Goal: Contribute content: Contribute content

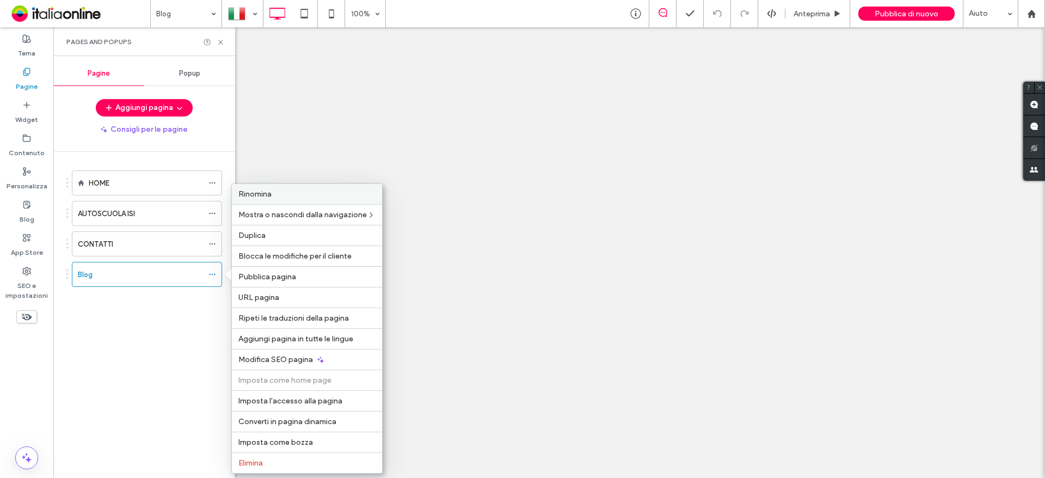
click at [268, 196] on span "Rinomina" at bounding box center [254, 193] width 33 height 9
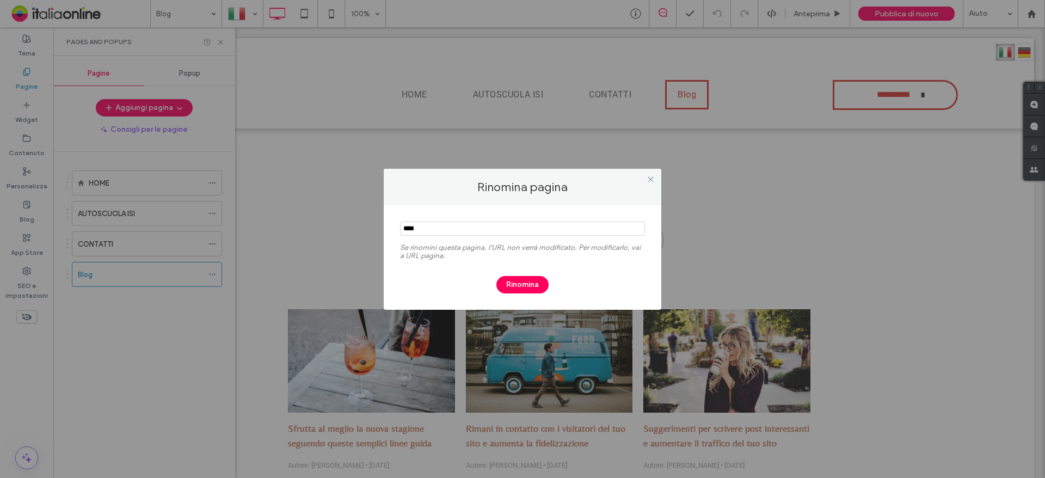
click at [410, 229] on input "notEmpty" at bounding box center [522, 228] width 245 height 14
type input "****"
click at [529, 281] on button "Rinomina" at bounding box center [522, 284] width 52 height 17
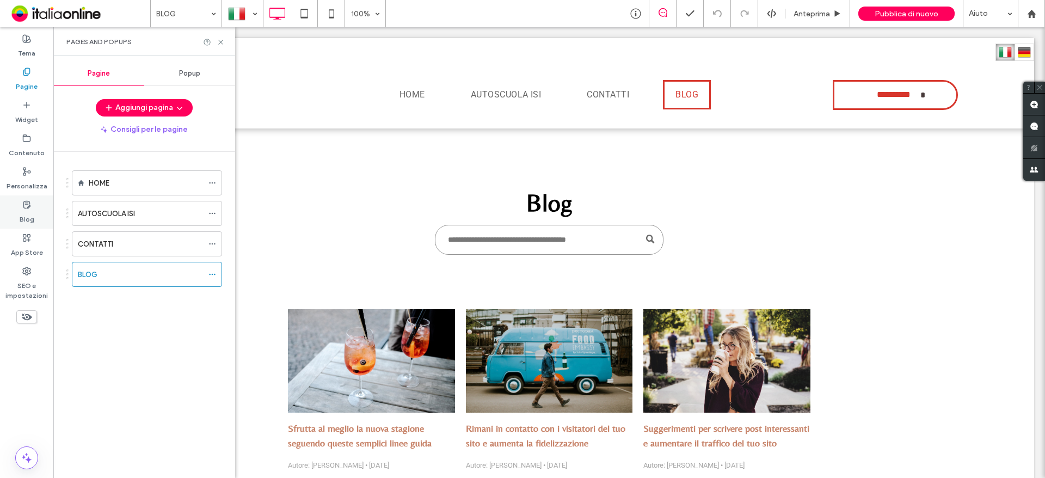
click at [21, 207] on div "Blog" at bounding box center [26, 211] width 53 height 33
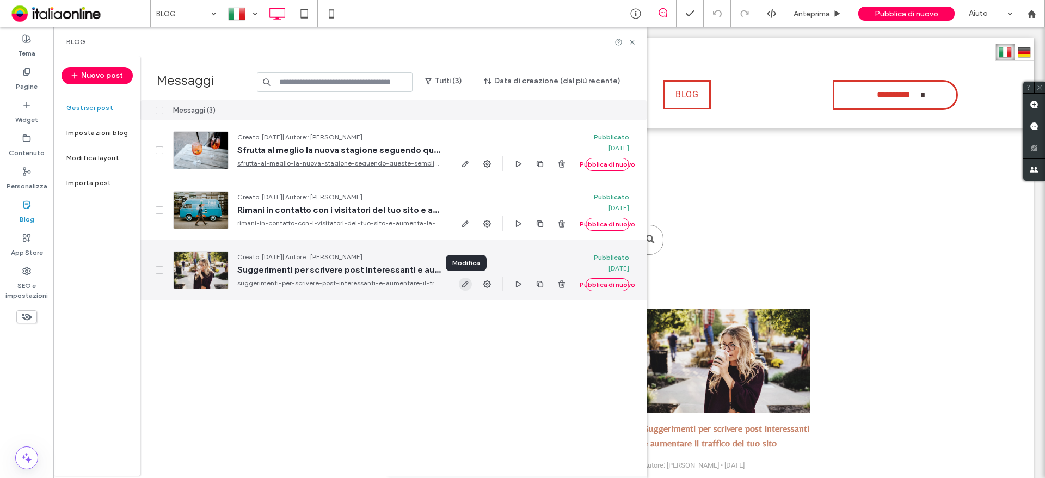
click at [459, 286] on span "button" at bounding box center [465, 284] width 13 height 13
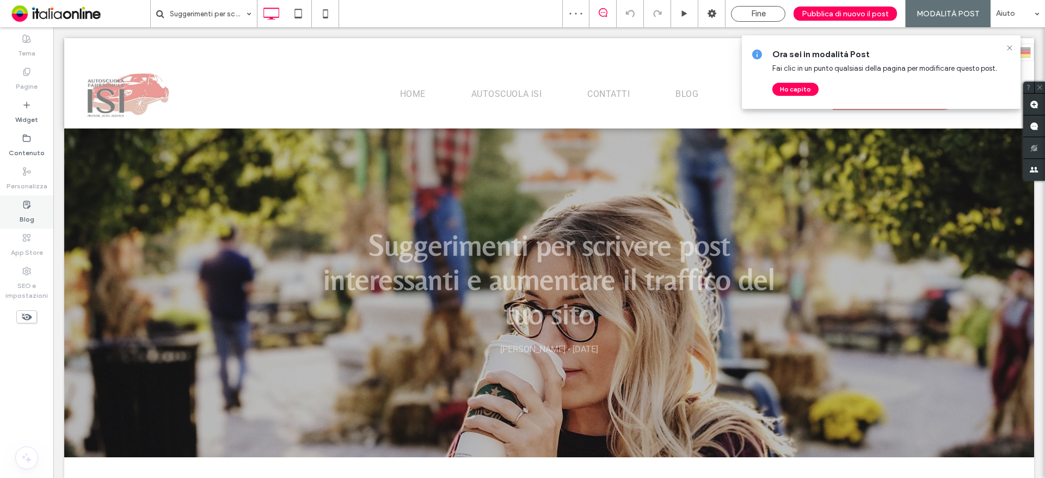
click at [27, 222] on label "Blog" at bounding box center [27, 216] width 15 height 15
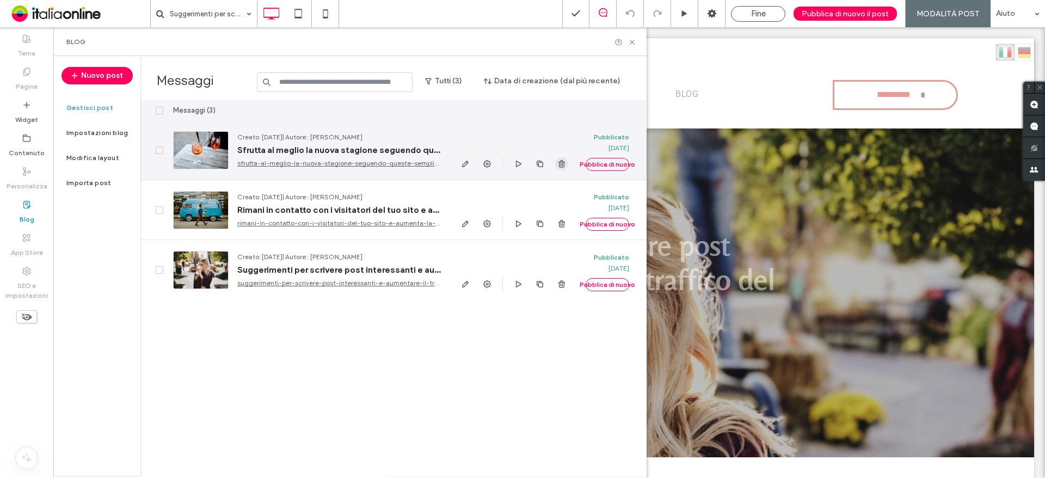
click at [562, 164] on use "button" at bounding box center [561, 163] width 7 height 7
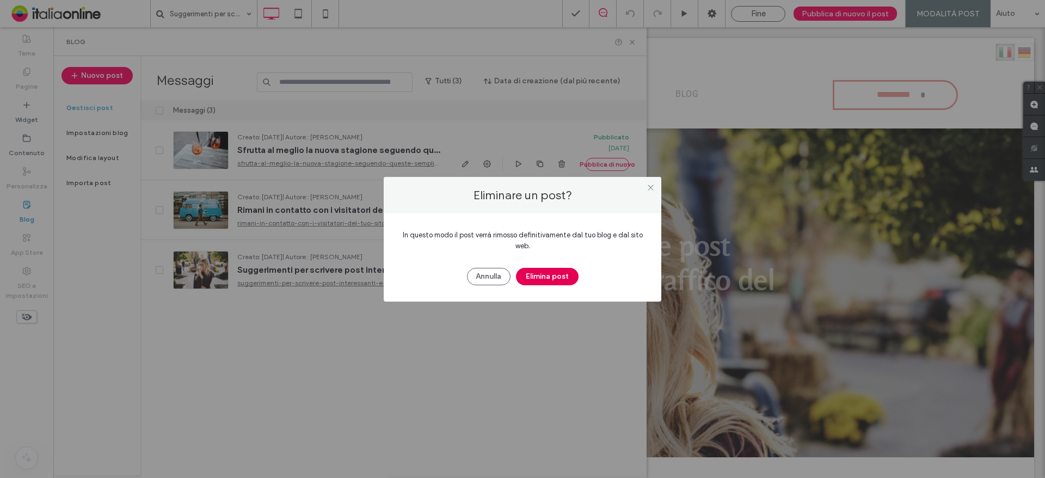
drag, startPoint x: 540, startPoint y: 272, endPoint x: 533, endPoint y: 258, distance: 15.8
click at [540, 273] on button "Elimina post" at bounding box center [547, 276] width 63 height 17
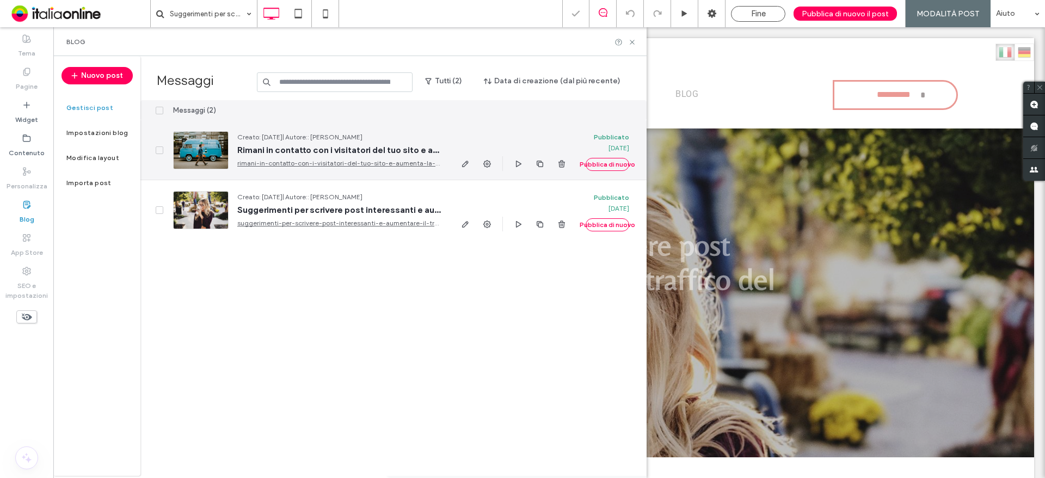
click at [553, 162] on div at bounding box center [513, 163] width 109 height 15
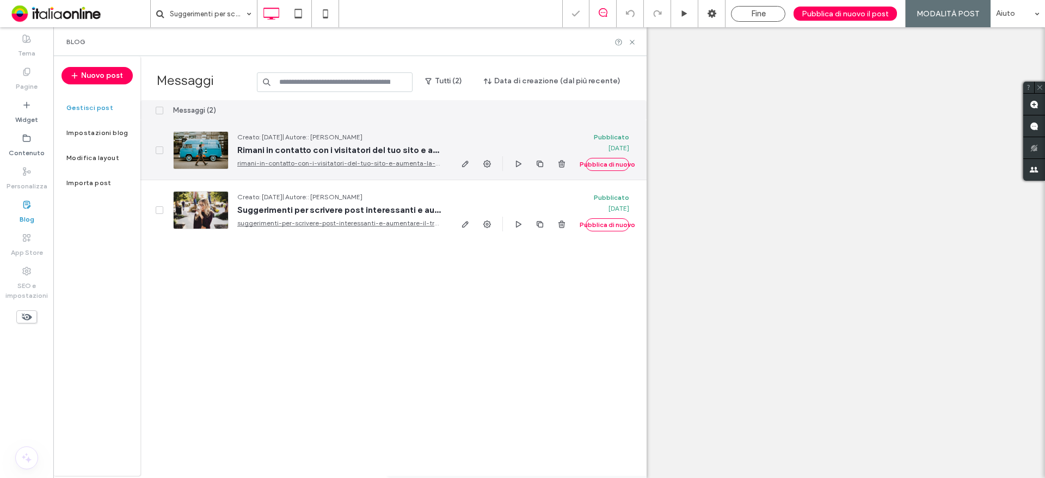
click at [554, 162] on div at bounding box center [513, 163] width 109 height 15
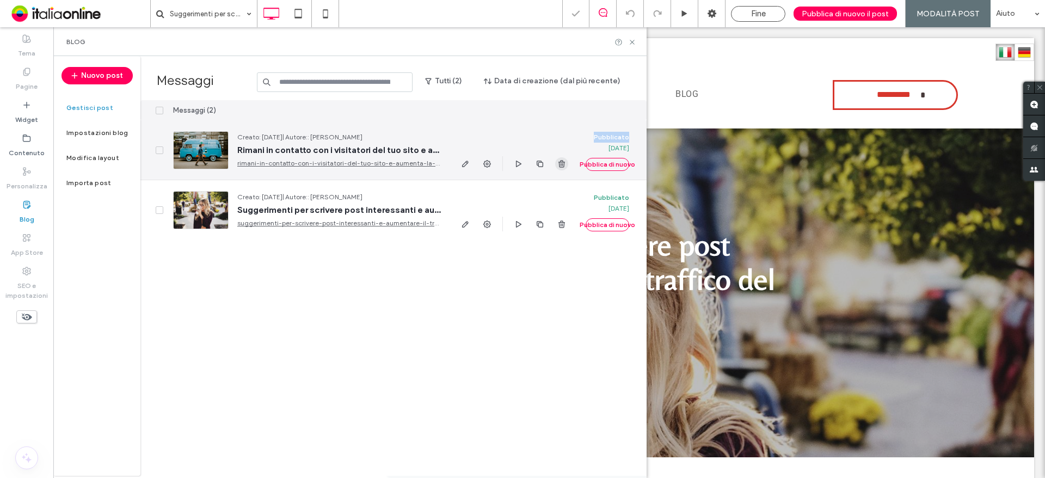
click at [564, 163] on use "button" at bounding box center [561, 163] width 7 height 7
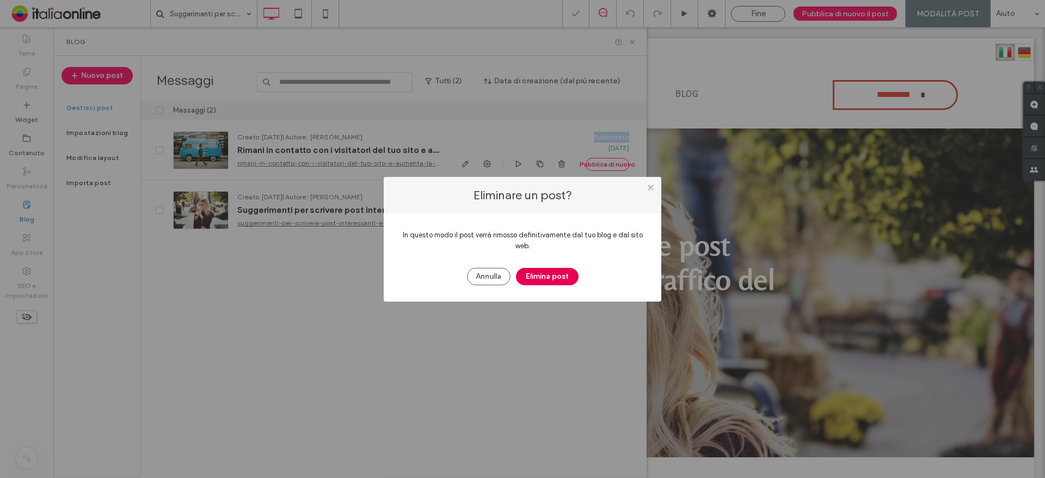
click at [568, 268] on button "Elimina post" at bounding box center [547, 276] width 63 height 17
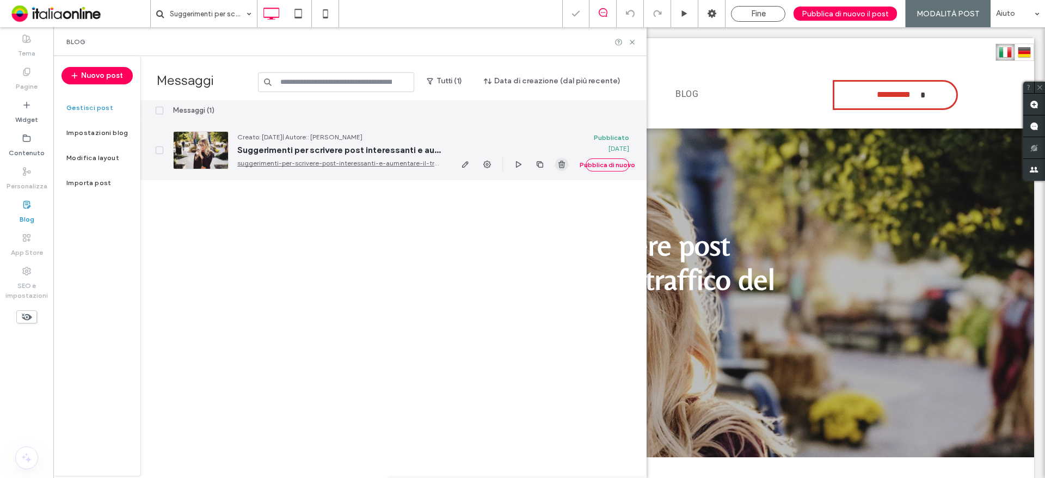
click at [567, 162] on span "button" at bounding box center [561, 164] width 13 height 13
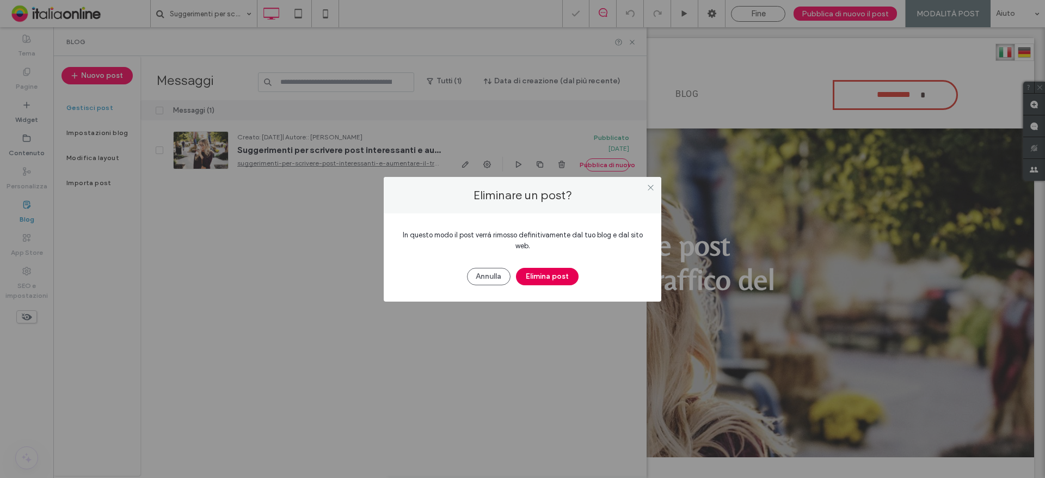
click at [550, 274] on button "Elimina post" at bounding box center [547, 276] width 63 height 17
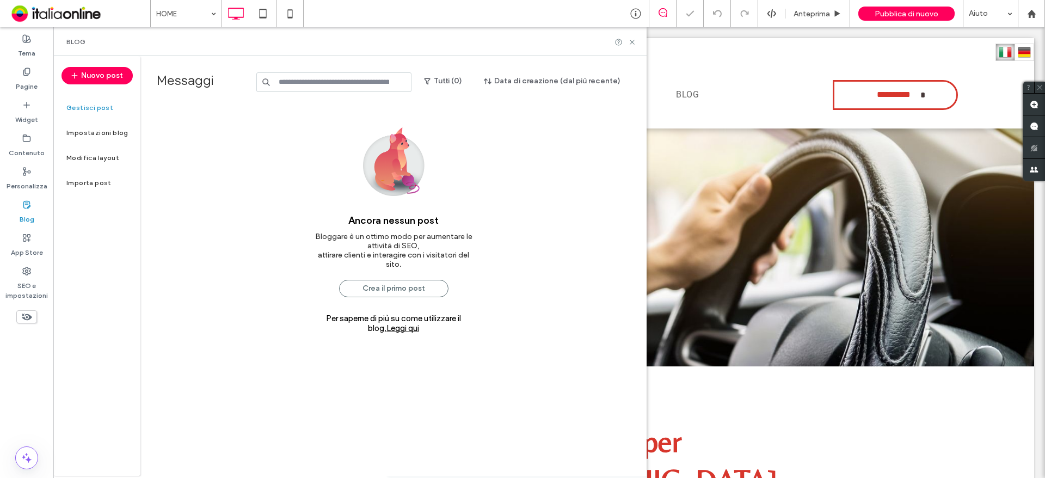
click at [563, 164] on div "Ancora nessun post Bloggare è un ottimo modo per aumentare le attività di SEO, …" at bounding box center [393, 311] width 506 height 423
click at [90, 69] on button "Nuovo post" at bounding box center [96, 75] width 71 height 17
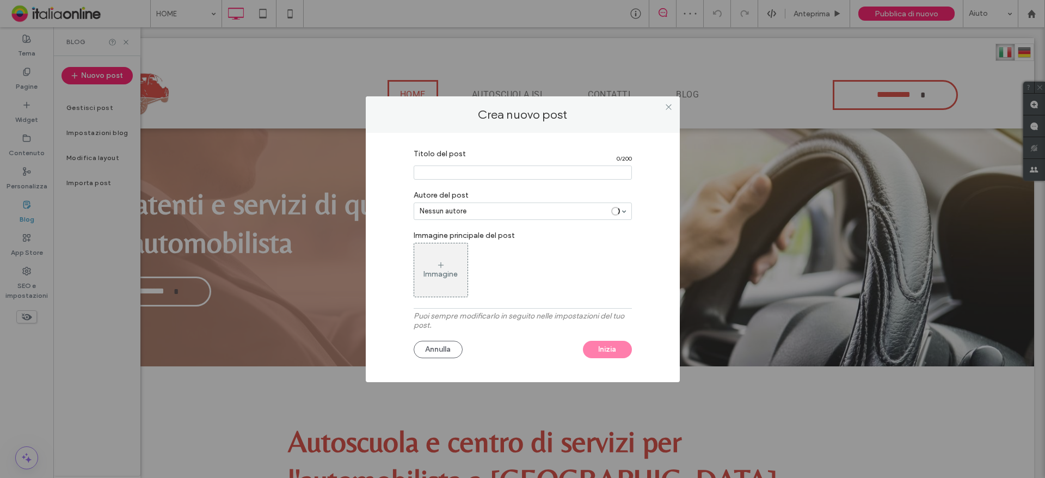
click at [468, 174] on input "Titolo del post" at bounding box center [523, 172] width 218 height 14
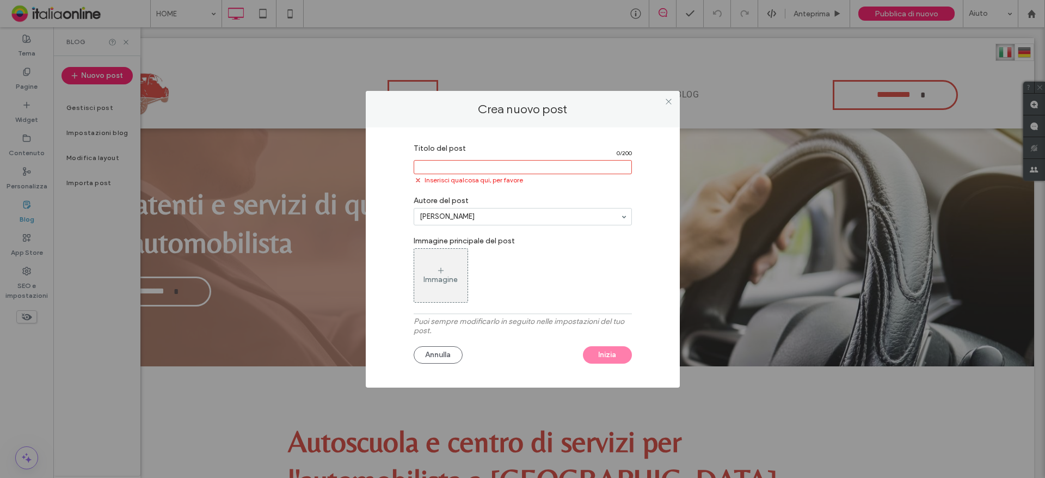
click at [511, 171] on input "Titolo del post" at bounding box center [523, 167] width 218 height 14
paste input "**********"
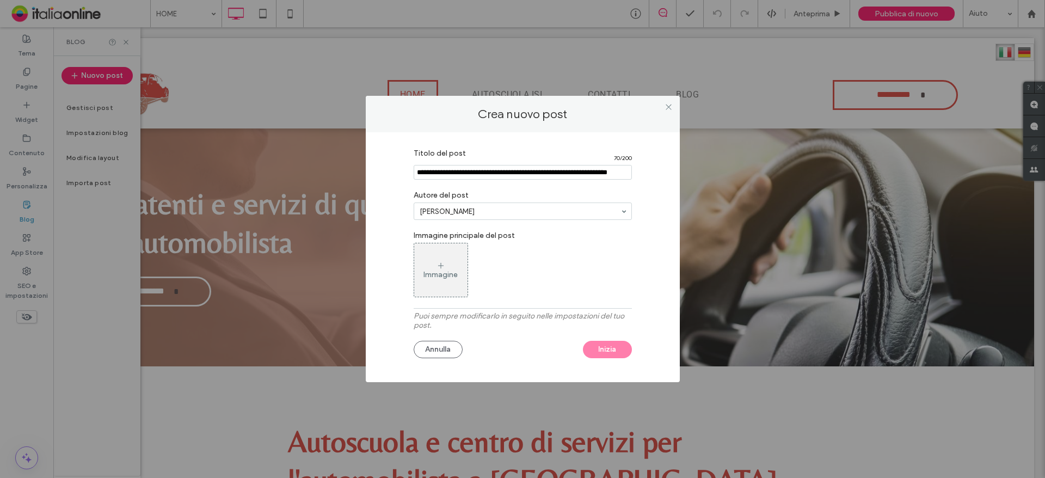
type input "**********"
click at [485, 206] on div at bounding box center [522, 211] width 217 height 16
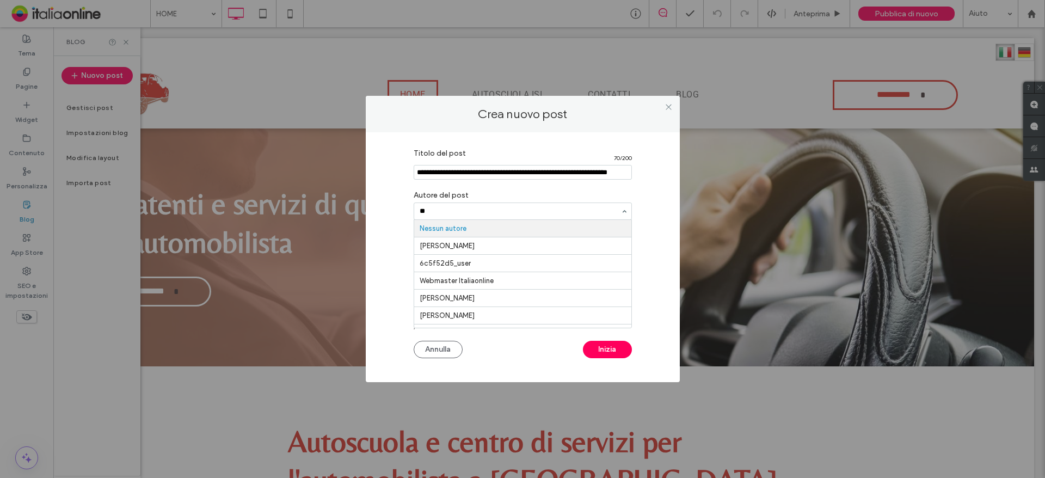
type input "*"
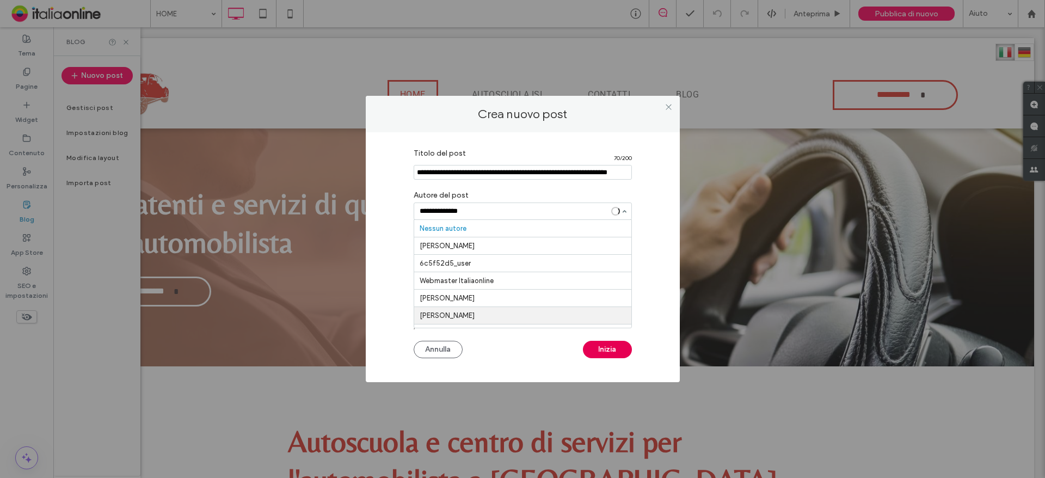
type input "**********"
click at [596, 346] on button "Inizia" at bounding box center [607, 349] width 49 height 17
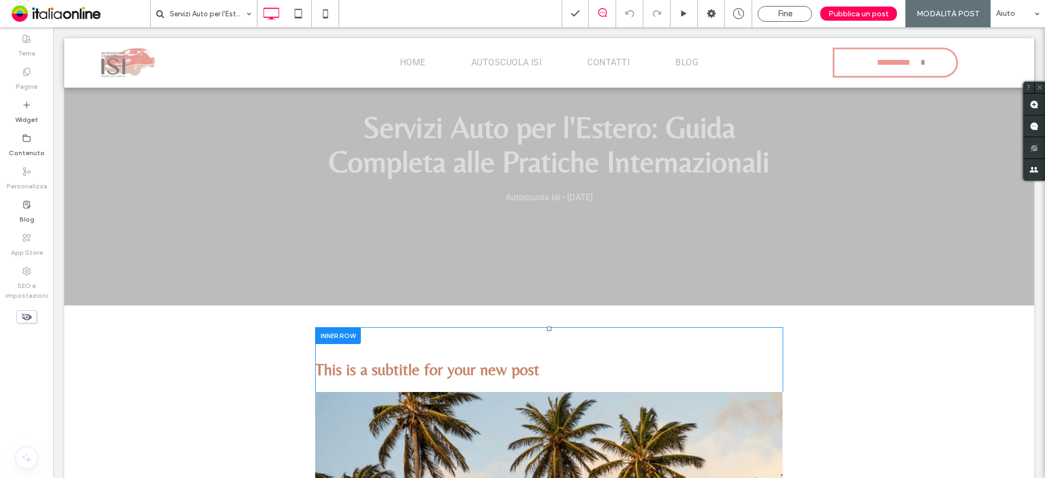
scroll to position [272, 0]
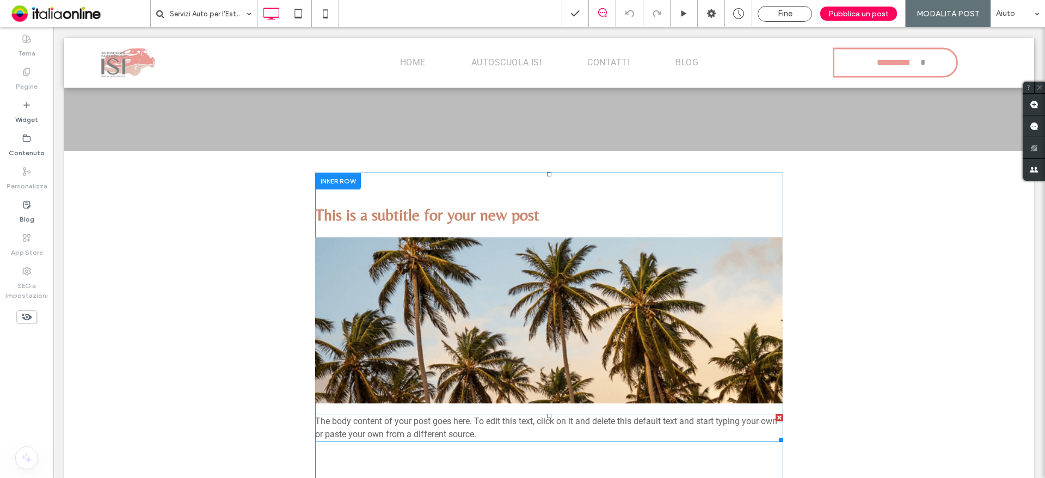
click at [371, 424] on span "The body content of your post goes here. To edit this text, click on it and del…" at bounding box center [546, 427] width 462 height 23
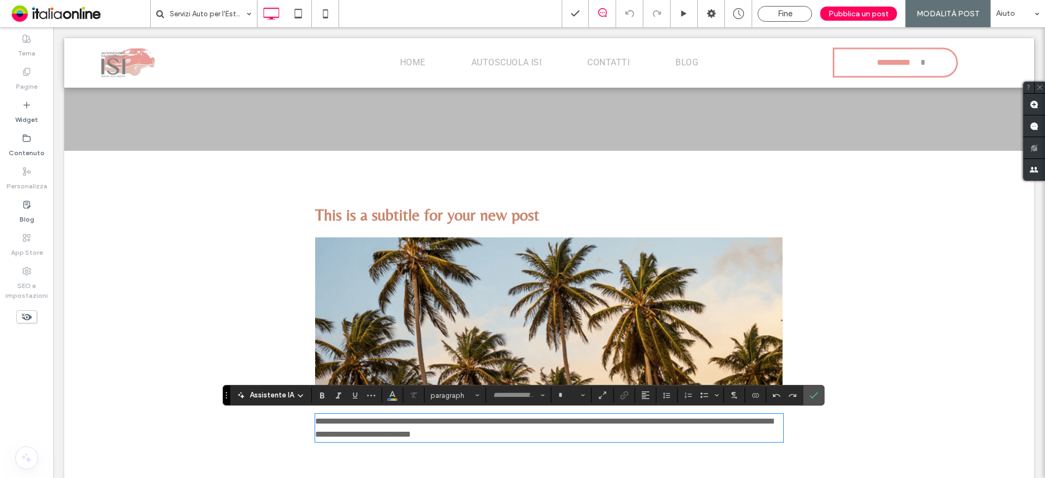
type input "******"
type input "**"
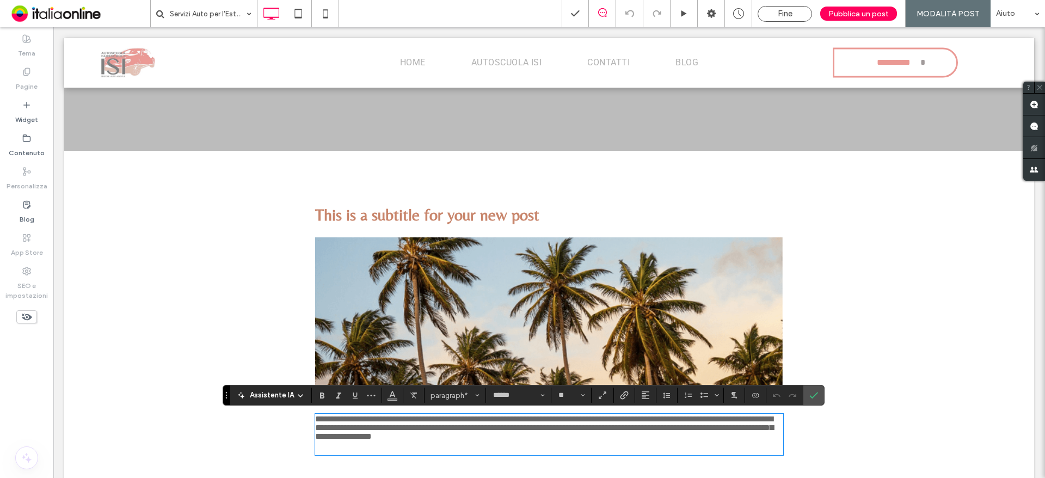
scroll to position [0, 0]
click at [500, 427] on span "**********" at bounding box center [544, 428] width 458 height 26
click at [362, 428] on span "**********" at bounding box center [544, 428] width 458 height 26
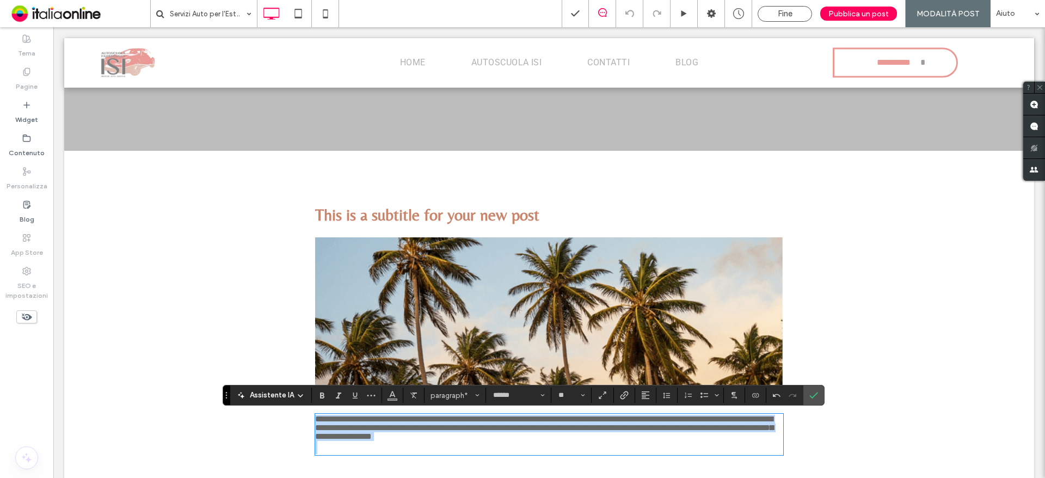
click at [362, 428] on span "**********" at bounding box center [544, 428] width 458 height 26
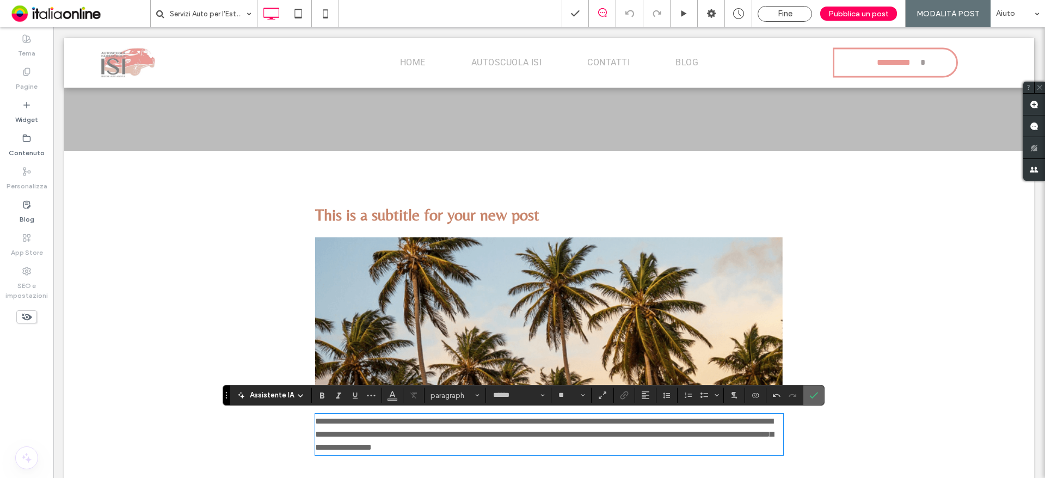
click at [816, 393] on use "Conferma" at bounding box center [813, 395] width 9 height 7
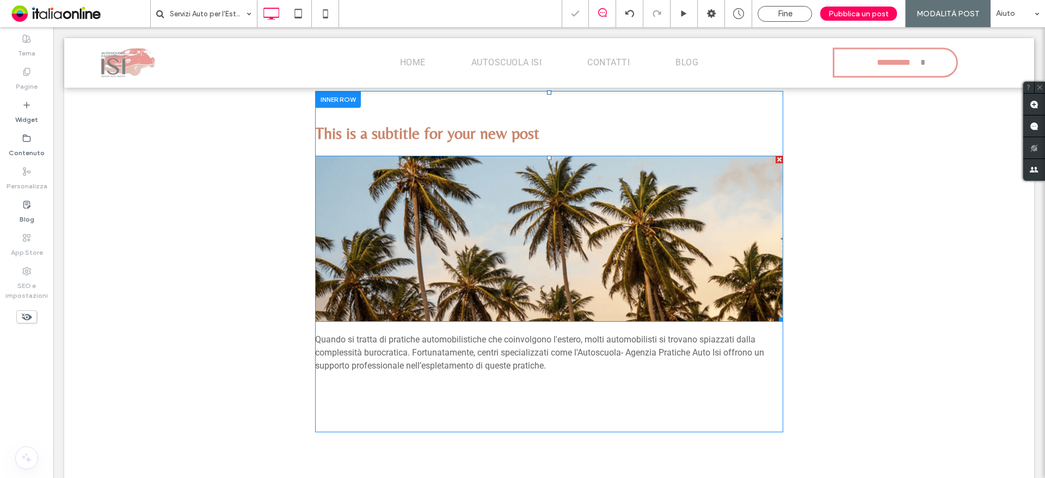
scroll to position [272, 0]
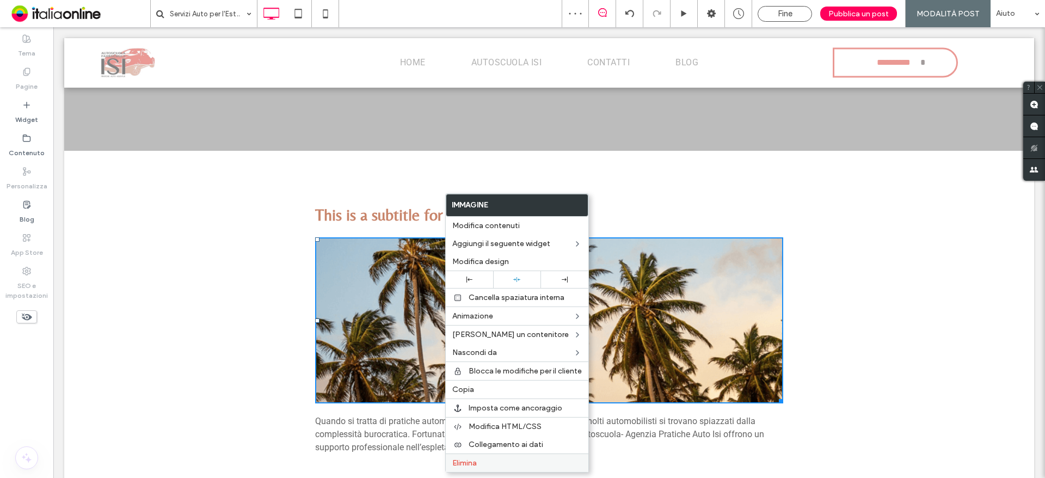
click at [475, 460] on span "Elimina" at bounding box center [464, 462] width 24 height 9
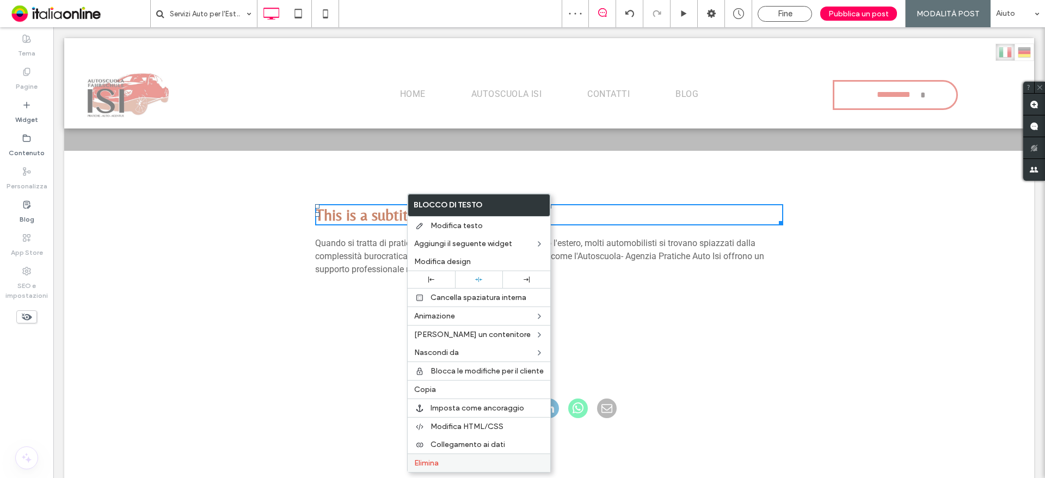
click at [441, 460] on label "Elimina" at bounding box center [479, 462] width 130 height 9
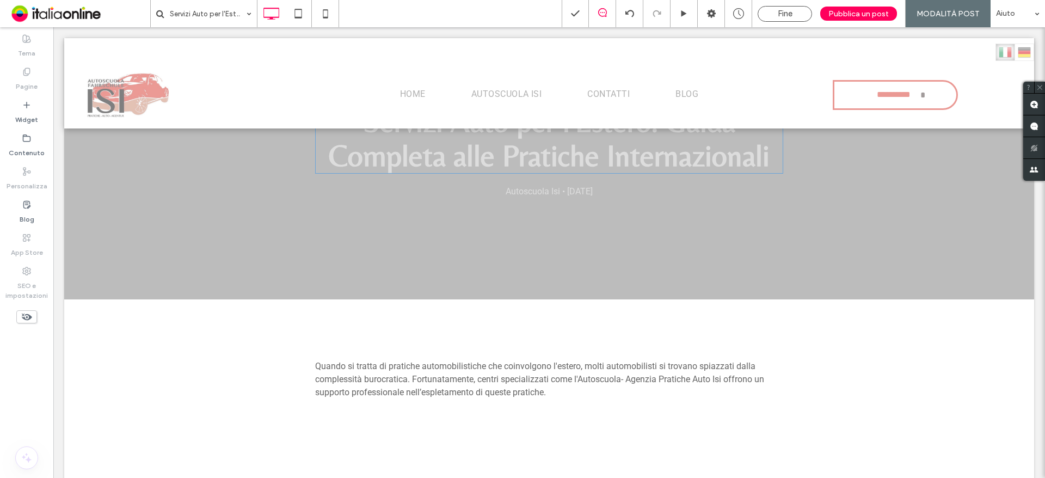
scroll to position [163, 0]
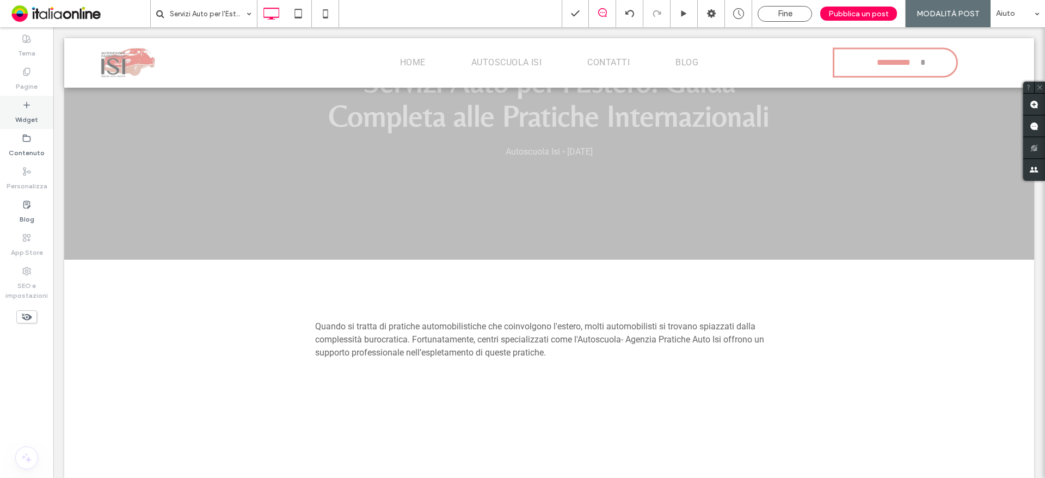
click at [20, 116] on label "Widget" at bounding box center [26, 116] width 23 height 15
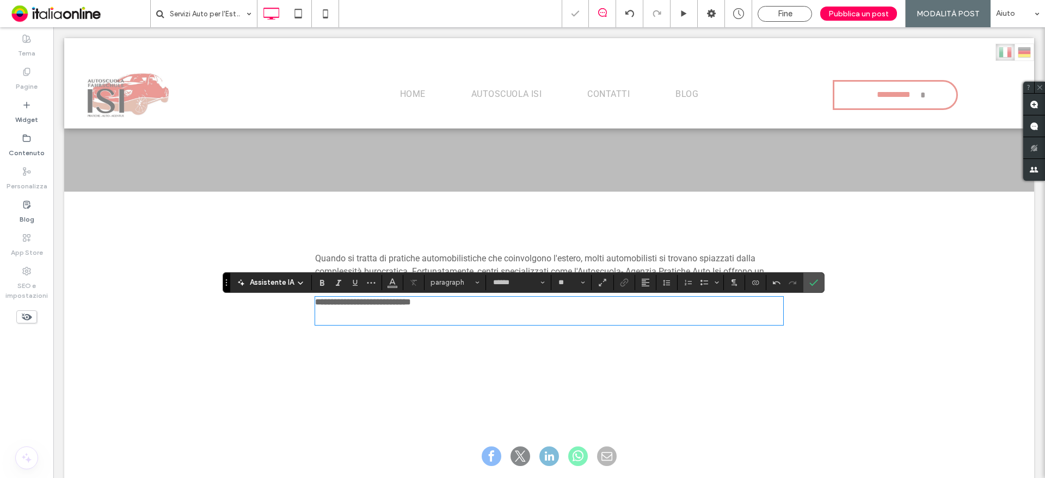
scroll to position [0, 0]
click at [405, 301] on strong "**********" at bounding box center [363, 302] width 96 height 8
click at [368, 308] on p at bounding box center [549, 314] width 468 height 17
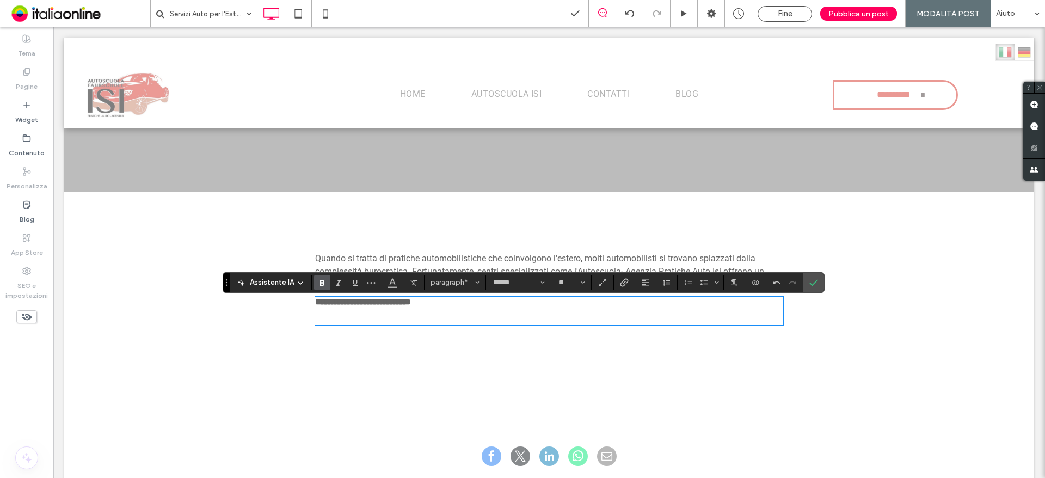
click at [368, 308] on p "﻿" at bounding box center [549, 314] width 468 height 17
click at [369, 304] on strong "**********" at bounding box center [363, 302] width 96 height 8
click at [370, 303] on strong "**********" at bounding box center [363, 302] width 96 height 8
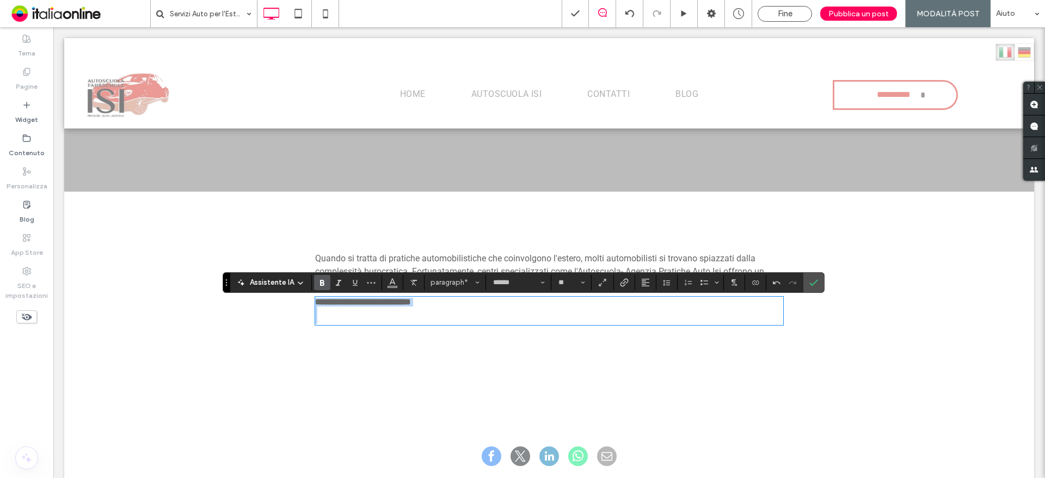
click at [370, 303] on strong "**********" at bounding box center [363, 302] width 96 height 8
click at [384, 312] on p "**********" at bounding box center [549, 306] width 468 height 17
click at [564, 280] on input "**" at bounding box center [567, 282] width 21 height 9
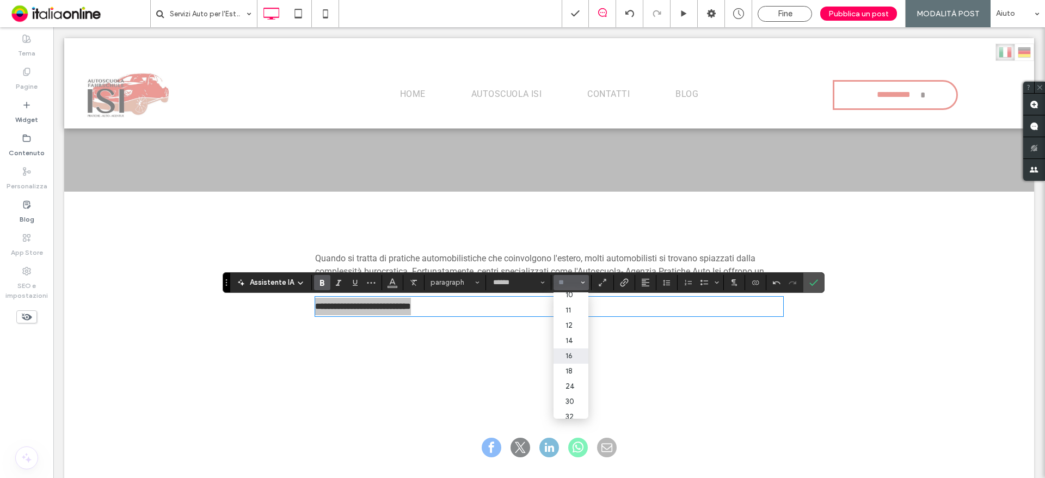
scroll to position [54, 0]
click at [570, 378] on label "30" at bounding box center [570, 382] width 35 height 15
type input "**"
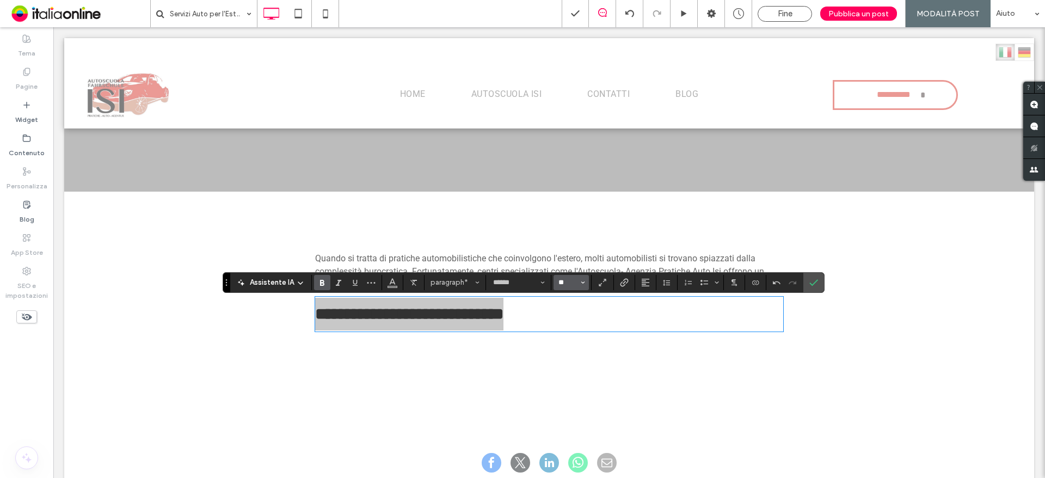
click at [567, 283] on input "**" at bounding box center [567, 282] width 21 height 9
click at [572, 366] on label "24" at bounding box center [570, 367] width 35 height 15
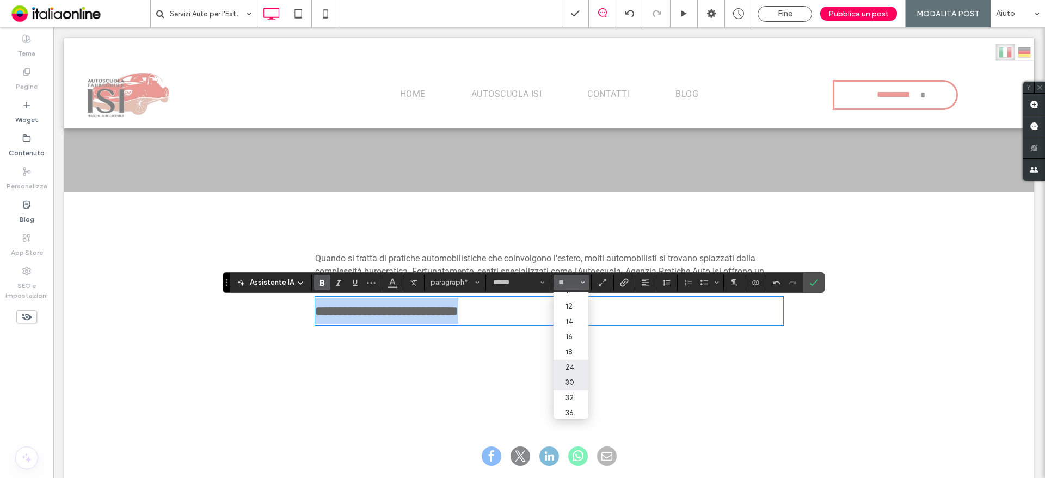
type input "**"
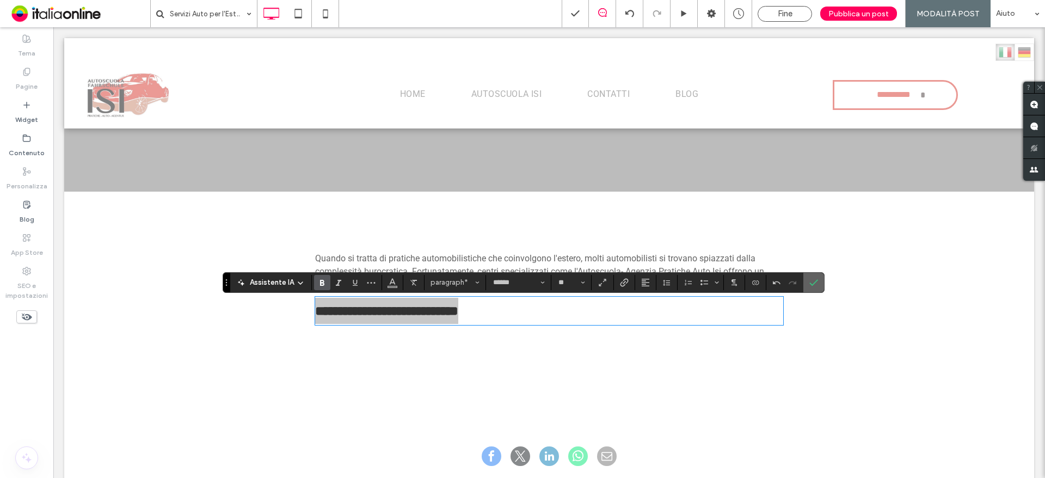
click at [818, 274] on label "Conferma" at bounding box center [813, 283] width 16 height 20
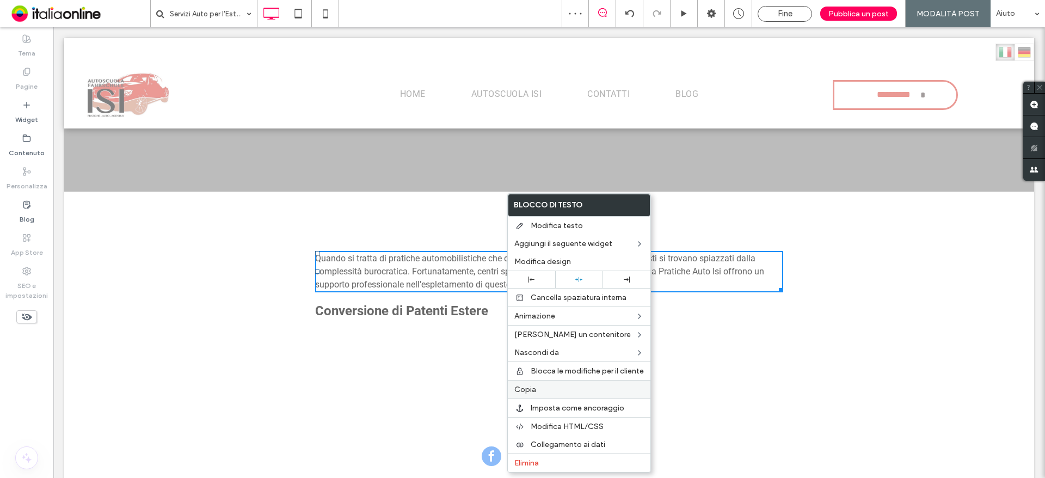
click at [530, 393] on span "Copia" at bounding box center [525, 389] width 22 height 9
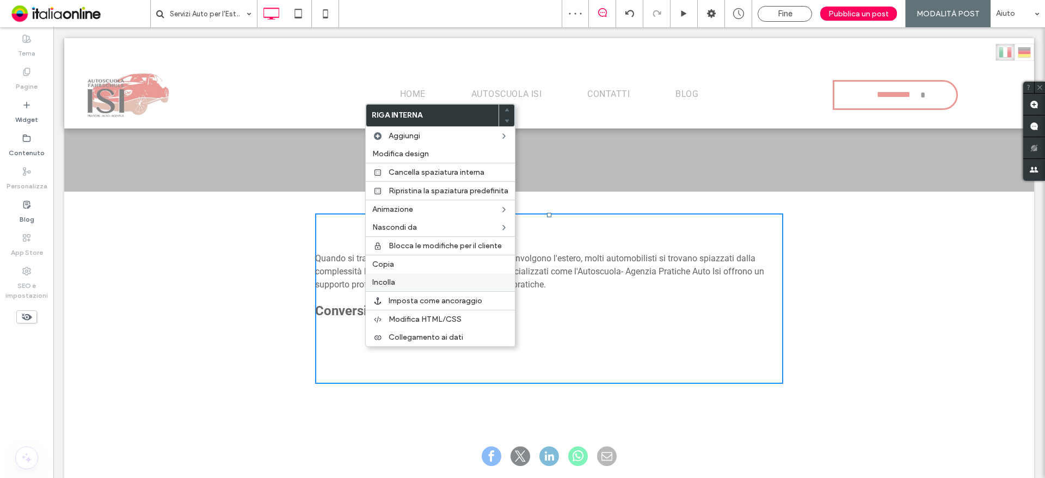
click at [397, 280] on label "Incolla" at bounding box center [440, 282] width 136 height 9
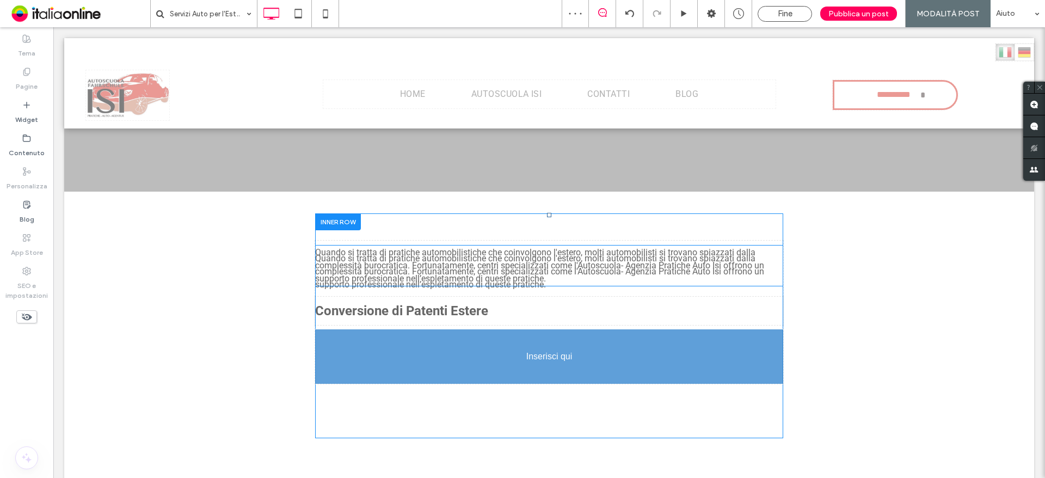
drag, startPoint x: 399, startPoint y: 262, endPoint x: 441, endPoint y: 403, distance: 147.6
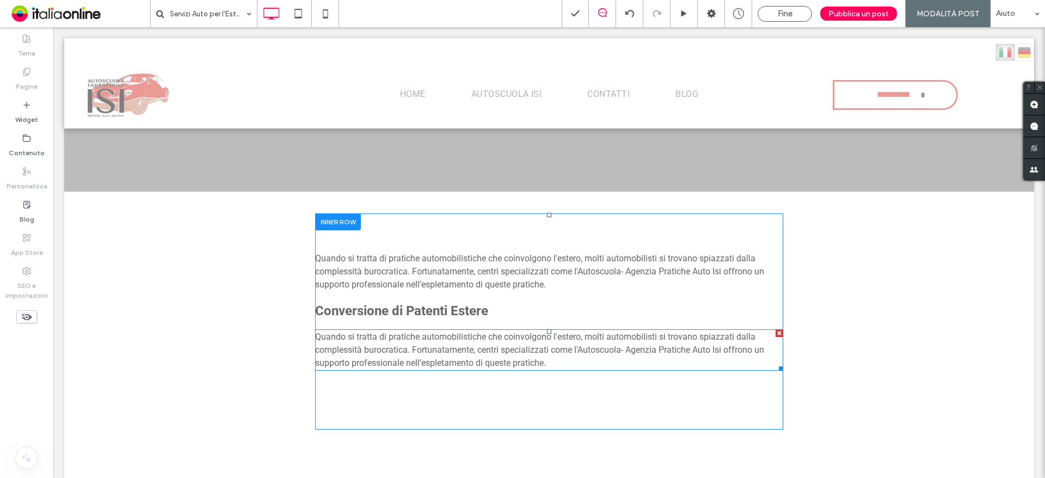
click at [395, 340] on span "Quando si tratta di pratiche automobilistiche che coinvolgono l'estero, molti a…" at bounding box center [539, 349] width 449 height 36
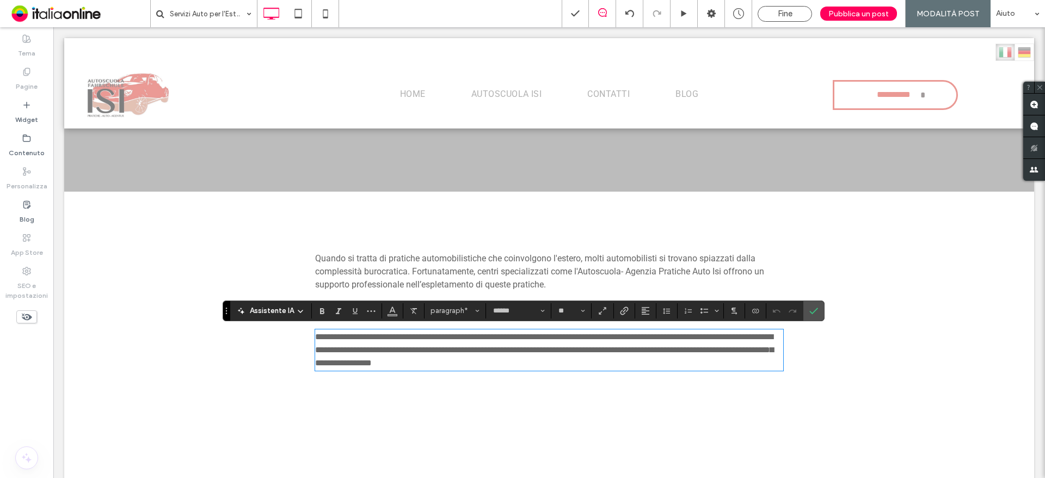
scroll to position [0, 0]
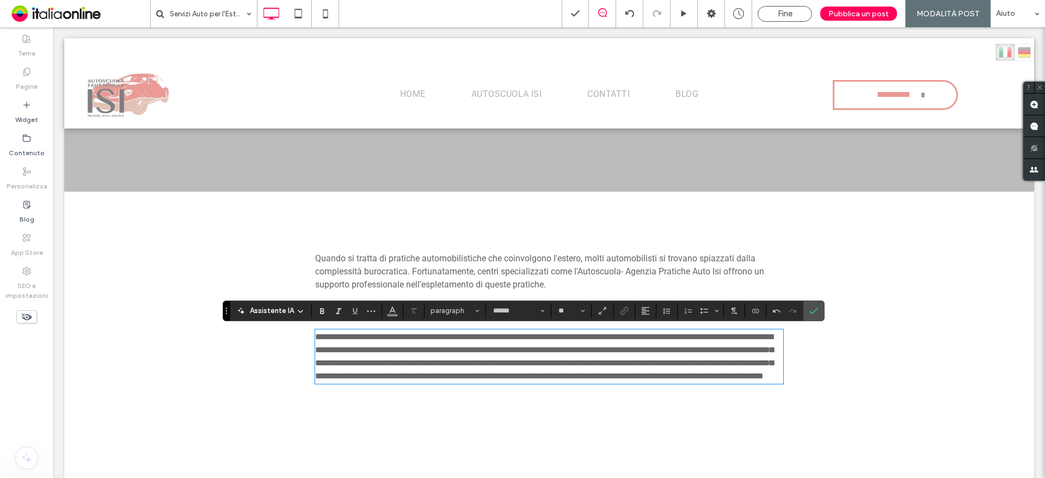
click at [438, 336] on span "**********" at bounding box center [544, 356] width 458 height 47
drag, startPoint x: 459, startPoint y: 336, endPoint x: 592, endPoint y: 328, distance: 133.6
click at [592, 328] on div "**********" at bounding box center [549, 314] width 468 height 147
click at [809, 306] on icon "Conferma" at bounding box center [813, 310] width 9 height 9
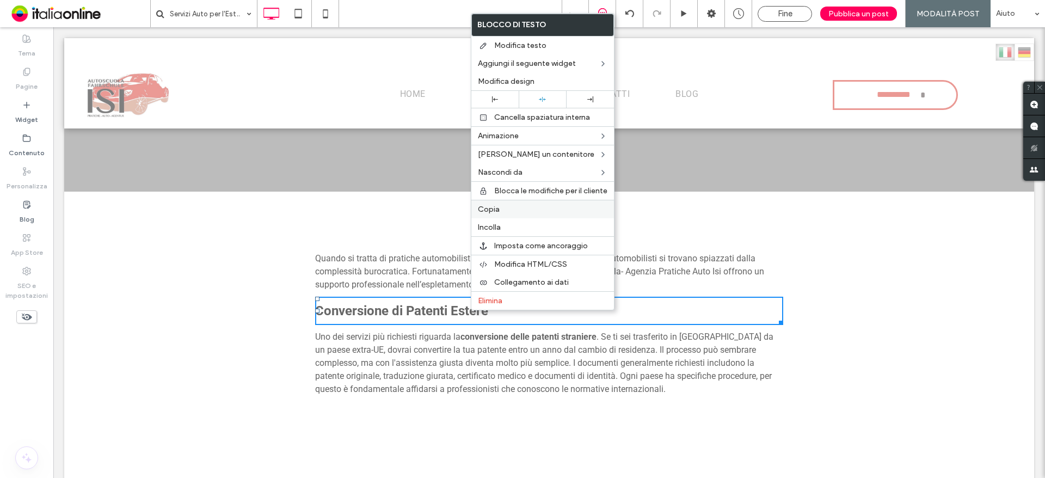
click at [502, 208] on label "Copia" at bounding box center [543, 209] width 130 height 9
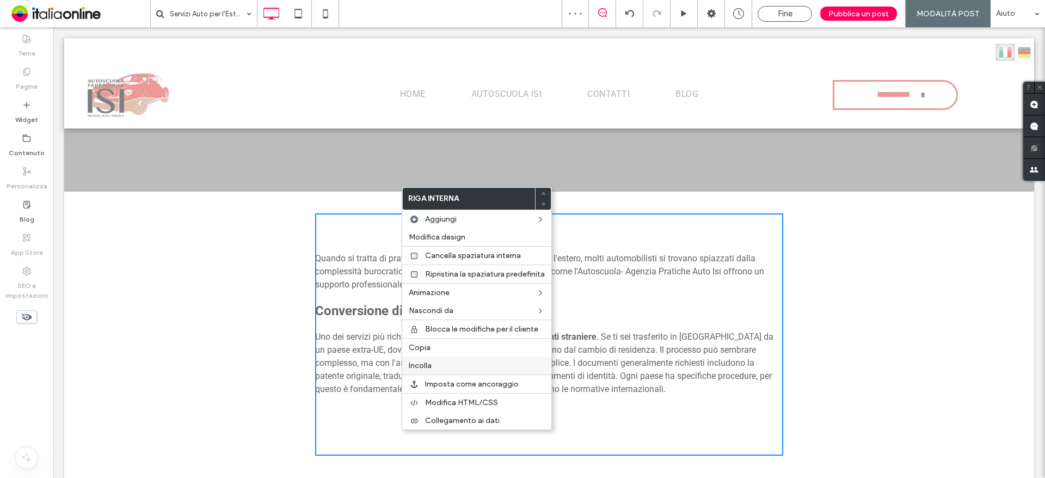
click at [422, 362] on span "Incolla" at bounding box center [420, 365] width 23 height 9
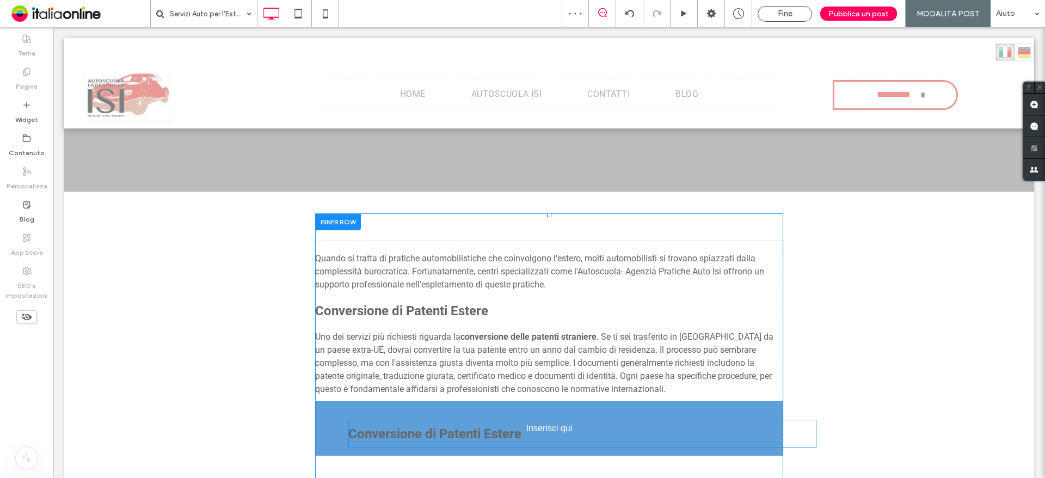
drag, startPoint x: 404, startPoint y: 260, endPoint x: 445, endPoint y: 460, distance: 204.3
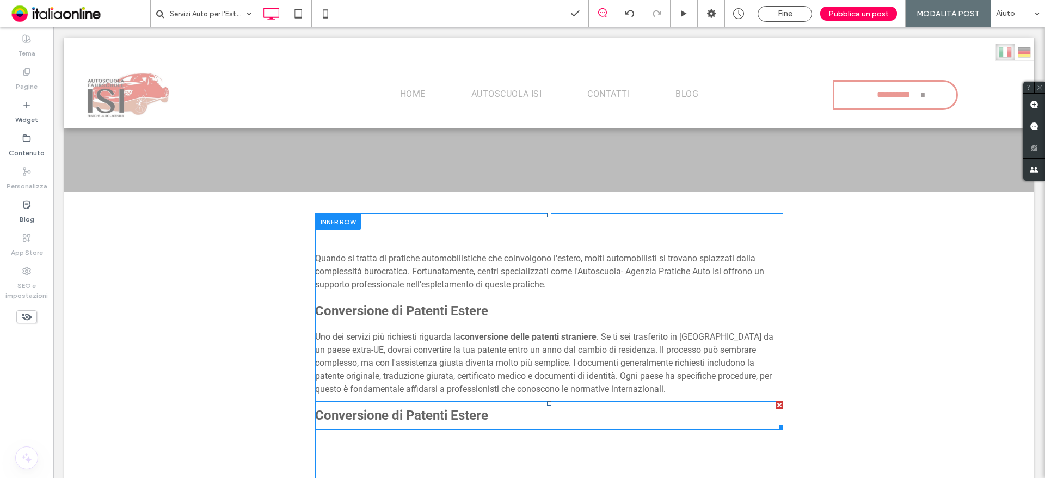
click at [338, 419] on strong "Conversione di Patenti Estere" at bounding box center [401, 415] width 173 height 15
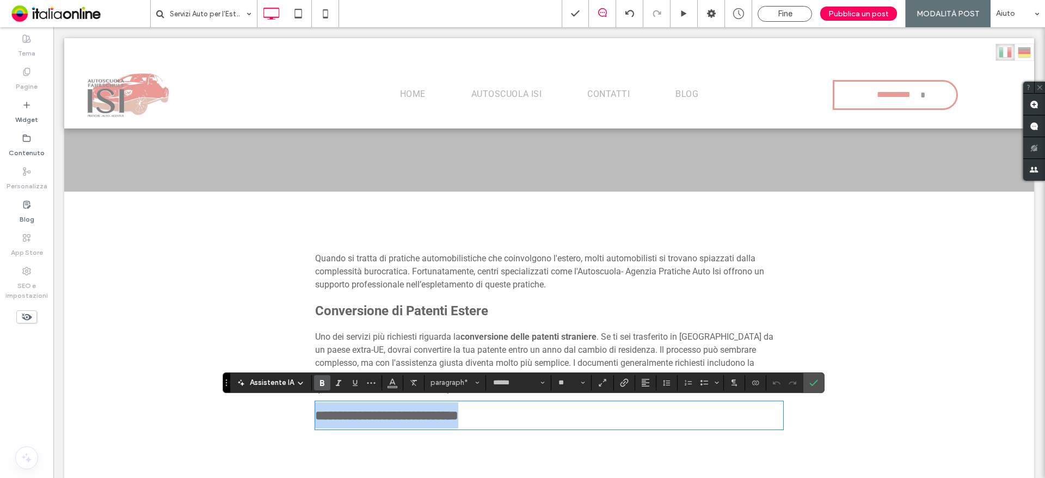
click at [333, 417] on strong "**********" at bounding box center [386, 415] width 143 height 13
drag, startPoint x: 322, startPoint y: 415, endPoint x: 522, endPoint y: 416, distance: 200.8
click at [522, 416] on p "**********" at bounding box center [549, 415] width 468 height 26
type input "**"
drag, startPoint x: 321, startPoint y: 417, endPoint x: 264, endPoint y: 416, distance: 56.6
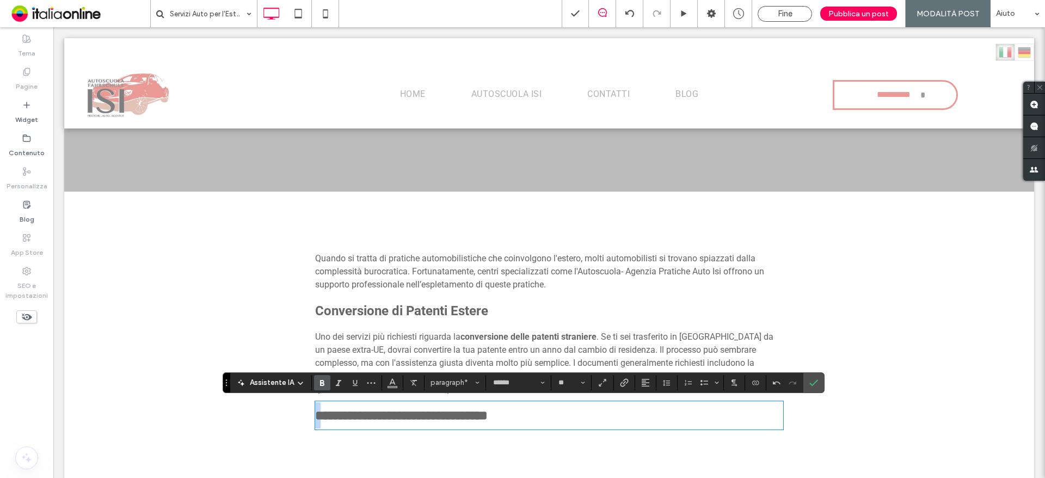
click at [264, 417] on div "**********" at bounding box center [549, 367] width 970 height 351
click at [821, 378] on section at bounding box center [813, 383] width 21 height 20
click at [814, 381] on icon "Conferma" at bounding box center [813, 382] width 9 height 9
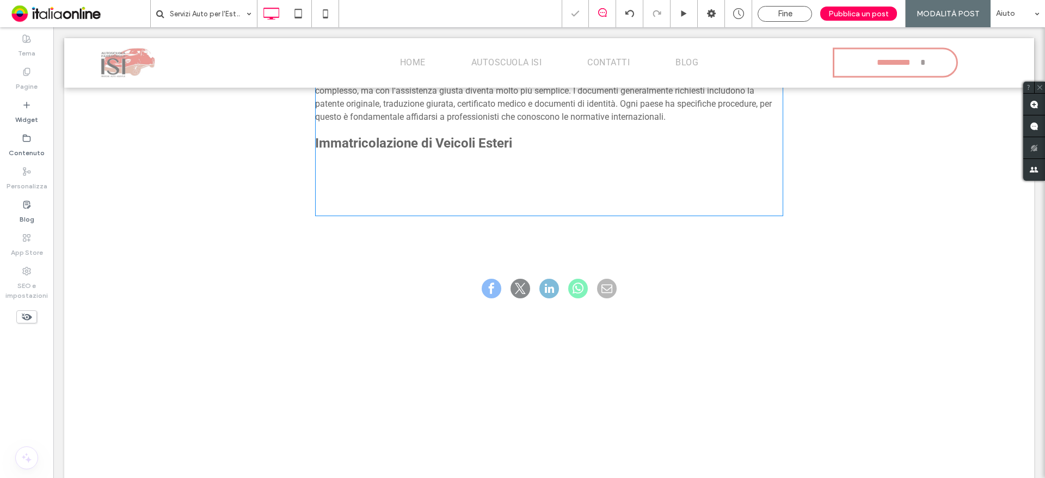
scroll to position [395, 0]
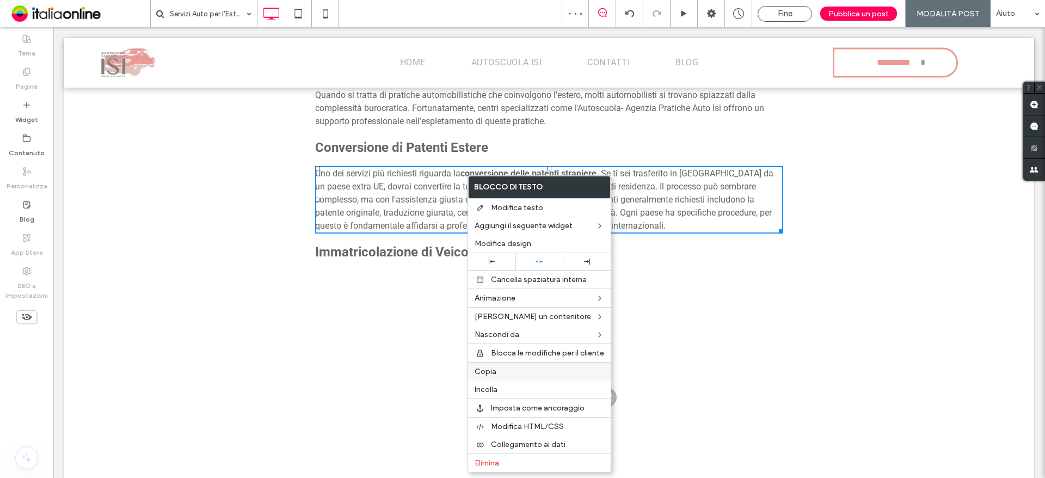
click at [500, 366] on div "Copia" at bounding box center [539, 371] width 143 height 19
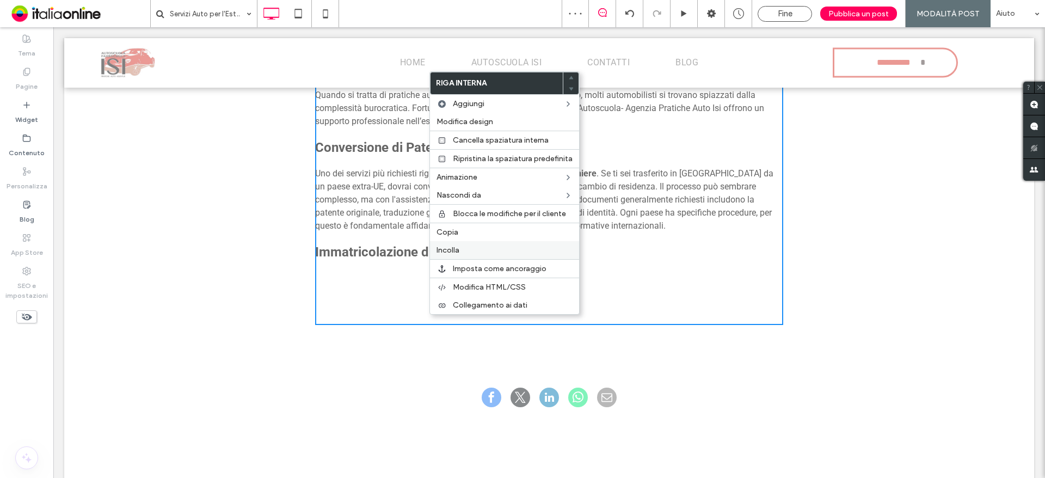
click at [463, 244] on div "Incolla" at bounding box center [504, 250] width 149 height 18
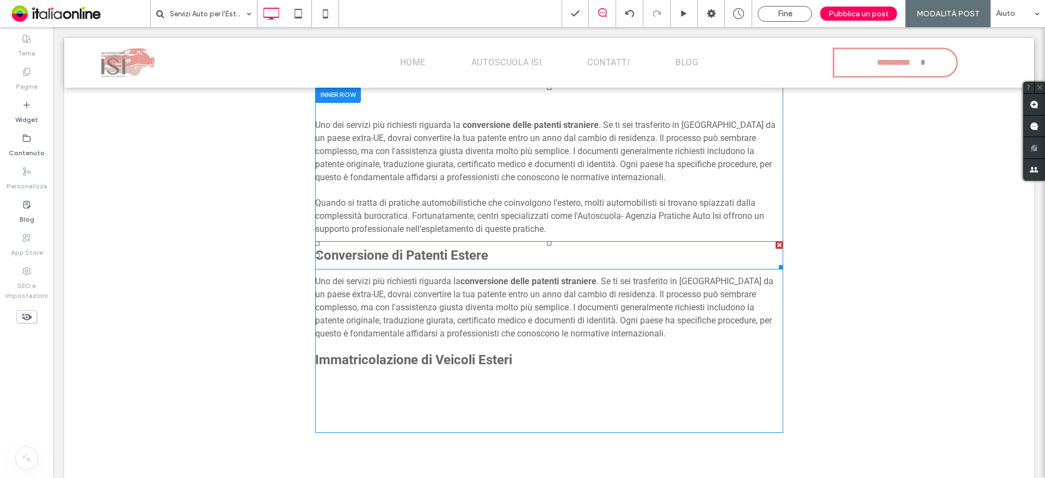
scroll to position [340, 0]
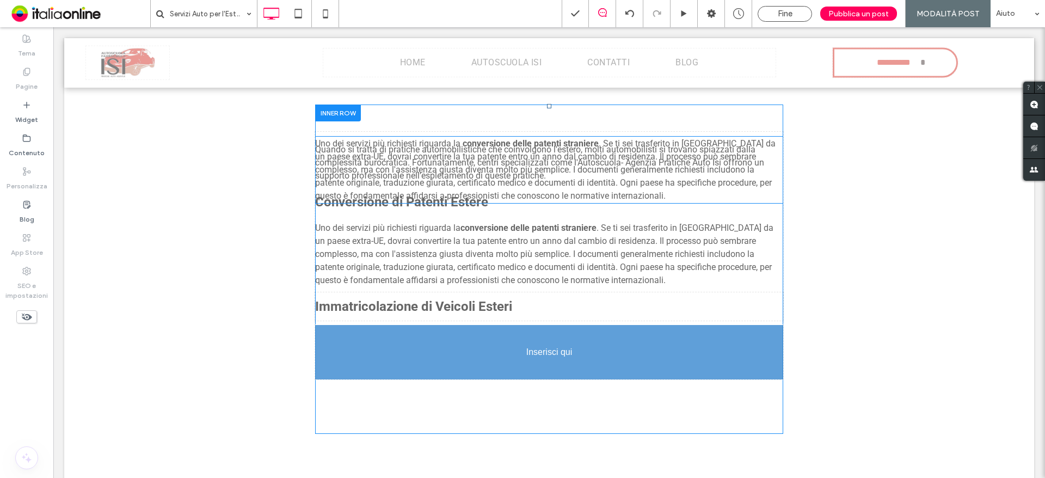
drag, startPoint x: 414, startPoint y: 173, endPoint x: 458, endPoint y: 405, distance: 237.1
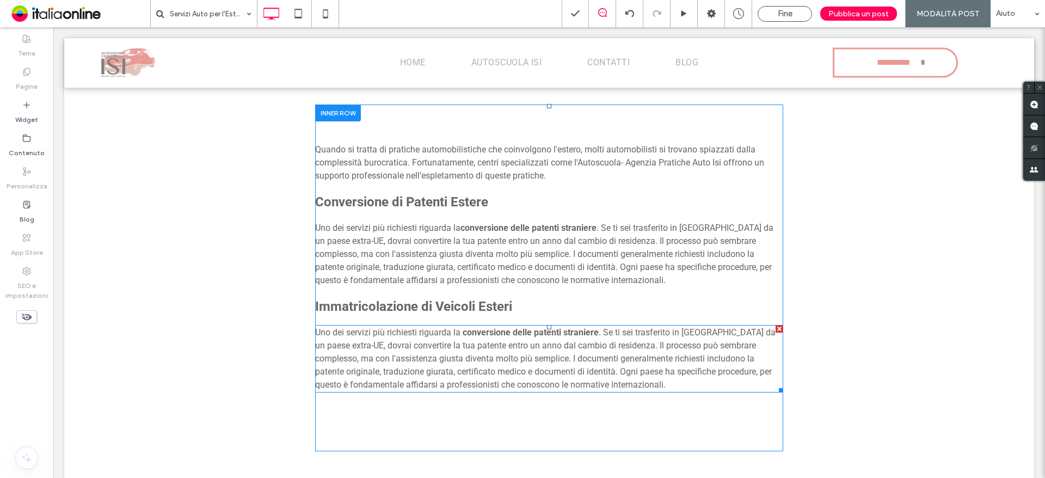
click at [418, 353] on span ". Se ti sei trasferito in [GEOGRAPHIC_DATA] da un paese extra-UE, dovrai conver…" at bounding box center [545, 358] width 460 height 63
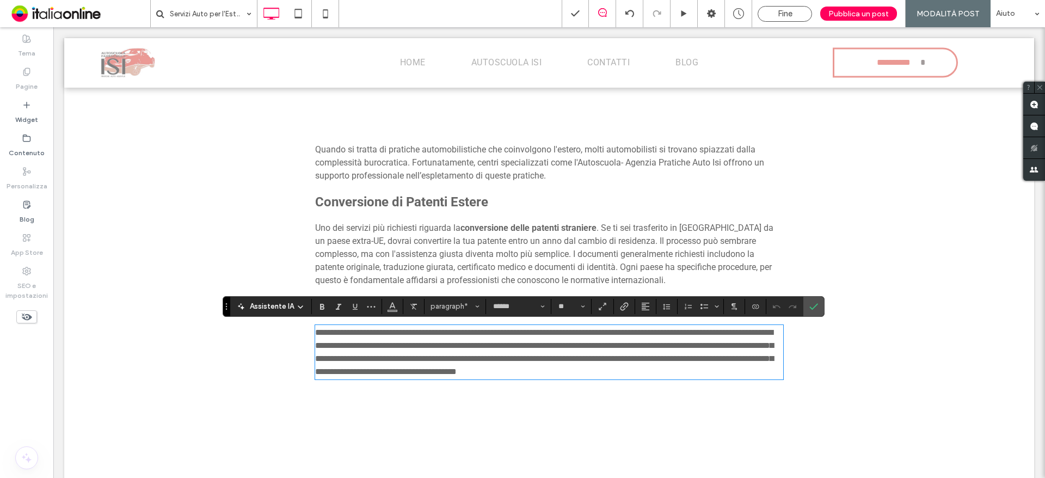
scroll to position [0, 0]
drag, startPoint x: 316, startPoint y: 334, endPoint x: 448, endPoint y: 320, distance: 133.5
click at [448, 320] on div "Quando si tratta di pratiche automobilistiche che coinvolgono l'estero, molti a…" at bounding box center [549, 258] width 468 height 252
click at [318, 301] on span "Grassetto" at bounding box center [320, 306] width 5 height 15
click at [805, 304] on div at bounding box center [813, 307] width 16 height 20
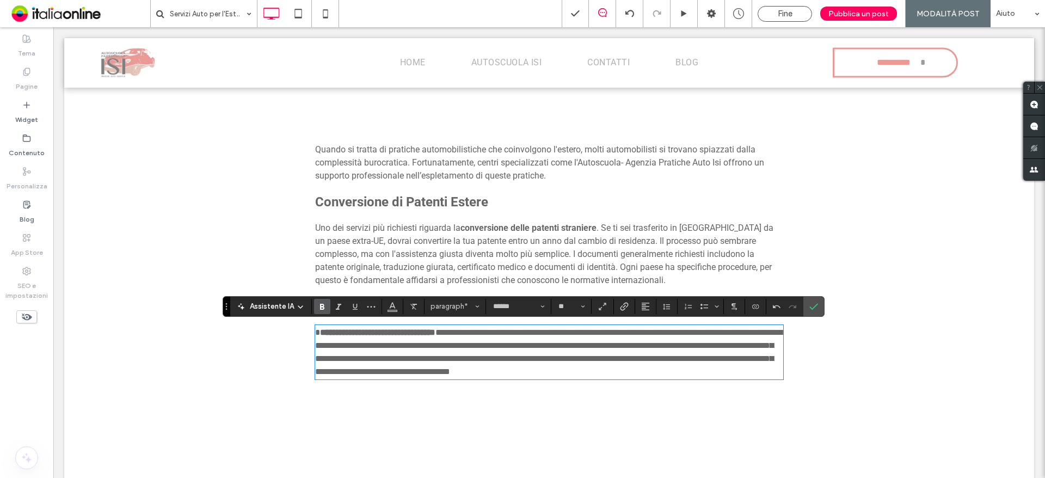
click at [644, 350] on span "**********" at bounding box center [548, 351] width 467 height 47
click at [598, 348] on span "**********" at bounding box center [548, 351] width 467 height 47
click at [678, 342] on span "**********" at bounding box center [548, 351] width 467 height 47
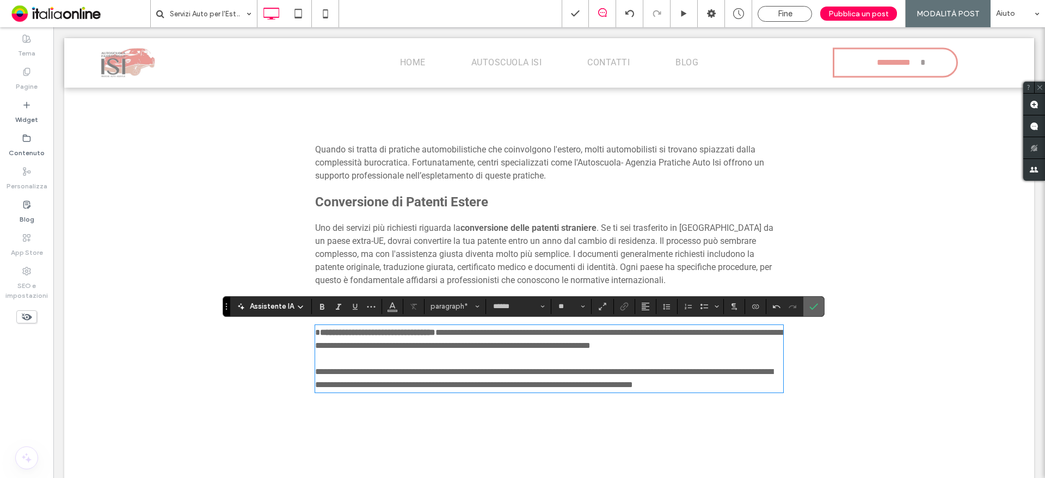
click at [811, 312] on span "Conferma" at bounding box center [811, 307] width 5 height 20
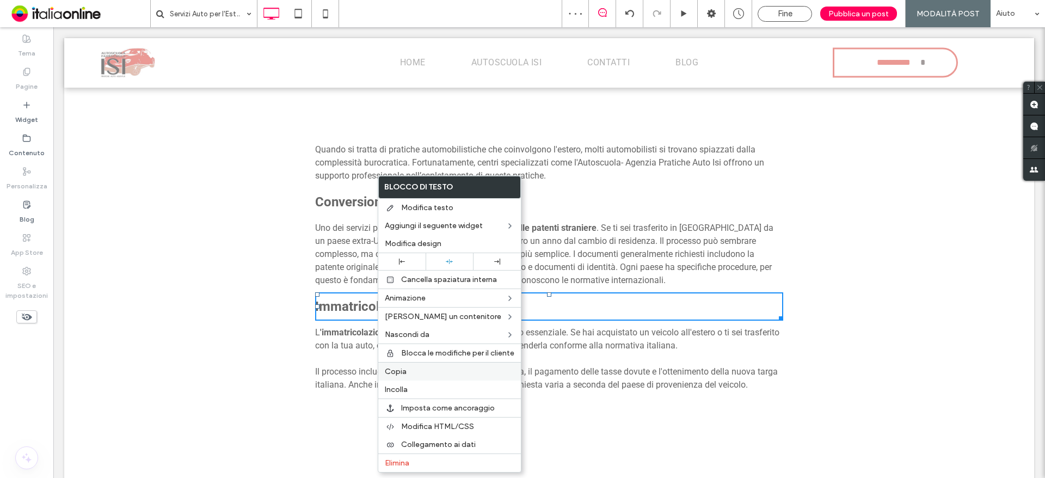
click at [410, 373] on label "Copia" at bounding box center [450, 371] width 130 height 9
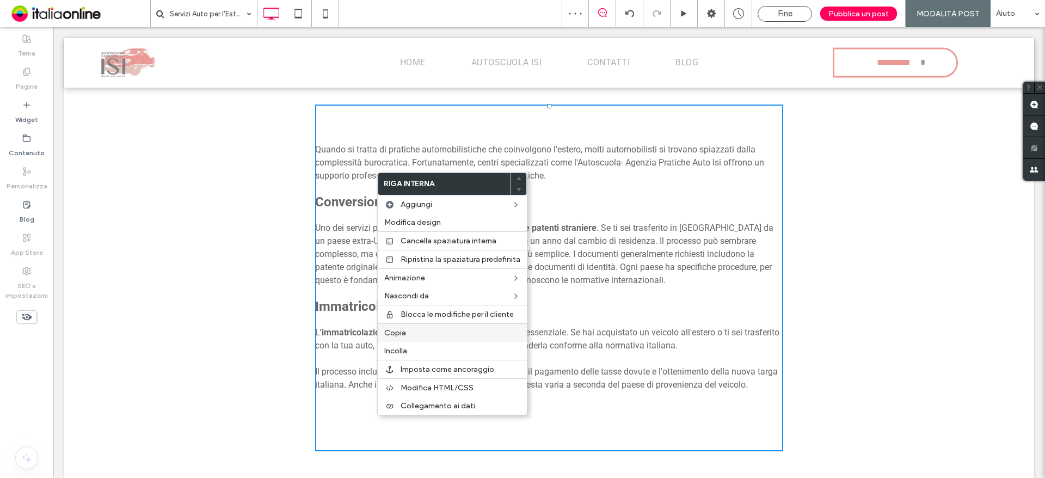
click at [400, 341] on div "Copia" at bounding box center [452, 332] width 149 height 19
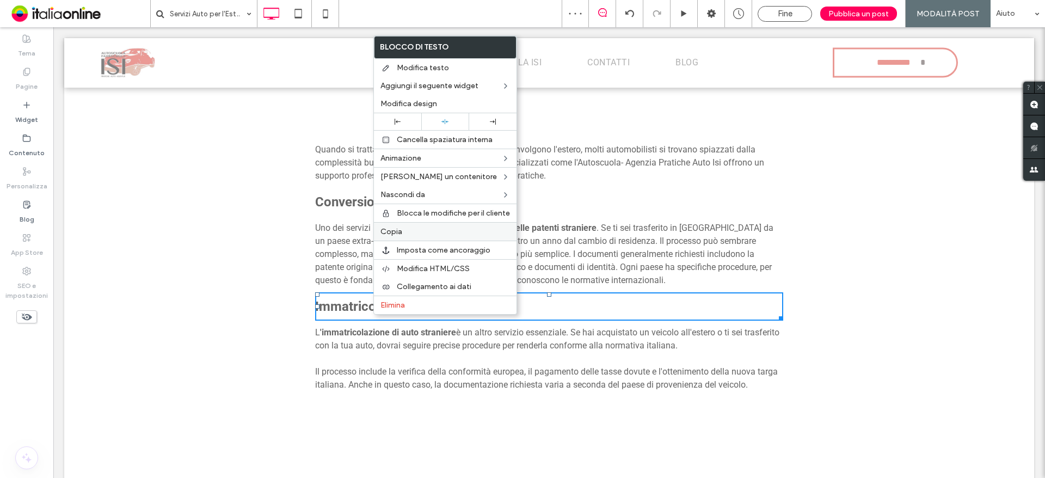
click at [398, 236] on div "Copia" at bounding box center [445, 231] width 143 height 19
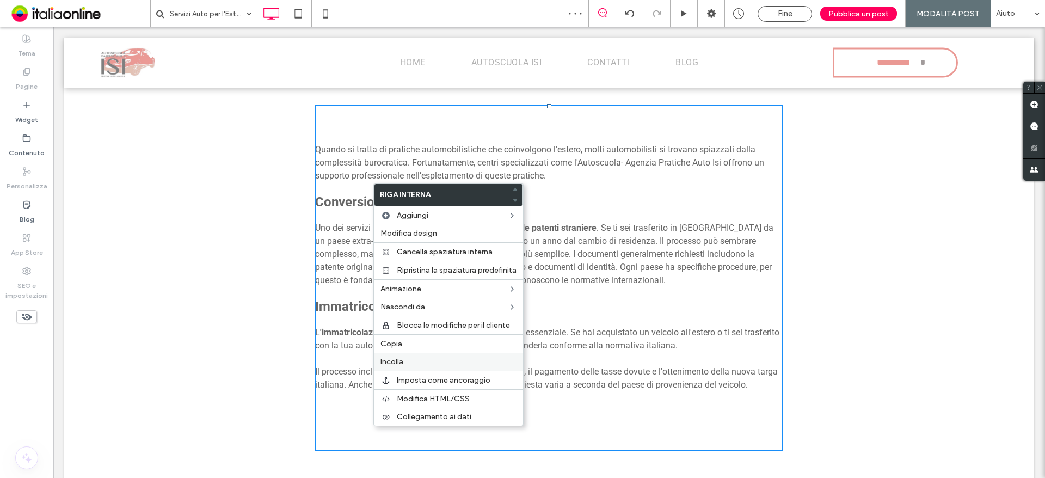
click at [386, 361] on span "Incolla" at bounding box center [391, 361] width 23 height 9
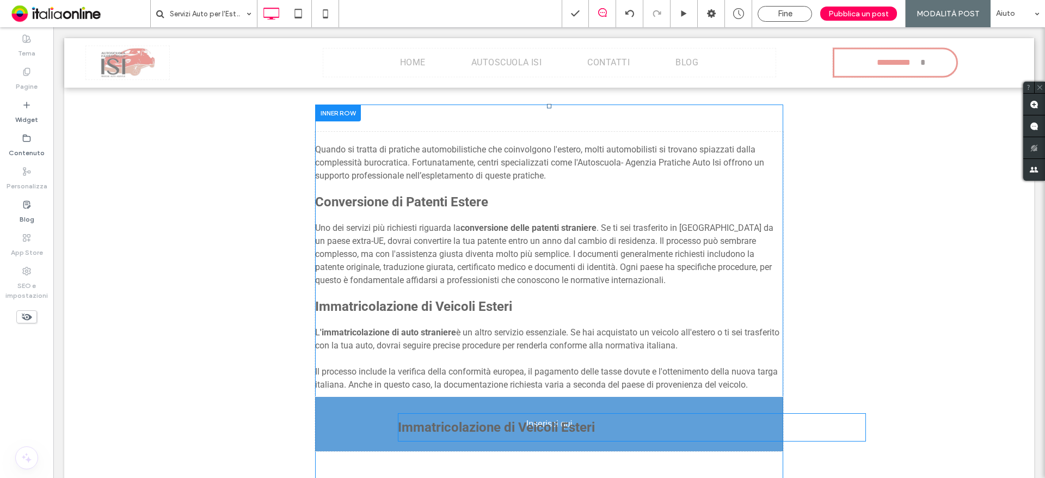
drag, startPoint x: 399, startPoint y: 147, endPoint x: 438, endPoint y: 424, distance: 279.7
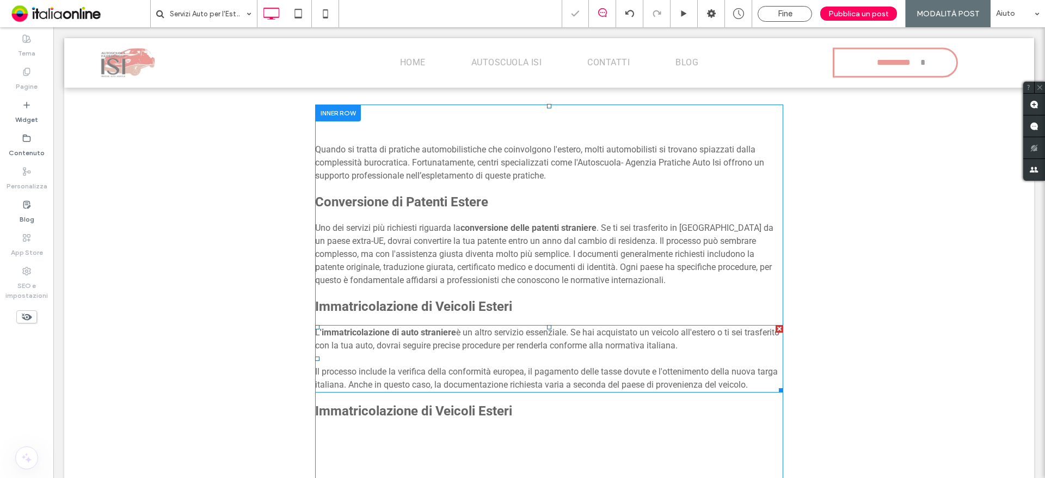
scroll to position [449, 0]
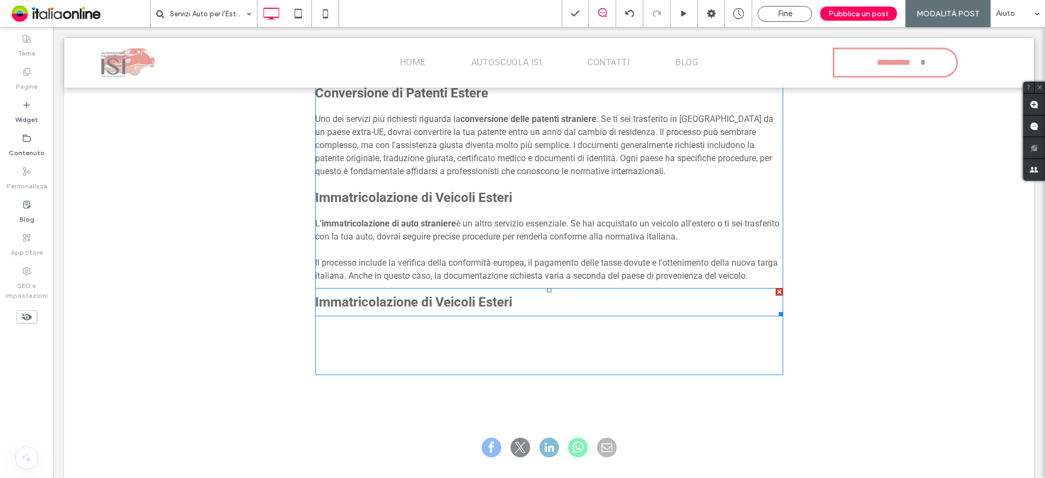
click at [347, 306] on strong "Immatricolazione di Veicoli Esteri" at bounding box center [413, 301] width 197 height 15
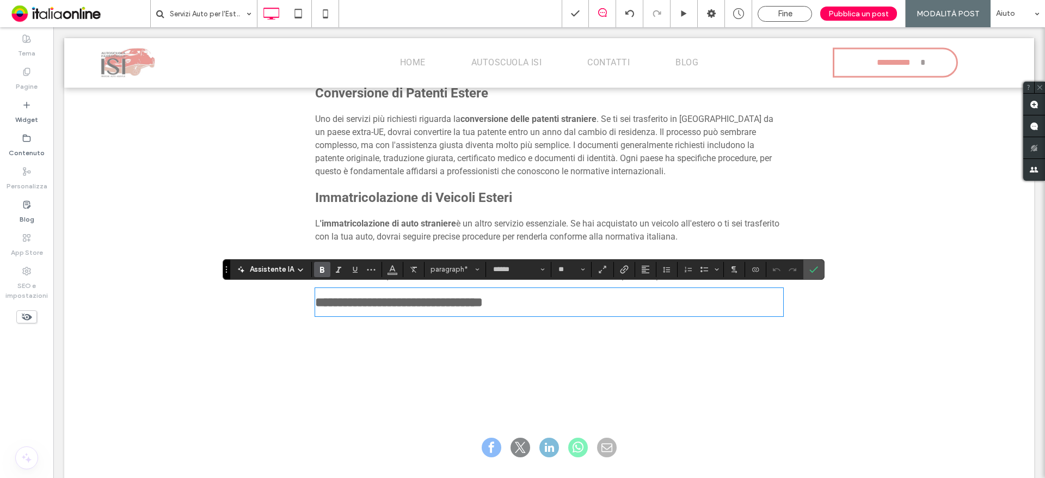
type input "**"
click at [817, 272] on label "Conferma" at bounding box center [813, 270] width 16 height 20
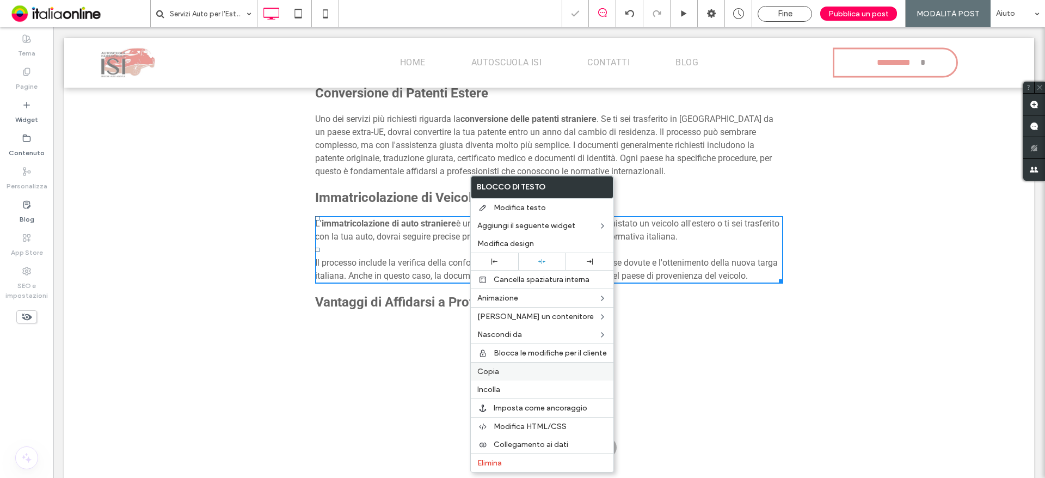
click at [494, 376] on div "Copia" at bounding box center [542, 371] width 143 height 19
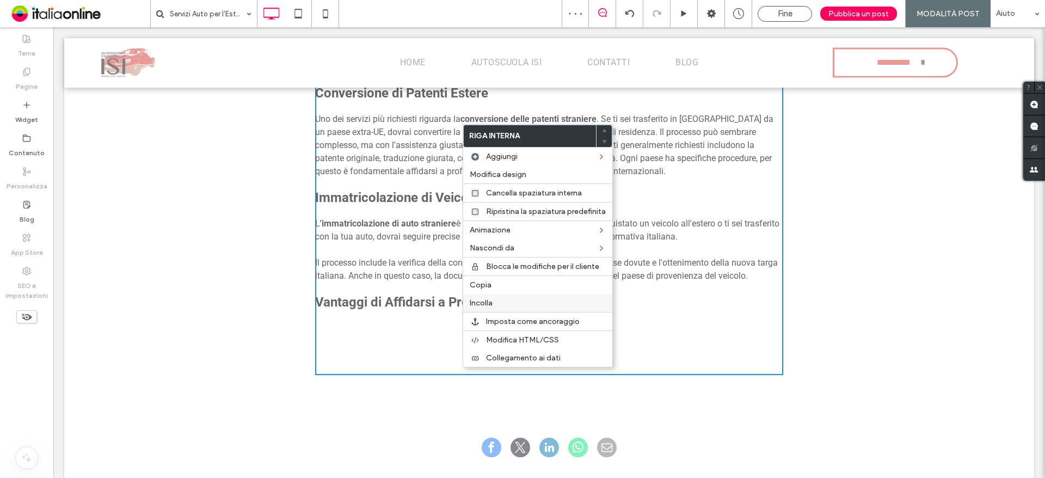
click at [490, 294] on div "Incolla" at bounding box center [537, 303] width 149 height 18
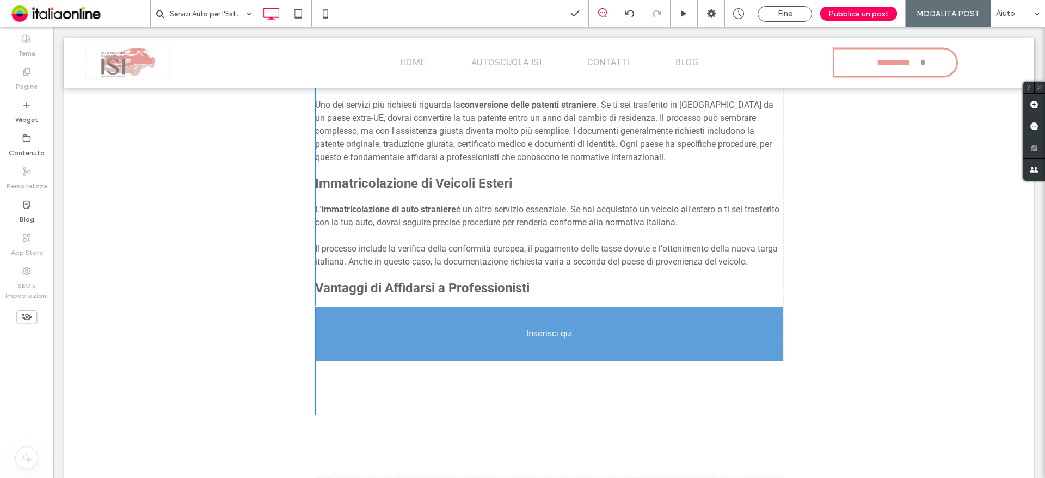
scroll to position [465, 0]
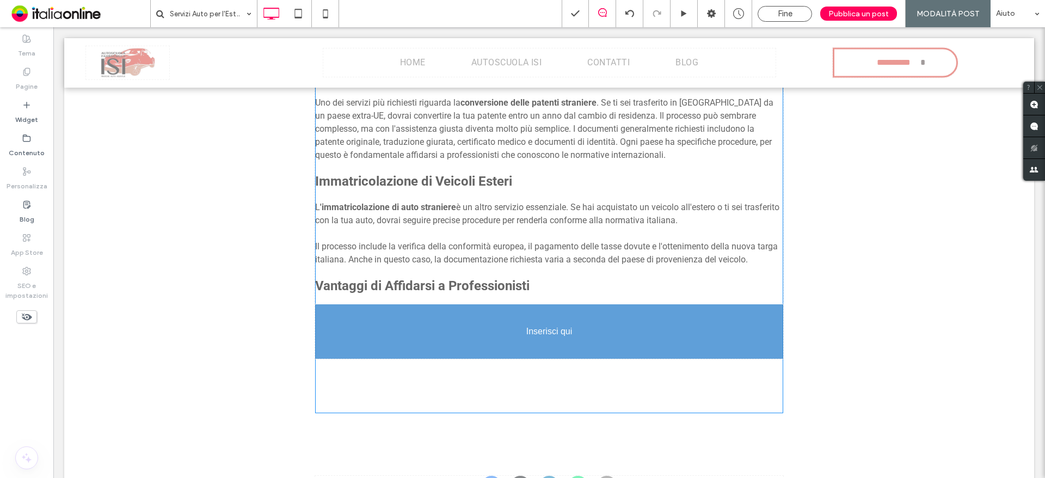
drag, startPoint x: 415, startPoint y: 262, endPoint x: 460, endPoint y: 359, distance: 107.1
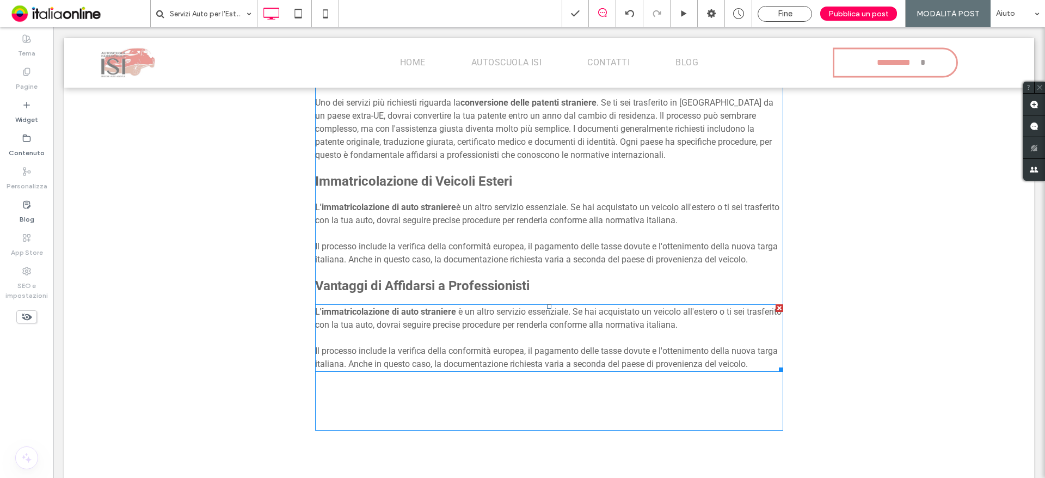
click at [390, 343] on p at bounding box center [549, 337] width 468 height 13
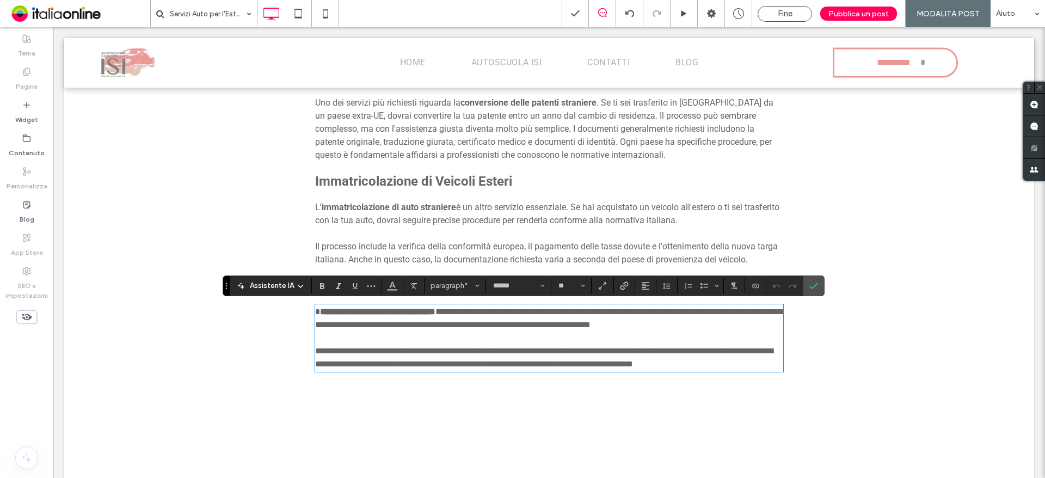
scroll to position [0, 0]
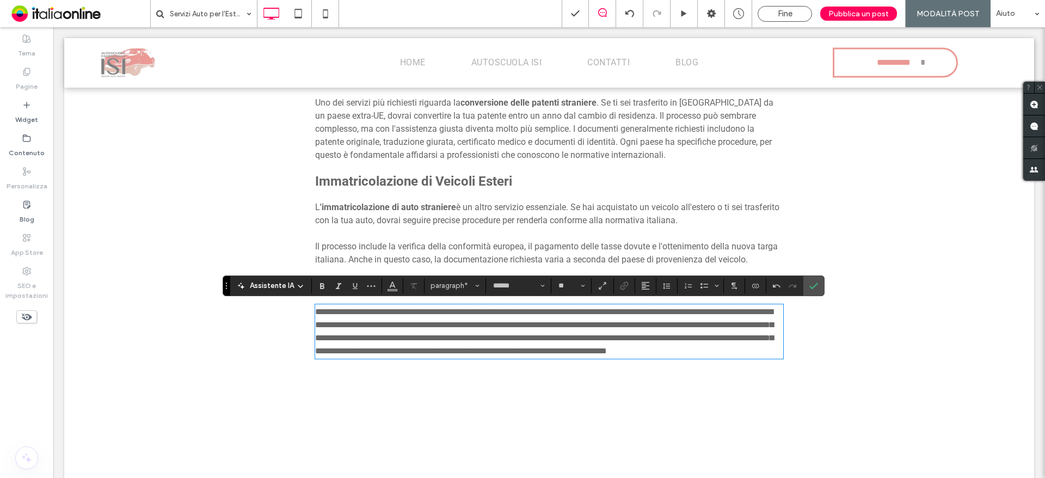
click at [480, 339] on span "**********" at bounding box center [544, 330] width 458 height 47
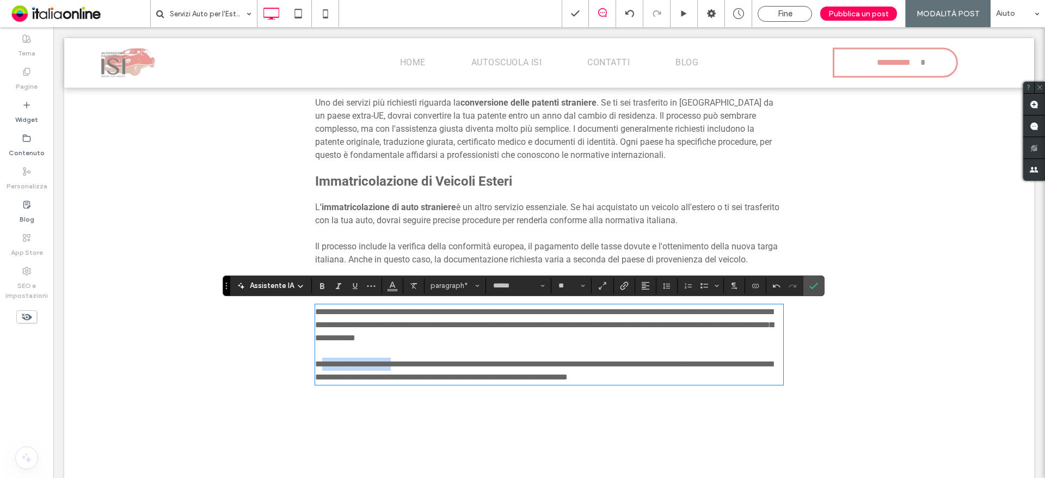
drag, startPoint x: 407, startPoint y: 361, endPoint x: 321, endPoint y: 364, distance: 86.0
click at [321, 364] on span "**********" at bounding box center [544, 370] width 458 height 21
click at [320, 284] on use "Grassetto" at bounding box center [322, 286] width 4 height 6
click at [359, 346] on p at bounding box center [549, 350] width 468 height 13
click at [813, 283] on icon "Conferma" at bounding box center [813, 285] width 9 height 9
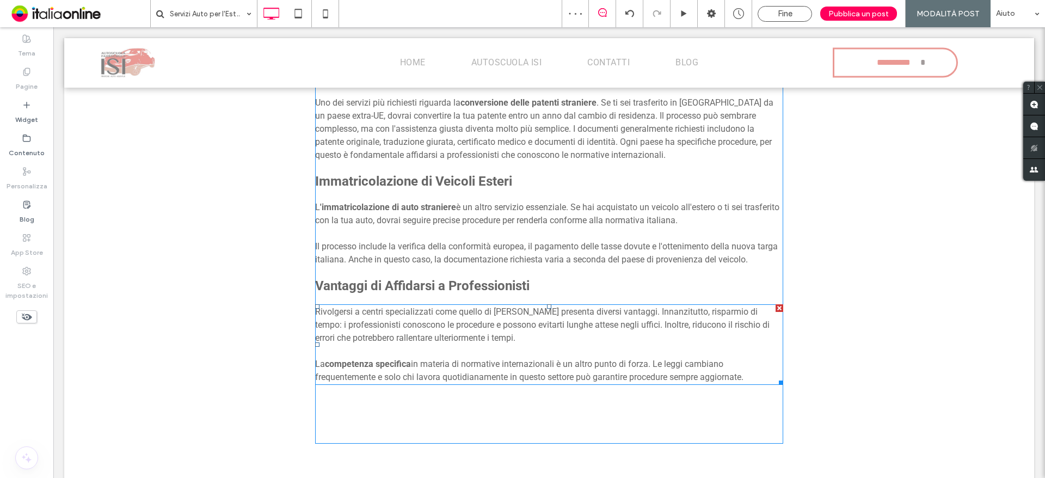
click at [452, 329] on span "Rivolgersi a centri specializzati come quello di Merano presenta diversi vantag…" at bounding box center [542, 324] width 454 height 36
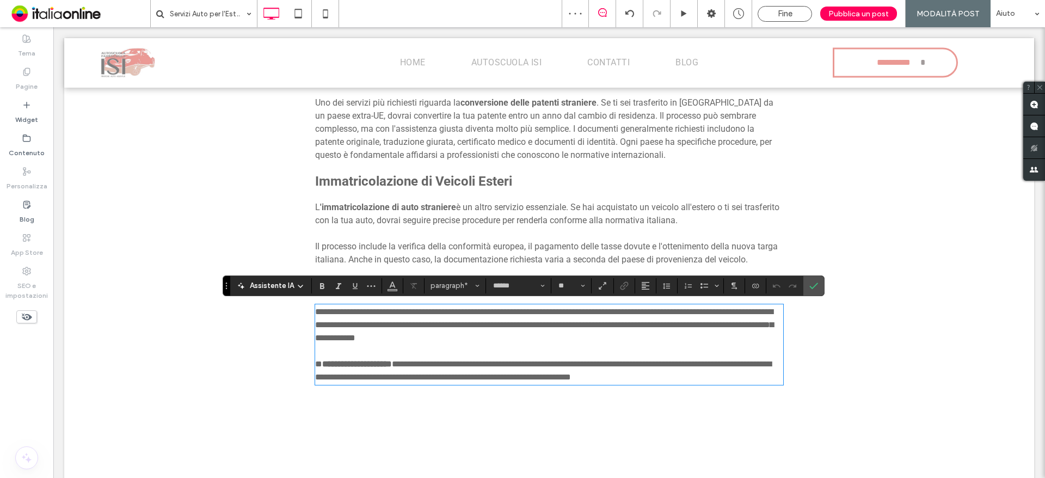
click at [400, 307] on span "**********" at bounding box center [544, 324] width 458 height 34
drag, startPoint x: 674, startPoint y: 312, endPoint x: 745, endPoint y: 306, distance: 71.5
click at [745, 307] on span "**********" at bounding box center [544, 324] width 458 height 34
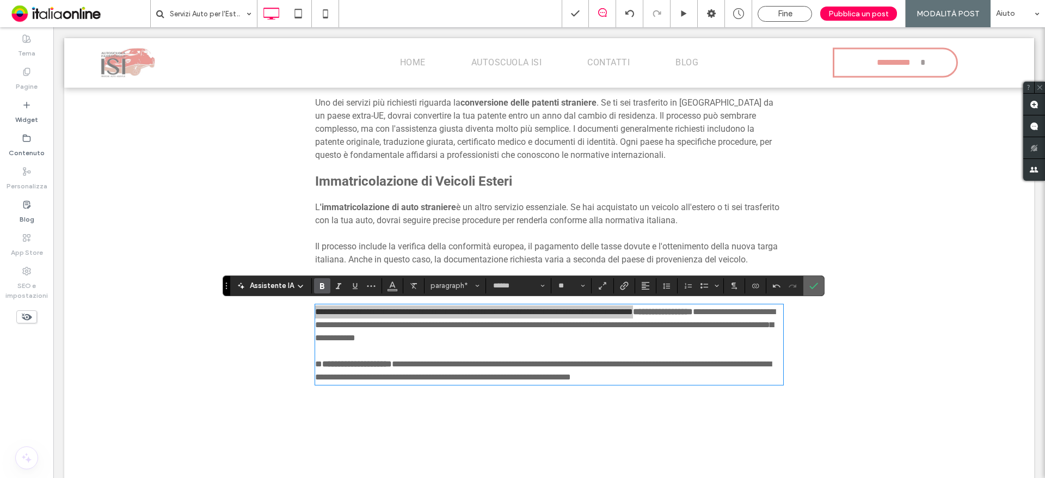
click at [810, 285] on icon "Conferma" at bounding box center [813, 285] width 9 height 9
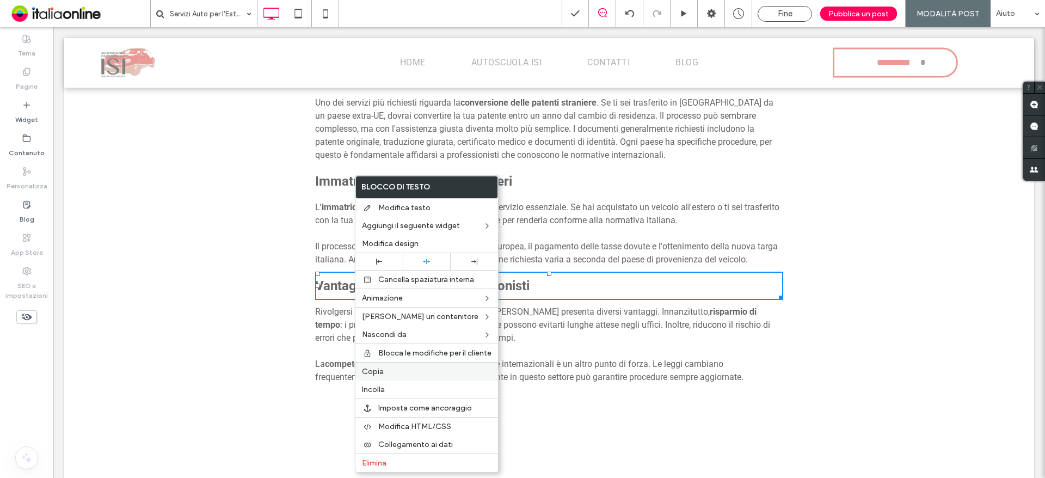
click at [381, 374] on span "Copia" at bounding box center [373, 371] width 22 height 9
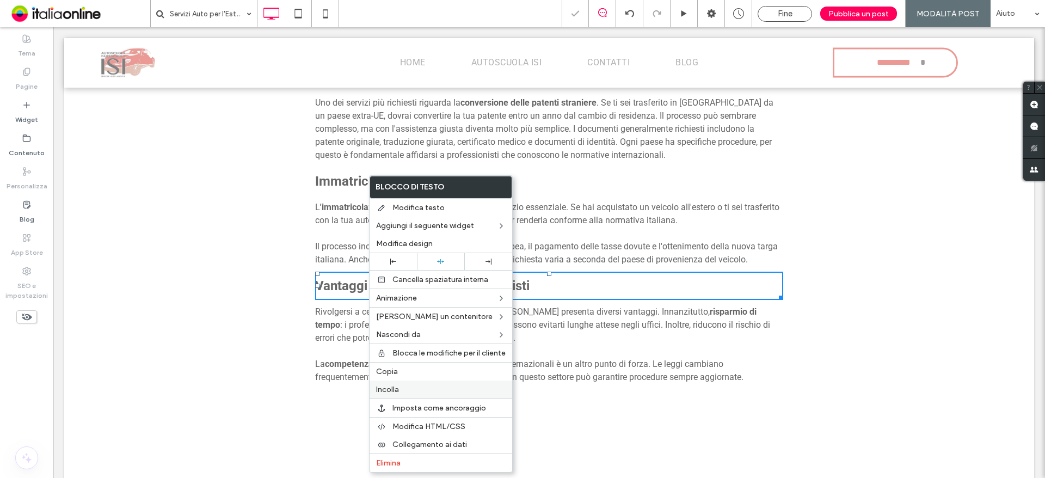
click at [405, 389] on label "Incolla" at bounding box center [441, 389] width 130 height 9
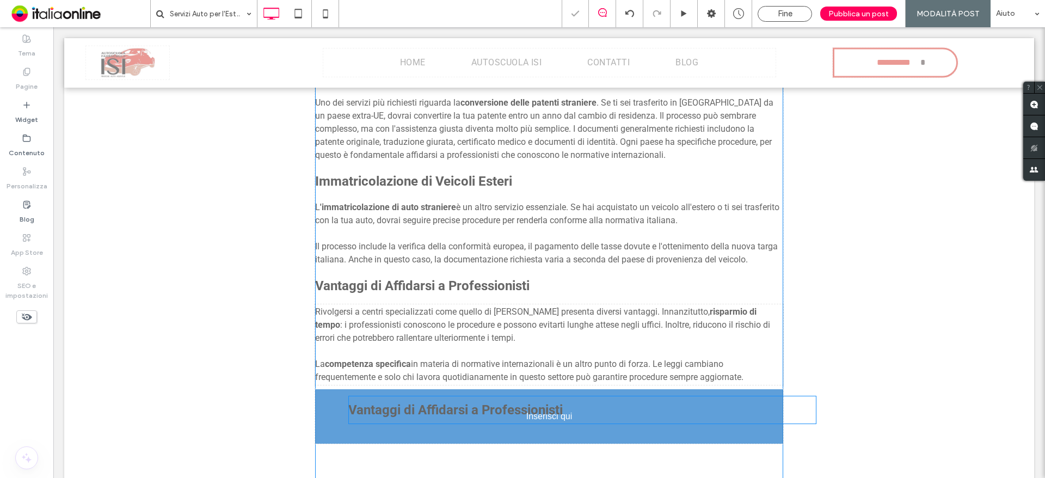
drag, startPoint x: 384, startPoint y: 281, endPoint x: 381, endPoint y: 405, distance: 124.1
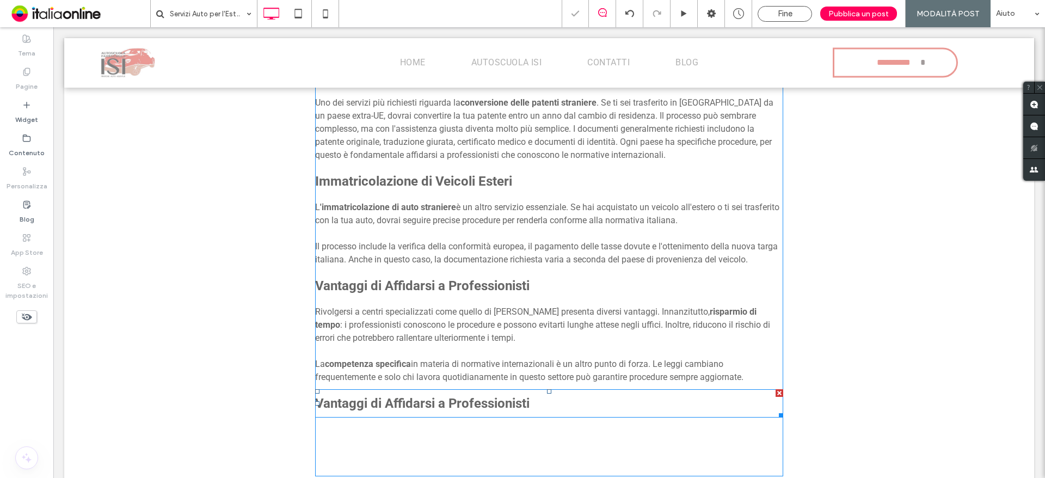
click at [381, 405] on strong "Vantaggi di Affidarsi a Professionisti" at bounding box center [422, 403] width 214 height 15
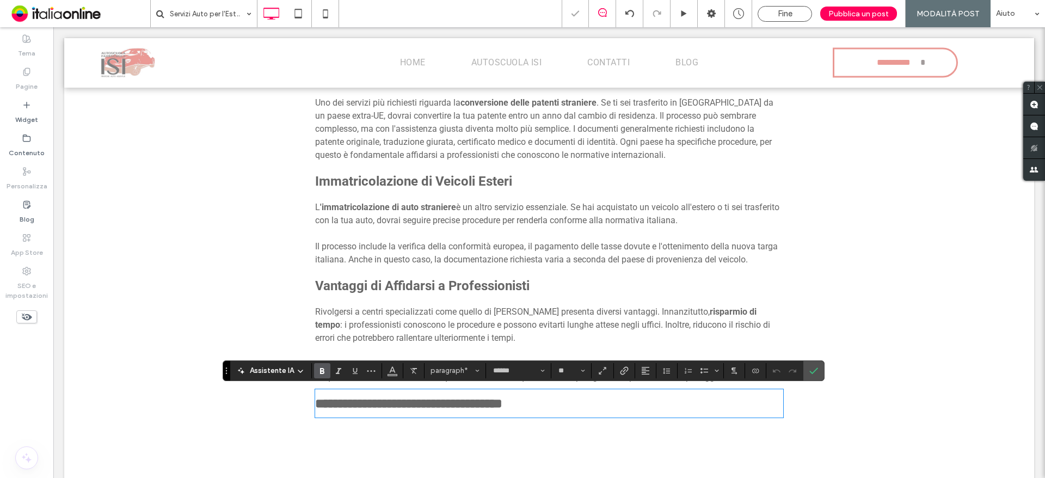
type input "**"
click at [811, 366] on icon "Conferma" at bounding box center [813, 370] width 9 height 9
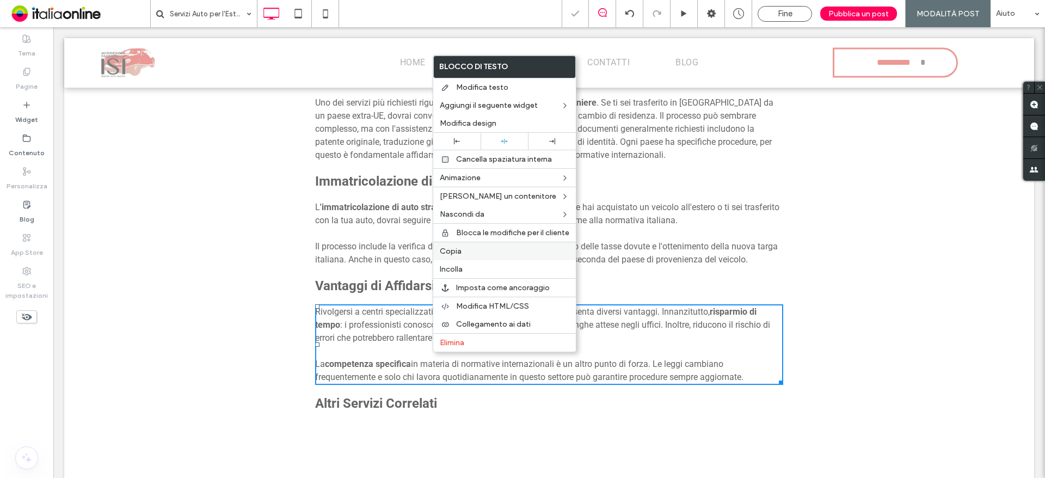
click at [458, 252] on span "Copia" at bounding box center [451, 251] width 22 height 9
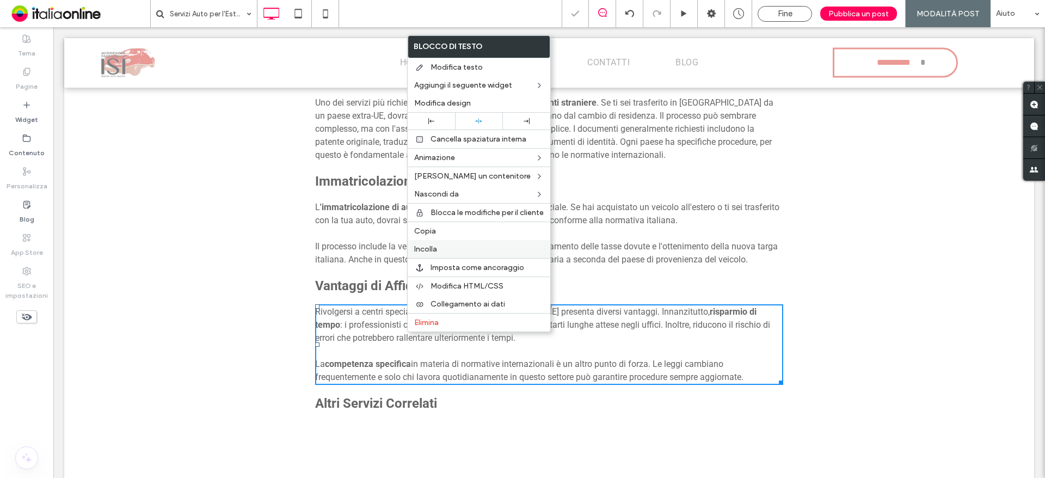
click at [435, 251] on span "Incolla" at bounding box center [425, 248] width 23 height 9
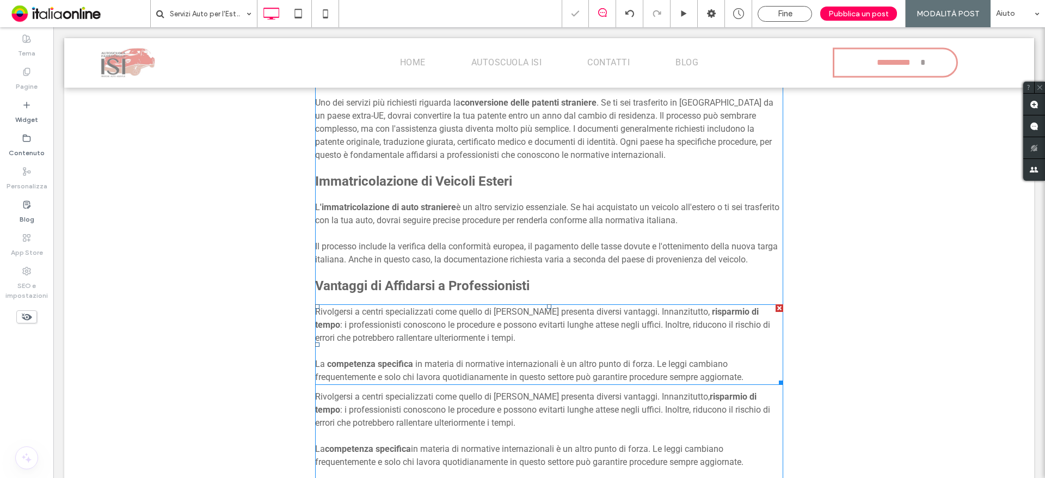
scroll to position [574, 0]
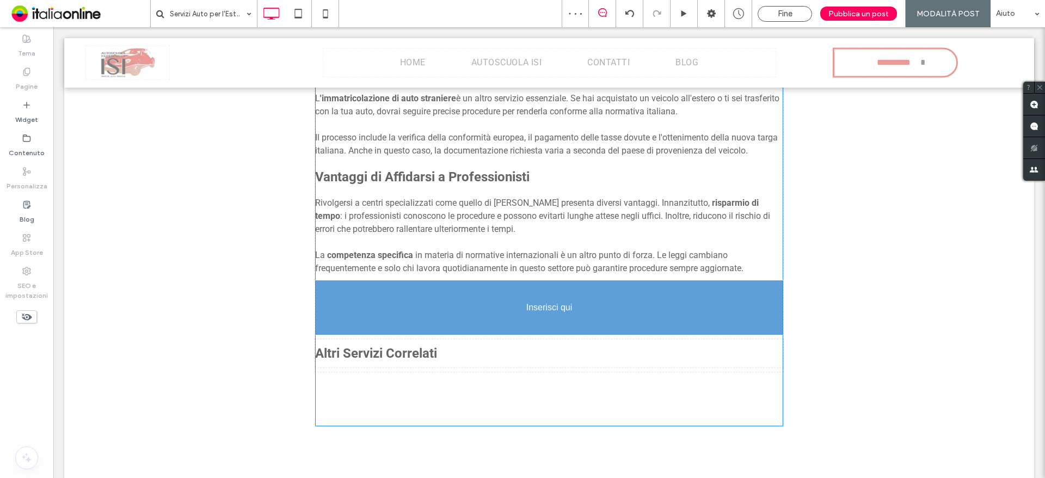
drag, startPoint x: 400, startPoint y: 309, endPoint x: 398, endPoint y: 370, distance: 61.5
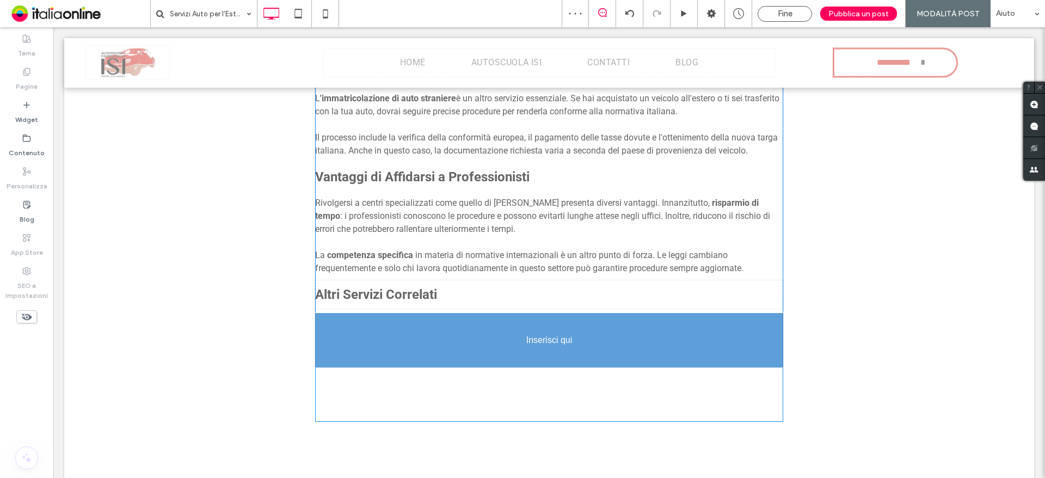
drag, startPoint x: 373, startPoint y: 347, endPoint x: 333, endPoint y: 450, distance: 109.8
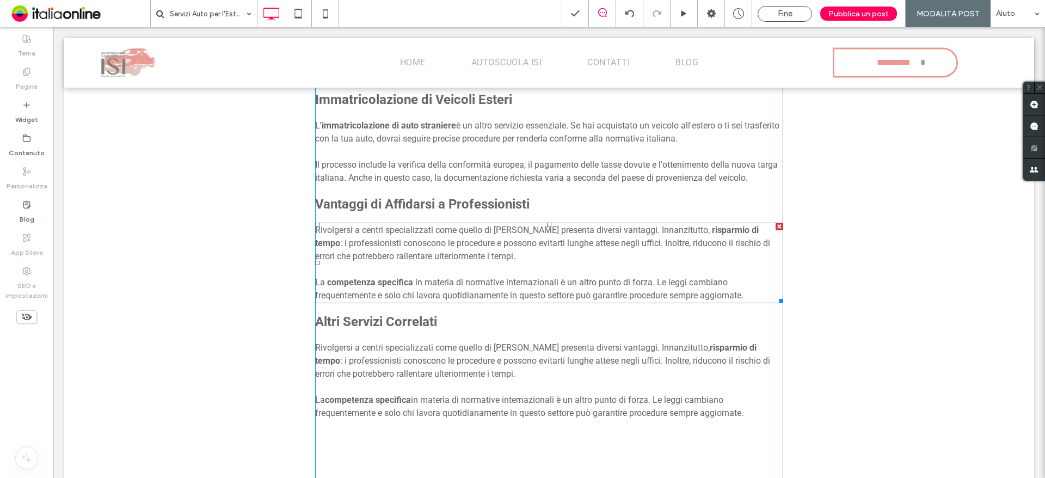
scroll to position [520, 0]
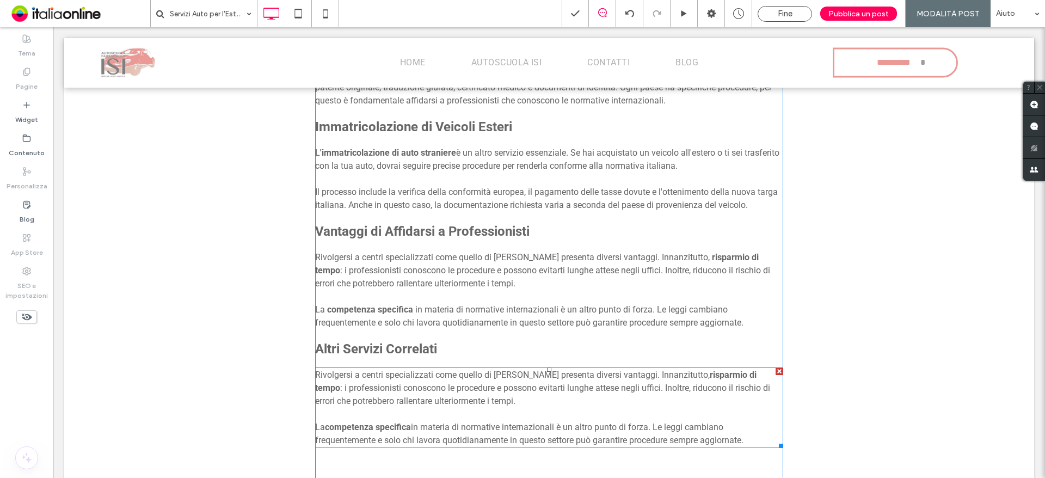
click at [458, 390] on span ": i professionisti conoscono le procedure e possono evitarti lunghe attese negl…" at bounding box center [542, 394] width 455 height 23
type input "******"
type input "**"
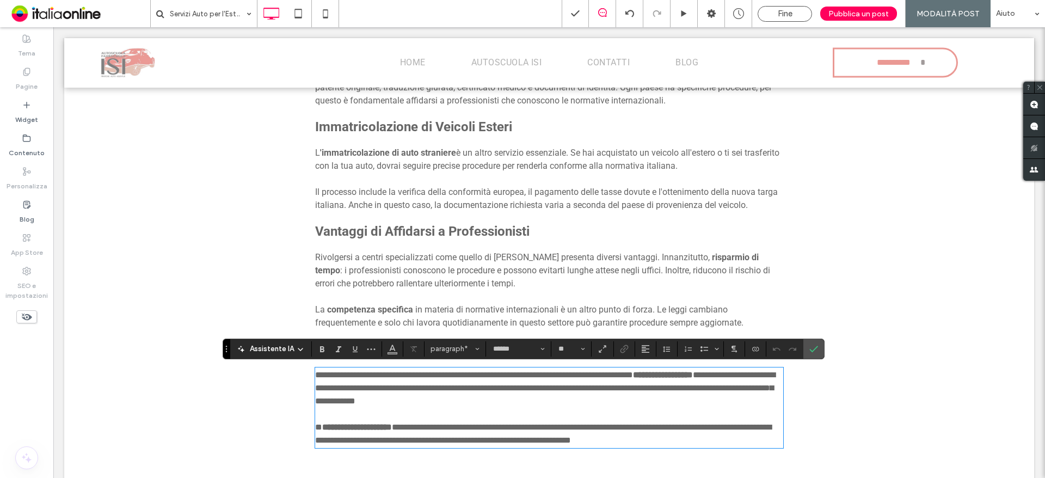
click at [463, 391] on span "**********" at bounding box center [545, 388] width 460 height 34
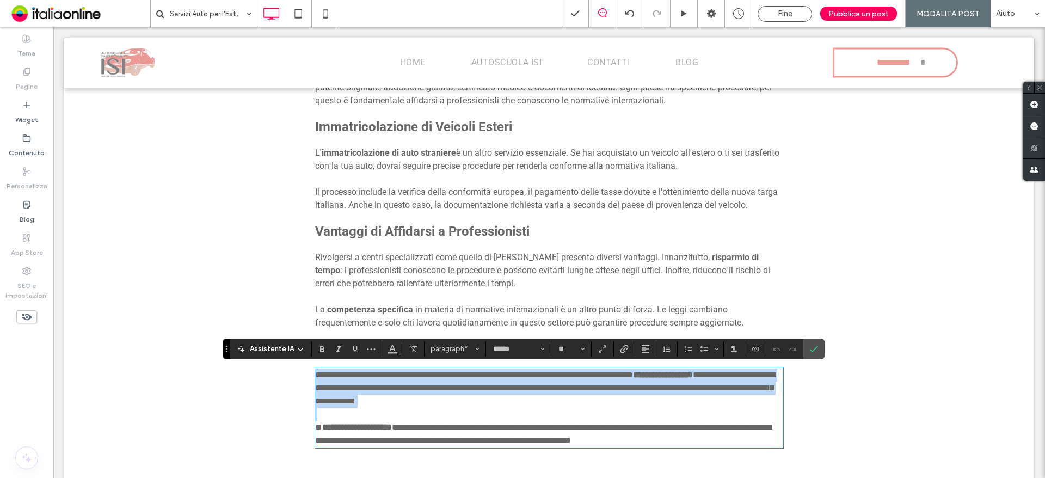
click at [463, 391] on span "**********" at bounding box center [545, 388] width 460 height 34
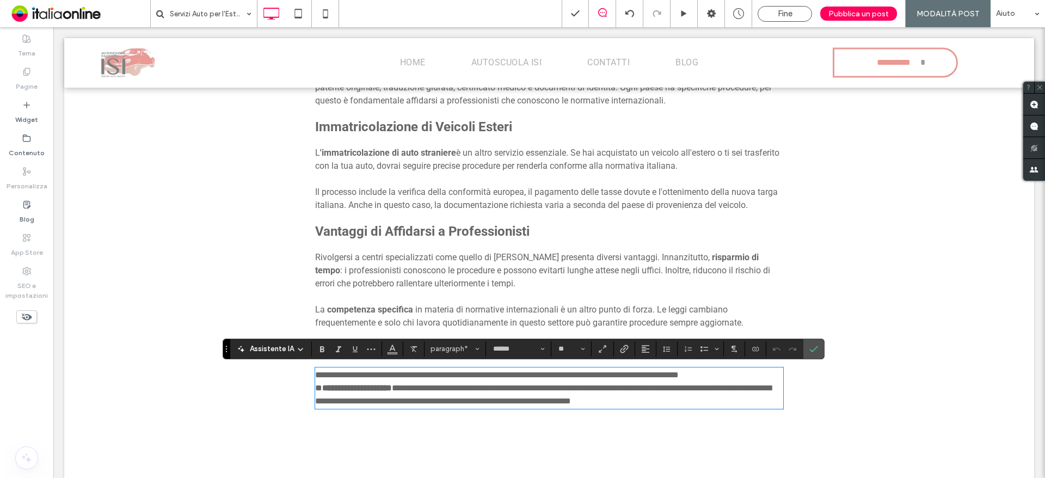
scroll to position [0, 0]
click at [464, 391] on span "**********" at bounding box center [543, 394] width 456 height 21
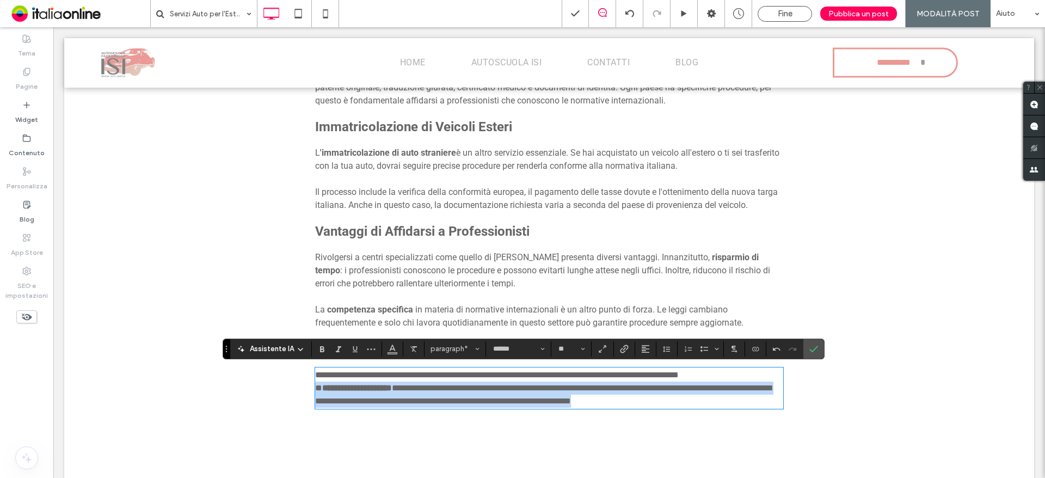
click at [464, 391] on span "**********" at bounding box center [543, 394] width 456 height 21
click at [710, 387] on span "**********" at bounding box center [543, 394] width 456 height 21
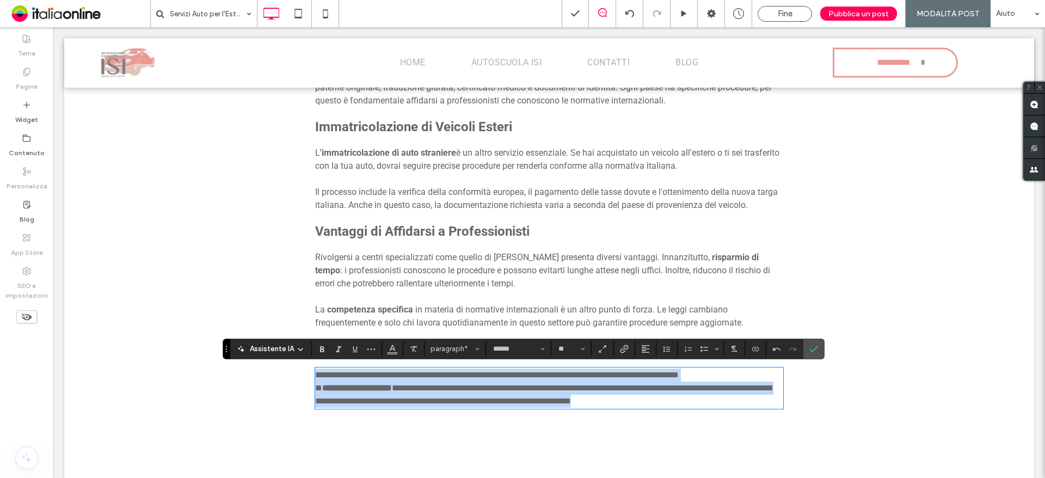
drag, startPoint x: 689, startPoint y: 402, endPoint x: 213, endPoint y: 347, distance: 479.3
click at [213, 347] on div "Quando si tratta di pratiche automobilistiche che coinvolgono l'estero, molti a…" at bounding box center [549, 212] width 970 height 619
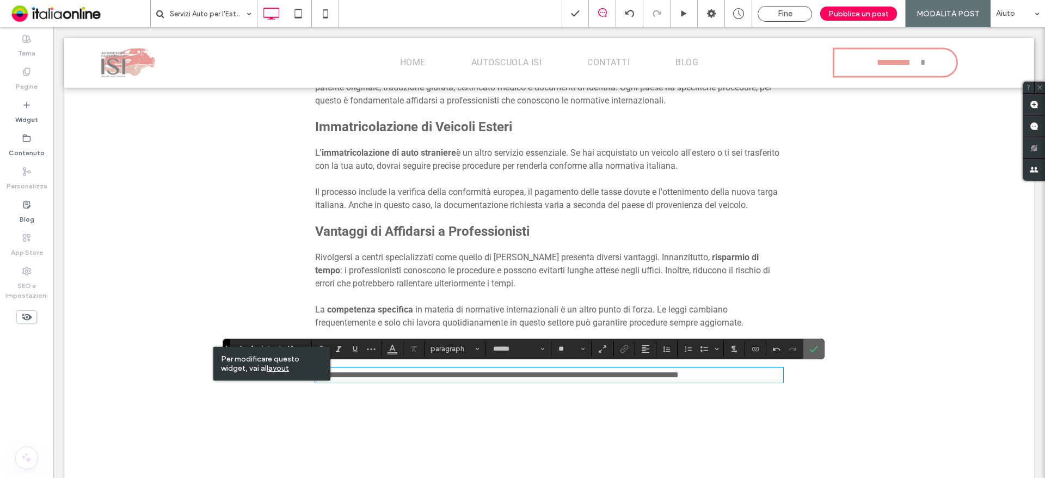
click at [805, 348] on label "Conferma" at bounding box center [813, 349] width 16 height 20
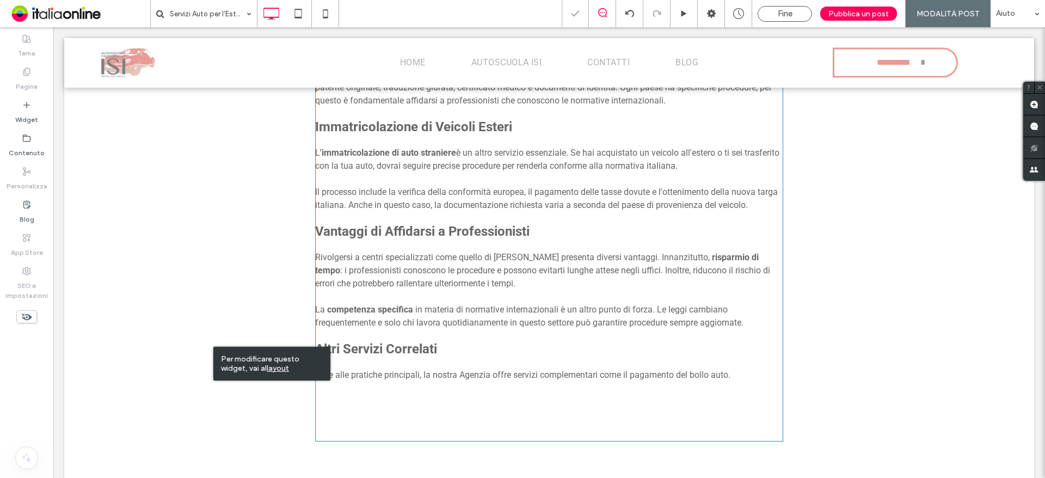
click at [612, 380] on p "Oltre alle pratiche principali, la nostra Agenzia offre servizi complementari c…" at bounding box center [549, 374] width 468 height 13
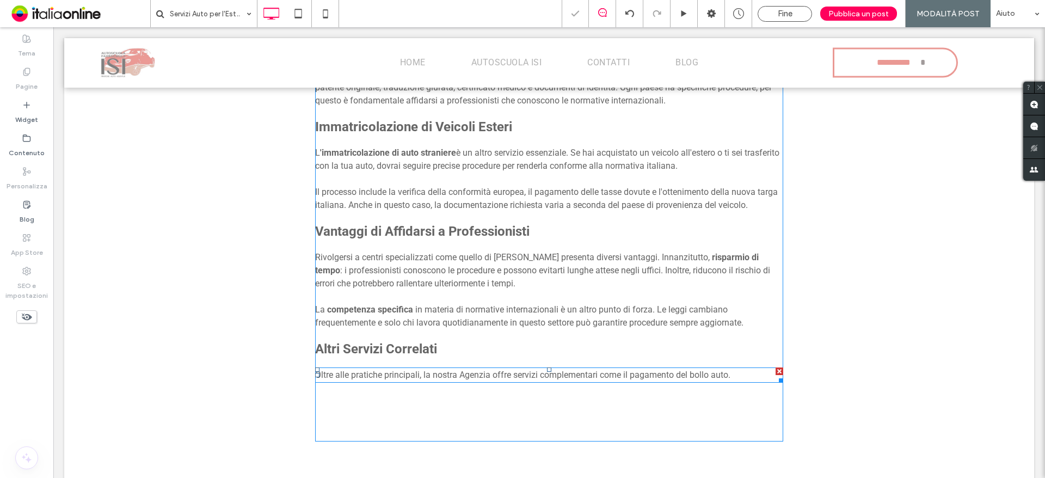
click at [625, 375] on span "Oltre alle pratiche principali, la nostra Agenzia offre servizi complementari c…" at bounding box center [522, 375] width 415 height 10
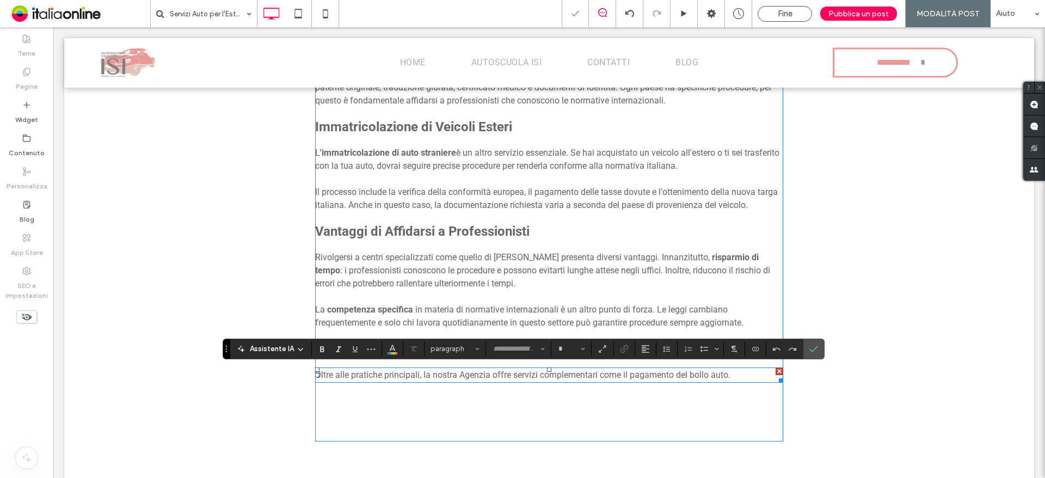
type input "******"
type input "**"
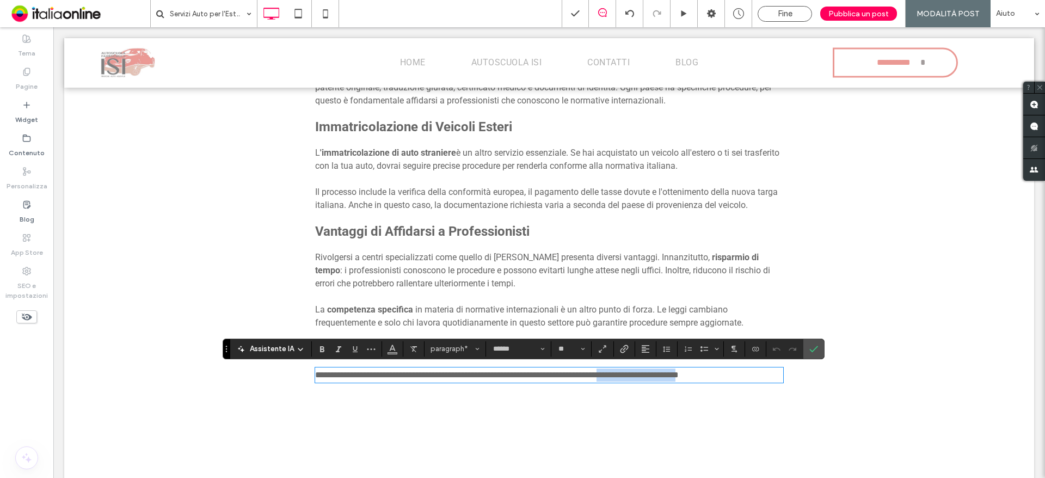
drag, startPoint x: 629, startPoint y: 374, endPoint x: 725, endPoint y: 375, distance: 96.9
click at [679, 375] on span "**********" at bounding box center [497, 375] width 364 height 8
click at [318, 350] on icon "Grassetto" at bounding box center [322, 348] width 9 height 9
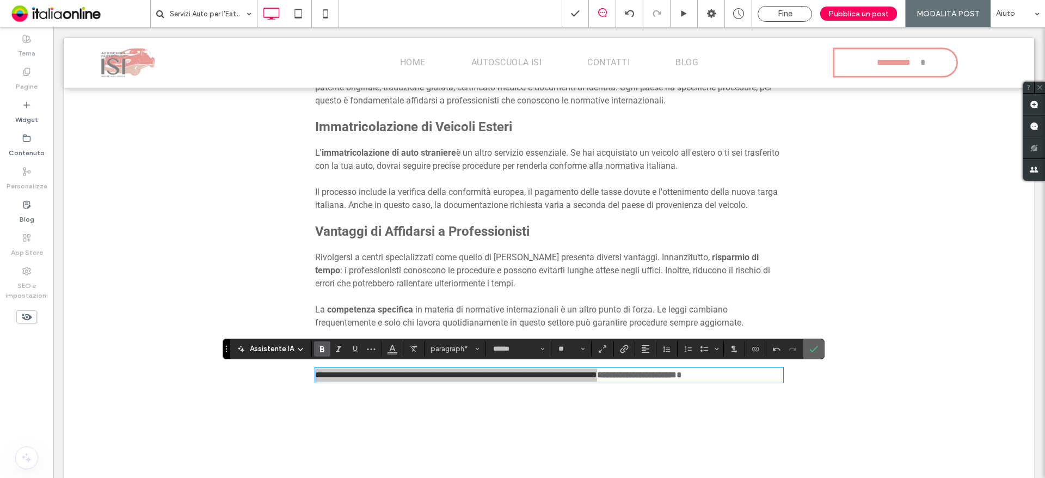
drag, startPoint x: 804, startPoint y: 347, endPoint x: 756, endPoint y: 321, distance: 54.6
click at [805, 347] on label "Conferma" at bounding box center [813, 349] width 16 height 20
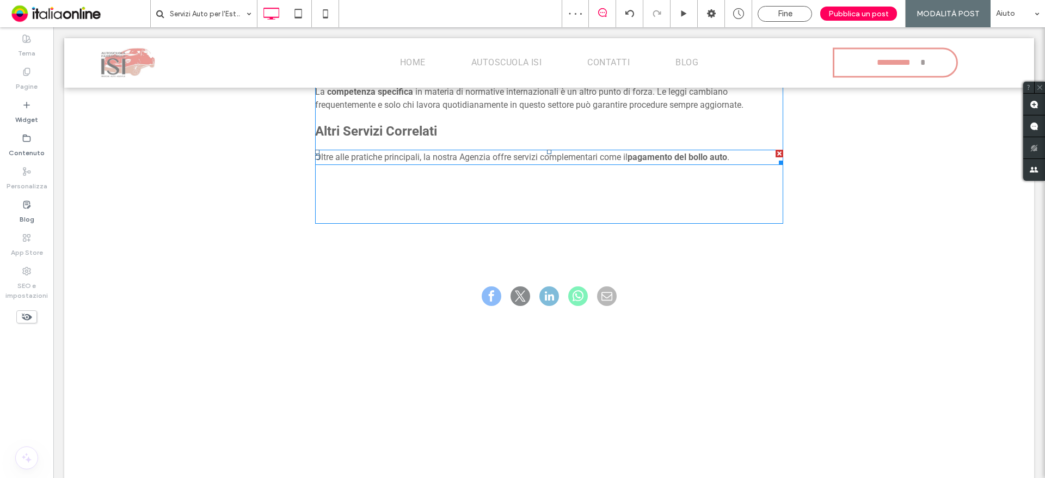
scroll to position [683, 0]
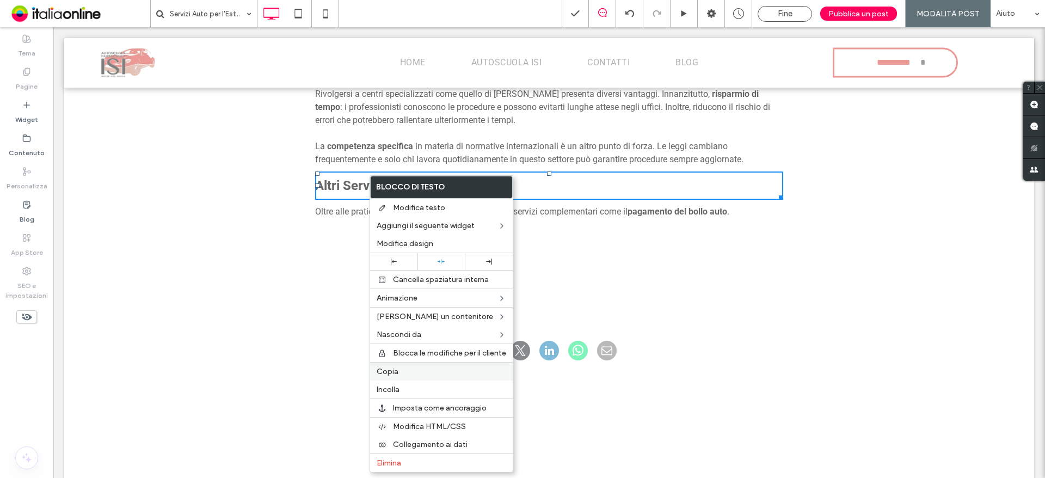
click at [392, 373] on span "Copia" at bounding box center [388, 371] width 22 height 9
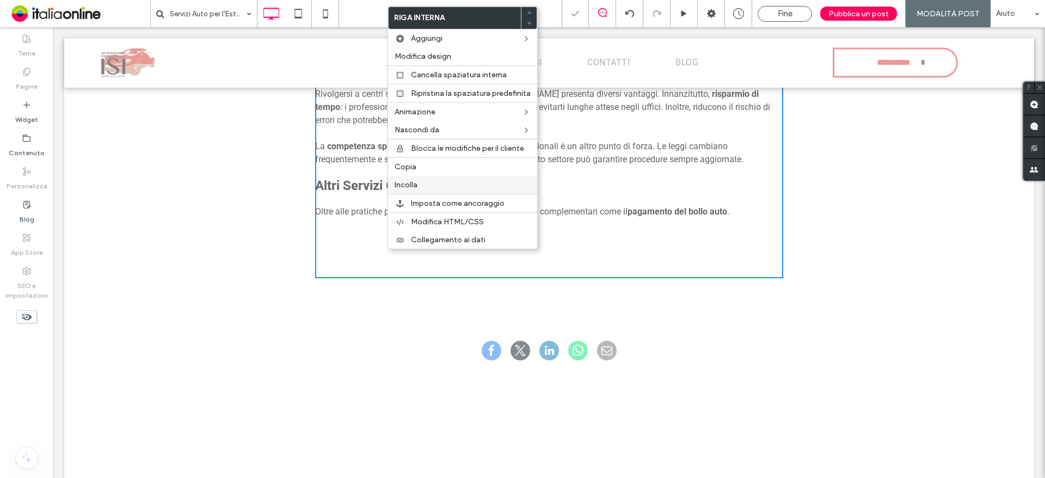
click at [423, 178] on div "Incolla" at bounding box center [462, 185] width 149 height 18
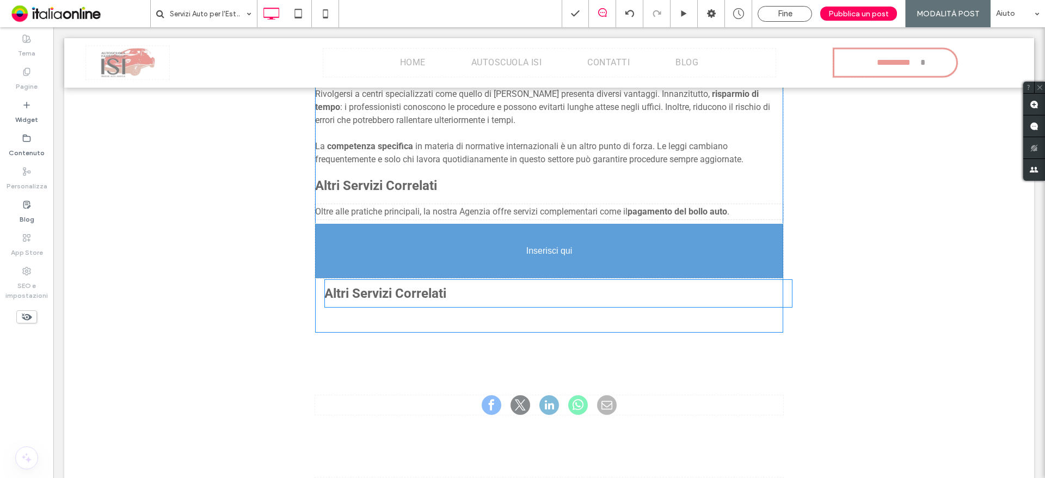
drag, startPoint x: 384, startPoint y: 238, endPoint x: 416, endPoint y: 319, distance: 86.7
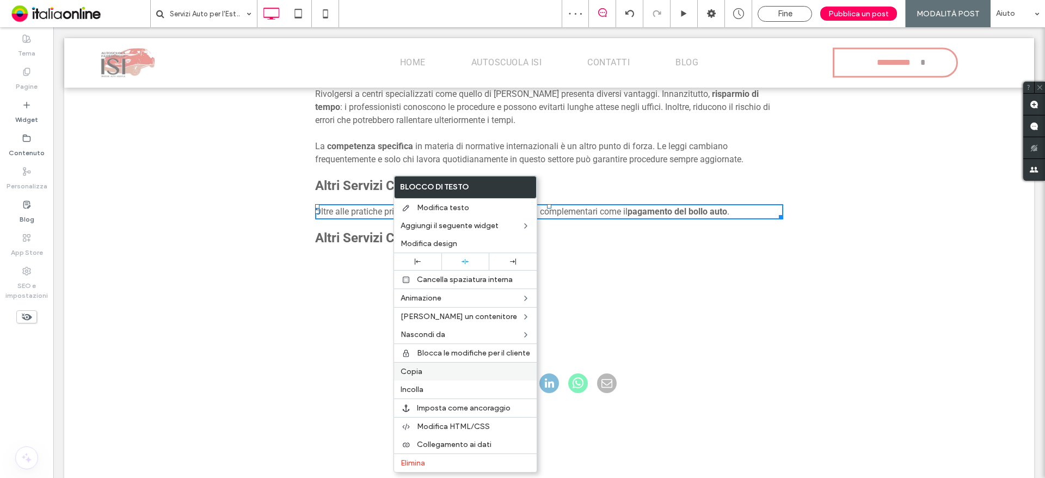
click at [430, 366] on div "Copia" at bounding box center [465, 371] width 143 height 19
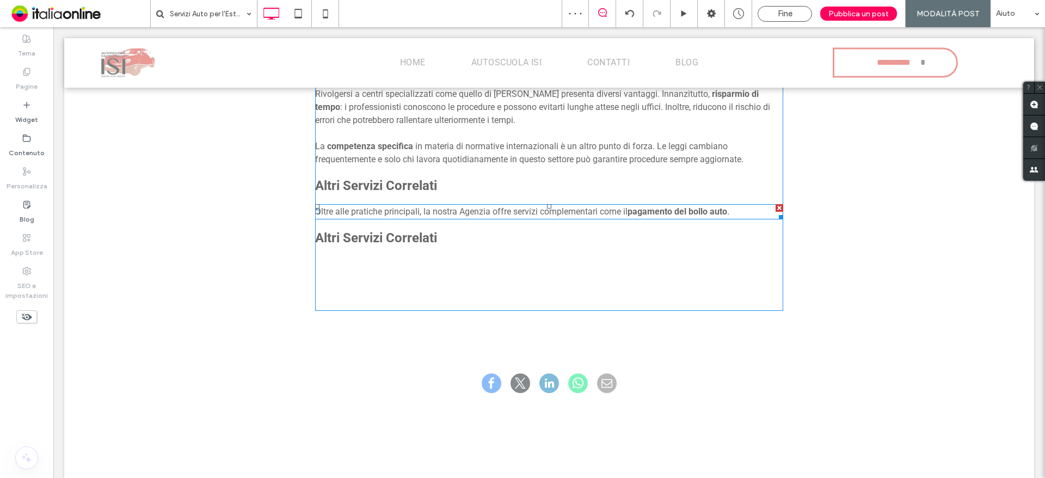
click at [383, 297] on div "Quando si tratta di pratiche automobilistiche che coinvolgono l'estero, molti a…" at bounding box center [549, 36] width 468 height 549
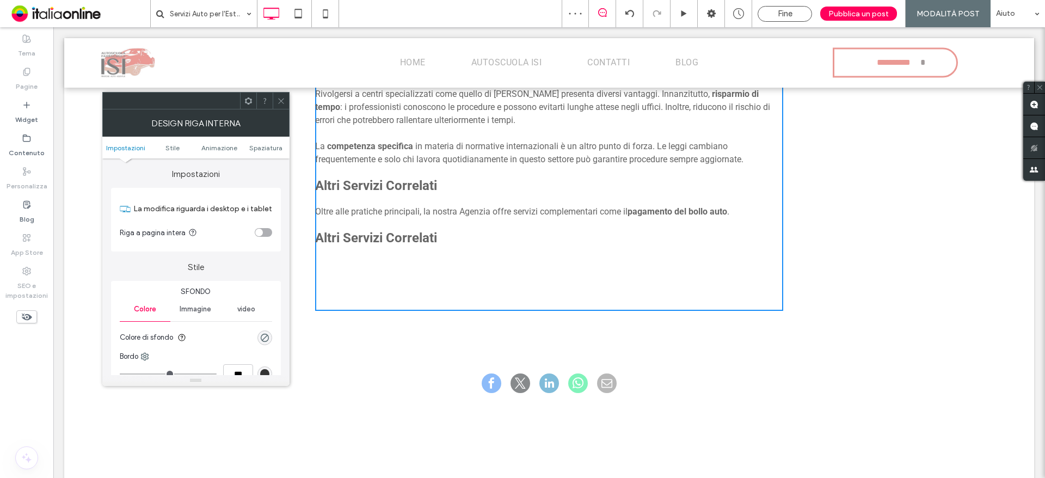
click at [285, 102] on icon at bounding box center [281, 101] width 8 height 8
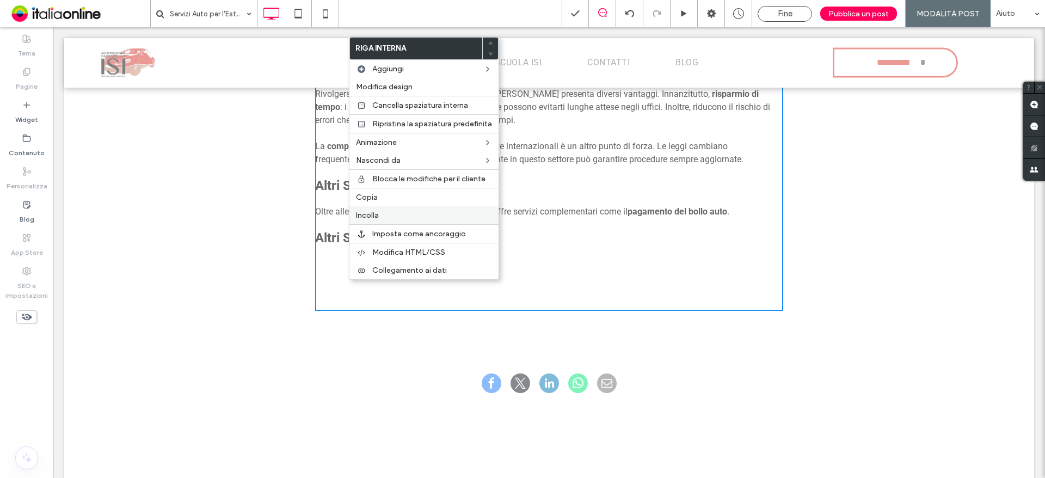
click at [385, 212] on label "Incolla" at bounding box center [424, 215] width 136 height 9
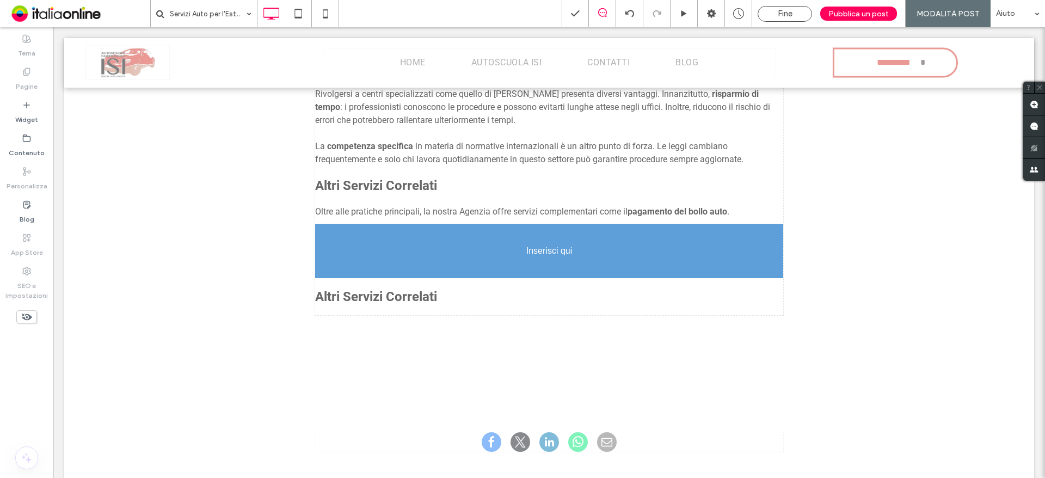
scroll to position [629, 0]
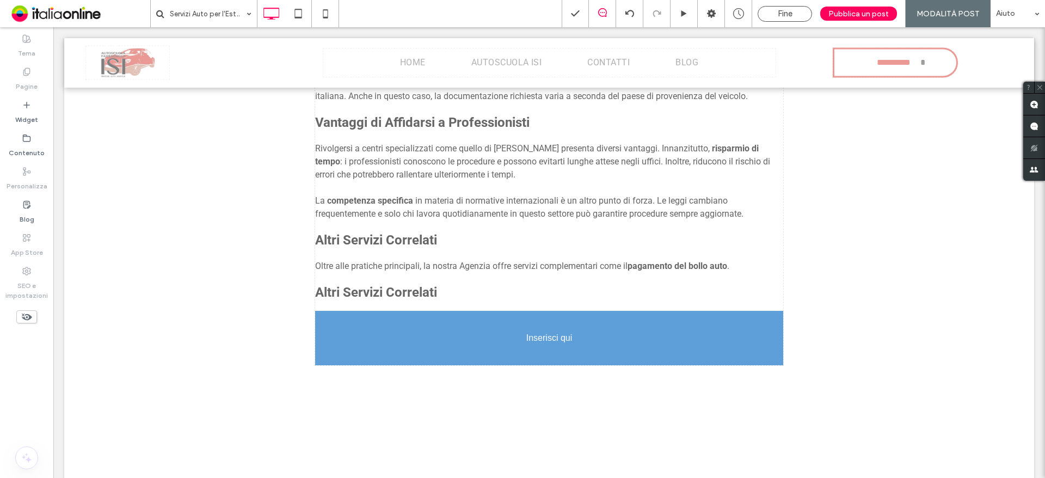
drag, startPoint x: 374, startPoint y: 343, endPoint x: 356, endPoint y: 348, distance: 18.1
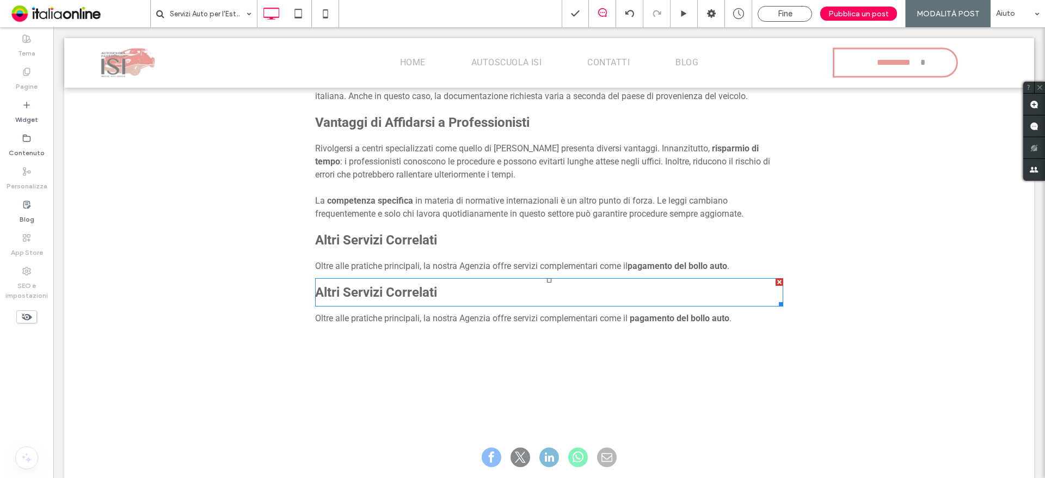
click at [386, 286] on strong "Altri Servizi Correlati" at bounding box center [376, 292] width 122 height 15
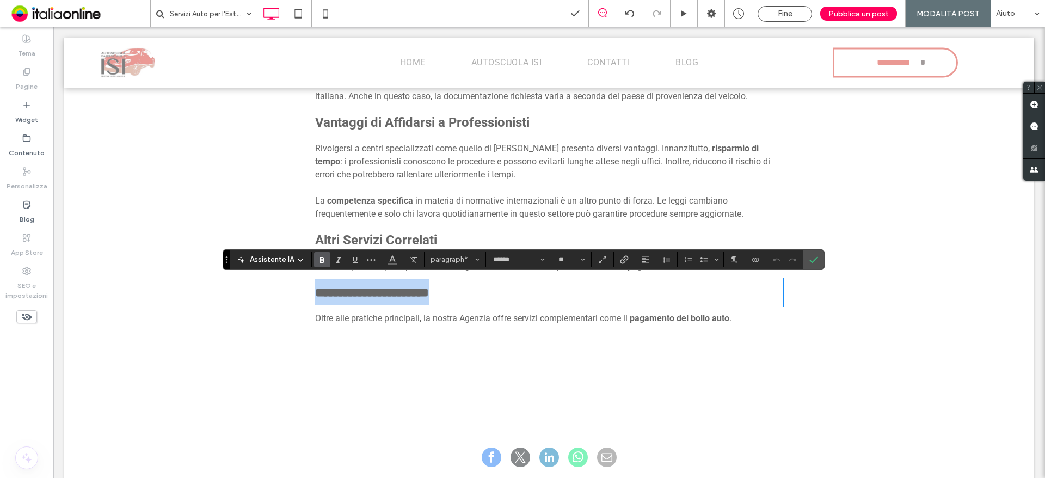
type input "**"
click at [375, 315] on span "Oltre alle pratiche principali, la nostra Agenzia offre servizi complementari c…" at bounding box center [471, 318] width 312 height 10
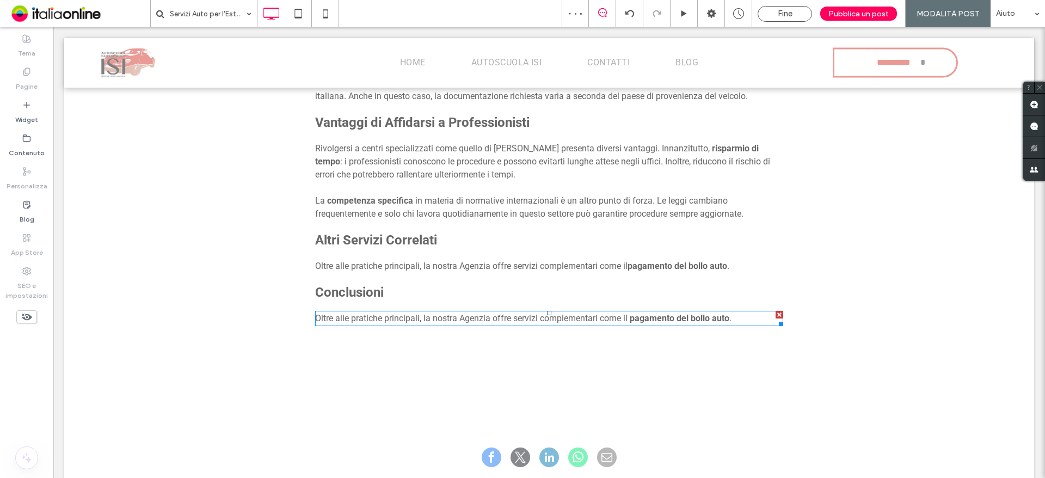
click at [463, 322] on span "Oltre alle pratiche principali, la nostra Agenzia offre servizi complementari c…" at bounding box center [471, 318] width 312 height 10
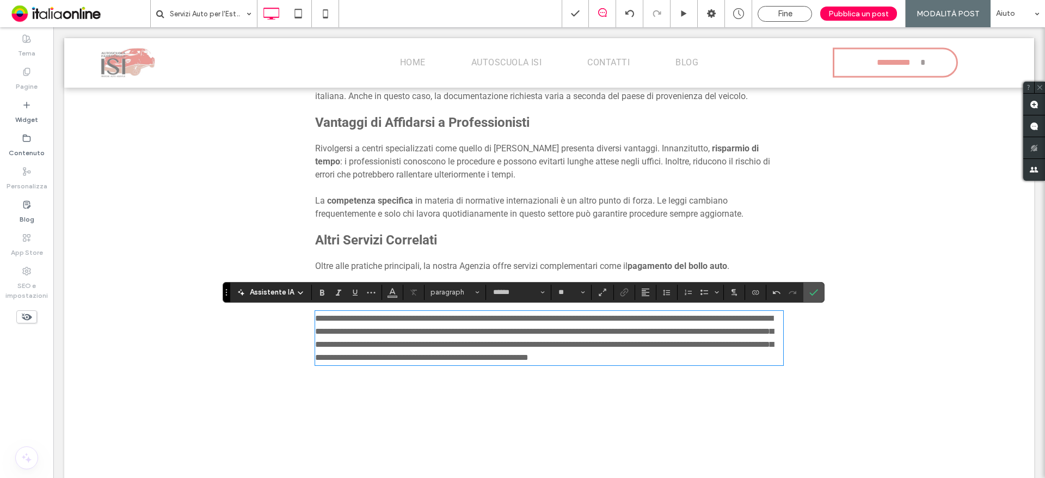
click at [569, 356] on span "**********" at bounding box center [544, 337] width 458 height 47
click at [421, 344] on span "**********" at bounding box center [544, 337] width 458 height 47
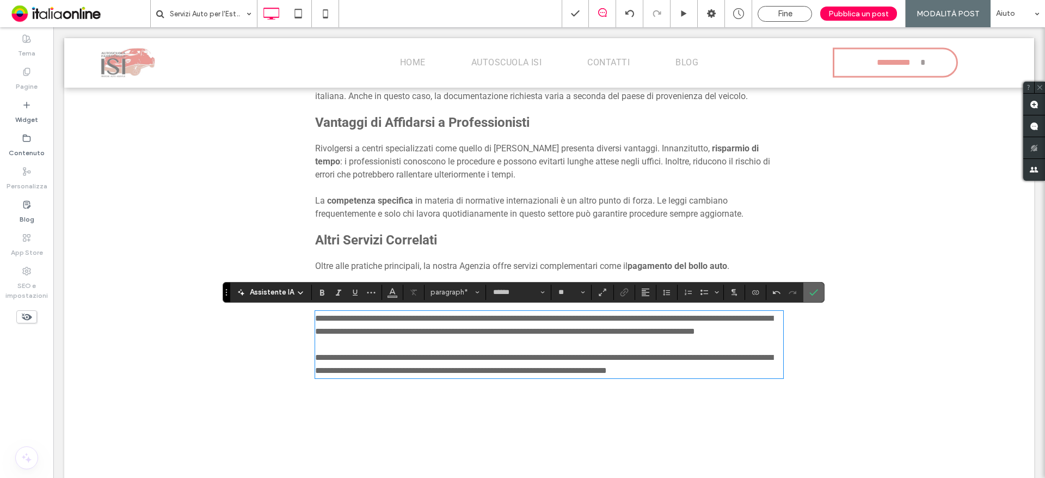
click at [809, 293] on icon "Conferma" at bounding box center [813, 292] width 9 height 9
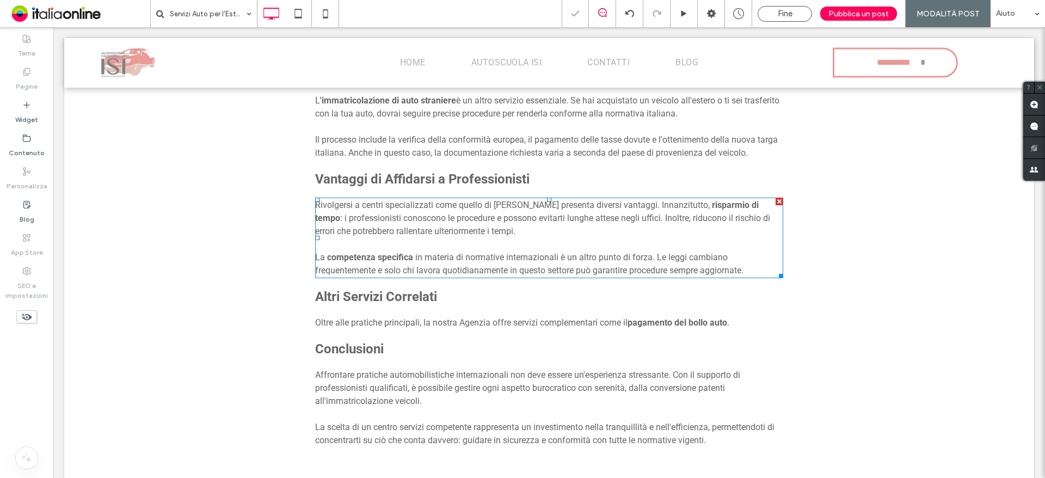
scroll to position [520, 0]
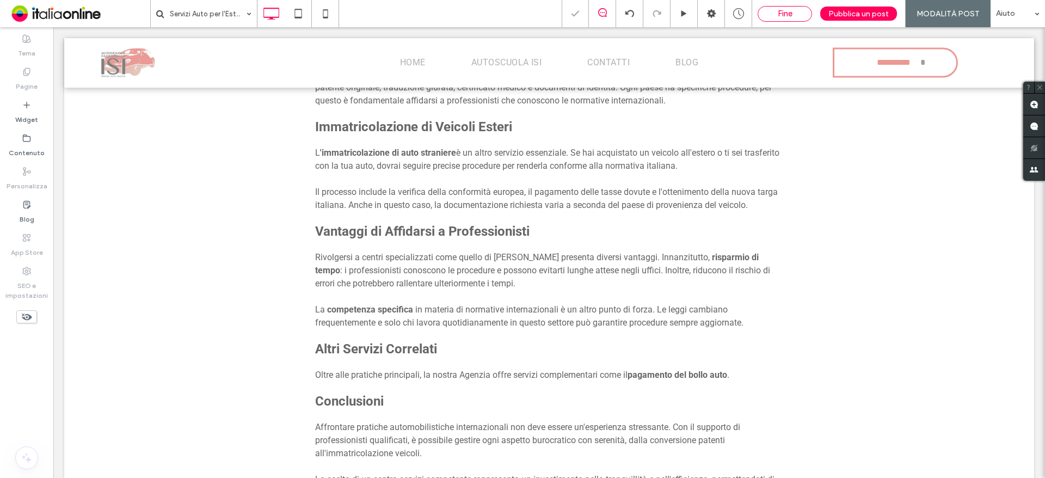
click at [773, 13] on div "Fine" at bounding box center [784, 14] width 53 height 10
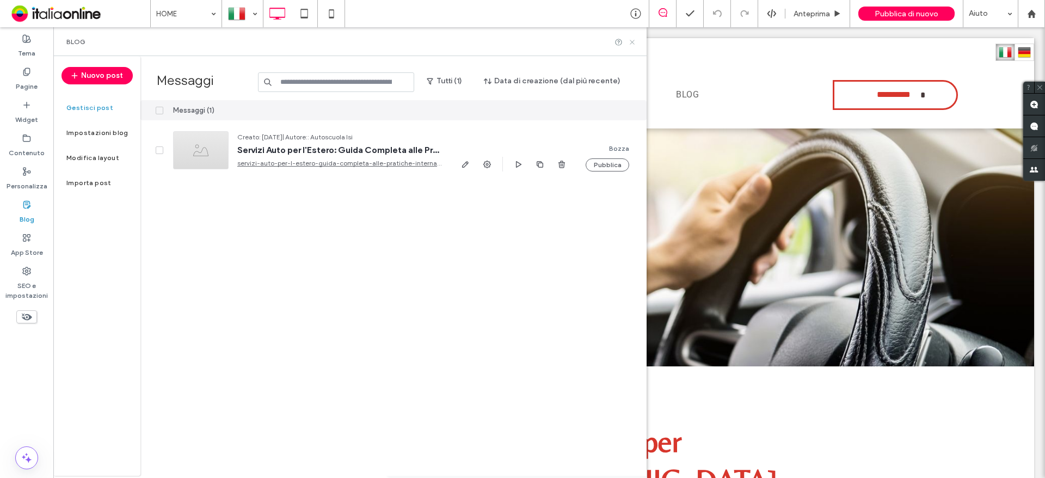
drag, startPoint x: 631, startPoint y: 39, endPoint x: 577, endPoint y: 13, distance: 59.6
click at [631, 39] on icon at bounding box center [632, 42] width 8 height 8
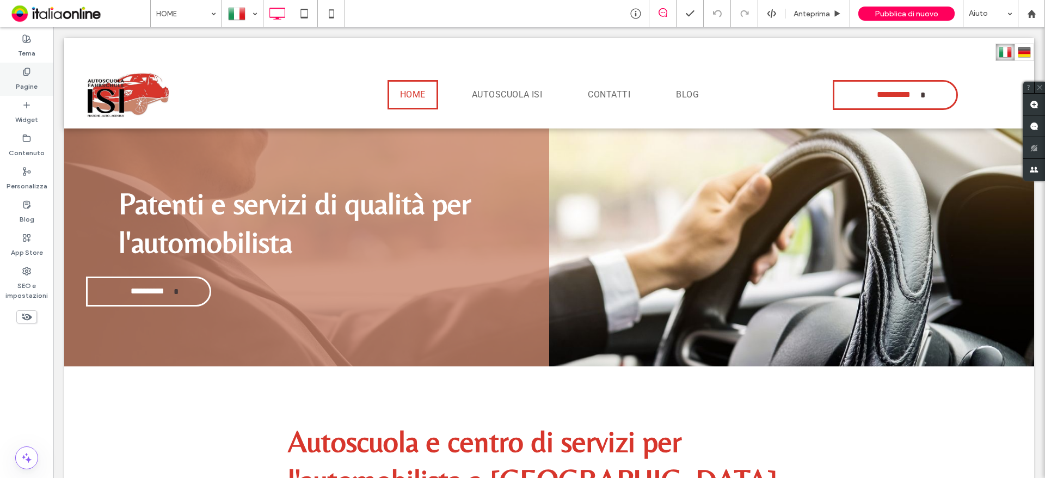
click at [9, 82] on div "Pagine" at bounding box center [26, 79] width 53 height 33
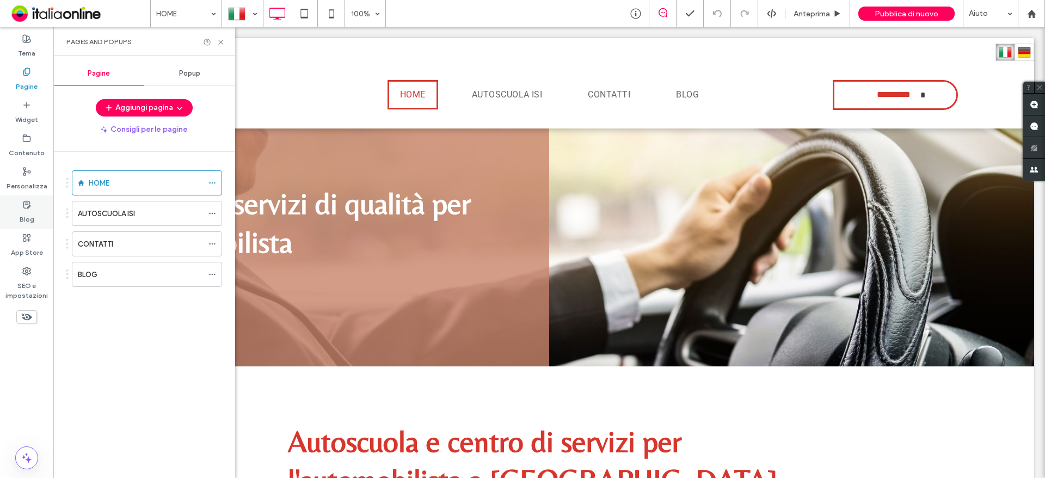
click at [24, 219] on label "Blog" at bounding box center [27, 216] width 15 height 15
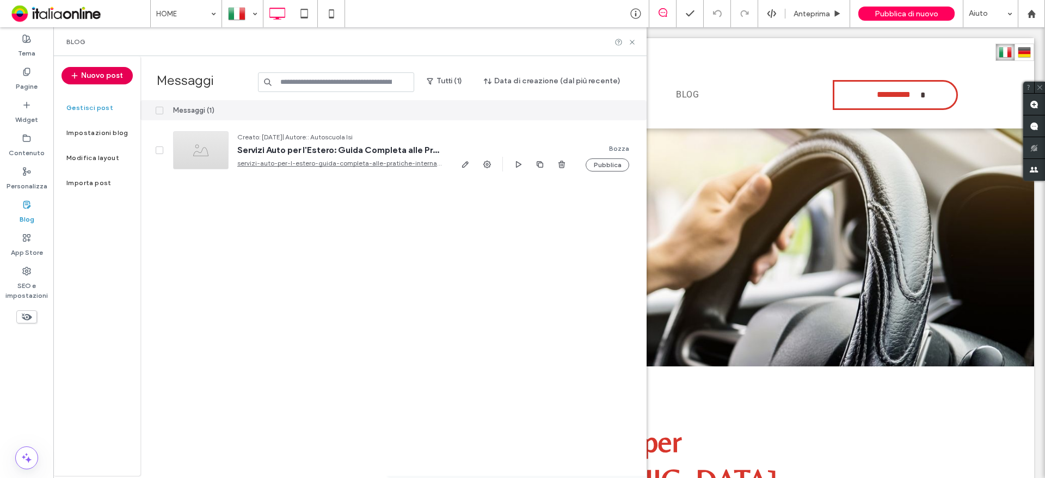
click at [107, 70] on button "Nuovo post" at bounding box center [96, 75] width 71 height 17
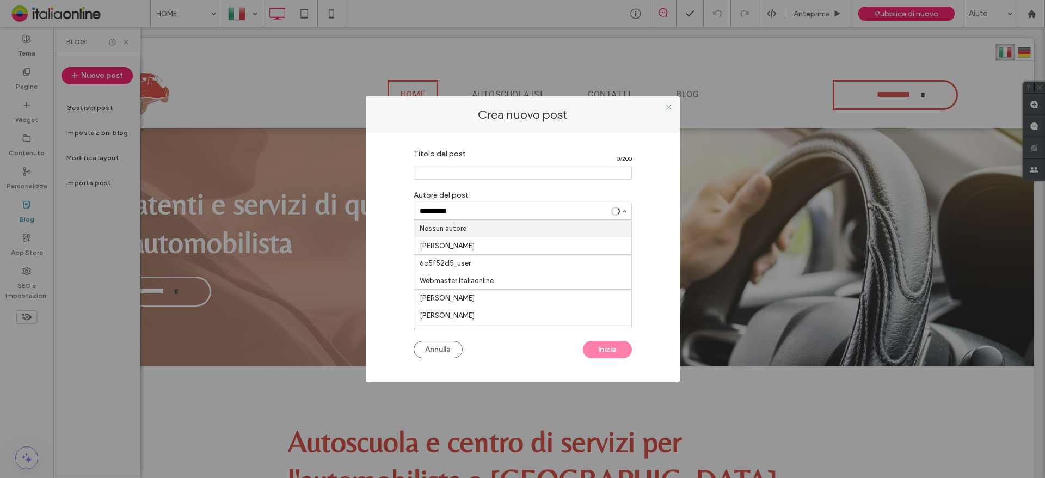
type input "**********"
click at [485, 208] on input at bounding box center [510, 211] width 181 height 8
type input "**********"
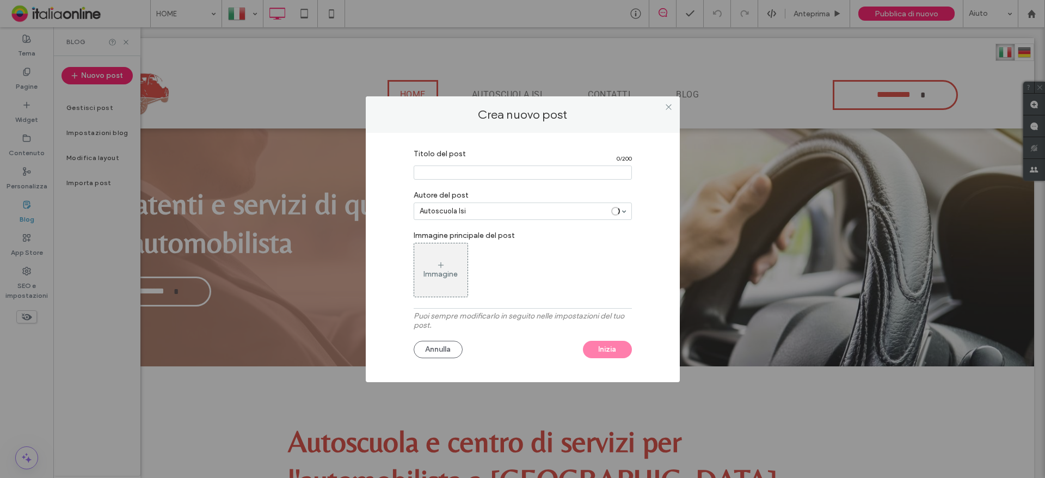
click at [552, 318] on label "Puoi sempre modificarlo in seguito nelle impostazioni del tuo post." at bounding box center [523, 323] width 218 height 24
click at [449, 176] on input "Titolo del post" at bounding box center [523, 172] width 218 height 14
paste input "**********"
type input "**********"
click at [605, 347] on button "Inizia" at bounding box center [607, 349] width 49 height 17
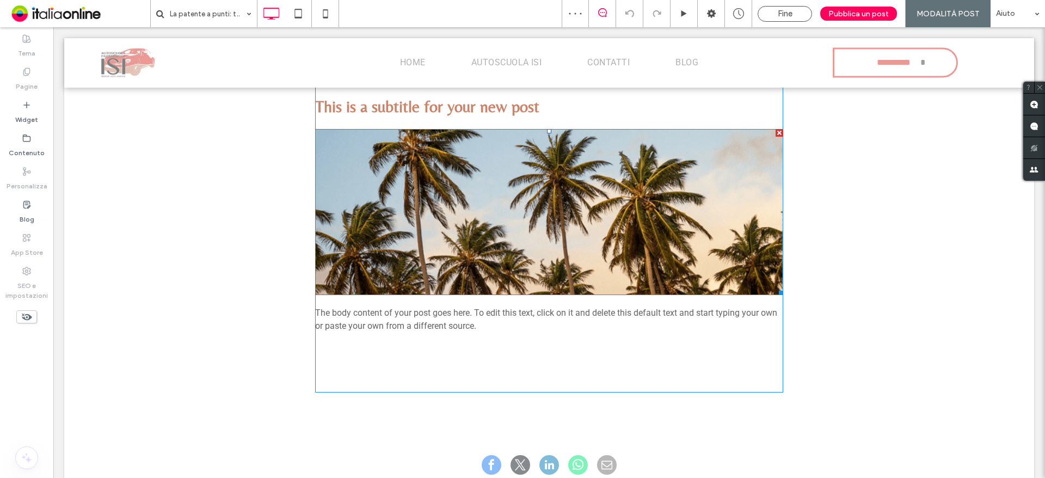
scroll to position [381, 0]
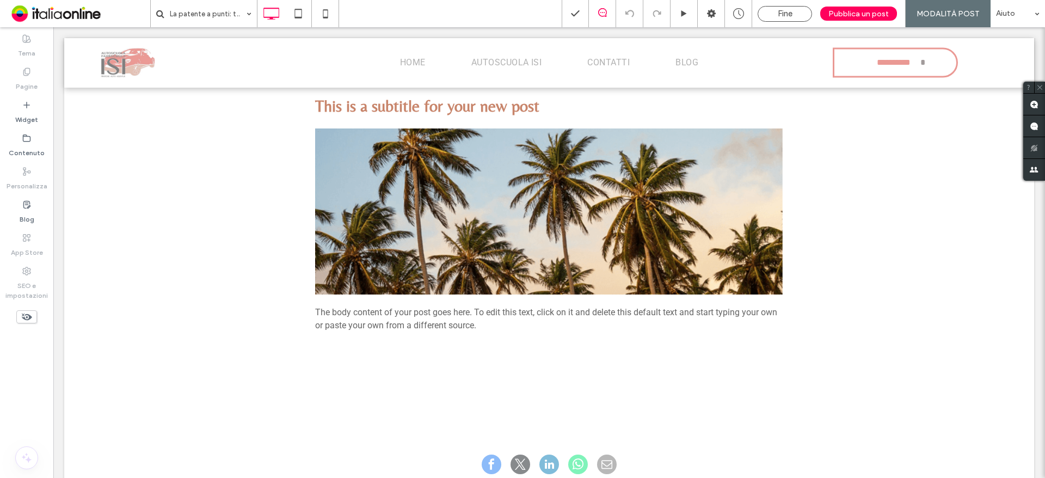
click at [803, 3] on div "Fine Pubblica un post MODALITÀ POST Aiuto" at bounding box center [803, 13] width 483 height 27
click at [791, 6] on div "Fine" at bounding box center [785, 14] width 54 height 16
click at [784, 15] on span "Fine" at bounding box center [785, 14] width 15 height 10
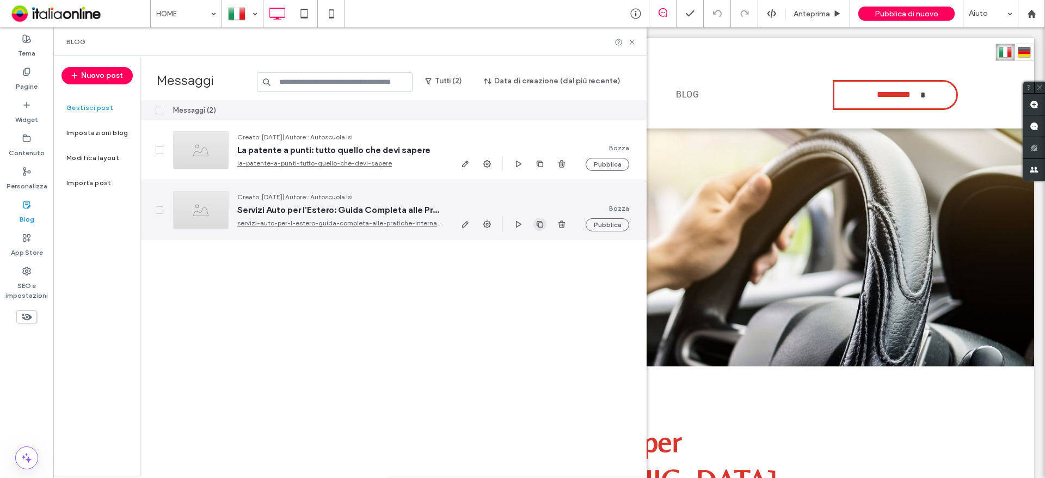
click at [539, 221] on icon "button" at bounding box center [539, 224] width 9 height 9
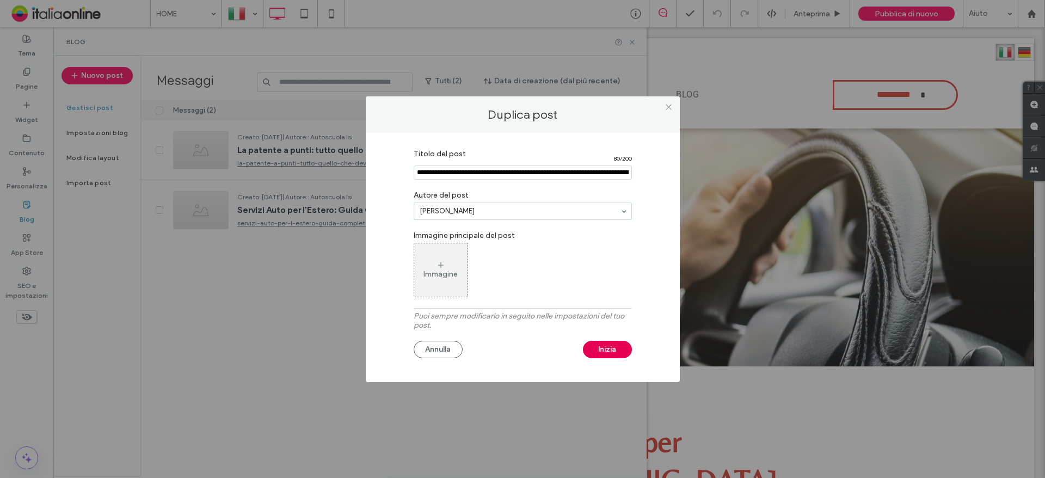
click at [594, 353] on button "Inizia" at bounding box center [607, 349] width 49 height 17
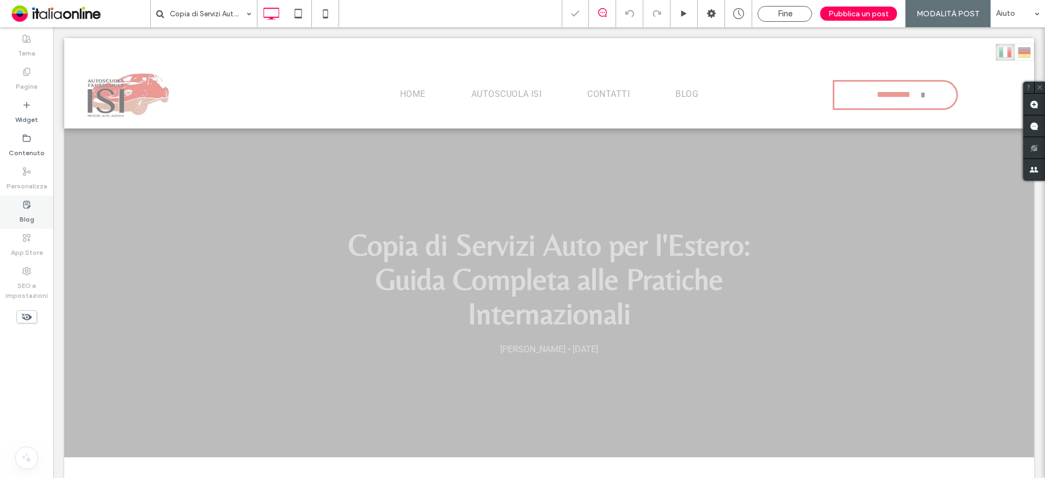
click at [23, 206] on use at bounding box center [26, 204] width 7 height 7
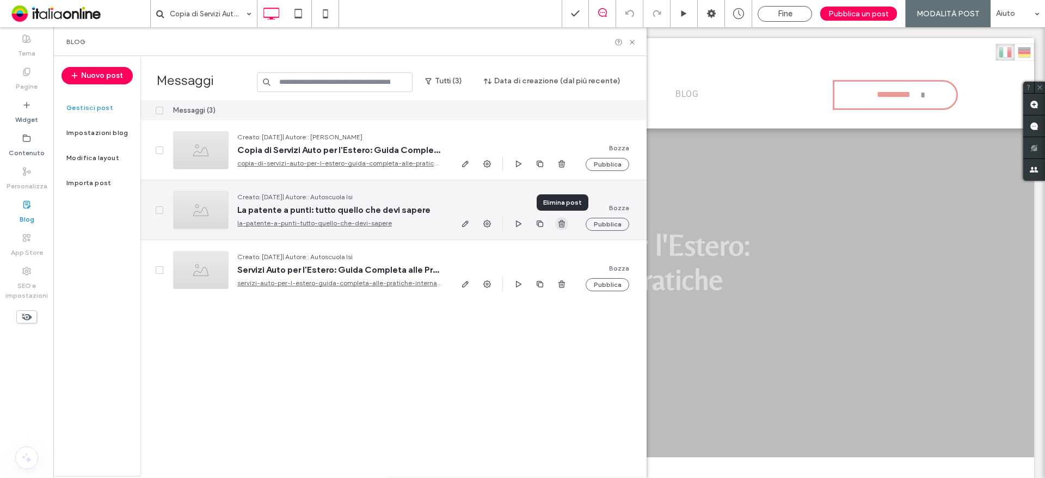
click at [564, 224] on use "button" at bounding box center [561, 223] width 7 height 7
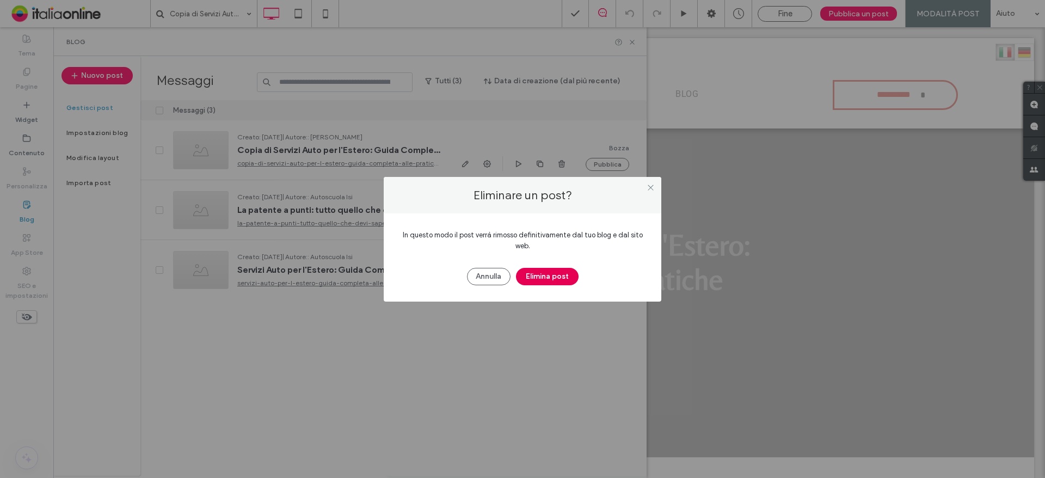
click at [540, 275] on button "Elimina post" at bounding box center [547, 276] width 63 height 17
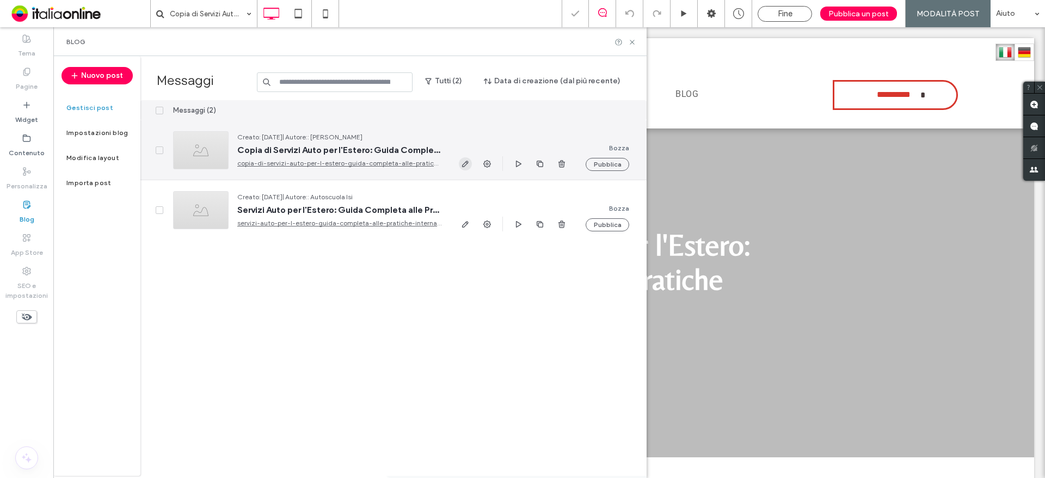
click at [460, 162] on span "button" at bounding box center [465, 163] width 13 height 13
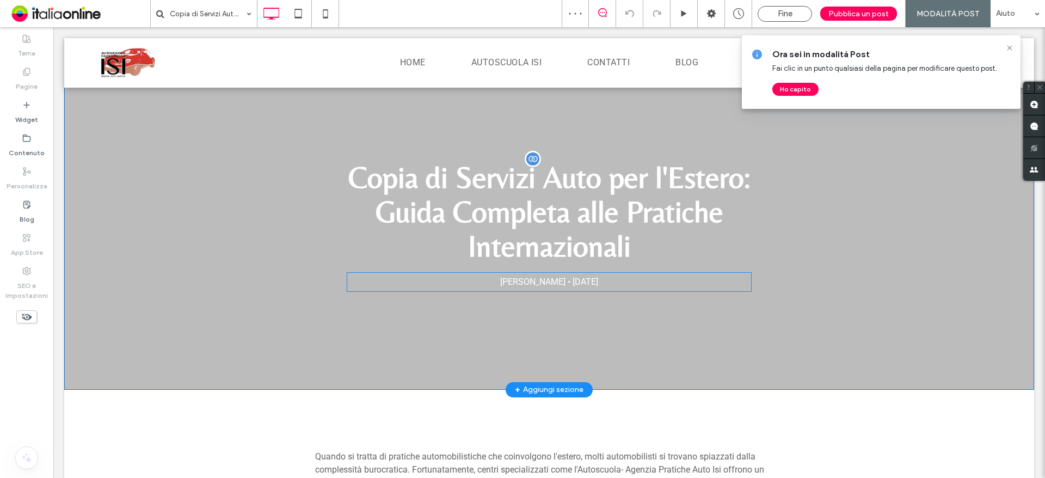
scroll to position [54, 0]
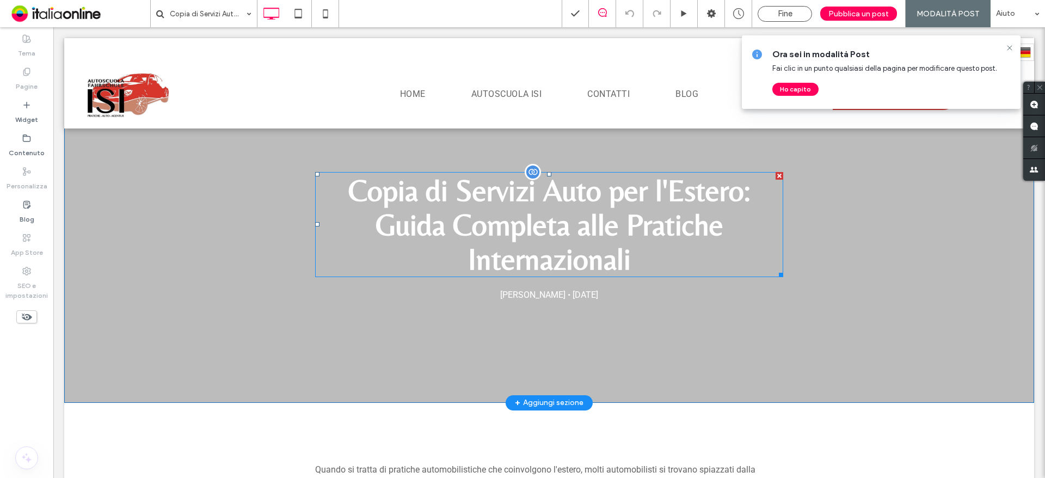
click at [559, 204] on h1 "Copia di Servizi Auto per l'Estero: Guida Completa alle Pratiche Internazionali" at bounding box center [549, 224] width 468 height 105
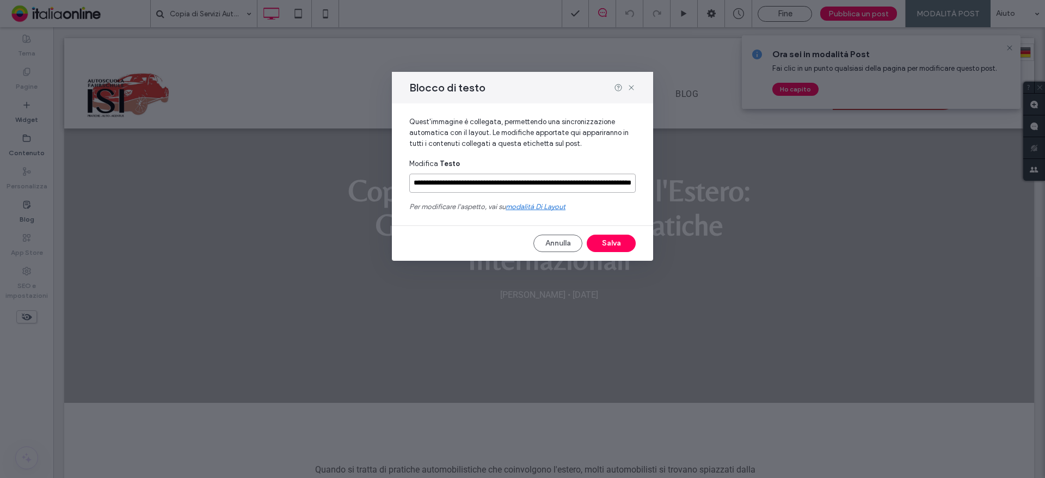
click at [458, 180] on input "**********" at bounding box center [522, 183] width 226 height 19
paste input
type input "**********"
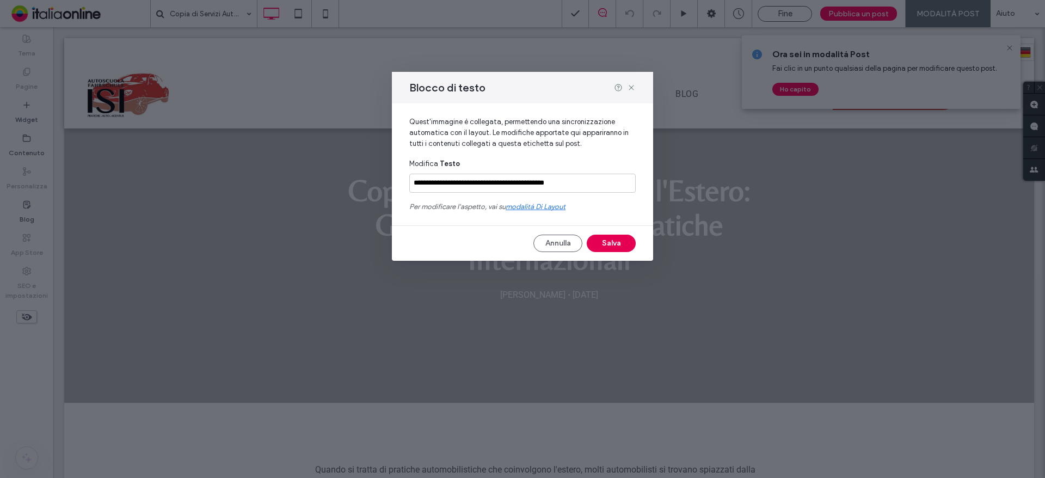
click at [602, 242] on button "Salva" at bounding box center [611, 243] width 49 height 17
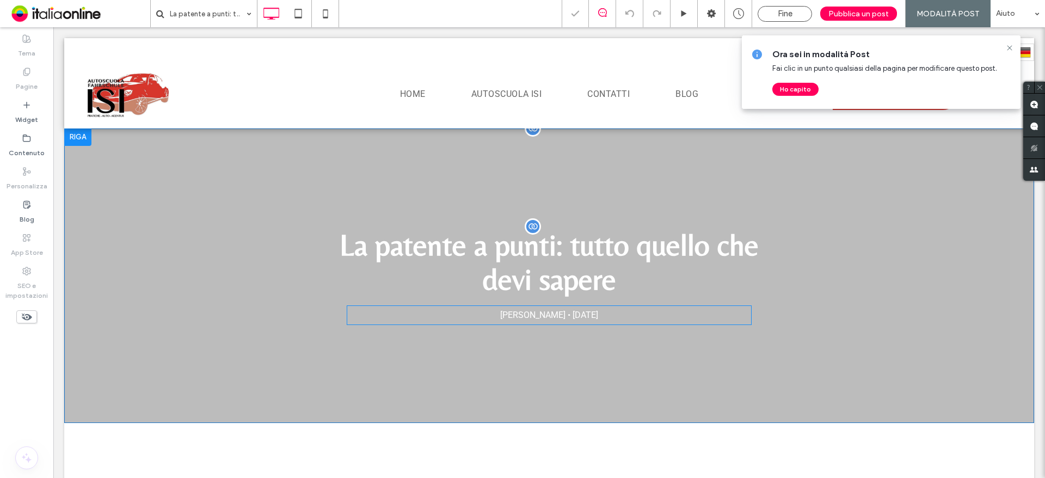
scroll to position [0, 0]
click at [502, 314] on div "davide ferlisi • 15 settembre 2025" at bounding box center [549, 315] width 405 height 20
click at [515, 310] on div "davide ferlisi • 15 settembre 2025" at bounding box center [549, 315] width 405 height 20
click at [525, 307] on div at bounding box center [533, 305] width 16 height 16
click at [495, 312] on div "davide ferlisi • 15 settembre 2025" at bounding box center [549, 315] width 405 height 20
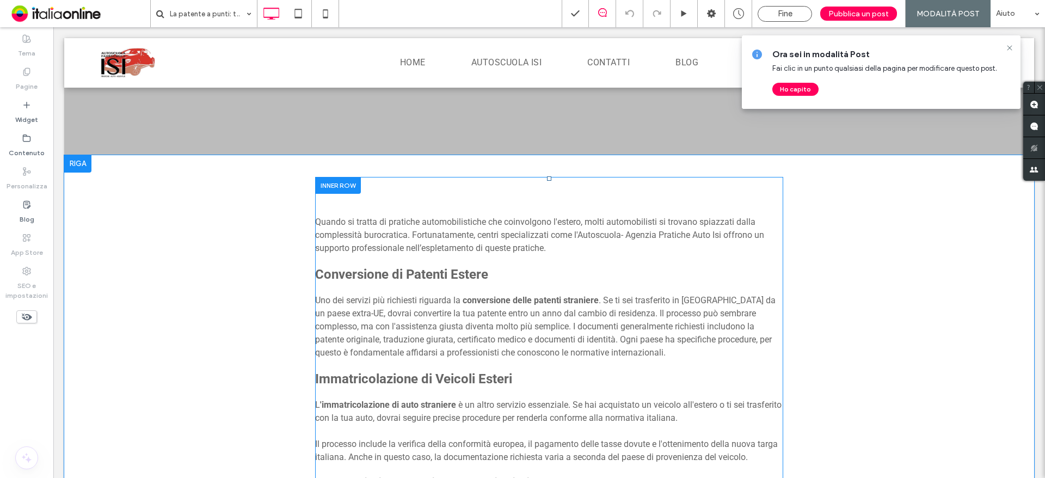
scroll to position [272, 0]
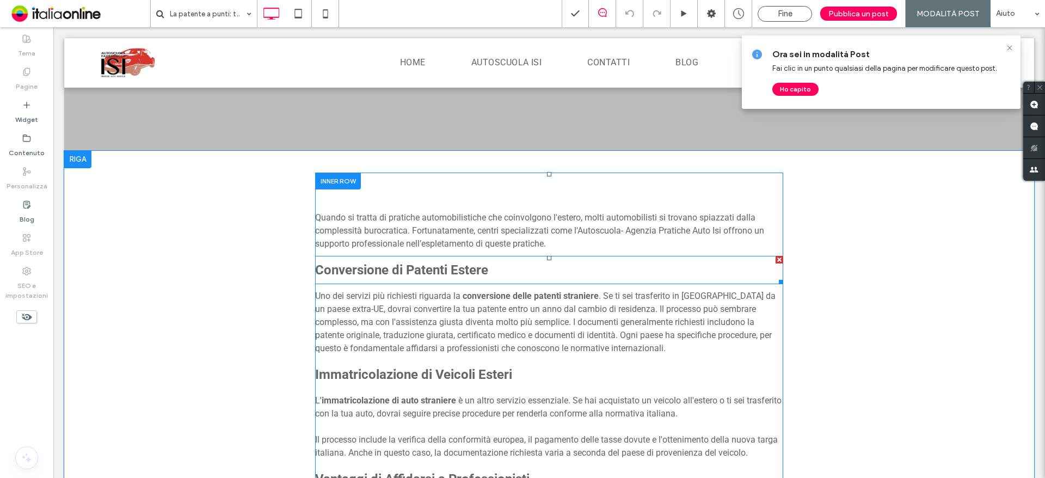
click at [334, 266] on strong "Conversione di Patenti Estere" at bounding box center [401, 269] width 173 height 15
type input "******"
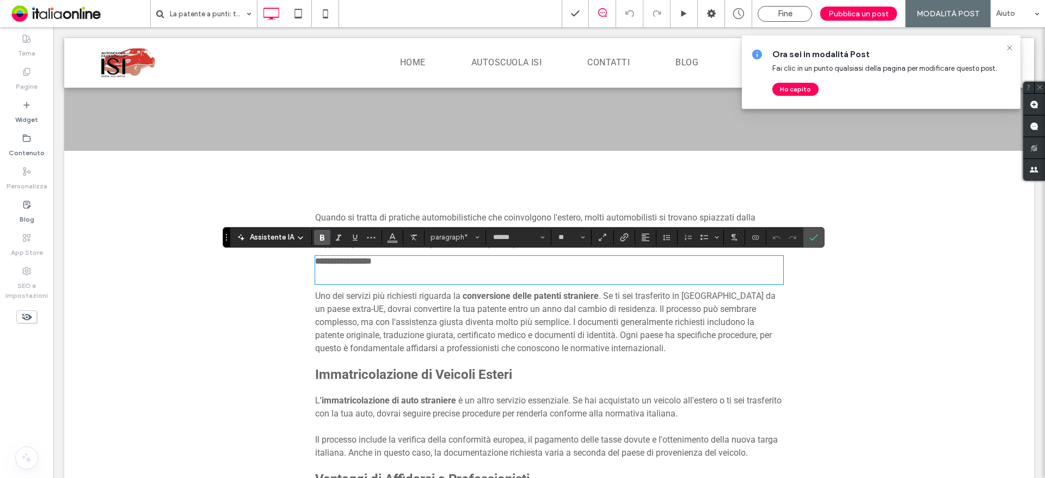
scroll to position [0, 0]
click at [322, 264] on strong "**********" at bounding box center [386, 269] width 143 height 13
drag, startPoint x: 319, startPoint y: 268, endPoint x: 590, endPoint y: 272, distance: 271.0
click at [590, 272] on p "**********" at bounding box center [549, 270] width 468 height 26
type input "**"
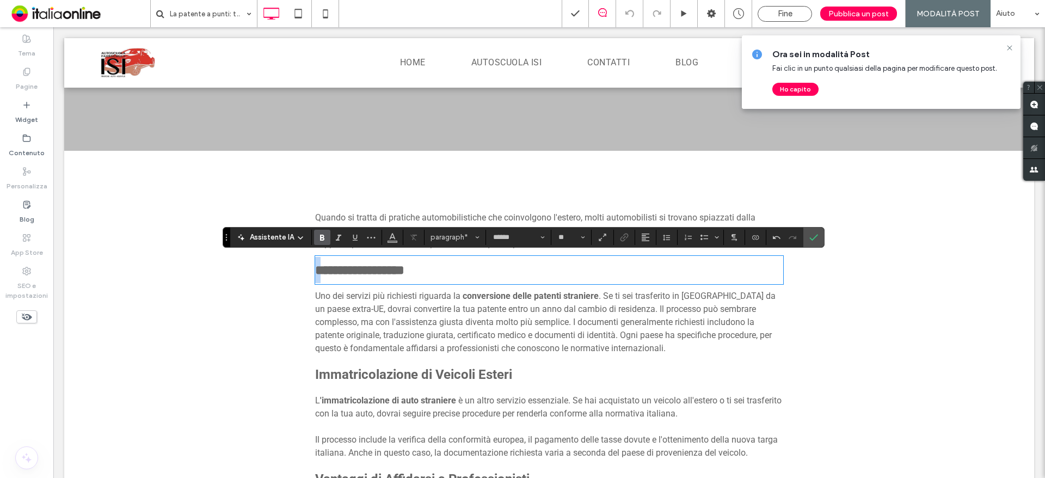
drag, startPoint x: 319, startPoint y: 270, endPoint x: 276, endPoint y: 260, distance: 44.3
click at [805, 236] on label "Conferma" at bounding box center [813, 237] width 16 height 20
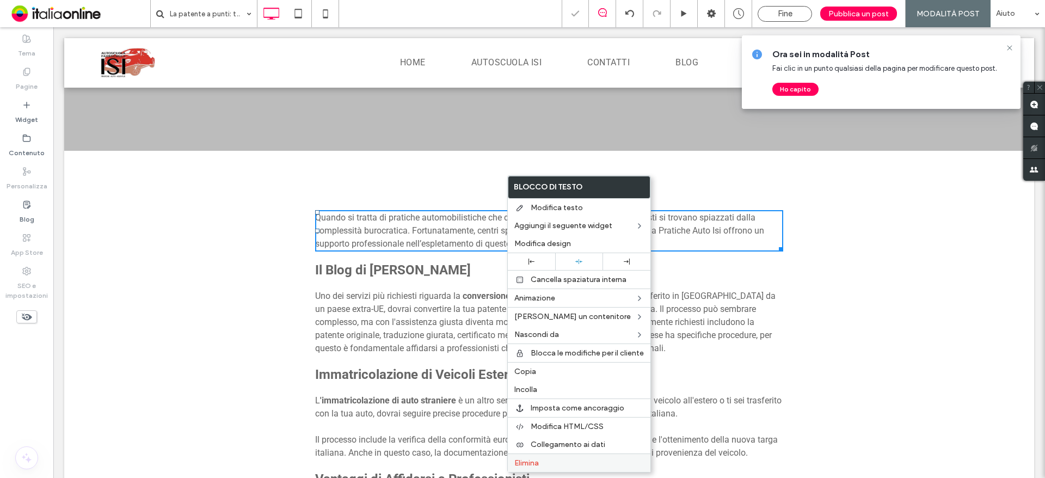
click at [526, 458] on span "Elimina" at bounding box center [526, 462] width 24 height 9
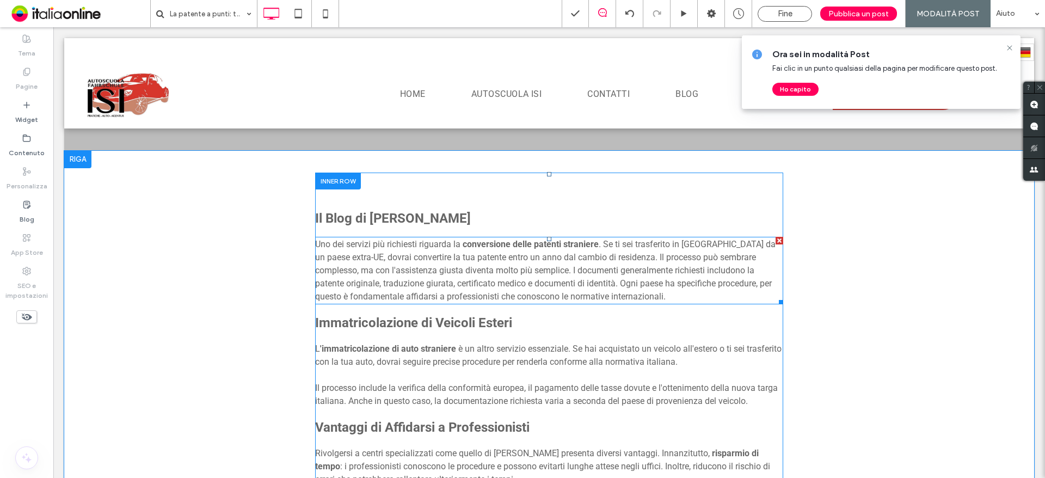
click at [438, 271] on span ". Se ti sei trasferito in [GEOGRAPHIC_DATA] da un paese extra-UE, dovrai conver…" at bounding box center [545, 270] width 460 height 63
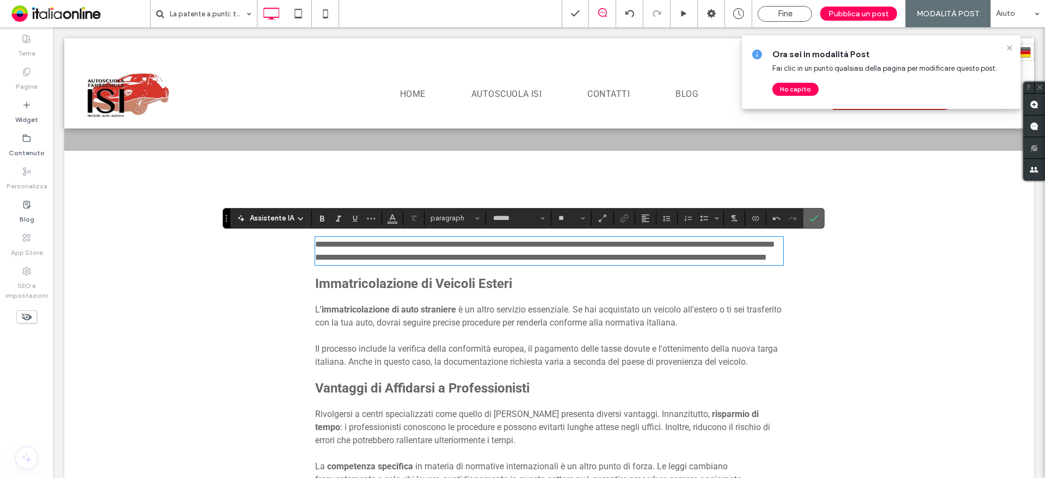
drag, startPoint x: 813, startPoint y: 217, endPoint x: 759, endPoint y: 190, distance: 60.1
click at [813, 217] on icon "Conferma" at bounding box center [813, 218] width 9 height 9
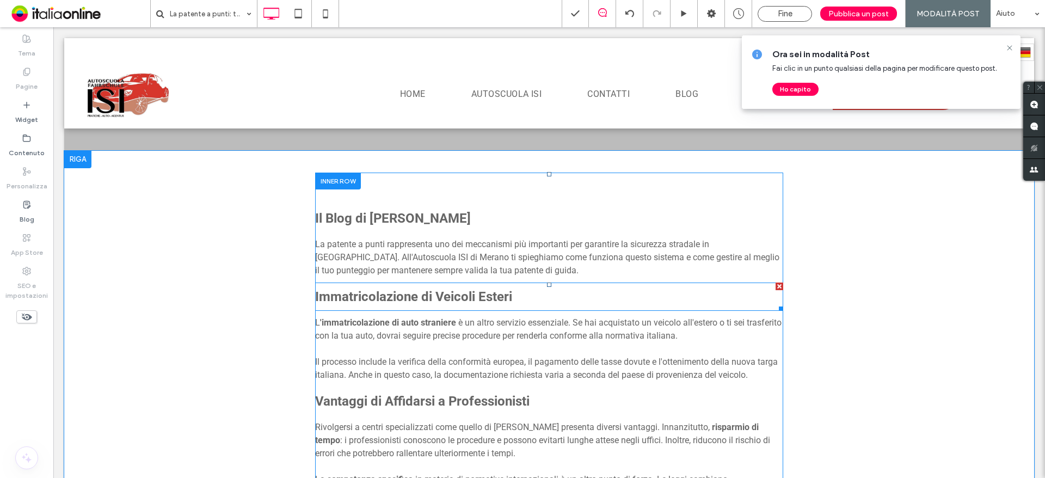
click at [354, 291] on strong "Immatricolazione di Veicoli Esteri" at bounding box center [413, 296] width 197 height 15
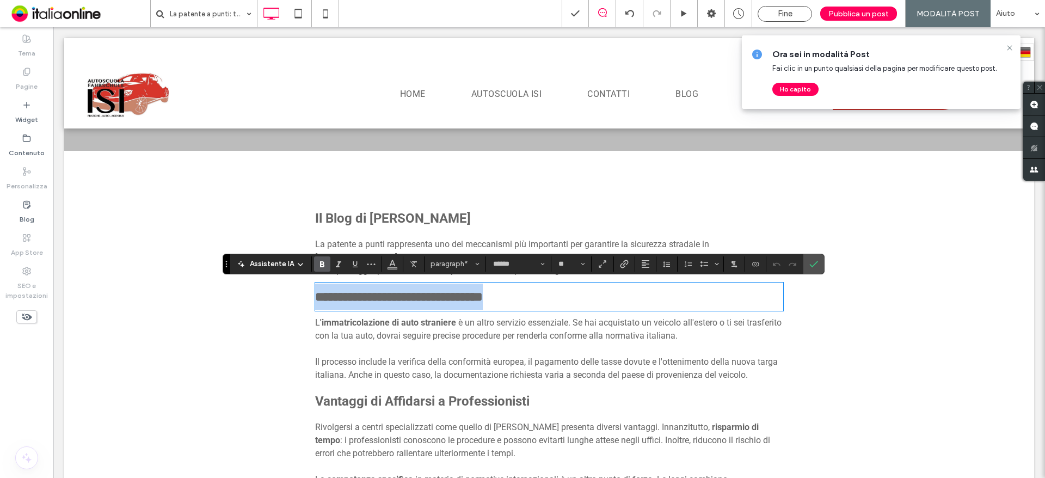
click at [322, 293] on strong "**********" at bounding box center [399, 296] width 168 height 13
drag, startPoint x: 317, startPoint y: 295, endPoint x: 581, endPoint y: 295, distance: 263.9
click at [581, 295] on p "**********" at bounding box center [549, 297] width 468 height 26
paste div
type input "**"
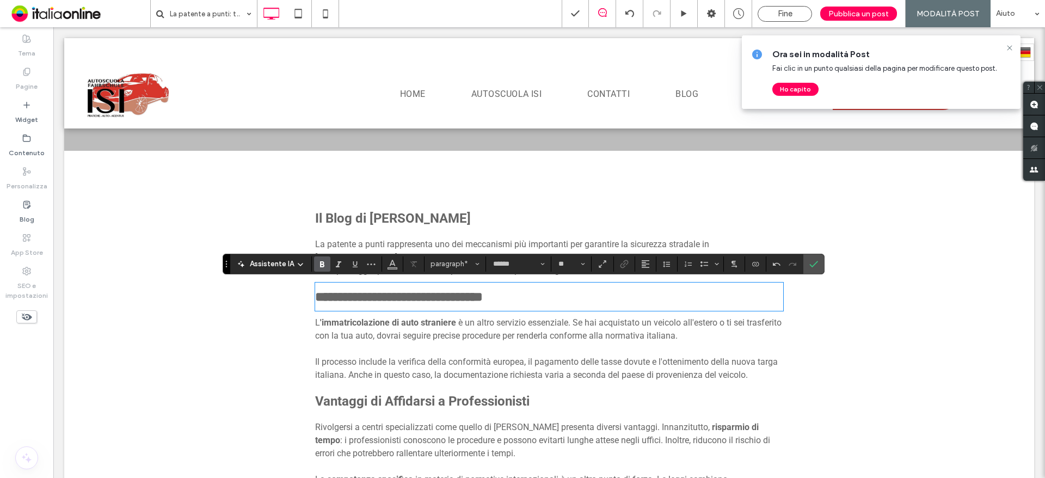
drag, startPoint x: 313, startPoint y: 302, endPoint x: 262, endPoint y: 279, distance: 56.5
click at [288, 292] on div "**********" at bounding box center [549, 451] width 522 height 556
click at [811, 262] on icon "Conferma" at bounding box center [813, 264] width 9 height 9
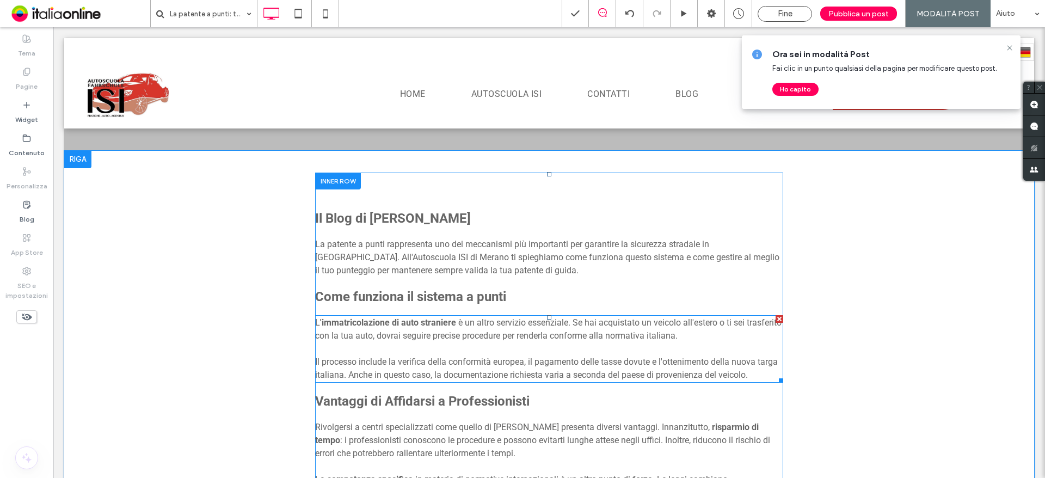
click at [390, 354] on p at bounding box center [549, 348] width 468 height 13
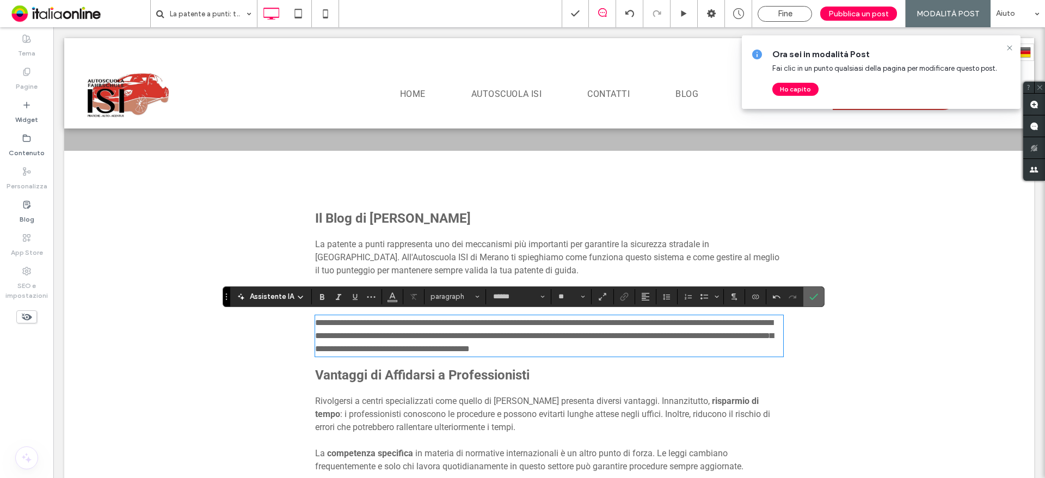
click at [815, 297] on icon "Conferma" at bounding box center [813, 296] width 9 height 9
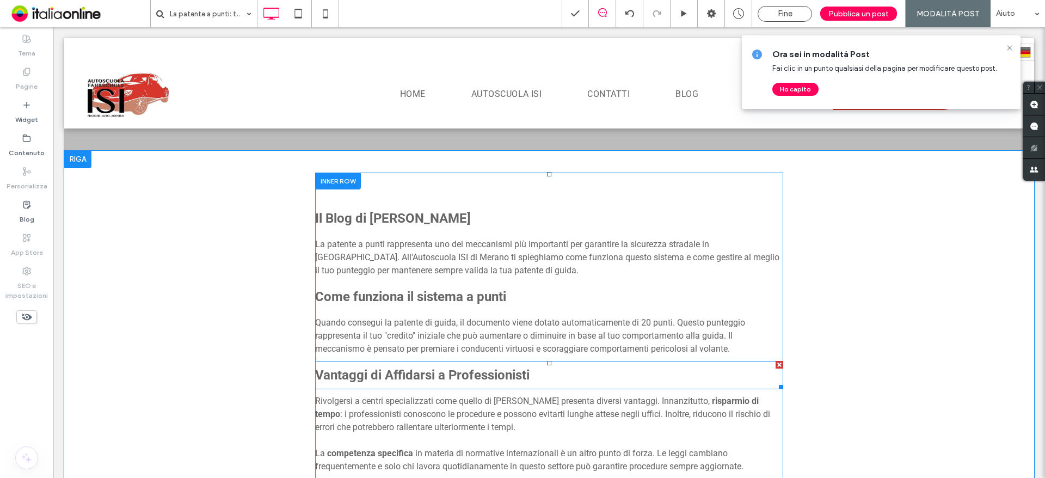
click at [367, 372] on strong "Vantaggi di Affidarsi a Professionisti" at bounding box center [422, 374] width 214 height 15
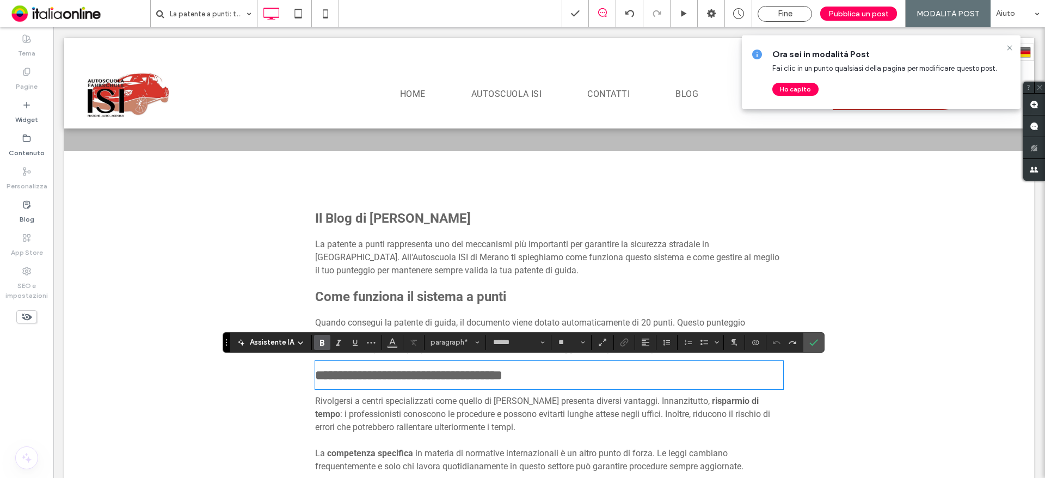
click at [301, 376] on div "**********" at bounding box center [549, 438] width 522 height 530
drag, startPoint x: 317, startPoint y: 374, endPoint x: 680, endPoint y: 373, distance: 362.4
click at [680, 373] on p "**********" at bounding box center [549, 375] width 468 height 26
type input "**"
drag, startPoint x: 324, startPoint y: 375, endPoint x: 282, endPoint y: 361, distance: 44.2
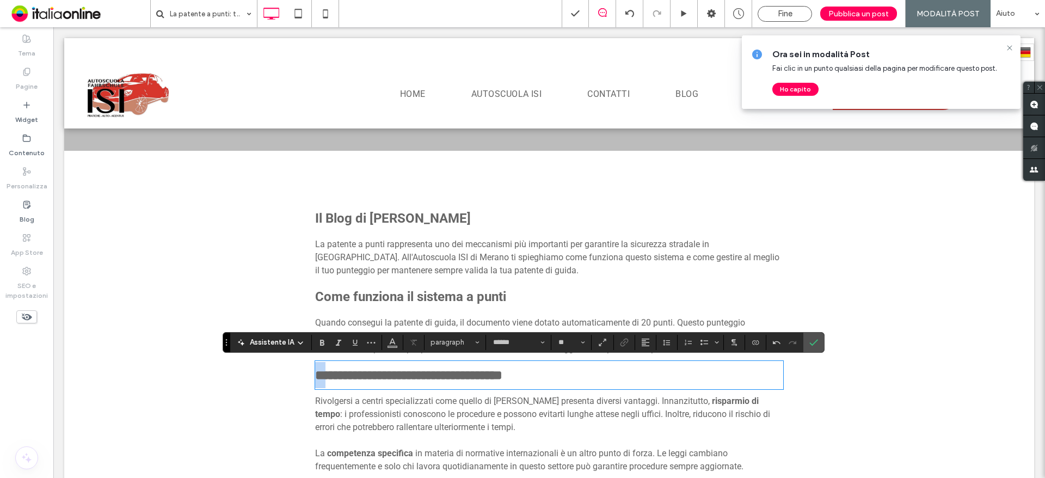
click at [288, 364] on div "**********" at bounding box center [549, 438] width 522 height 530
click at [810, 346] on icon "Conferma" at bounding box center [813, 342] width 9 height 9
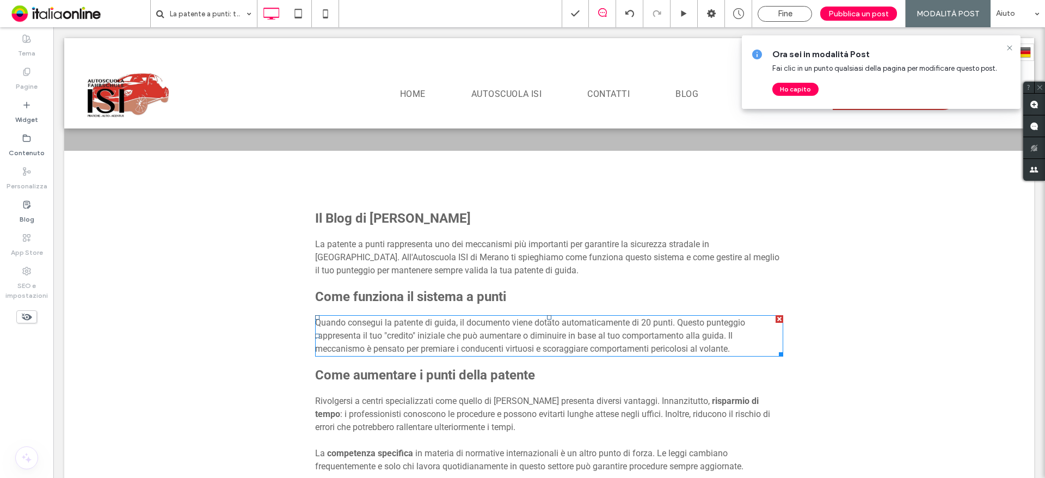
click at [368, 346] on span "Quando consegui la patente di guida, il documento viene dotato automaticamente …" at bounding box center [530, 335] width 430 height 36
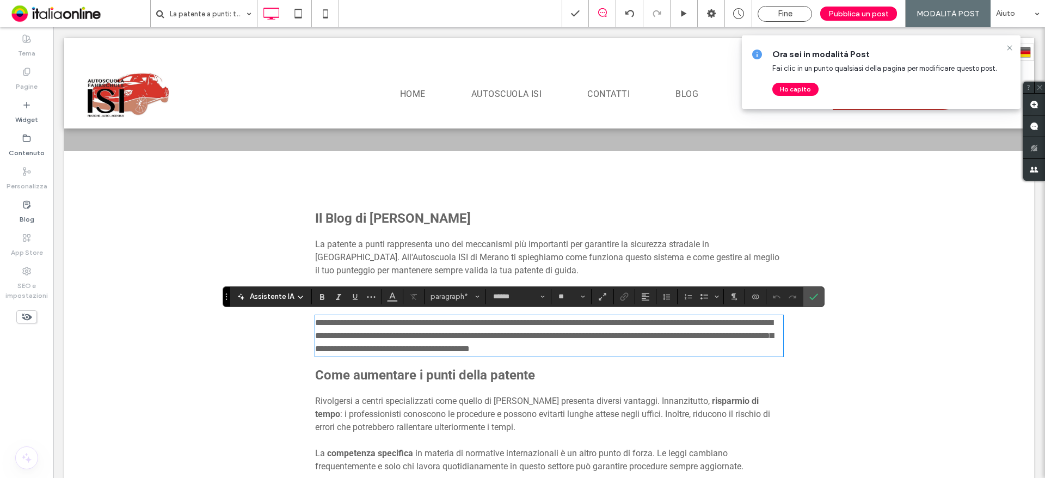
click at [368, 346] on span "**********" at bounding box center [544, 335] width 458 height 34
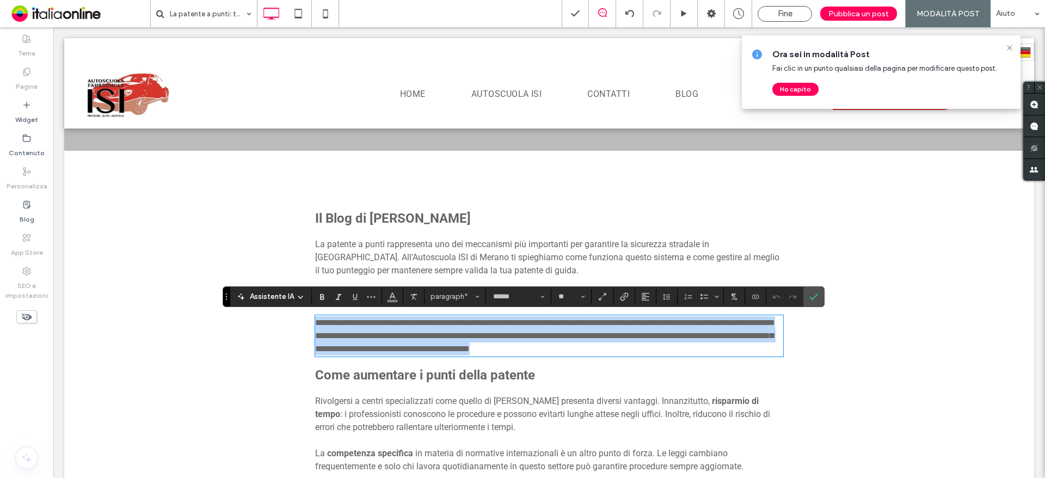
click at [368, 346] on span "**********" at bounding box center [544, 335] width 458 height 34
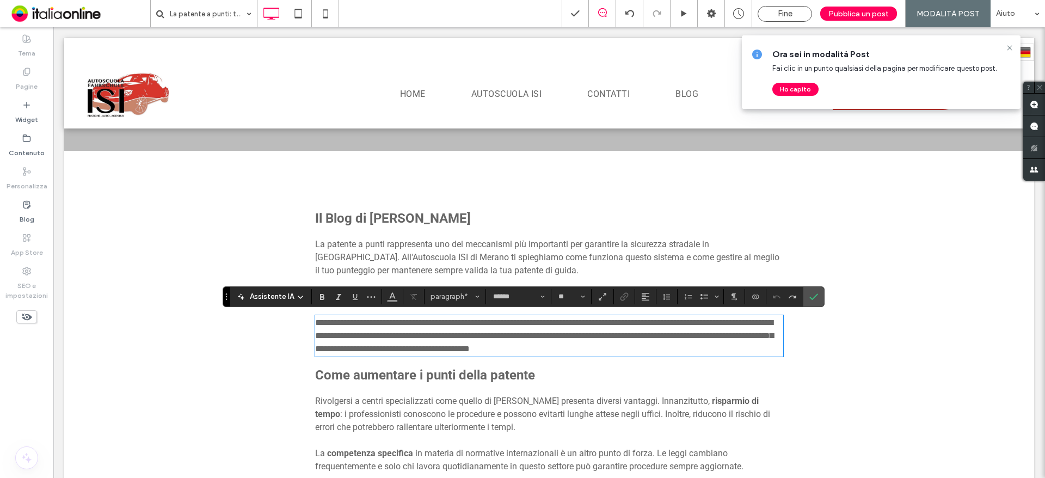
click at [321, 395] on p "Rivolgersi a centri specializzati come quello di Merano presenta diversi vantag…" at bounding box center [549, 414] width 468 height 39
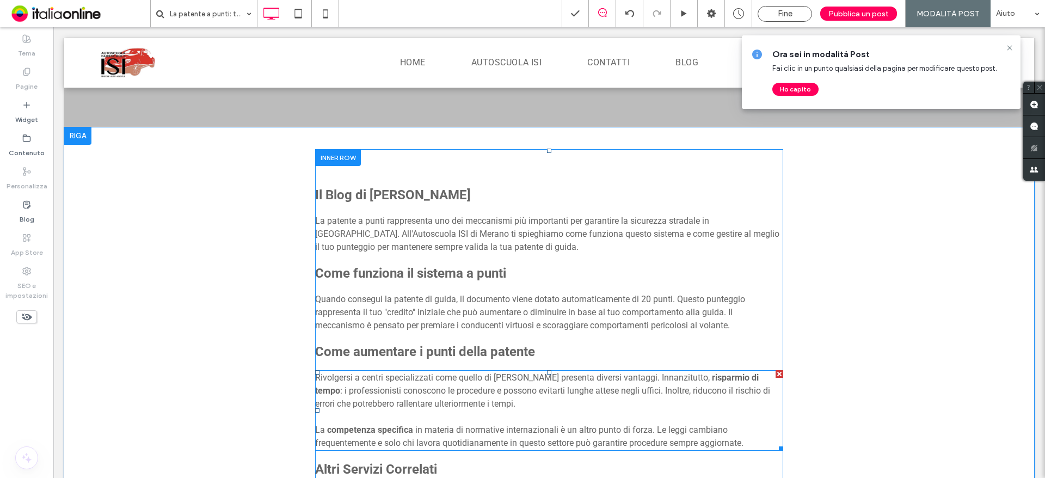
scroll to position [381, 0]
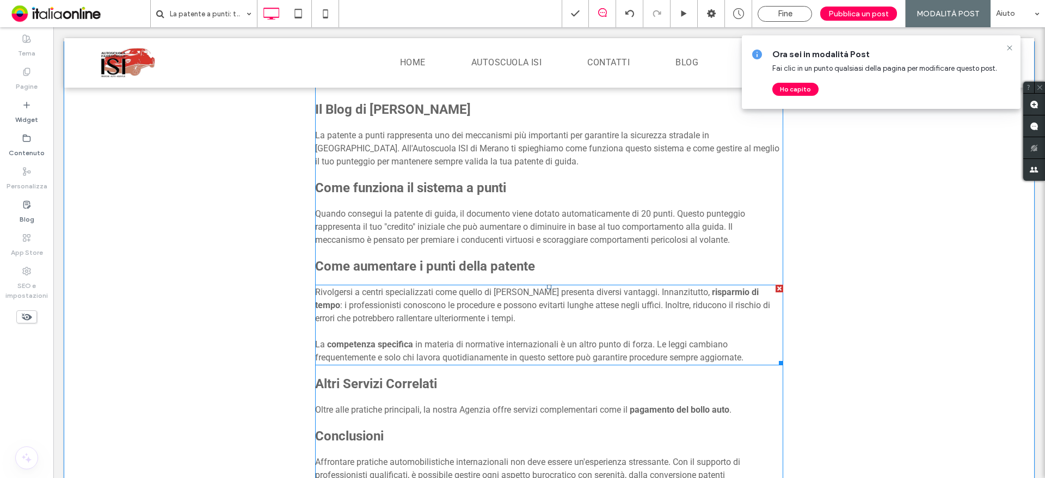
click at [404, 362] on p "La competenza specifica in materia di normative internazionali è un altro punto…" at bounding box center [549, 351] width 468 height 26
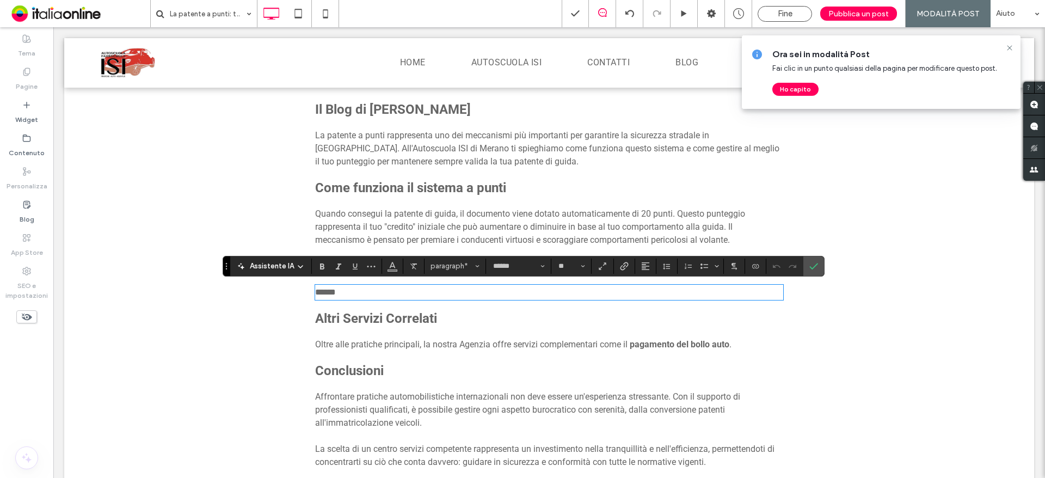
scroll to position [0, 0]
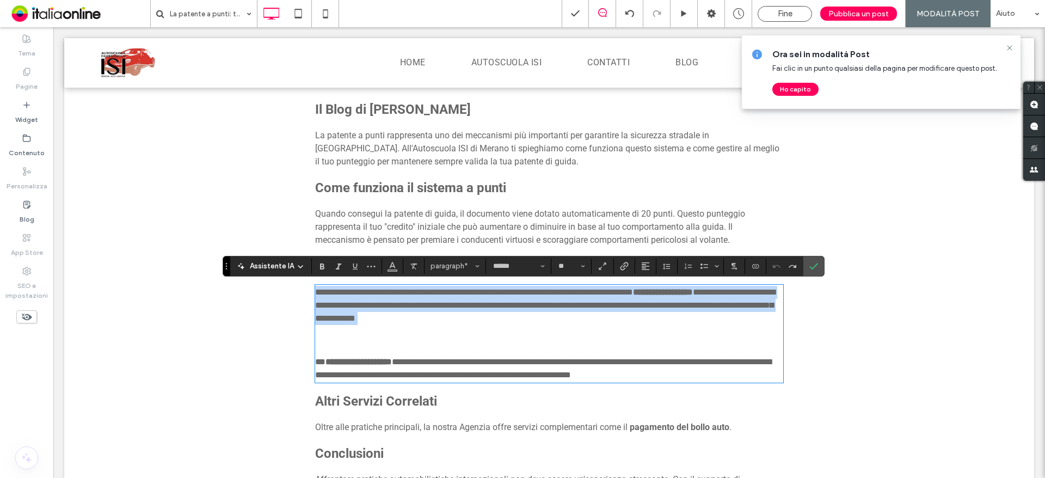
drag, startPoint x: 744, startPoint y: 376, endPoint x: 275, endPoint y: 288, distance: 477.7
click at [275, 288] on div "**********" at bounding box center [549, 354] width 970 height 624
drag, startPoint x: 341, startPoint y: 293, endPoint x: 322, endPoint y: 295, distance: 18.6
click at [339, 293] on span "**********" at bounding box center [474, 292] width 318 height 8
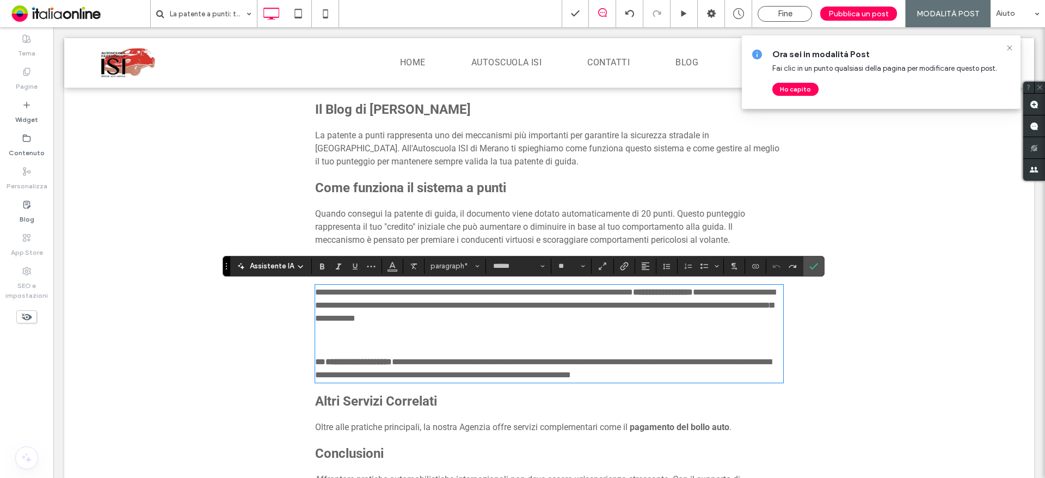
click at [310, 294] on div "**********" at bounding box center [549, 337] width 522 height 547
click at [318, 292] on span "**********" at bounding box center [474, 292] width 318 height 8
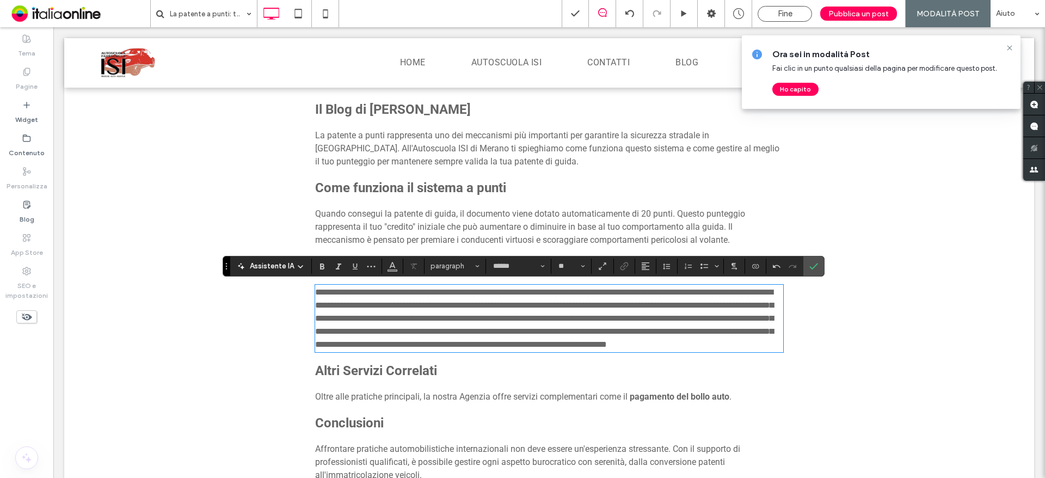
click at [689, 315] on span "**********" at bounding box center [544, 318] width 458 height 60
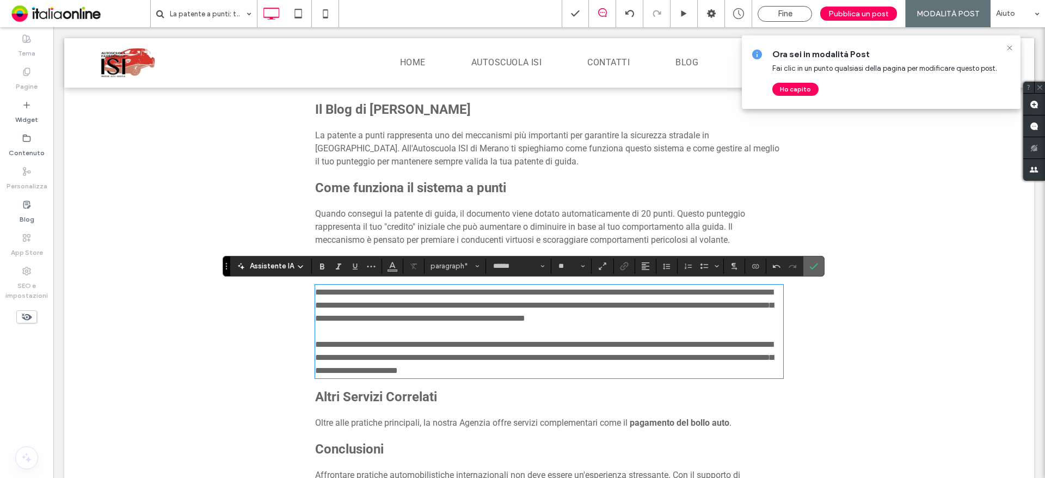
drag, startPoint x: 809, startPoint y: 267, endPoint x: 748, endPoint y: 233, distance: 69.4
click at [809, 267] on use "Conferma" at bounding box center [813, 266] width 9 height 7
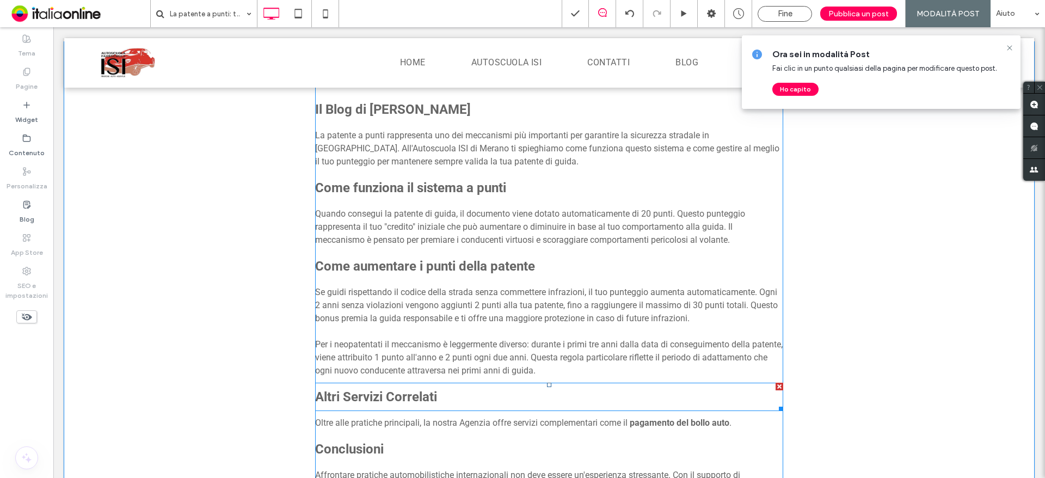
click at [330, 395] on strong "Altri Servizi Correlati" at bounding box center [376, 396] width 122 height 15
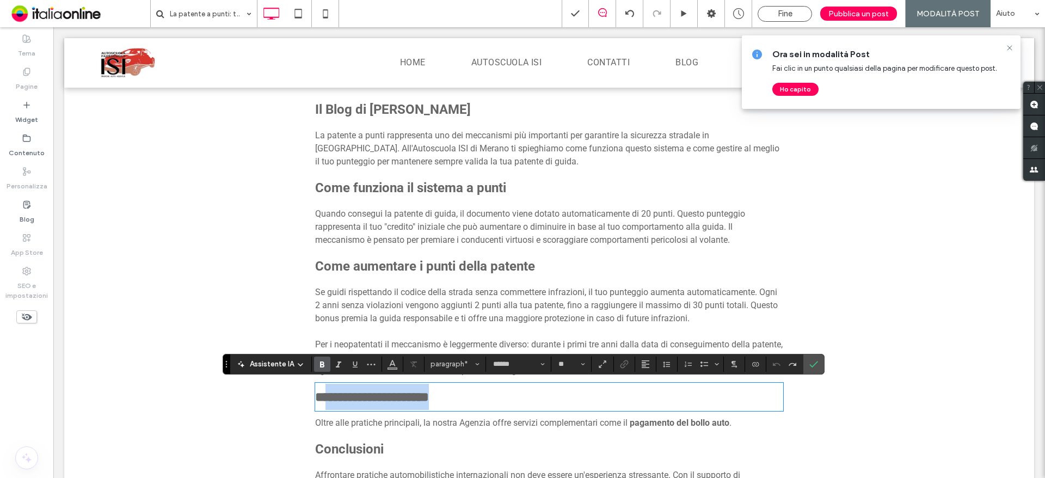
drag, startPoint x: 322, startPoint y: 397, endPoint x: 867, endPoint y: 397, distance: 544.7
click at [856, 401] on div "**********" at bounding box center [549, 351] width 970 height 619
type input "**"
click at [818, 365] on label "Conferma" at bounding box center [813, 364] width 16 height 20
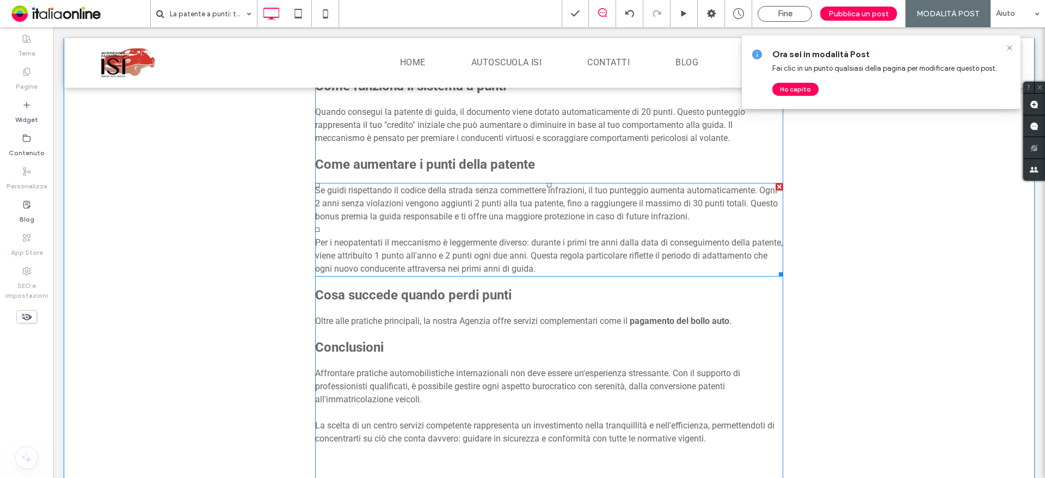
scroll to position [490, 0]
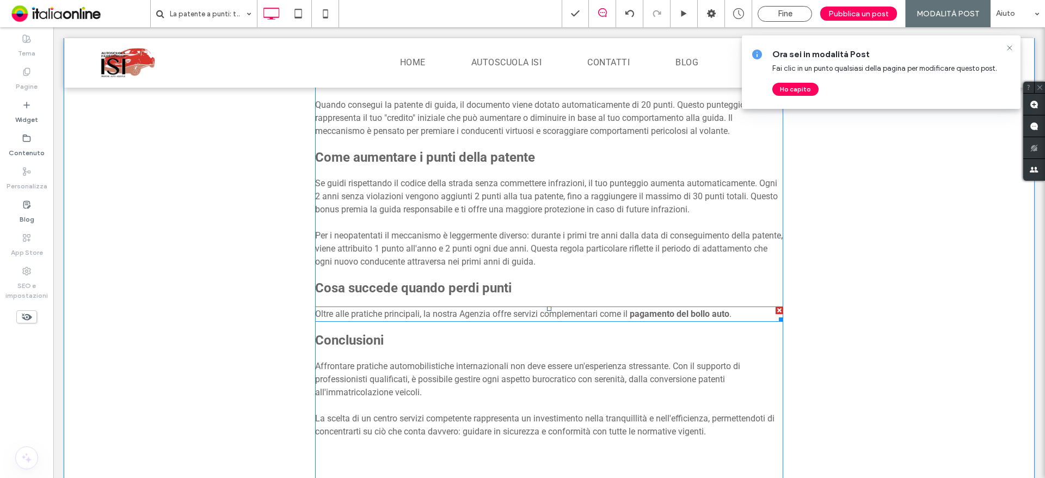
click at [416, 315] on span "Oltre alle pratiche principali, la nostra Agenzia offre servizi complementari c…" at bounding box center [471, 314] width 312 height 10
type input "******"
type input "**"
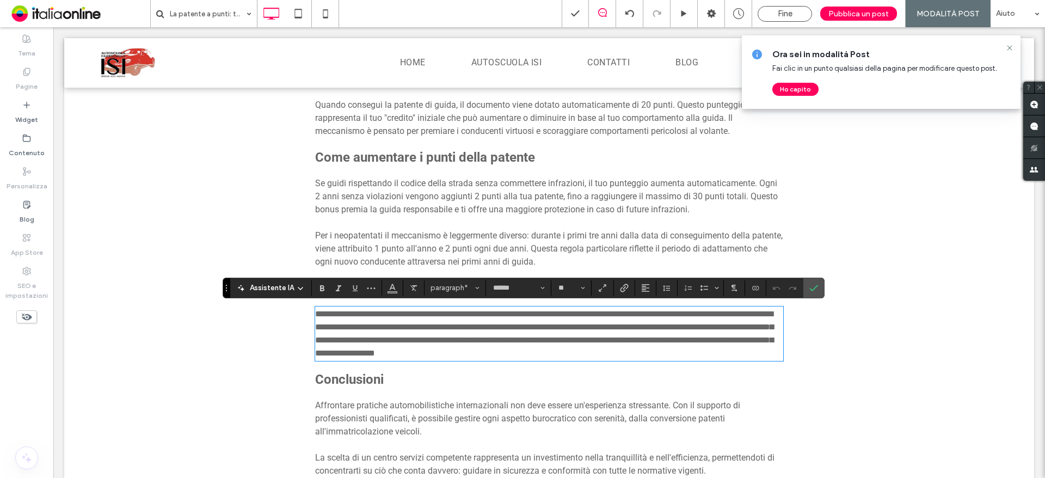
scroll to position [0, 0]
click at [817, 279] on label "Conferma" at bounding box center [813, 288] width 16 height 20
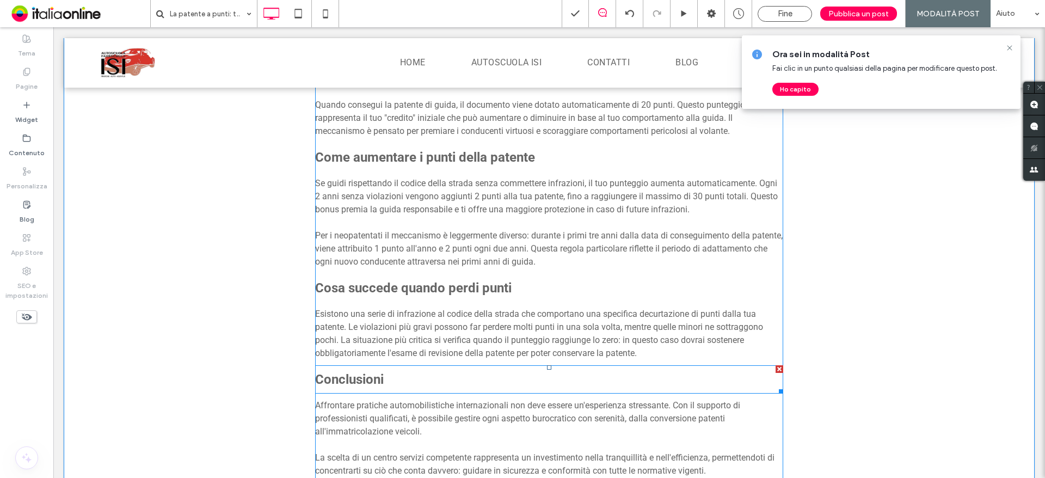
click at [336, 370] on p "Conclusioni" at bounding box center [549, 379] width 468 height 26
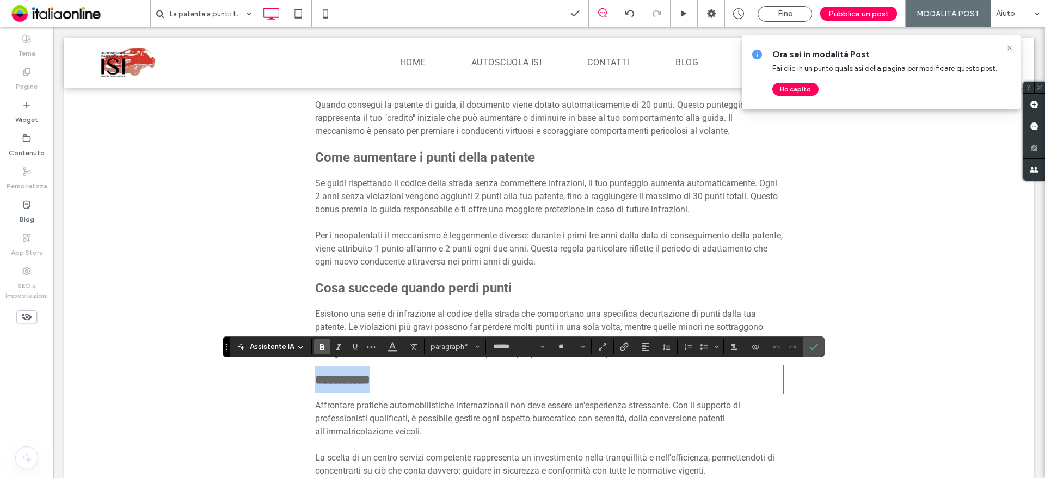
click at [317, 379] on strong "**********" at bounding box center [342, 379] width 55 height 13
click at [365, 381] on strong "**********" at bounding box center [342, 379] width 55 height 13
drag, startPoint x: 318, startPoint y: 379, endPoint x: 417, endPoint y: 379, distance: 99.0
click at [417, 379] on p "**********" at bounding box center [549, 379] width 468 height 26
type input "**"
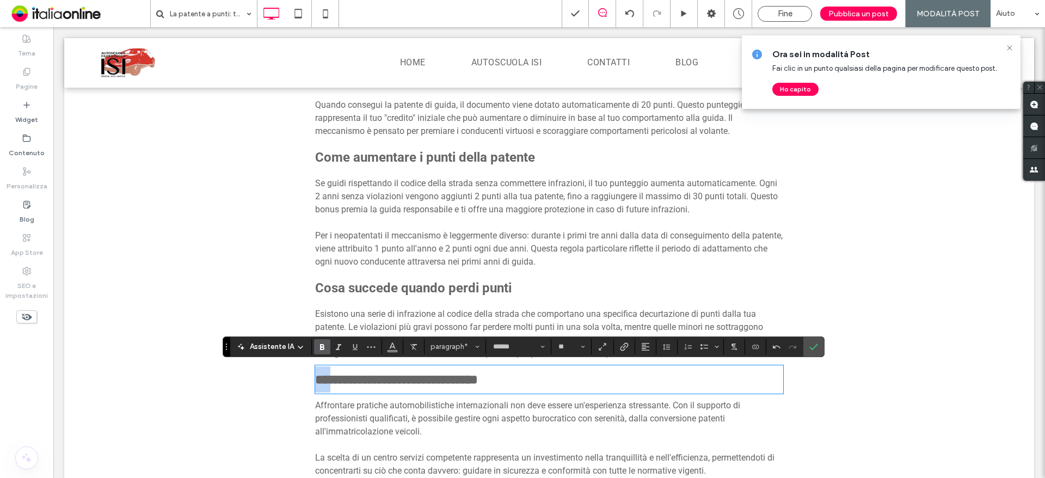
drag, startPoint x: 329, startPoint y: 381, endPoint x: 298, endPoint y: 378, distance: 31.7
click at [299, 380] on div "**********" at bounding box center [549, 246] width 522 height 582
click at [815, 350] on icon "Conferma" at bounding box center [813, 346] width 9 height 9
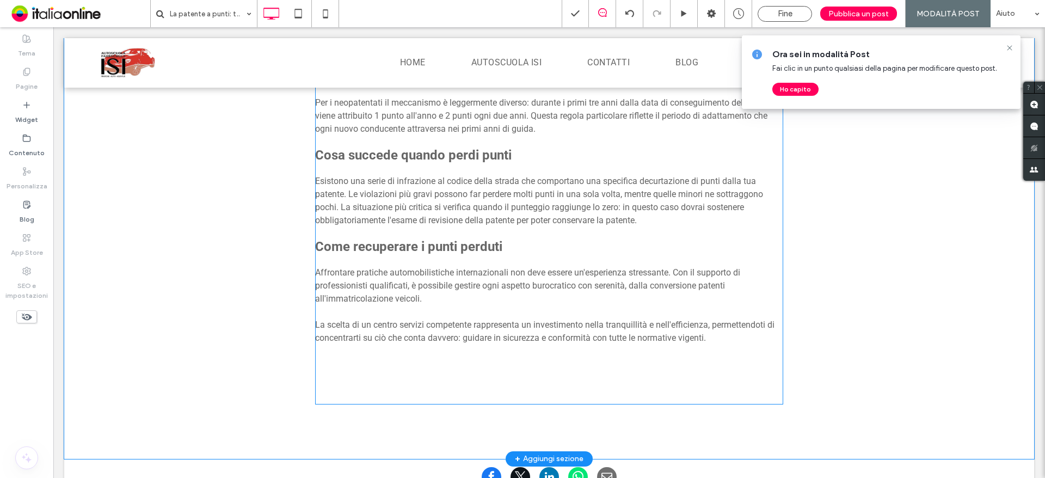
scroll to position [653, 0]
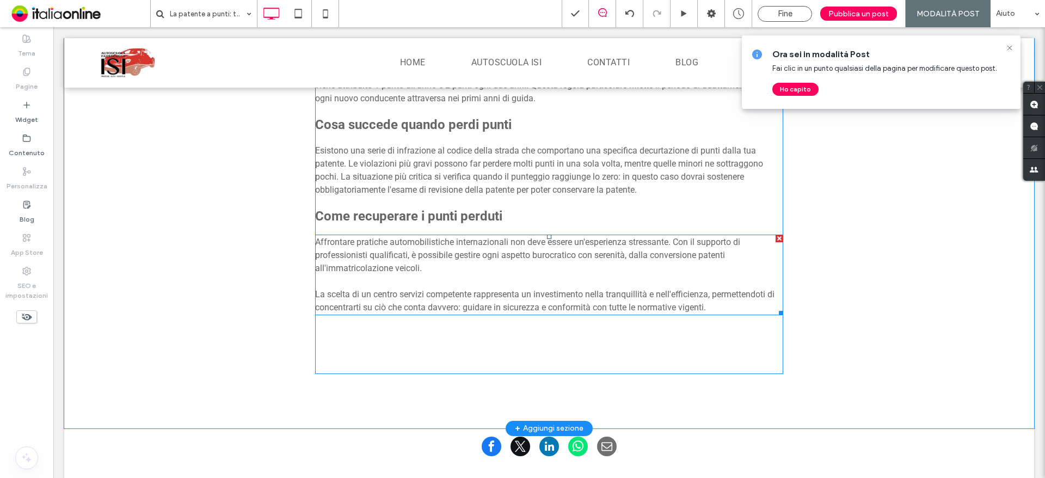
click at [374, 278] on p at bounding box center [549, 281] width 468 height 13
type input "******"
type input "**"
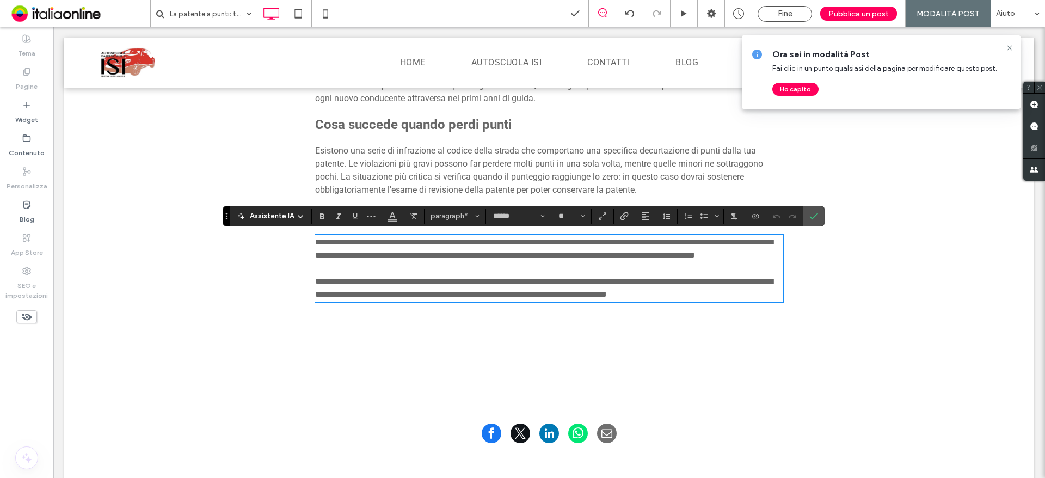
scroll to position [0, 0]
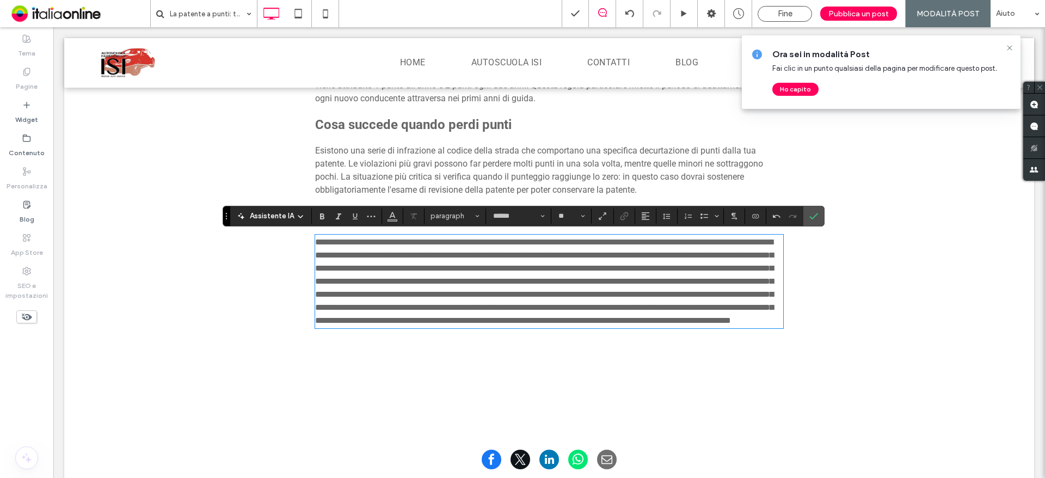
click at [450, 277] on span "**********" at bounding box center [544, 281] width 458 height 87
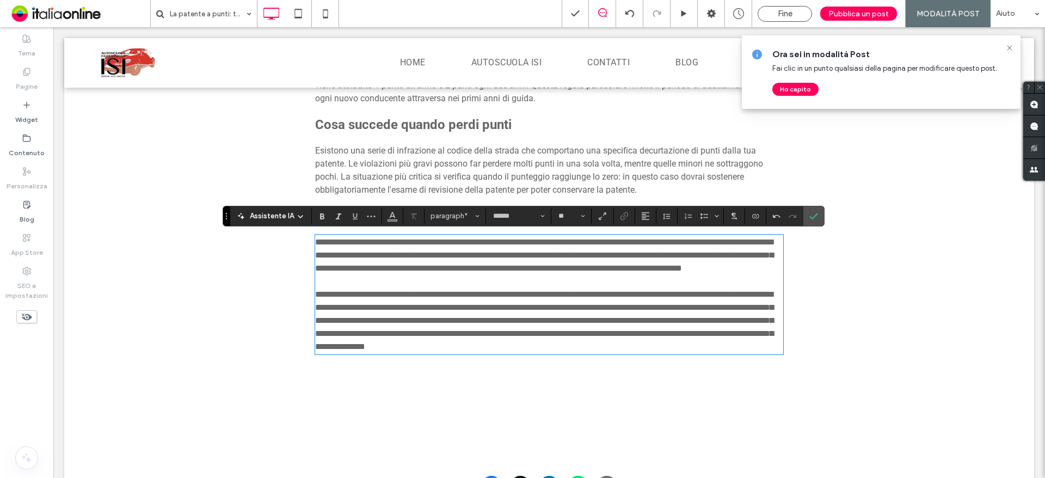
click at [315, 347] on span "**********" at bounding box center [544, 320] width 458 height 60
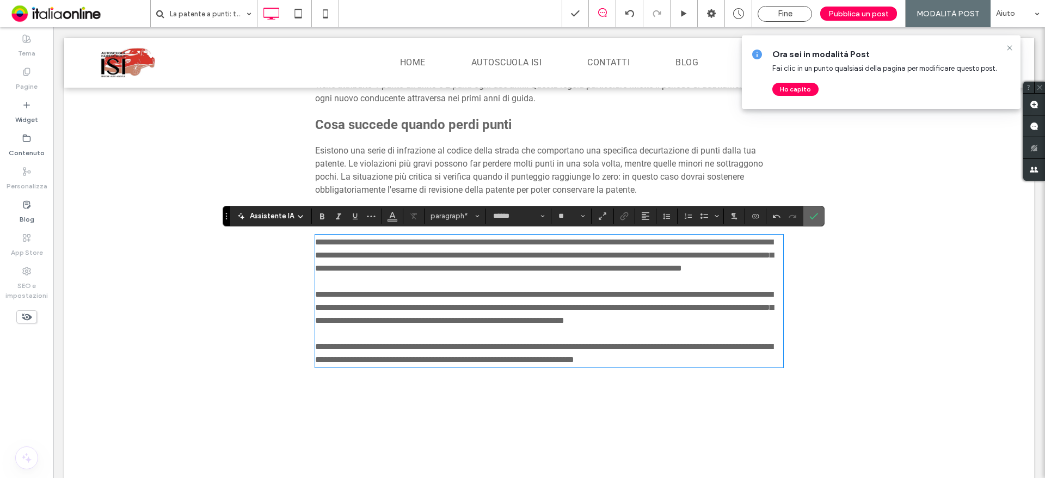
drag, startPoint x: 811, startPoint y: 211, endPoint x: 759, endPoint y: 187, distance: 58.2
click at [811, 211] on label "Conferma" at bounding box center [813, 216] width 16 height 20
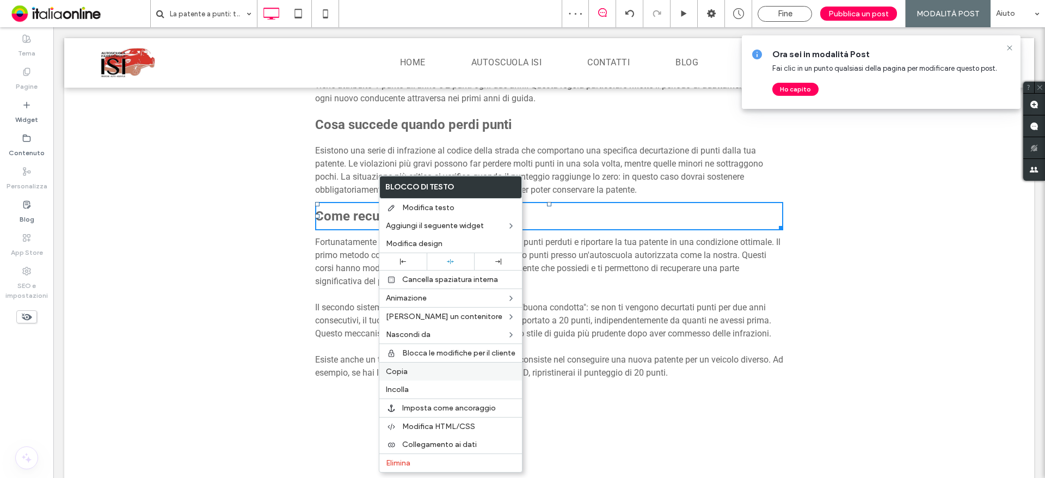
click at [398, 370] on span "Copia" at bounding box center [397, 371] width 22 height 9
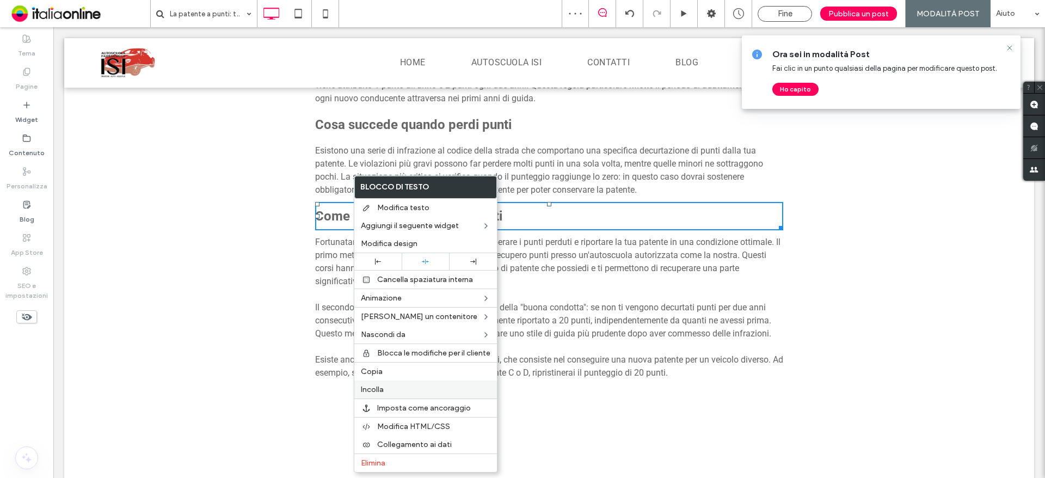
click at [386, 382] on div "Incolla" at bounding box center [425, 389] width 143 height 18
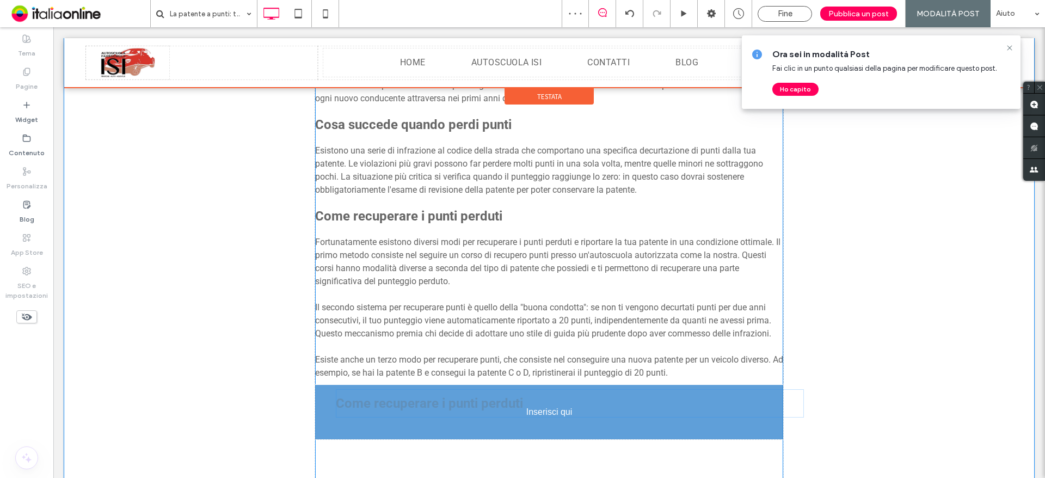
drag, startPoint x: 360, startPoint y: 278, endPoint x: 356, endPoint y: 398, distance: 119.8
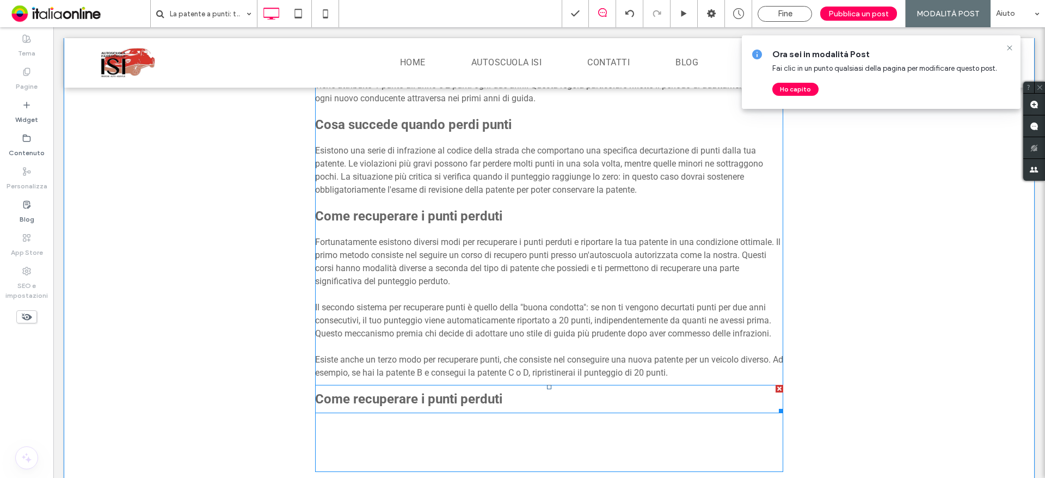
click at [336, 400] on strong "Come recuperare i punti perduti" at bounding box center [408, 398] width 187 height 15
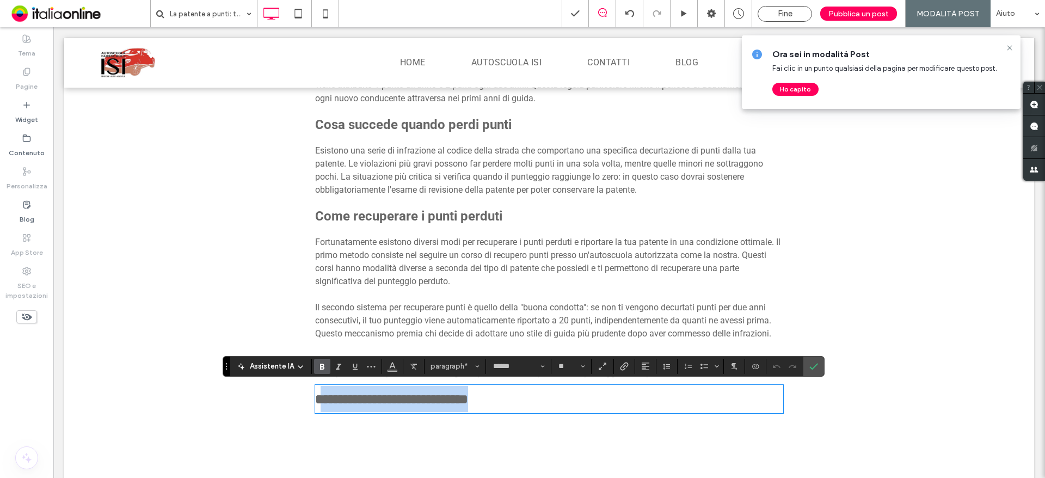
drag, startPoint x: 320, startPoint y: 399, endPoint x: 564, endPoint y: 398, distance: 244.3
click at [564, 398] on p "**********" at bounding box center [549, 399] width 468 height 26
type input "**"
drag, startPoint x: 319, startPoint y: 402, endPoint x: 329, endPoint y: 391, distance: 14.3
click at [322, 399] on strong "**********" at bounding box center [416, 398] width 202 height 13
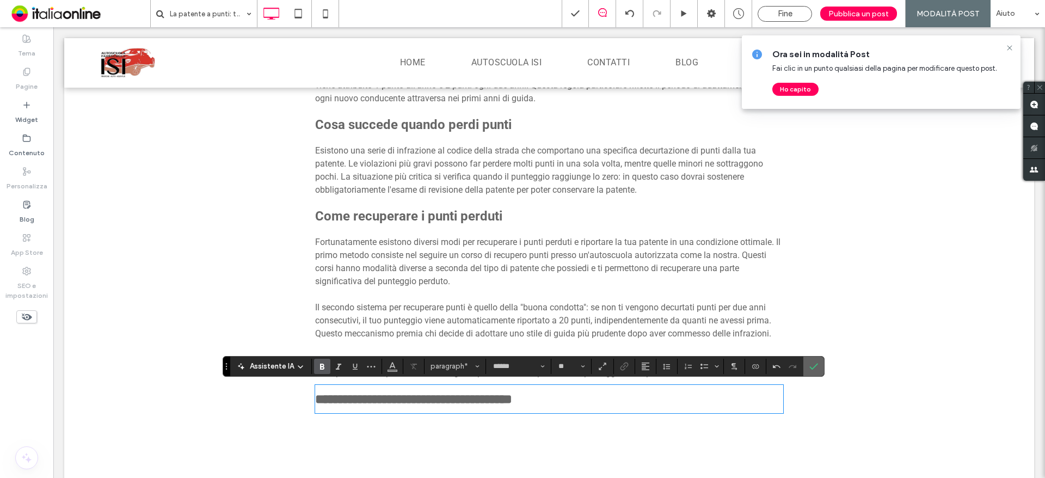
click at [817, 371] on label "Conferma" at bounding box center [813, 366] width 16 height 20
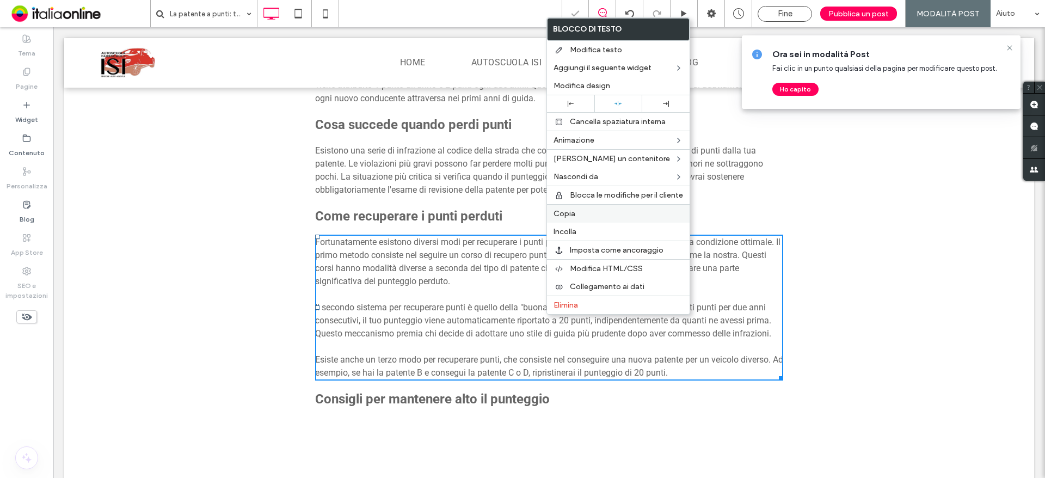
click at [567, 214] on span "Copia" at bounding box center [564, 213] width 22 height 9
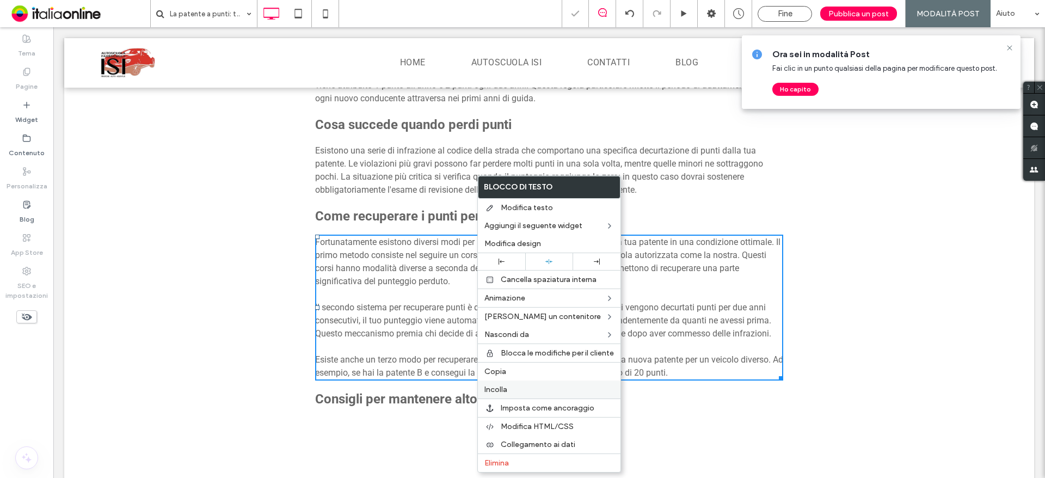
click at [504, 384] on div "Incolla" at bounding box center [549, 389] width 143 height 18
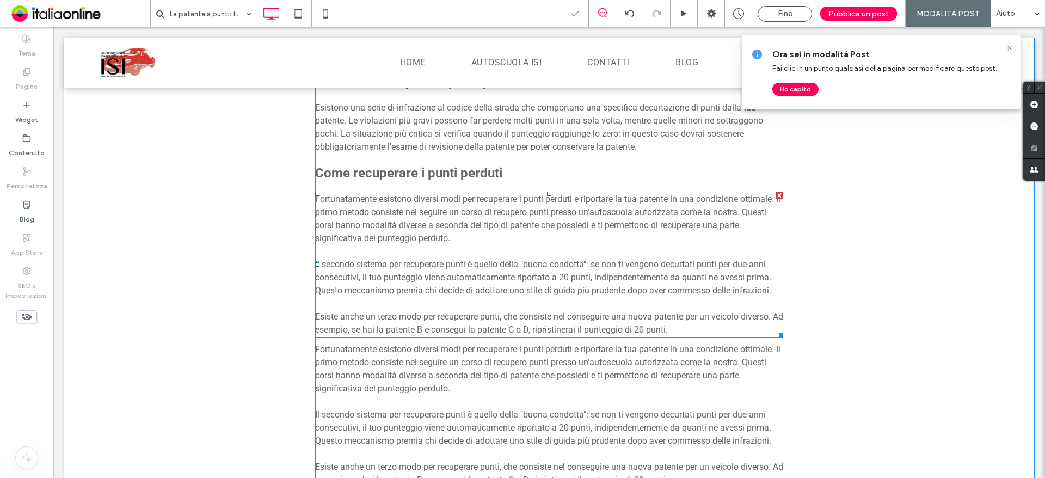
scroll to position [762, 0]
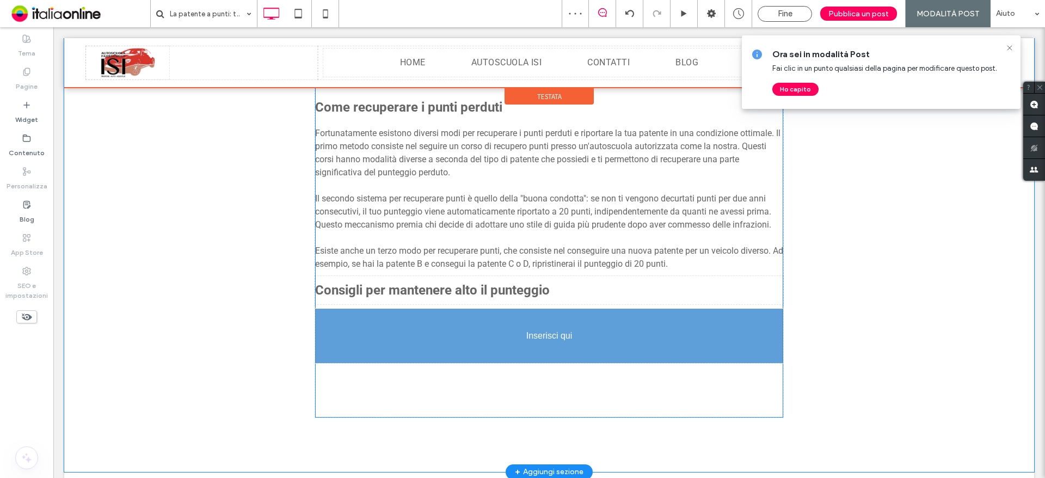
drag, startPoint x: 413, startPoint y: 323, endPoint x: 346, endPoint y: 410, distance: 109.4
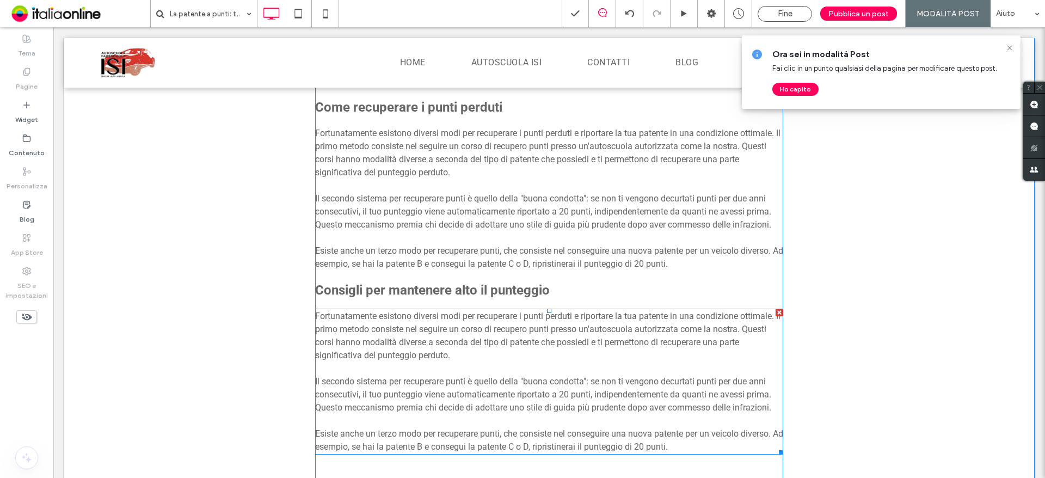
click at [439, 345] on span "Fortunatamente esistono diversi modi per recuperare i punti perduti e riportare…" at bounding box center [547, 336] width 465 height 50
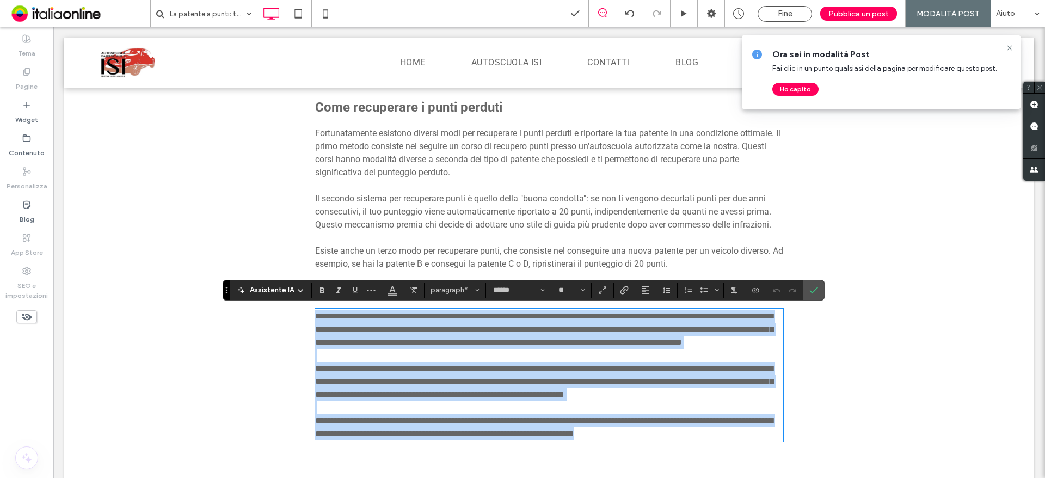
drag, startPoint x: 698, startPoint y: 447, endPoint x: 309, endPoint y: 315, distance: 411.0
click at [309, 315] on div "Il Blog di Davide La patente a punti rappresenta uno dei meccanismi più importa…" at bounding box center [549, 91] width 522 height 817
paste div
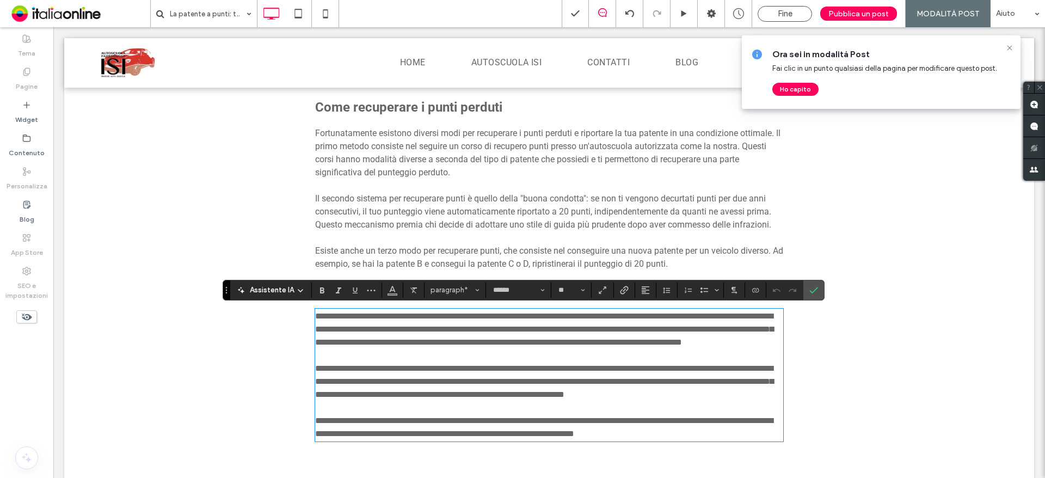
scroll to position [0, 0]
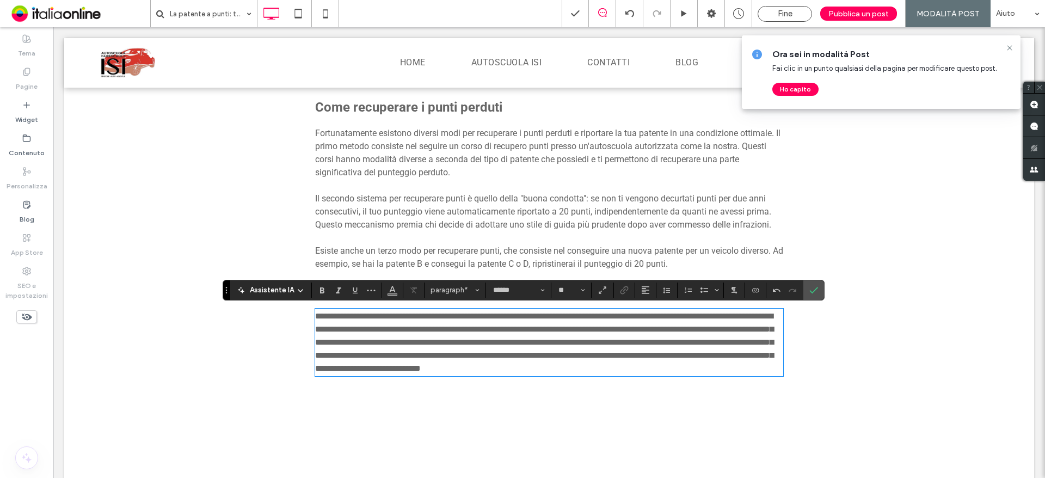
click at [505, 356] on span "**********" at bounding box center [544, 342] width 458 height 60
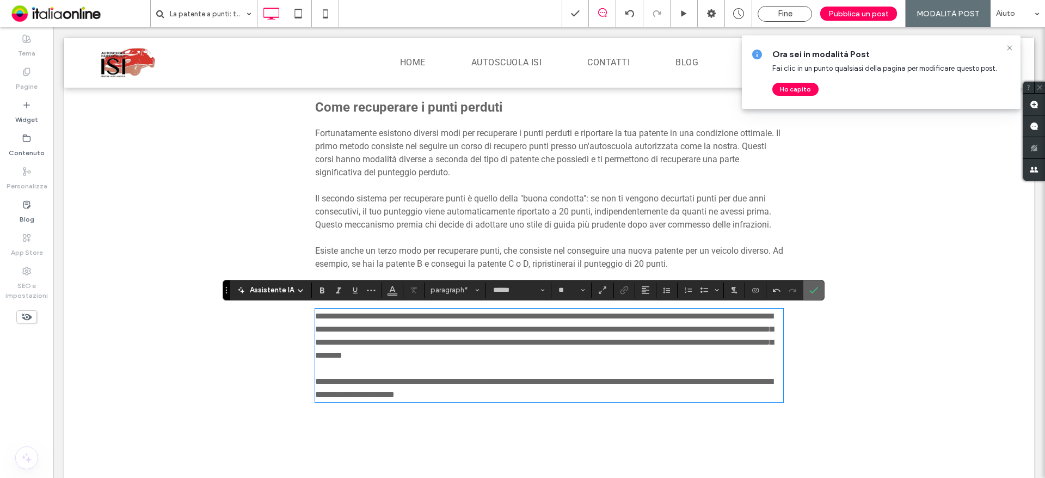
click at [810, 282] on span "Conferma" at bounding box center [811, 290] width 5 height 20
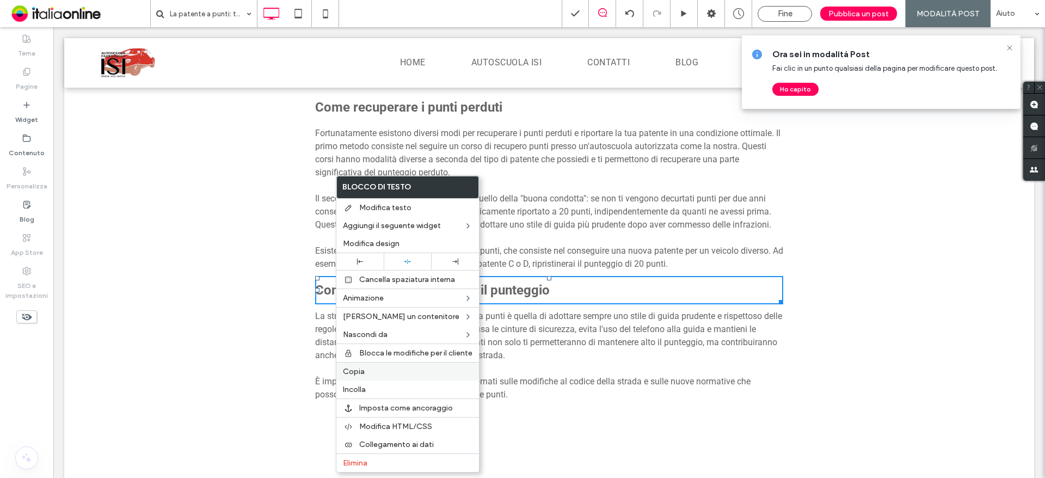
click at [364, 365] on div "Copia" at bounding box center [407, 371] width 143 height 19
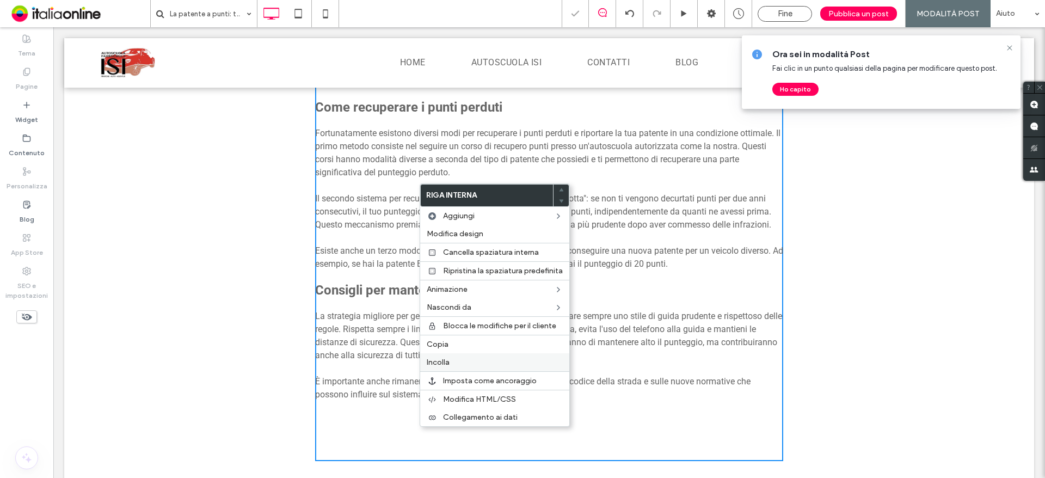
click at [439, 359] on span "Incolla" at bounding box center [438, 362] width 23 height 9
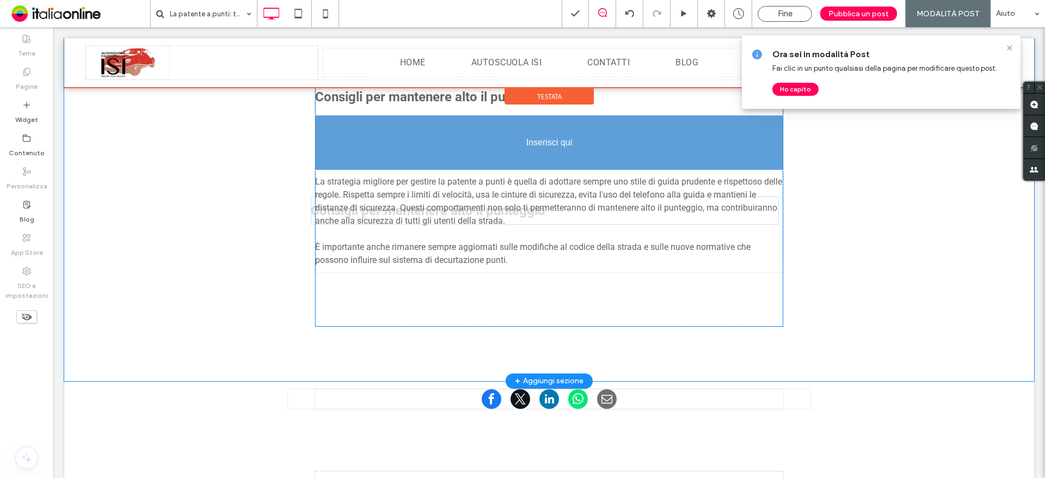
scroll to position [896, 0]
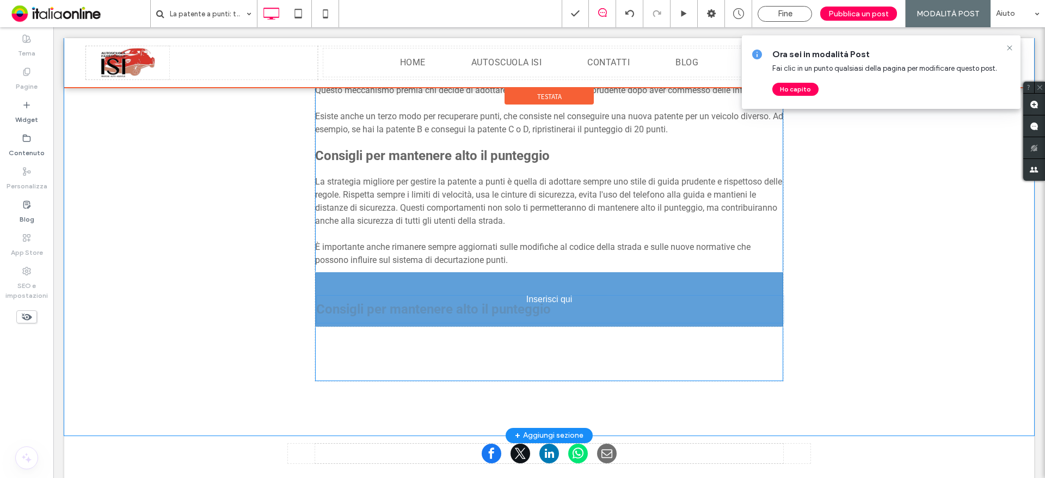
drag, startPoint x: 343, startPoint y: 235, endPoint x: 381, endPoint y: 329, distance: 101.3
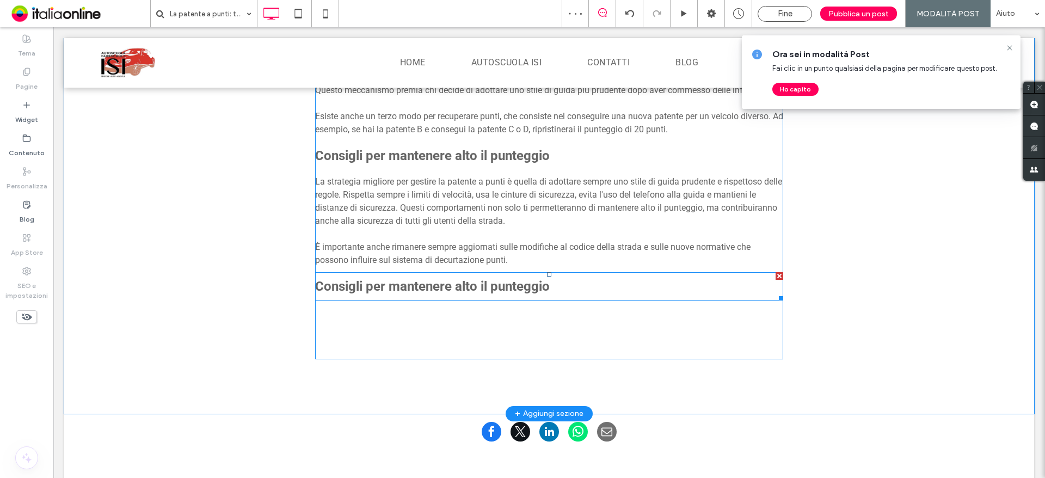
click at [337, 286] on strong "Consigli per mantenere alto il punteggio" at bounding box center [432, 286] width 235 height 15
type input "******"
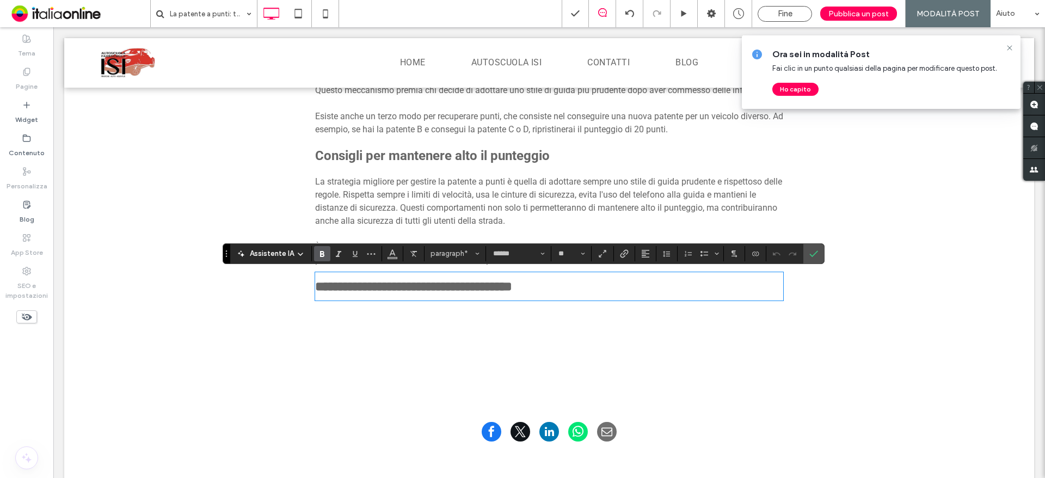
click at [318, 284] on strong "**********" at bounding box center [413, 286] width 197 height 13
drag, startPoint x: 319, startPoint y: 285, endPoint x: 668, endPoint y: 284, distance: 349.4
click at [668, 284] on p "**********" at bounding box center [549, 286] width 468 height 26
drag, startPoint x: 318, startPoint y: 287, endPoint x: 651, endPoint y: 291, distance: 333.1
click at [651, 291] on p "**********" at bounding box center [549, 286] width 468 height 26
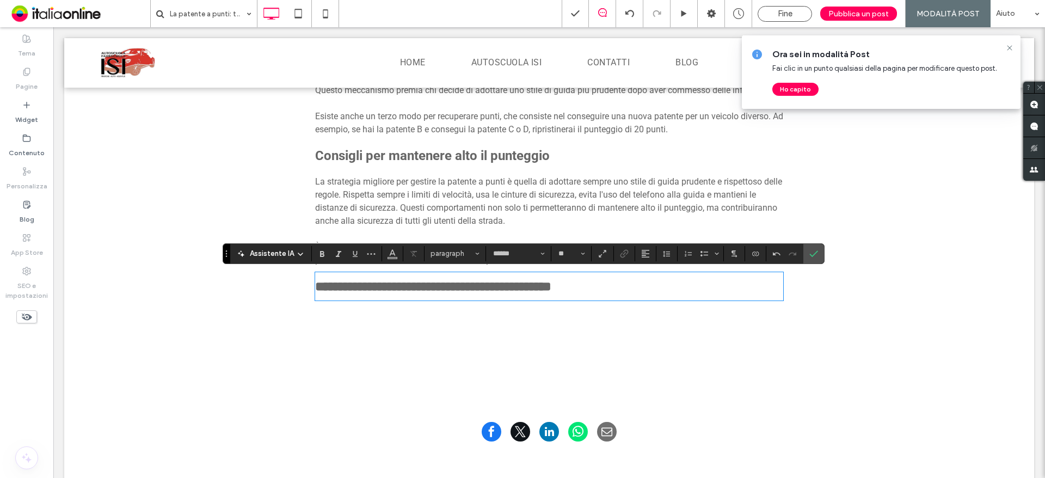
type input "**"
drag, startPoint x: 323, startPoint y: 286, endPoint x: 275, endPoint y: 280, distance: 48.3
click at [815, 251] on icon "Conferma" at bounding box center [813, 253] width 9 height 9
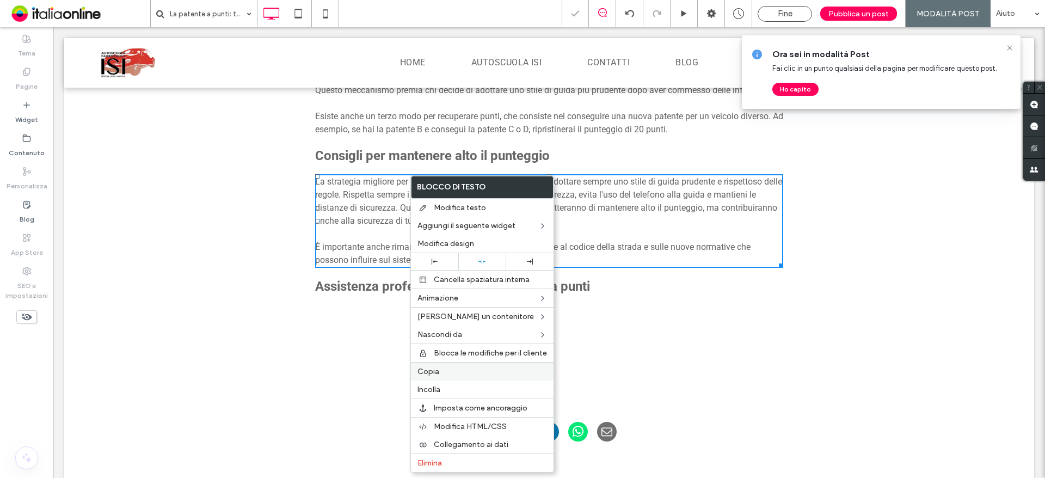
click at [433, 371] on span "Copia" at bounding box center [428, 371] width 22 height 9
click at [424, 384] on div "Incolla" at bounding box center [478, 389] width 143 height 18
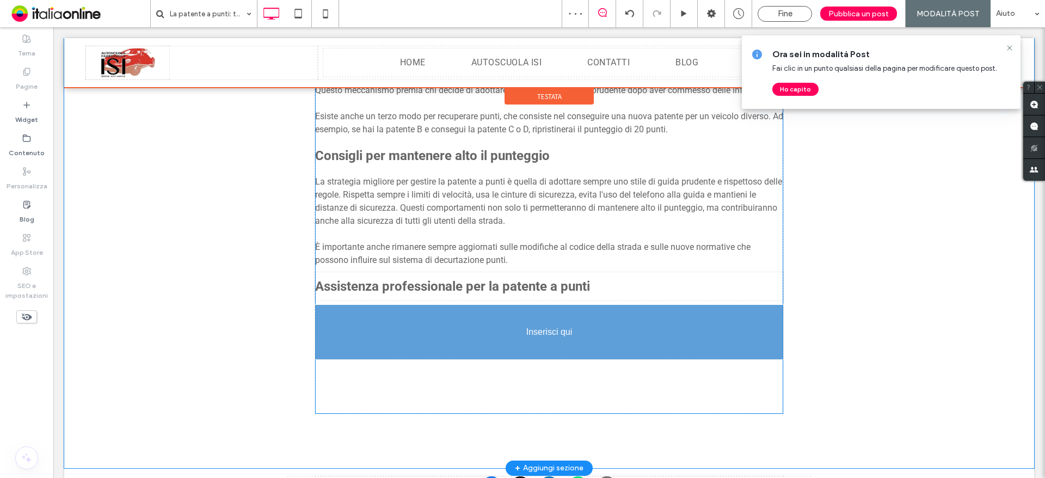
drag, startPoint x: 402, startPoint y: 287, endPoint x: 402, endPoint y: 366, distance: 79.5
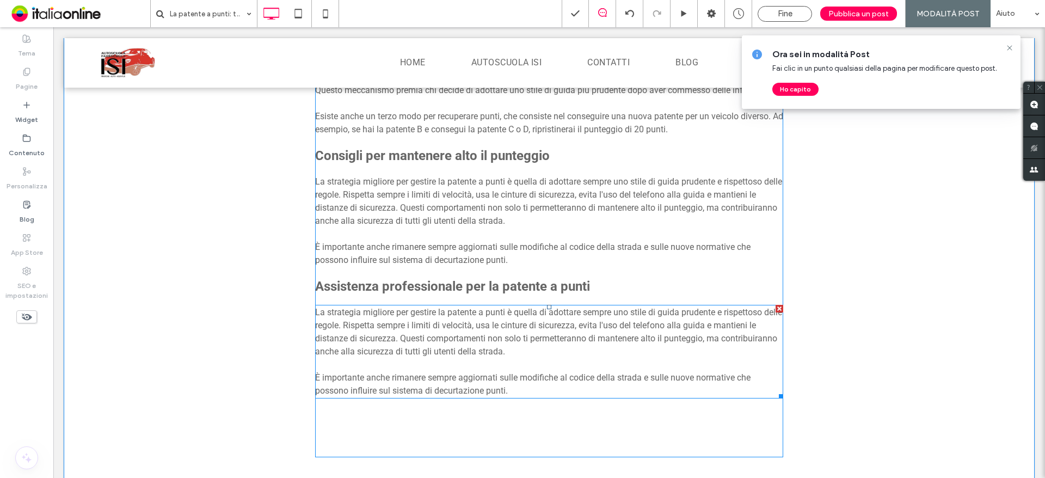
click at [392, 359] on p at bounding box center [549, 364] width 468 height 13
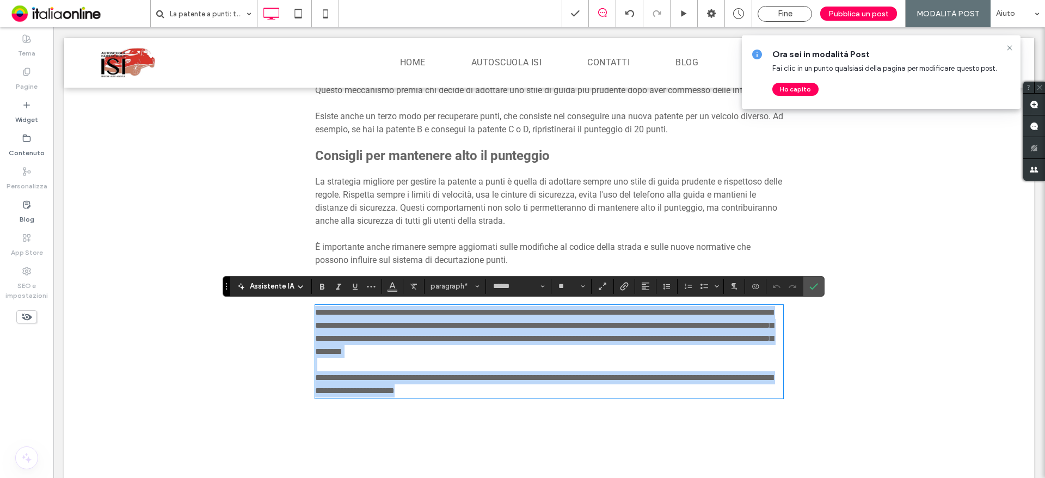
drag, startPoint x: 311, startPoint y: 310, endPoint x: 658, endPoint y: 428, distance: 366.2
click at [658, 428] on div "Il Blog di Davide La patente a punti rappresenta uno dei meccanismi più importa…" at bounding box center [549, 2] width 468 height 909
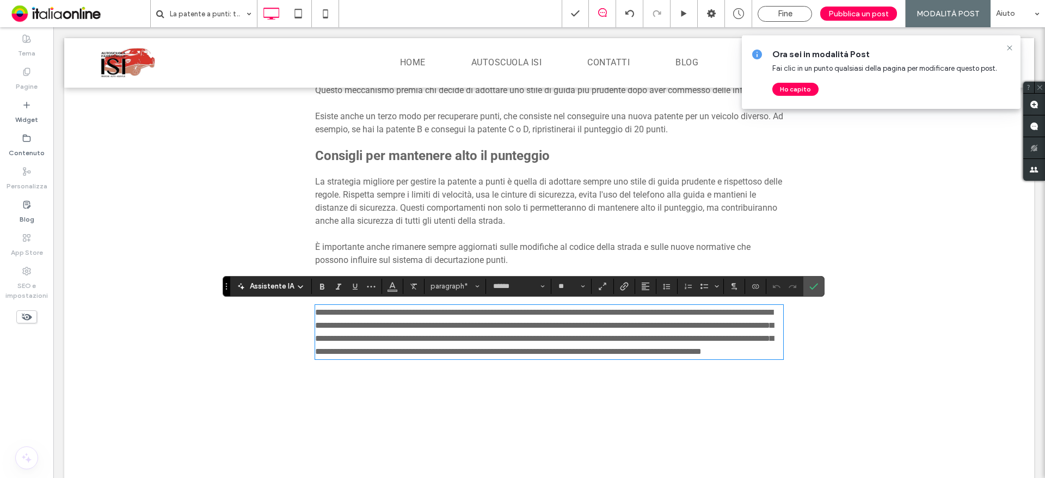
scroll to position [0, 0]
click at [595, 334] on span "**********" at bounding box center [544, 331] width 458 height 47
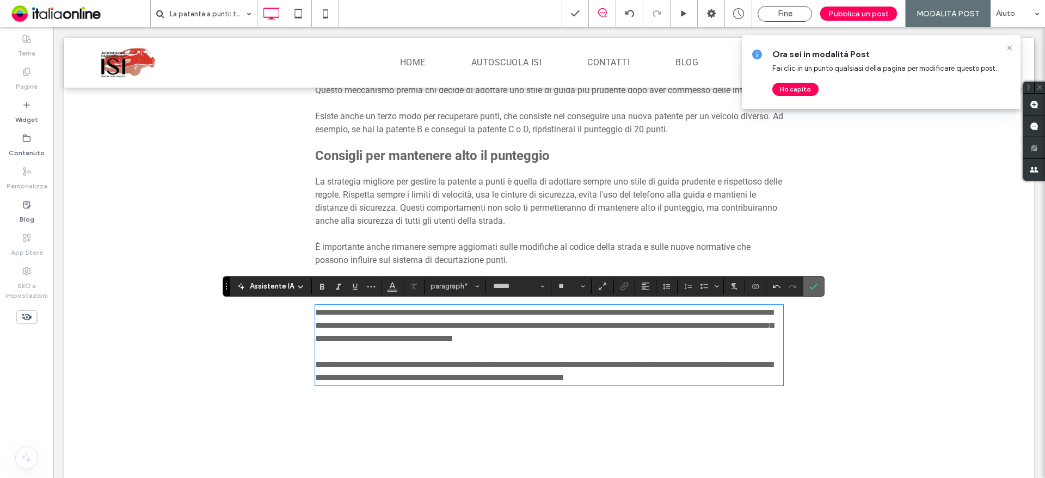
click at [812, 288] on use "Conferma" at bounding box center [813, 286] width 9 height 7
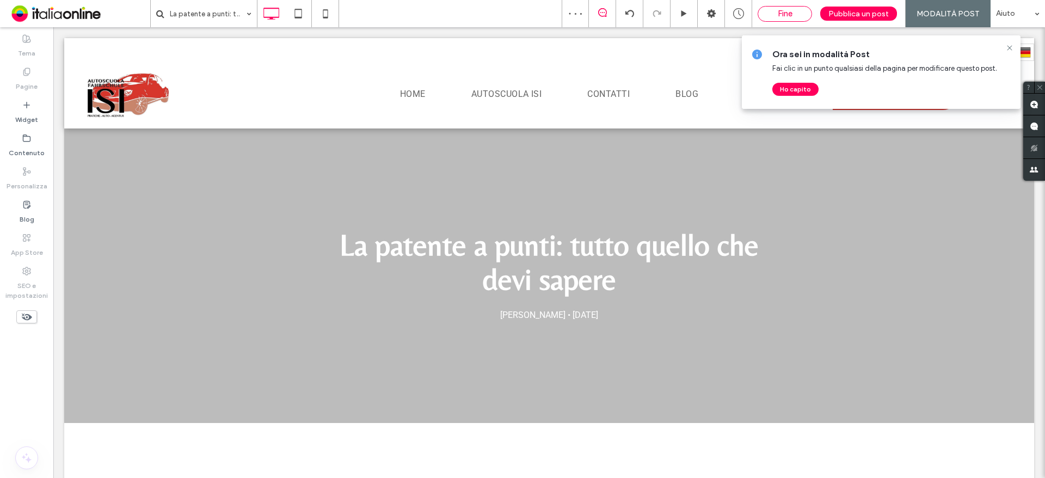
click at [792, 7] on div "Fine" at bounding box center [785, 14] width 54 height 16
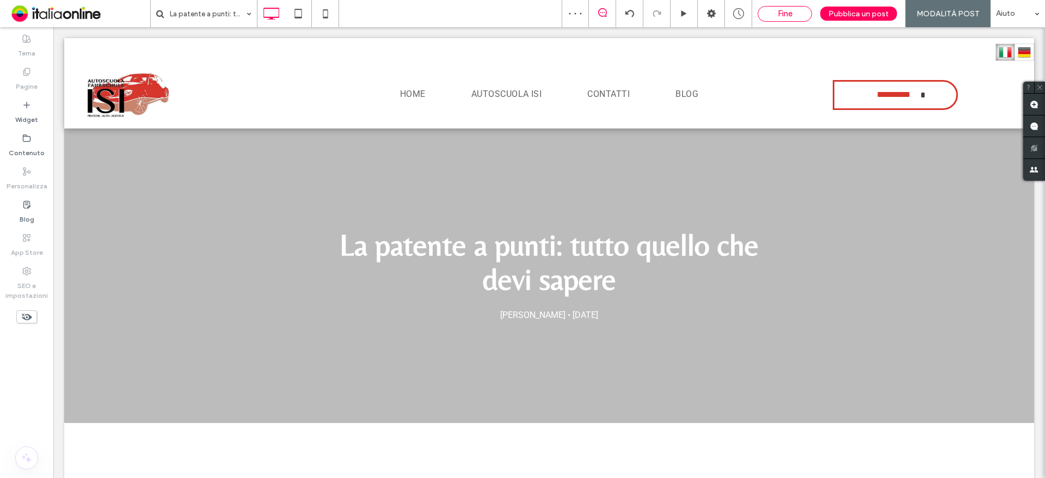
click at [792, 12] on span "Fine" at bounding box center [785, 14] width 15 height 10
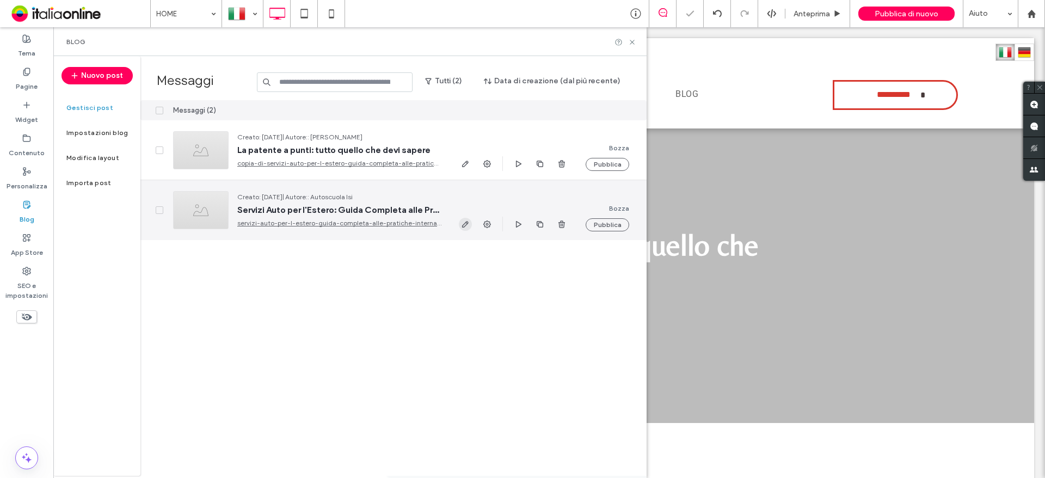
click at [462, 223] on icon "button" at bounding box center [465, 224] width 9 height 9
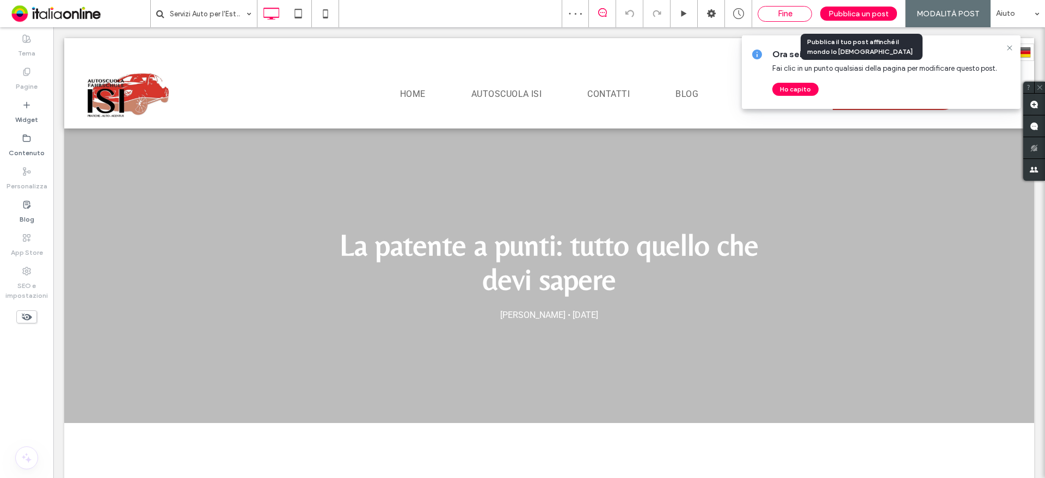
click at [787, 14] on span "Fine" at bounding box center [785, 14] width 15 height 10
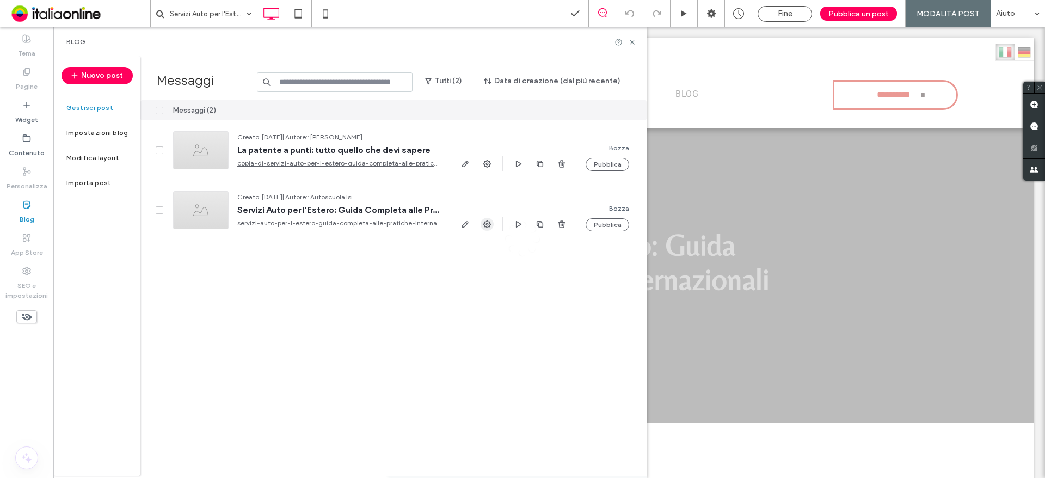
click at [484, 221] on icon "button" at bounding box center [487, 224] width 9 height 9
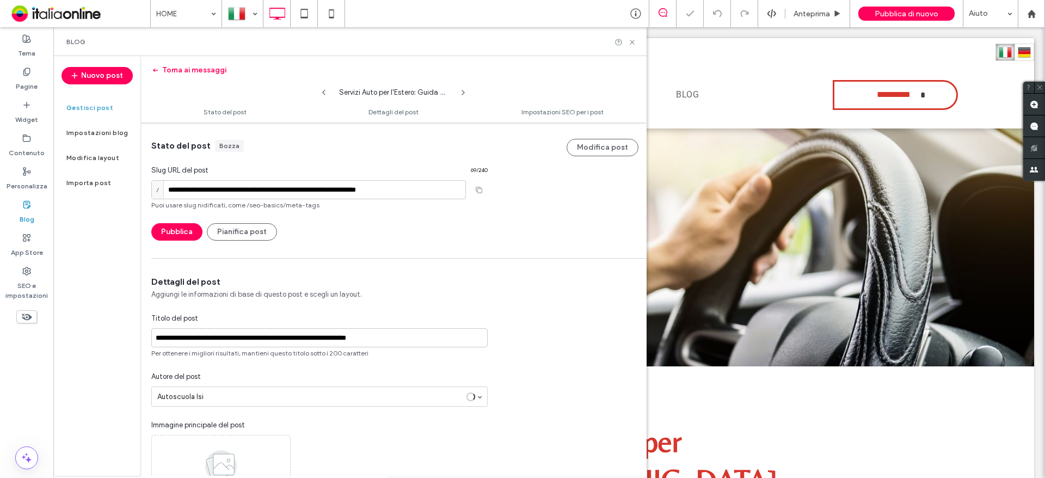
scroll to position [1, 0]
click at [325, 93] on icon at bounding box center [323, 92] width 9 height 9
type input "**********"
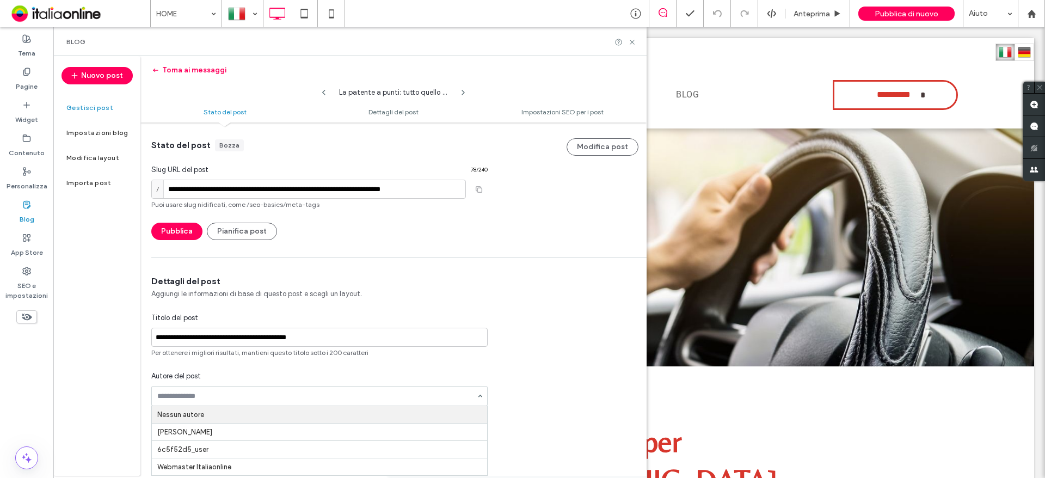
click at [235, 389] on div at bounding box center [319, 395] width 335 height 19
type input "**********"
click at [189, 398] on input "**********" at bounding box center [306, 396] width 298 height 8
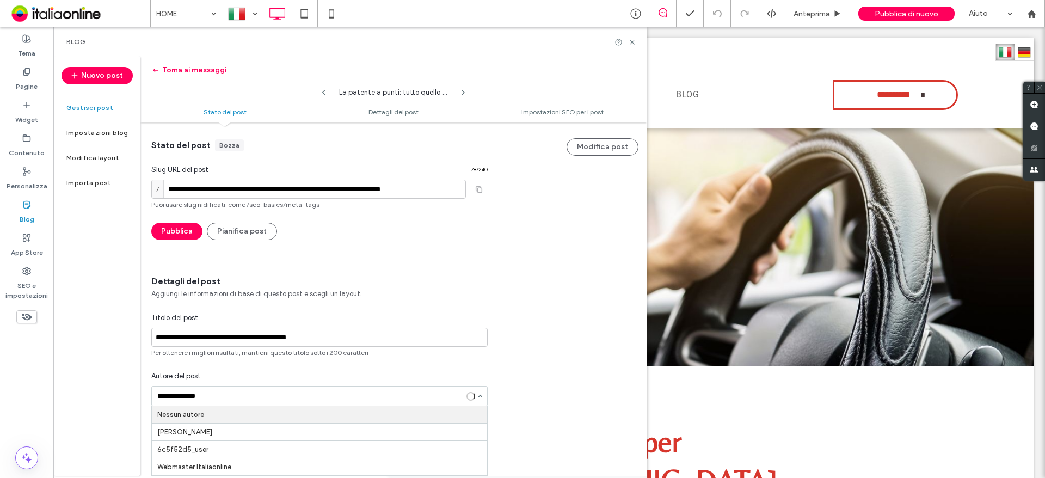
type input "**********"
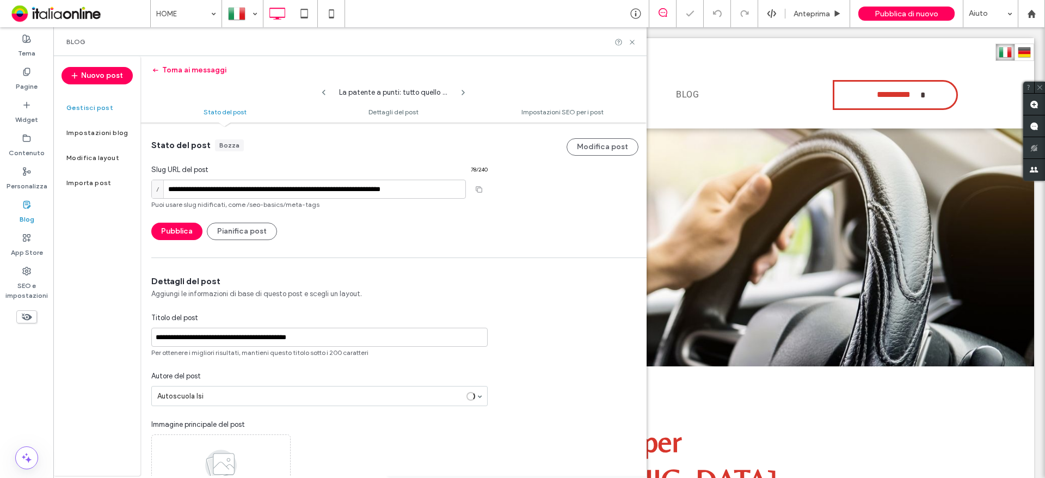
click at [600, 331] on div "**********" at bounding box center [393, 422] width 506 height 294
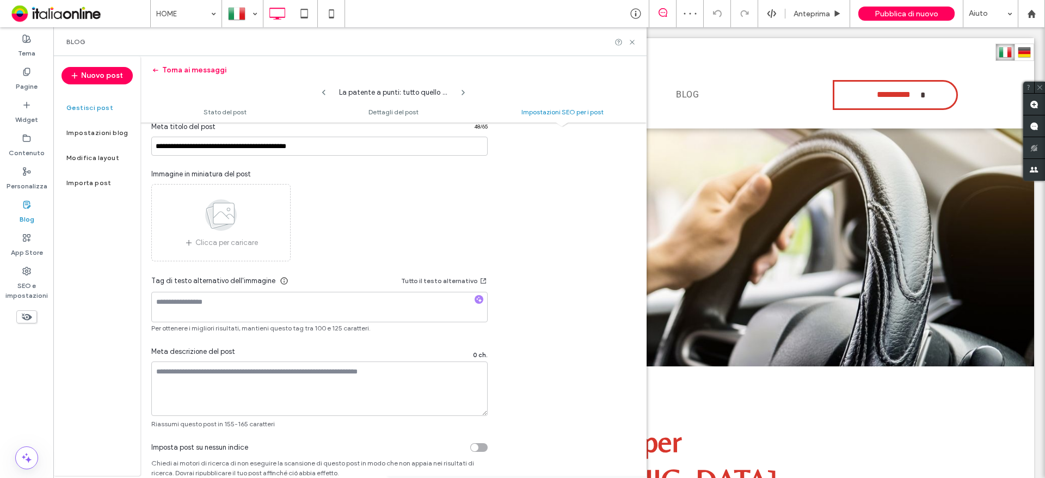
click at [563, 260] on div "**********" at bounding box center [393, 230] width 506 height 397
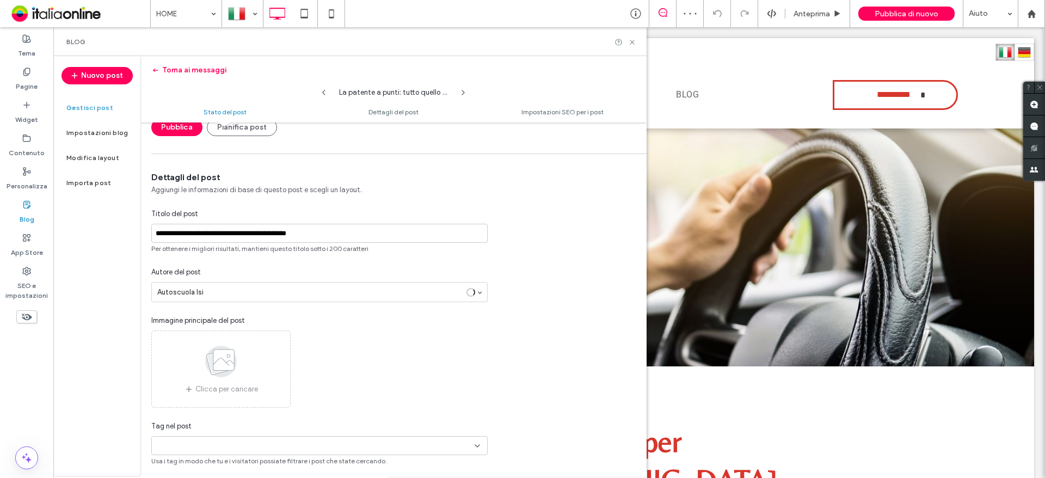
scroll to position [0, 0]
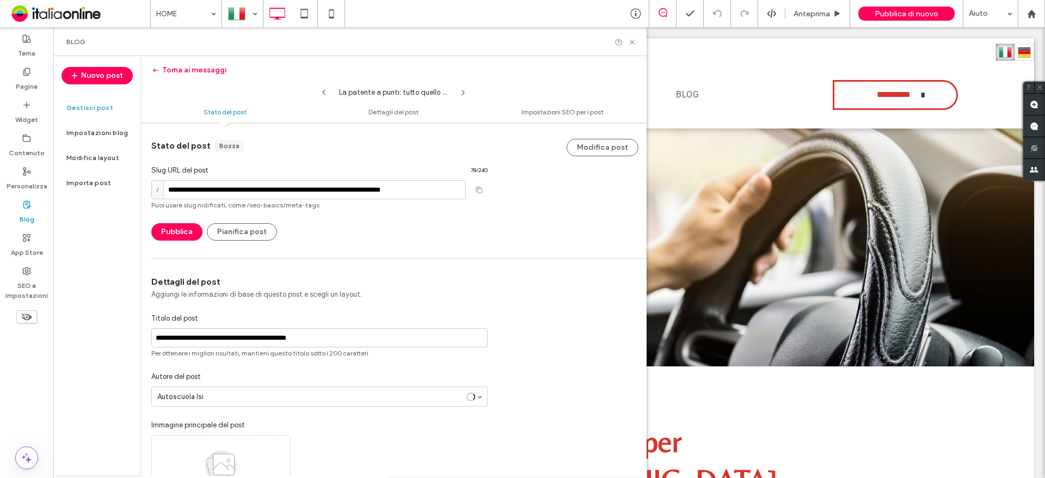
click at [459, 95] on icon at bounding box center [463, 92] width 9 height 9
type input "**********"
click at [627, 46] on div at bounding box center [625, 42] width 22 height 8
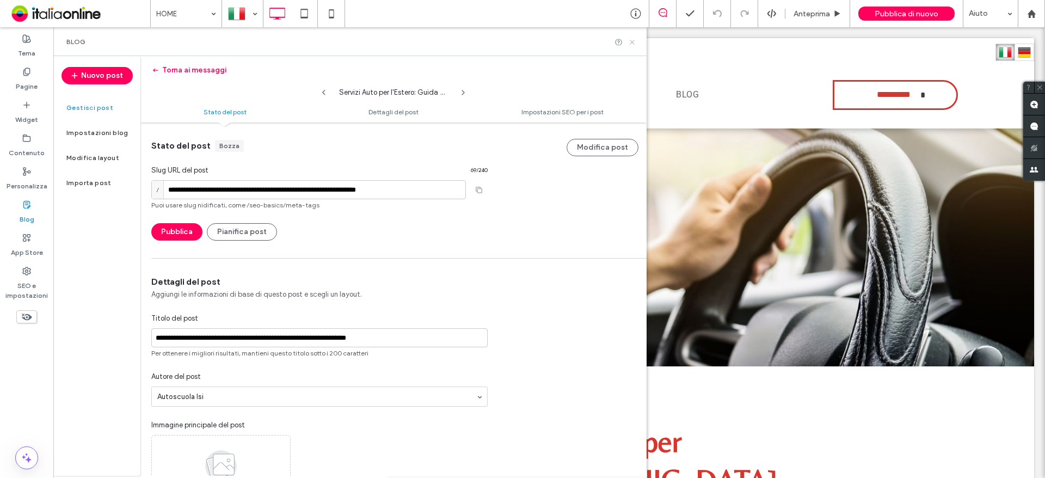
click at [630, 42] on icon at bounding box center [632, 42] width 8 height 8
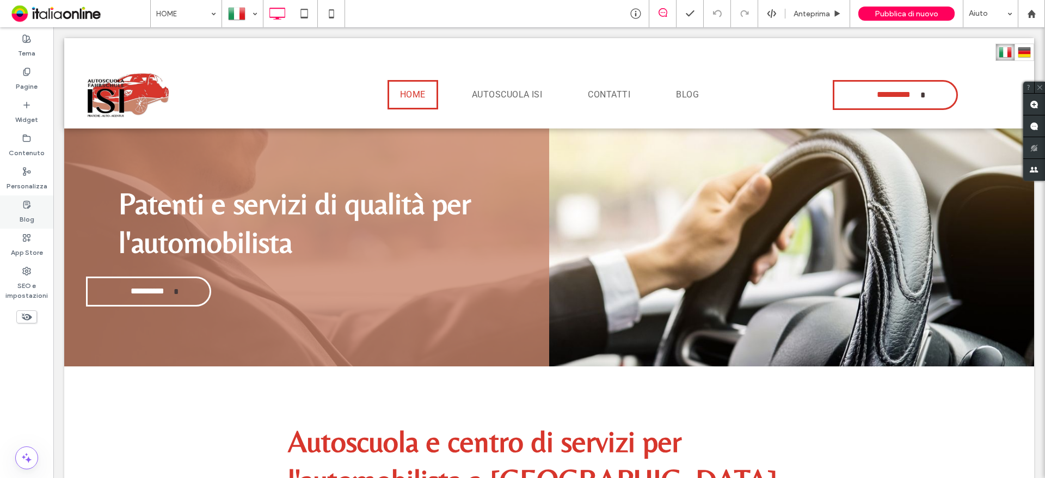
click at [24, 206] on icon at bounding box center [26, 204] width 9 height 9
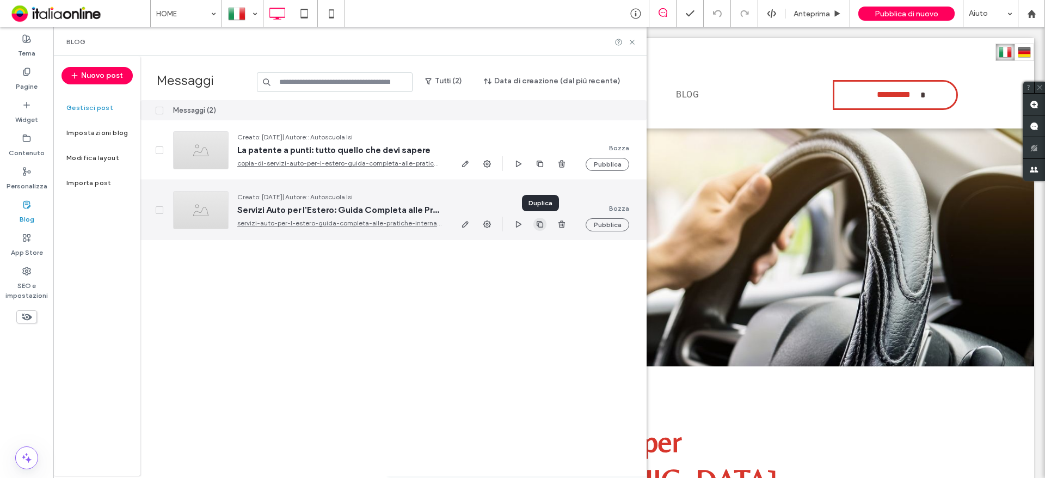
click at [545, 220] on span "button" at bounding box center [539, 224] width 13 height 13
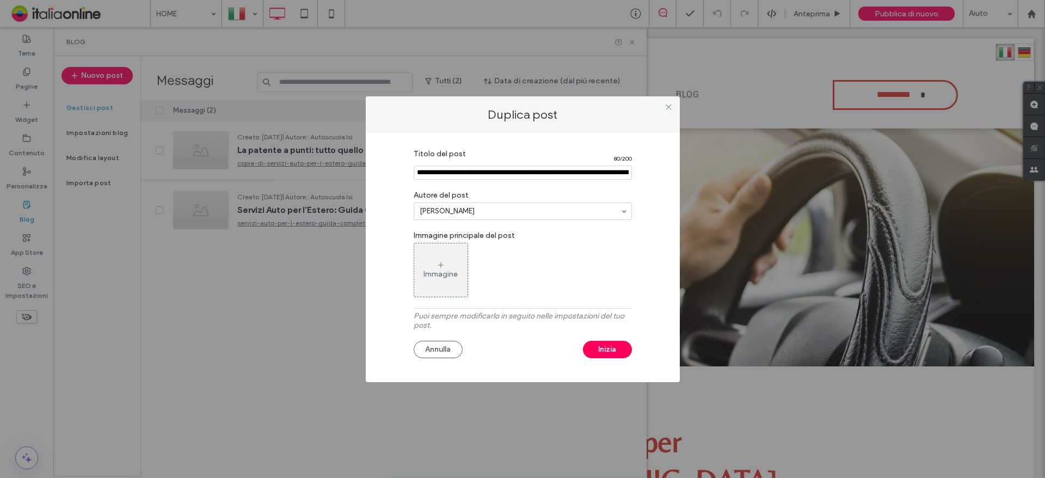
click at [473, 175] on input "Titolo del post" at bounding box center [523, 172] width 218 height 14
type input "**********"
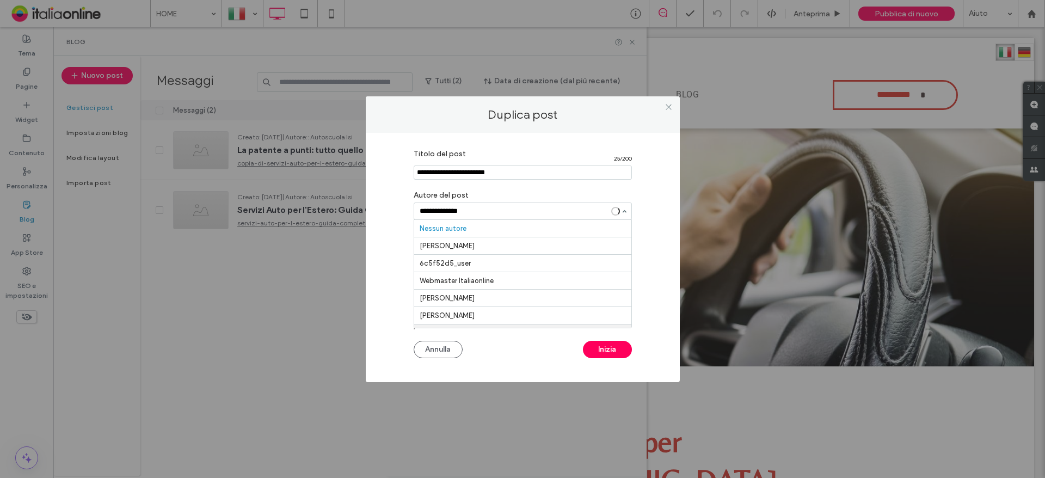
type input "**********"
click at [497, 346] on div "Annulla Inizia" at bounding box center [523, 346] width 218 height 23
click at [624, 346] on button "Inizia" at bounding box center [607, 349] width 49 height 17
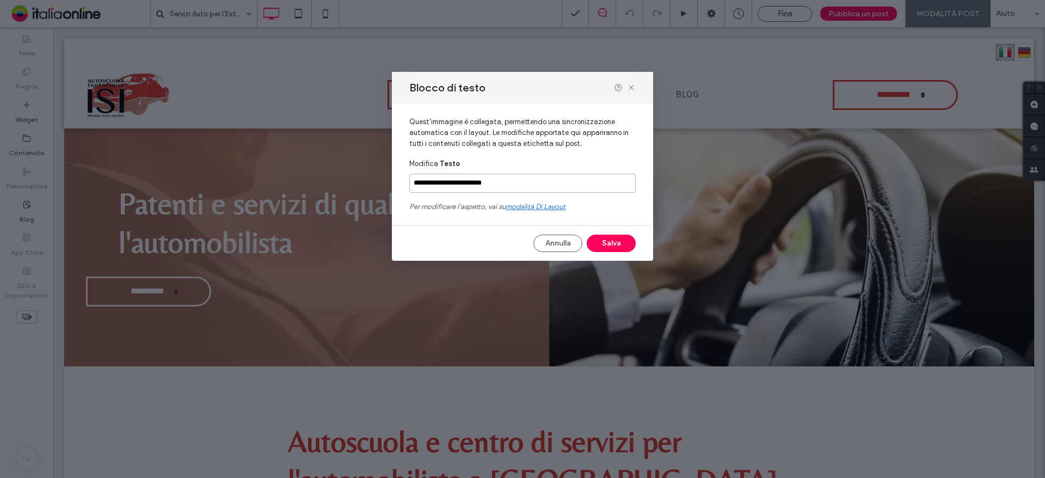
click at [457, 177] on input "**********" at bounding box center [522, 183] width 226 height 19
click at [453, 187] on input "**********" at bounding box center [522, 183] width 226 height 19
paste input
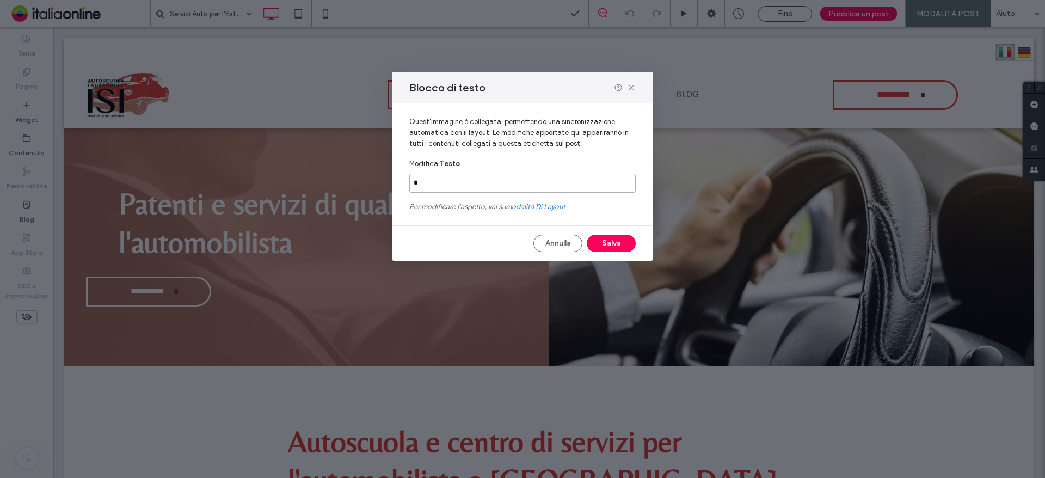
click at [414, 189] on input "*" at bounding box center [522, 183] width 226 height 19
paste input "**********"
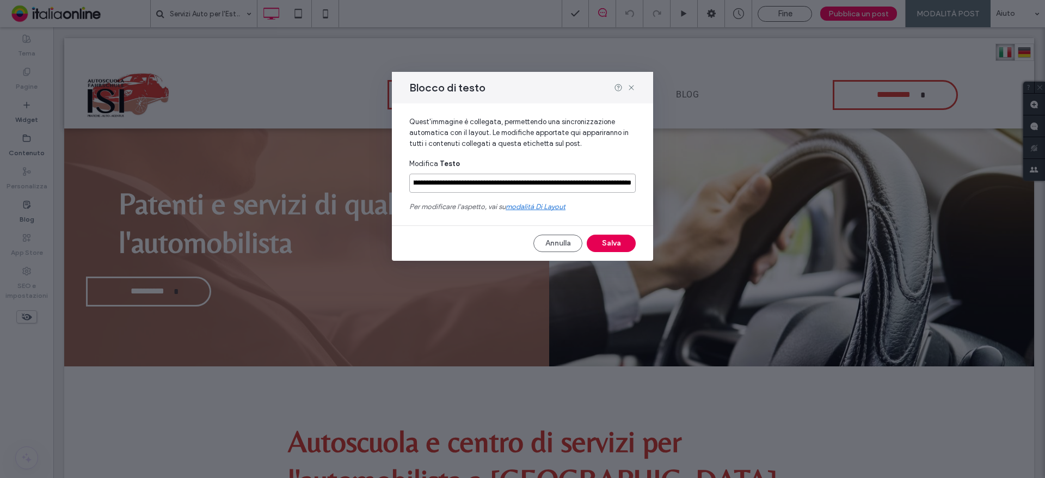
type input "**********"
click at [606, 242] on button "Salva" at bounding box center [611, 243] width 49 height 17
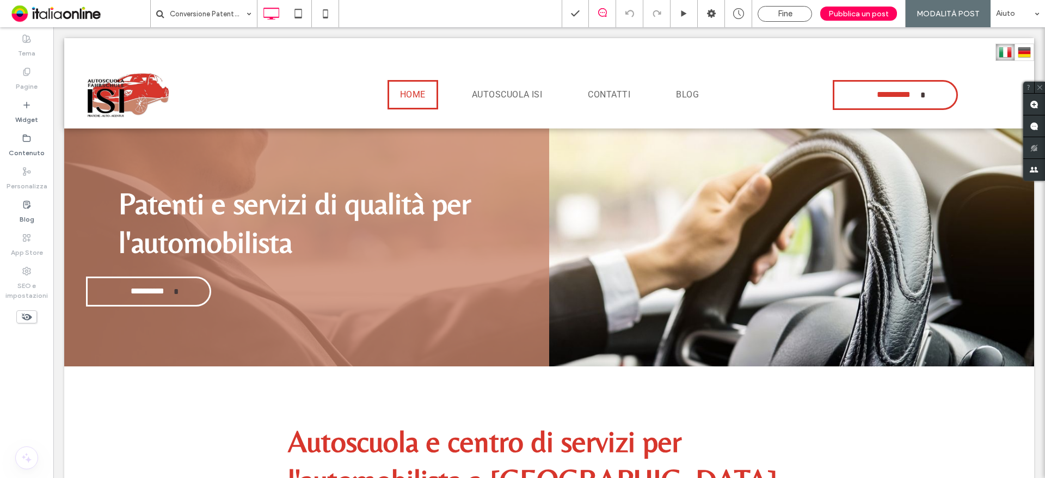
type input "******"
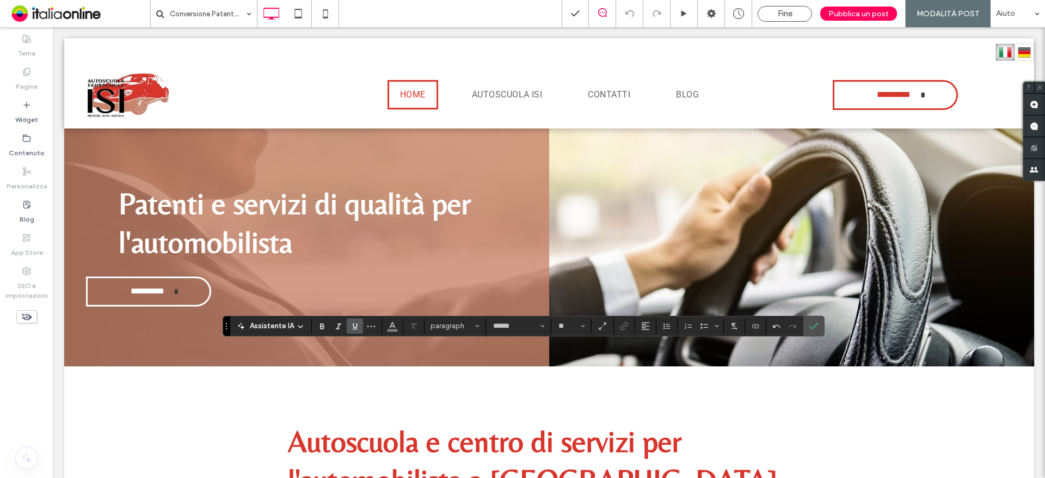
type input "**"
click at [818, 325] on label "Conferma" at bounding box center [813, 326] width 16 height 20
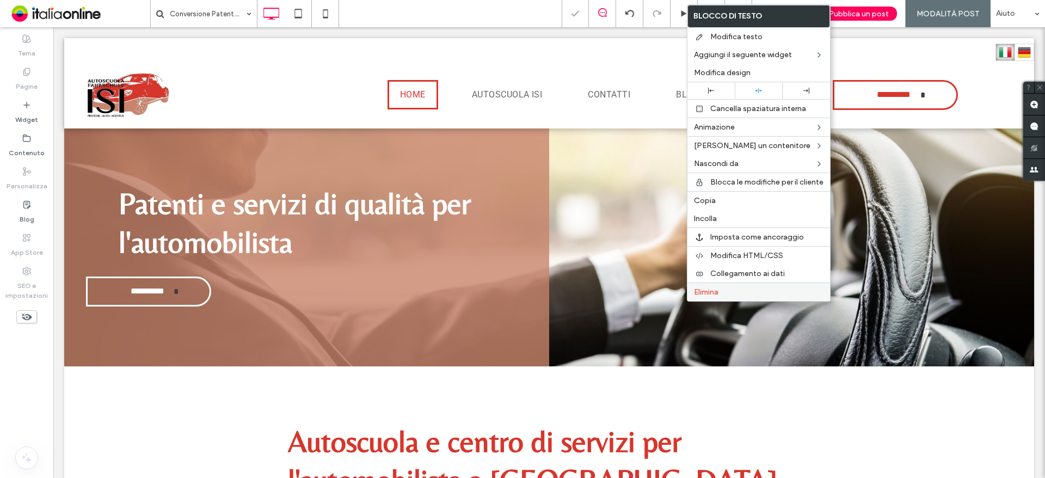
click at [710, 292] on span "Elimina" at bounding box center [706, 291] width 24 height 9
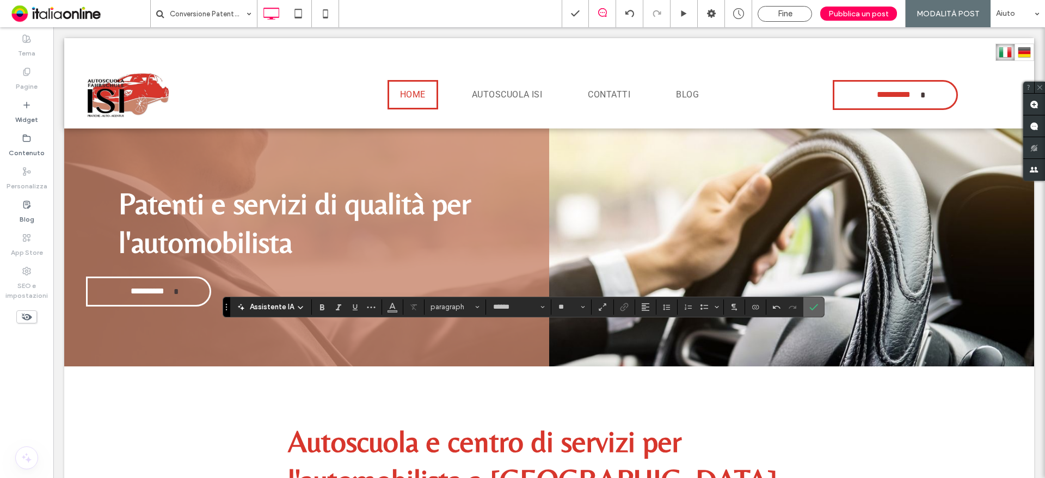
click at [820, 305] on label "Conferma" at bounding box center [813, 307] width 16 height 20
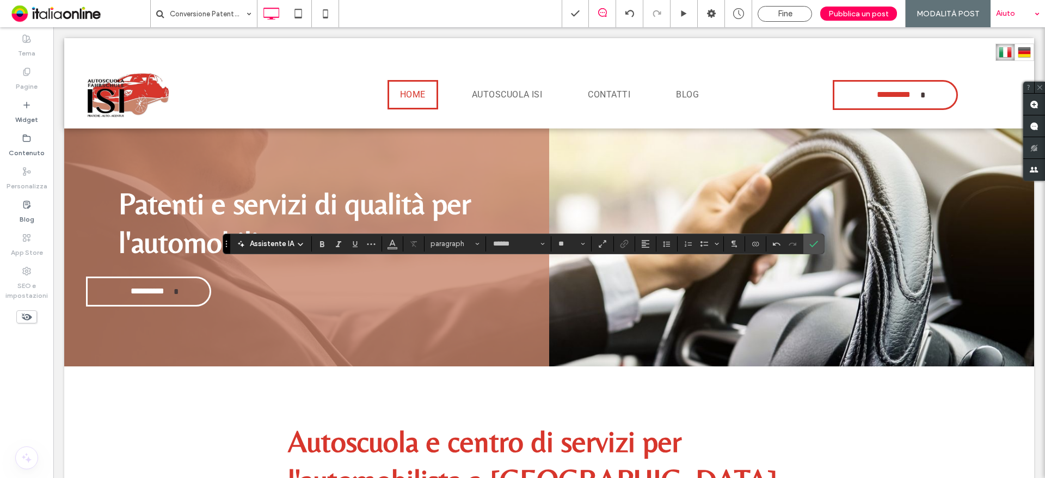
type input "**"
click at [820, 245] on label "Conferma" at bounding box center [813, 244] width 16 height 20
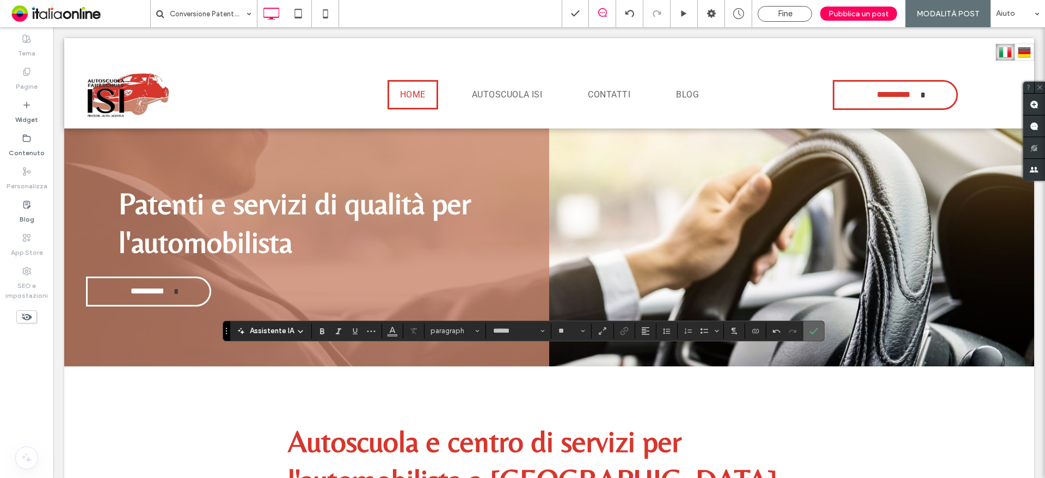
click at [809, 330] on icon "Conferma" at bounding box center [813, 331] width 9 height 9
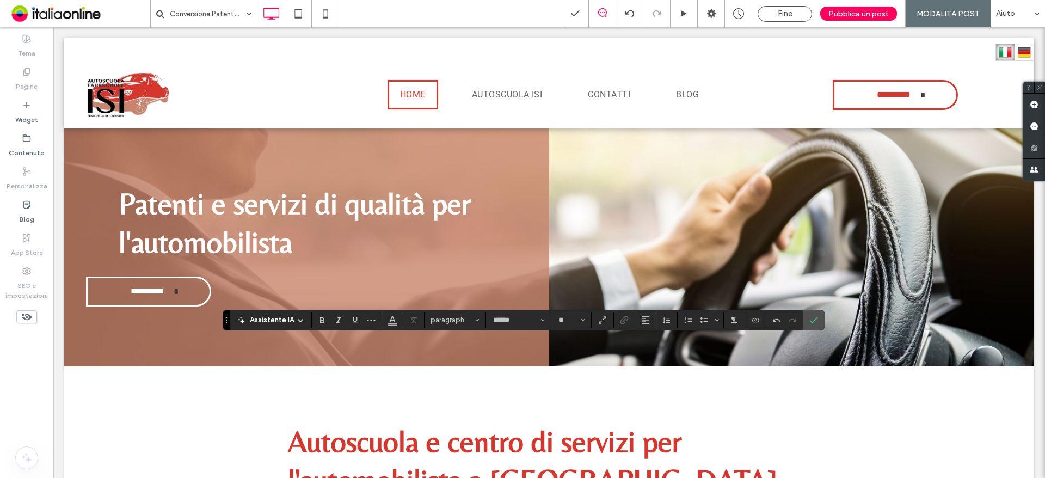
type input "**"
click at [807, 319] on label "Conferma" at bounding box center [813, 320] width 16 height 20
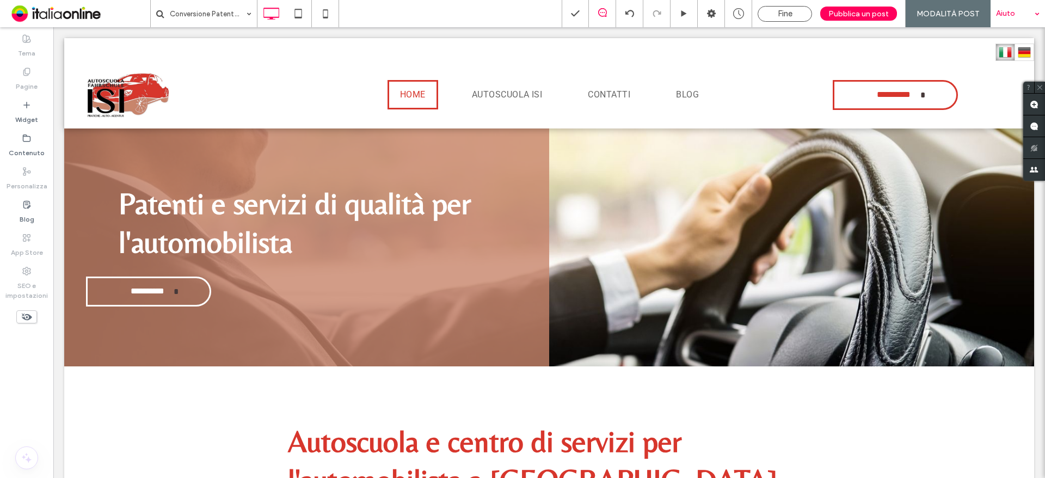
type input "******"
type input "**"
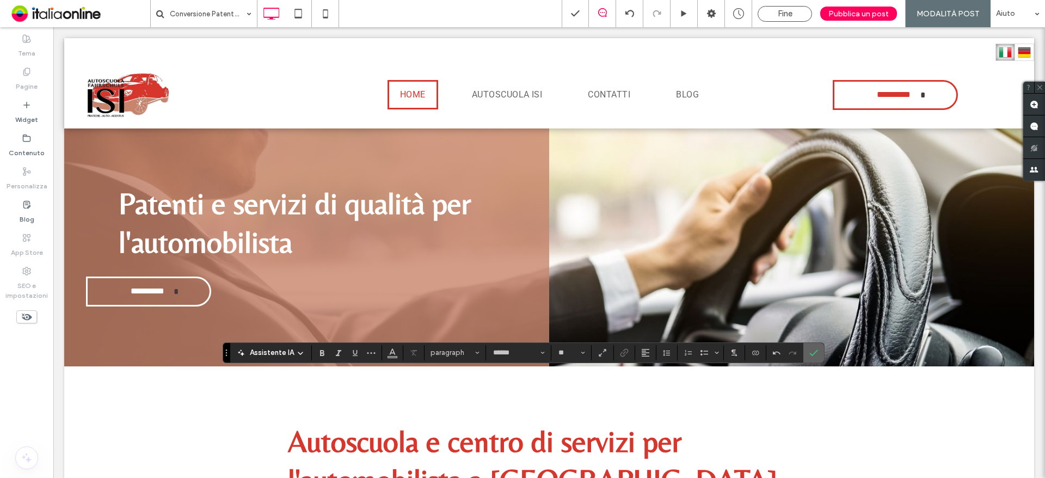
click at [809, 356] on icon "Conferma" at bounding box center [813, 352] width 9 height 9
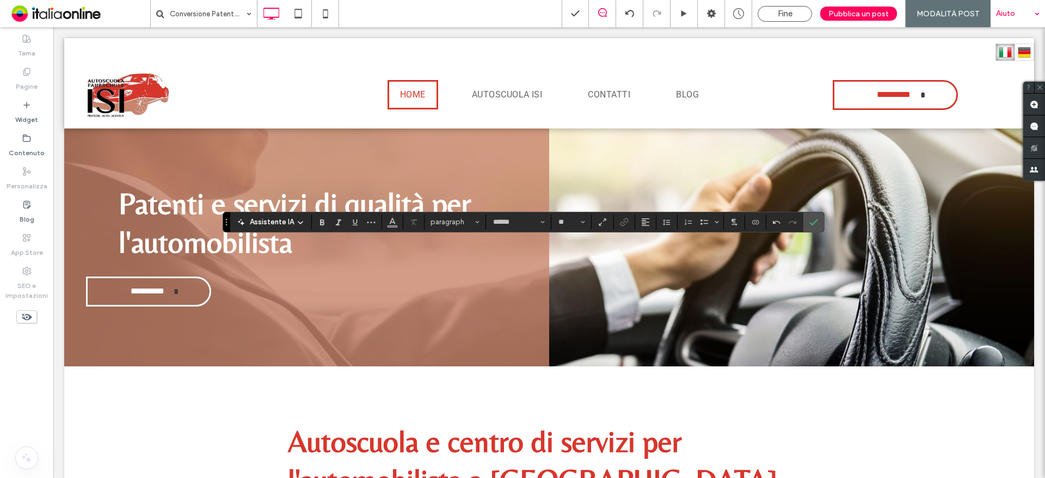
type input "**"
click at [810, 214] on span "Conferma" at bounding box center [811, 222] width 5 height 20
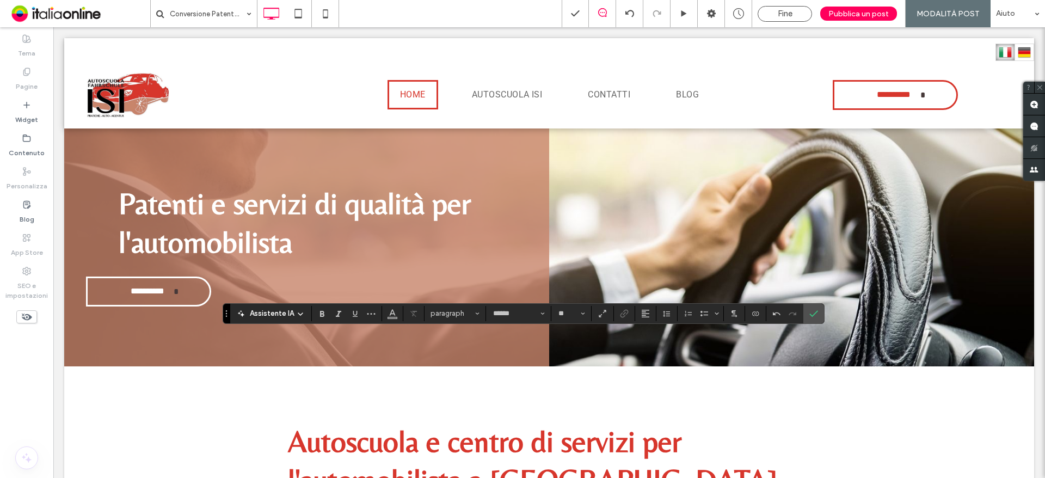
type input "**"
click at [809, 314] on icon "Conferma" at bounding box center [813, 313] width 9 height 9
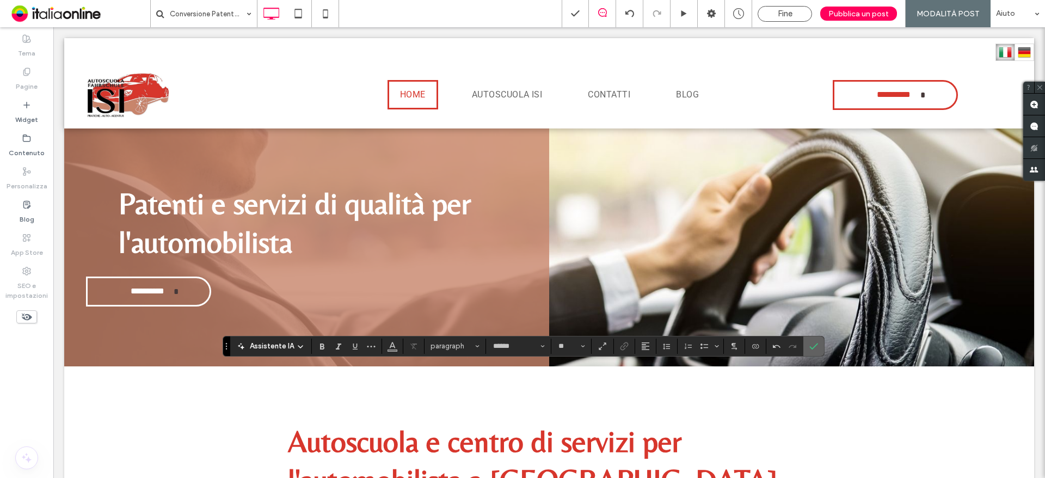
click at [815, 340] on span "Conferma" at bounding box center [813, 346] width 9 height 19
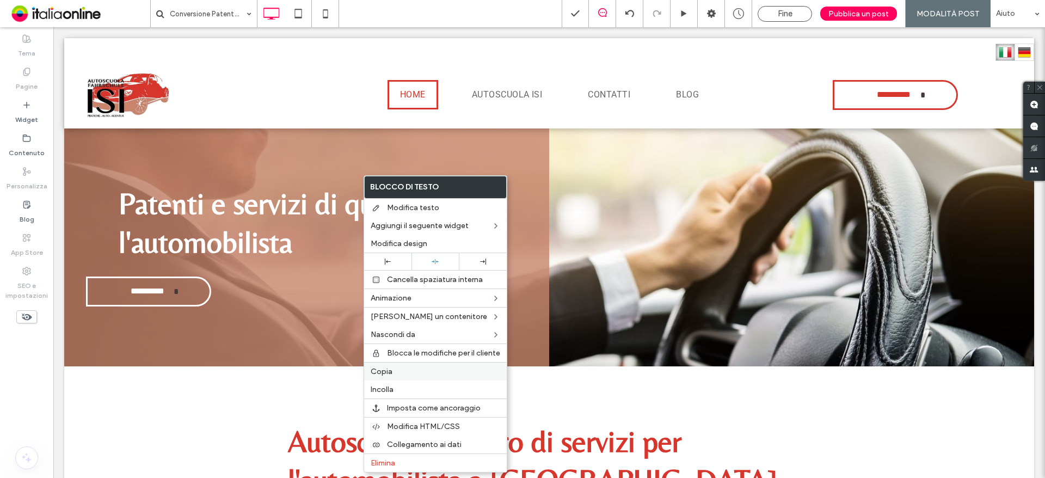
click at [402, 370] on label "Copia" at bounding box center [436, 371] width 130 height 9
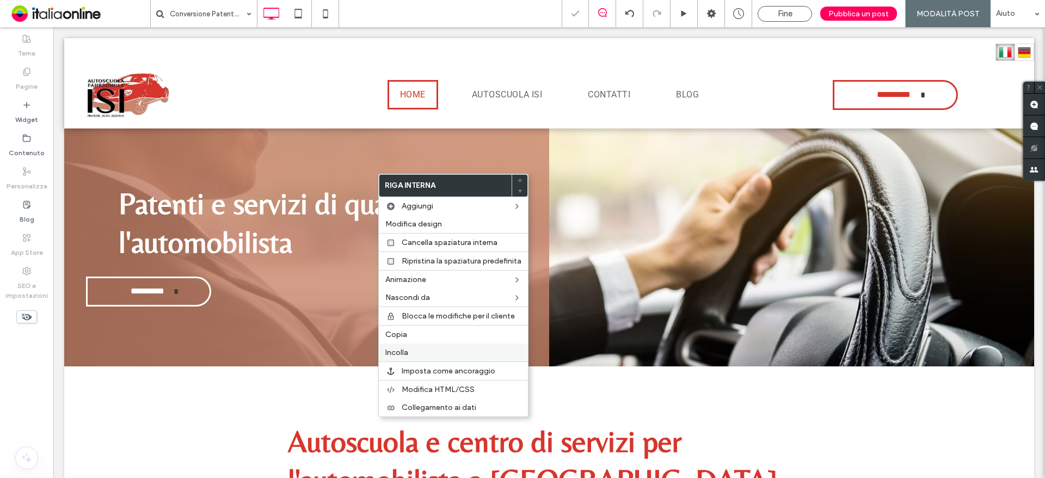
click at [391, 359] on div "Incolla" at bounding box center [453, 352] width 149 height 18
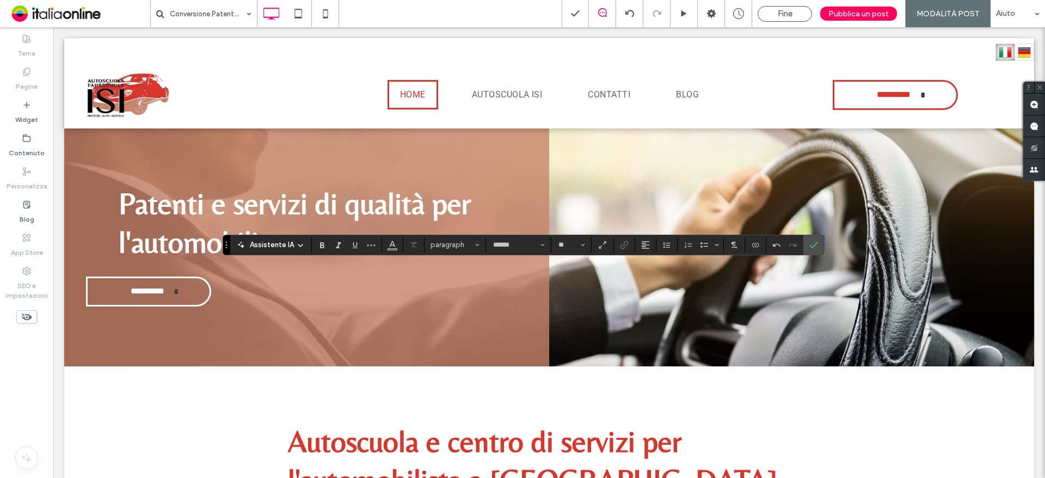
type input "**"
click at [809, 246] on icon "Conferma" at bounding box center [813, 245] width 9 height 9
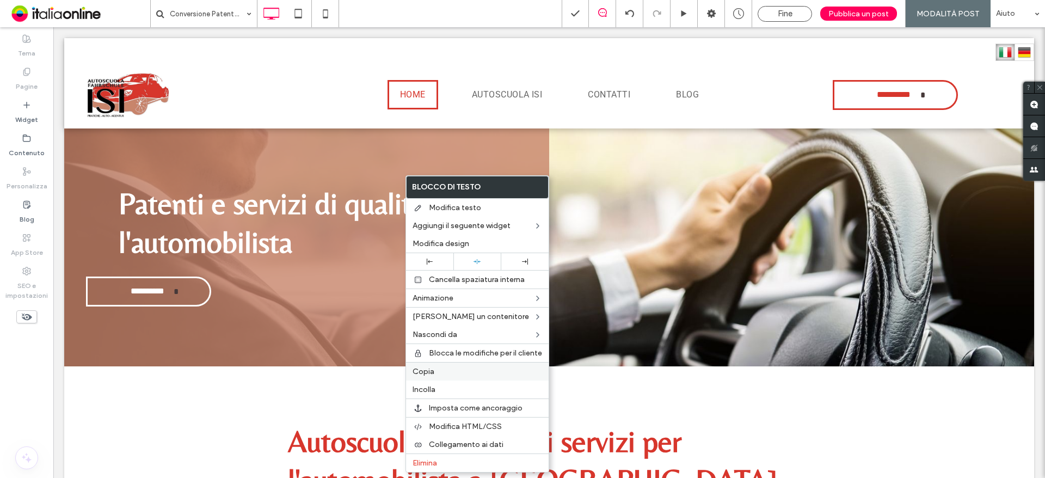
click at [432, 375] on span "Copia" at bounding box center [424, 371] width 22 height 9
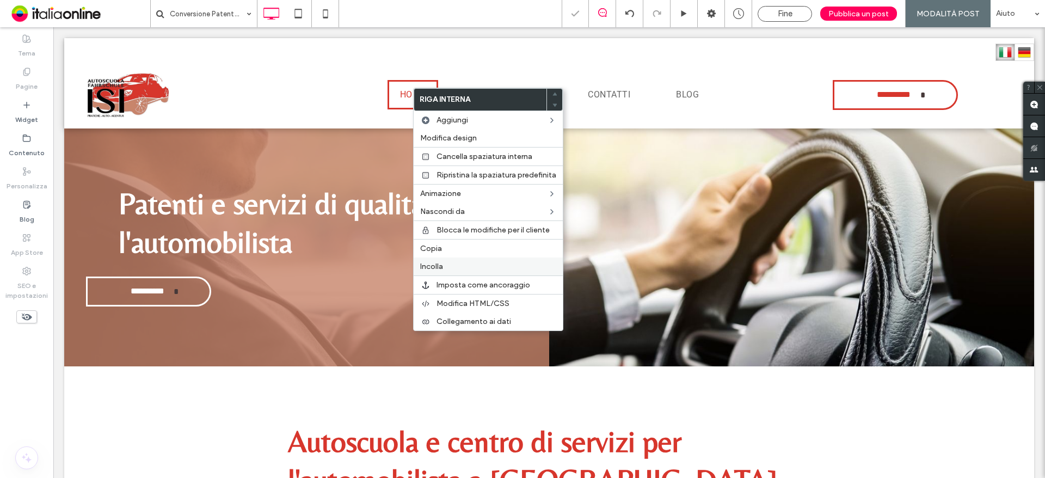
click at [445, 266] on label "Incolla" at bounding box center [488, 266] width 136 height 9
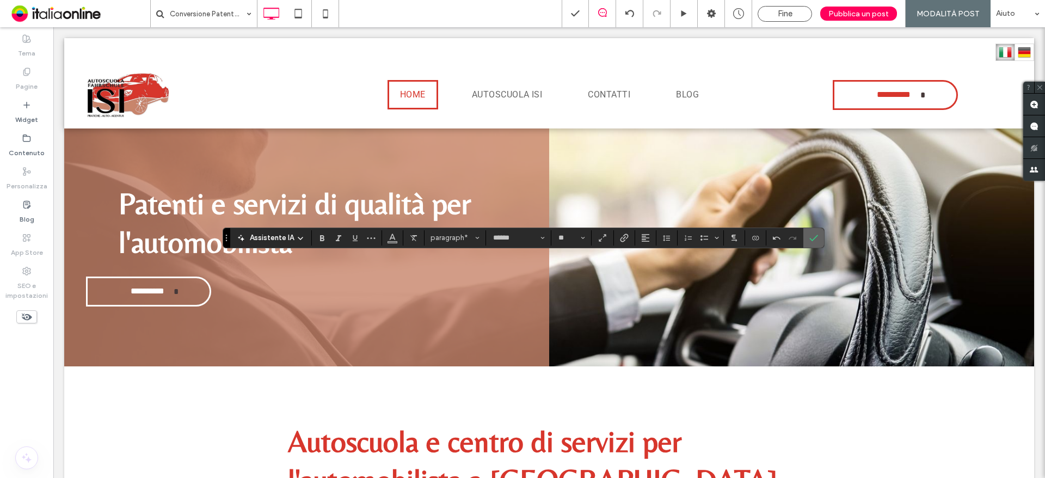
click at [812, 238] on icon "Conferma" at bounding box center [813, 237] width 9 height 9
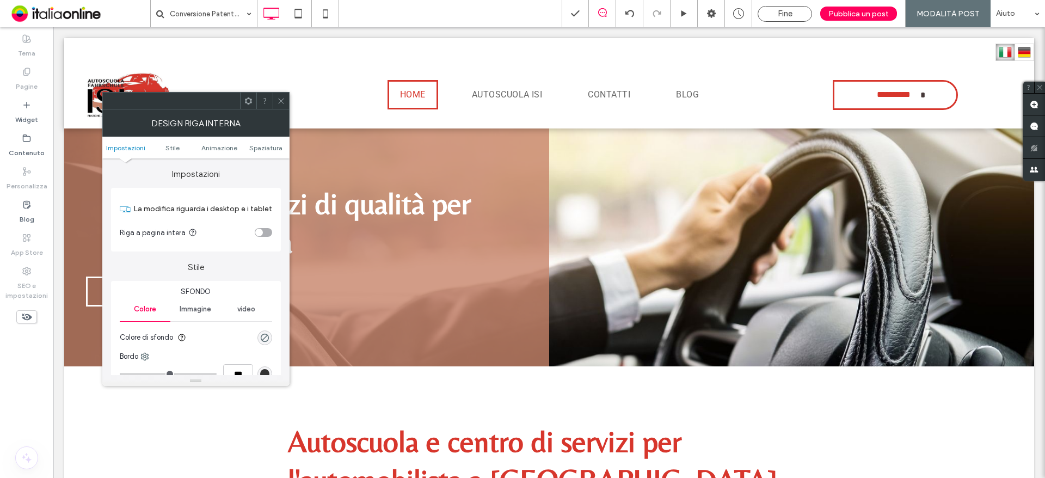
click at [278, 107] on span at bounding box center [281, 101] width 8 height 16
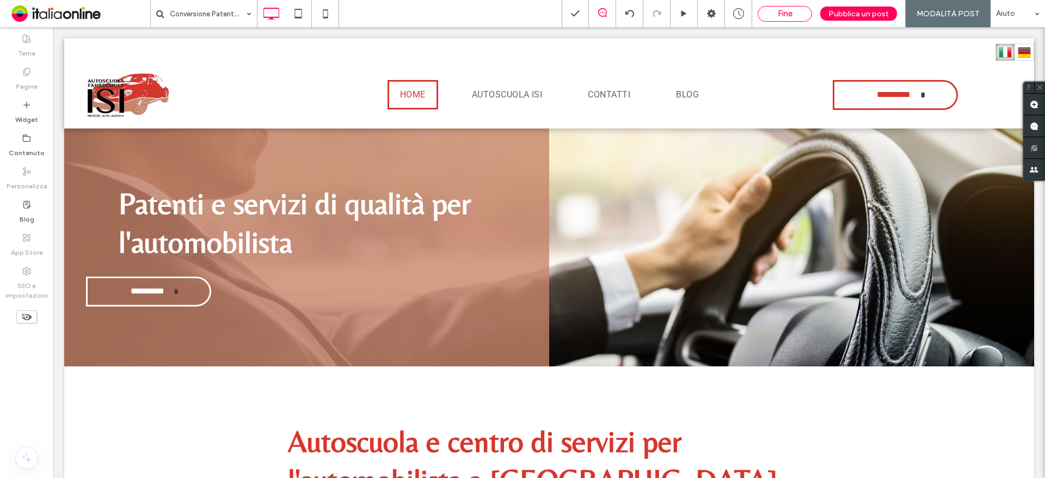
click at [788, 19] on div "Fine" at bounding box center [785, 14] width 54 height 16
click at [777, 16] on div "Fine" at bounding box center [784, 14] width 53 height 10
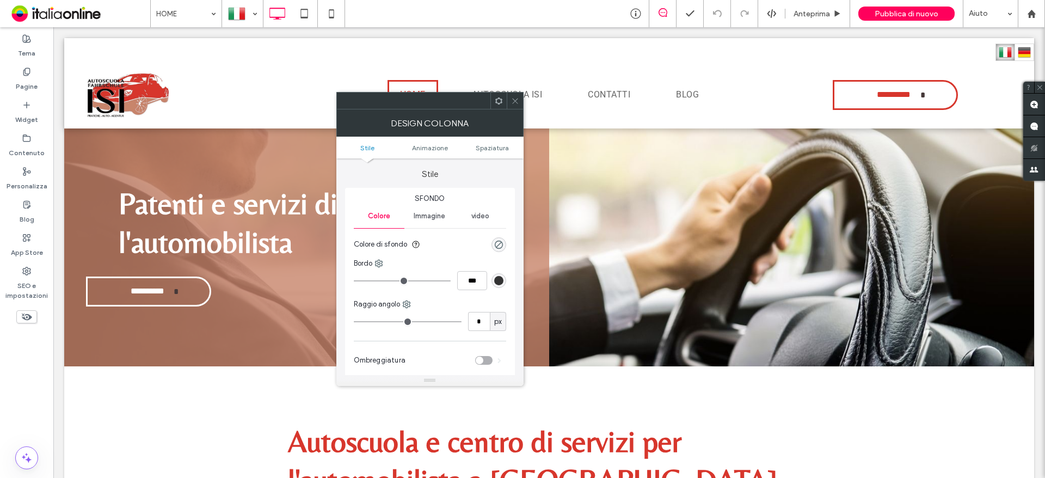
click at [518, 104] on icon at bounding box center [515, 101] width 8 height 8
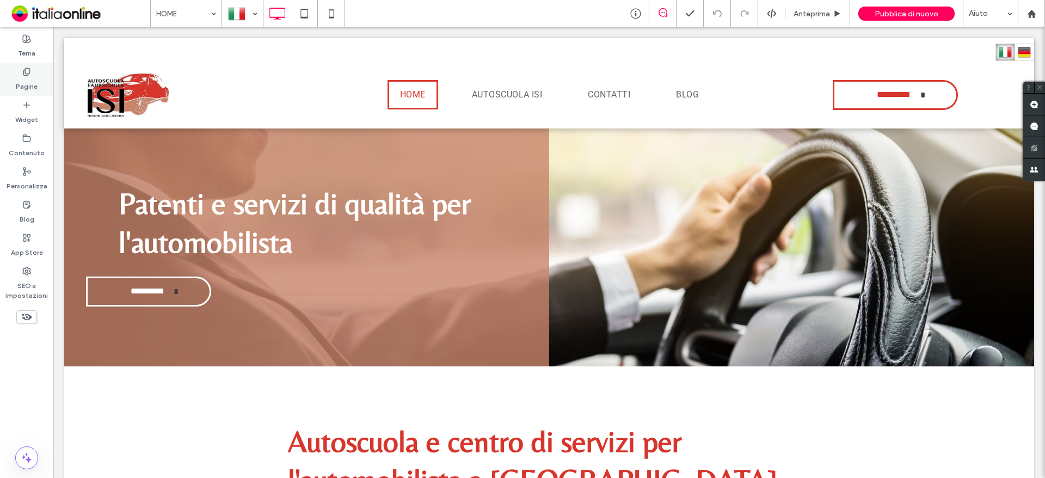
click at [33, 74] on div "Pagine" at bounding box center [26, 79] width 53 height 33
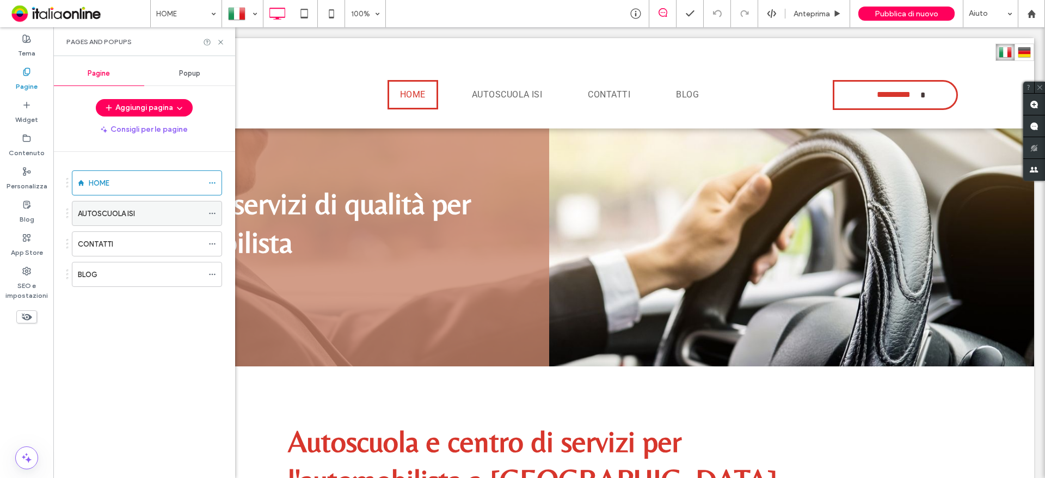
click at [85, 201] on div "AUTOSCUOLA ISI" at bounding box center [147, 213] width 150 height 25
click at [92, 211] on label "AUTOSCUOLA ISI" at bounding box center [106, 213] width 57 height 19
click at [94, 173] on div "HOME" at bounding box center [146, 183] width 114 height 24
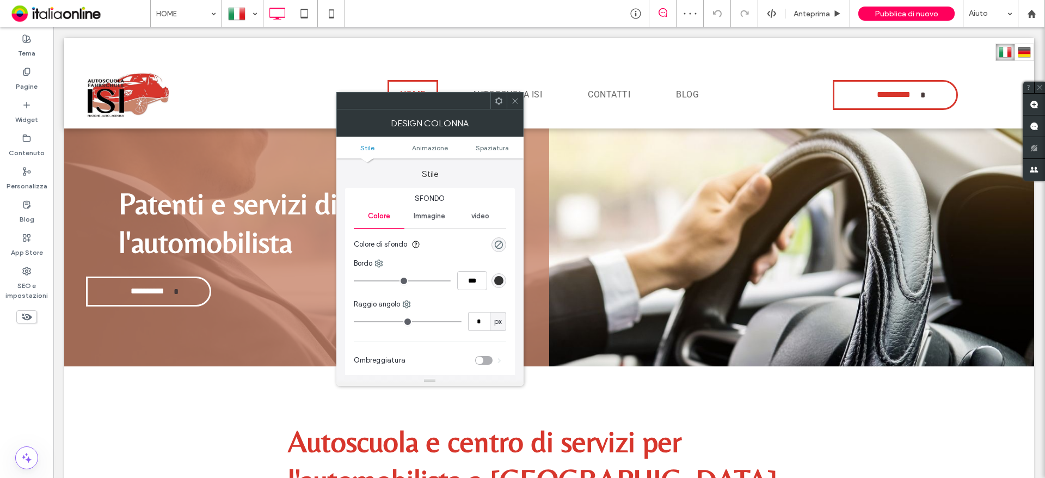
click at [515, 106] on span at bounding box center [515, 101] width 8 height 16
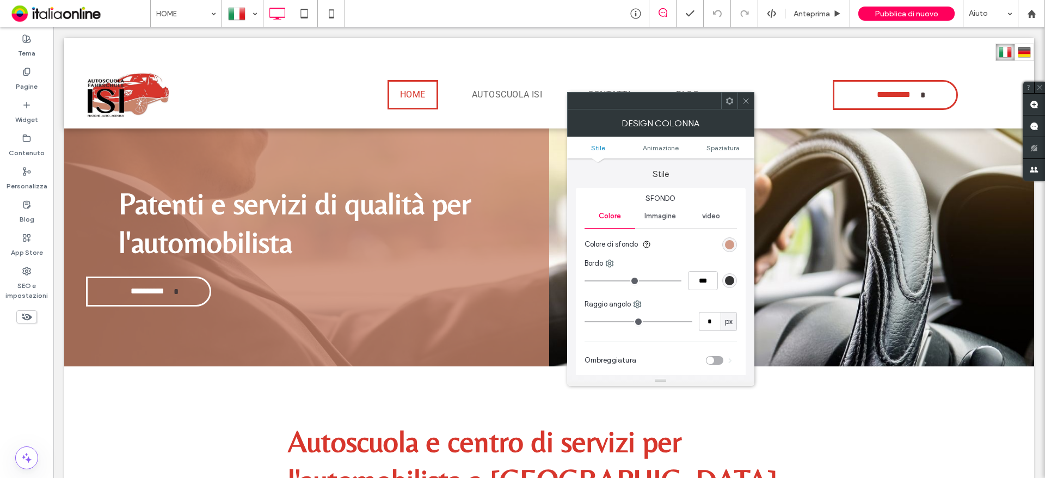
click at [738, 98] on div at bounding box center [745, 101] width 16 height 16
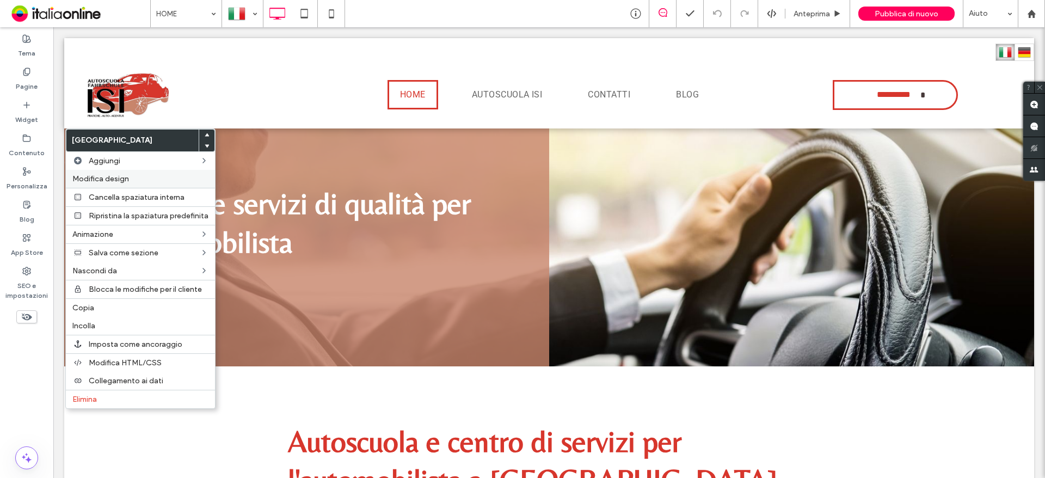
click at [111, 181] on span "Modifica design" at bounding box center [100, 178] width 57 height 9
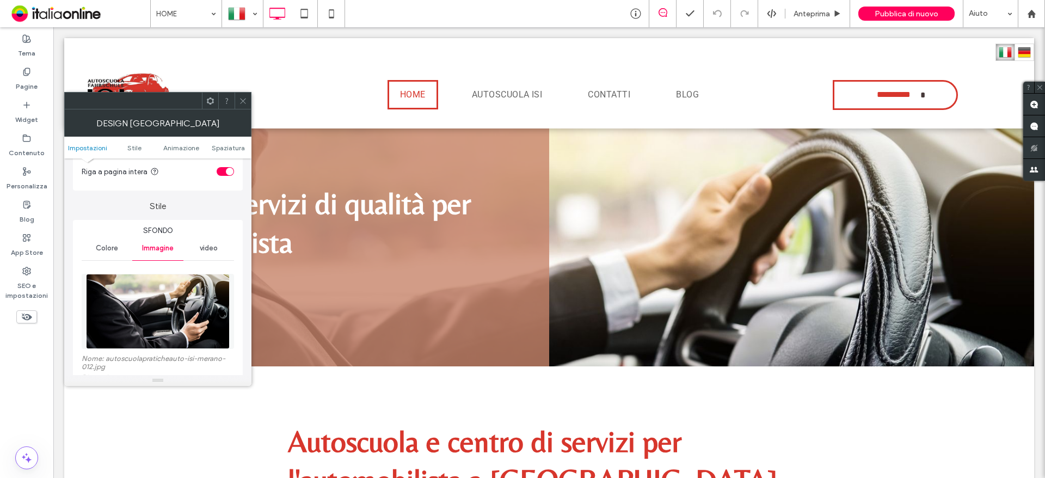
scroll to position [163, 0]
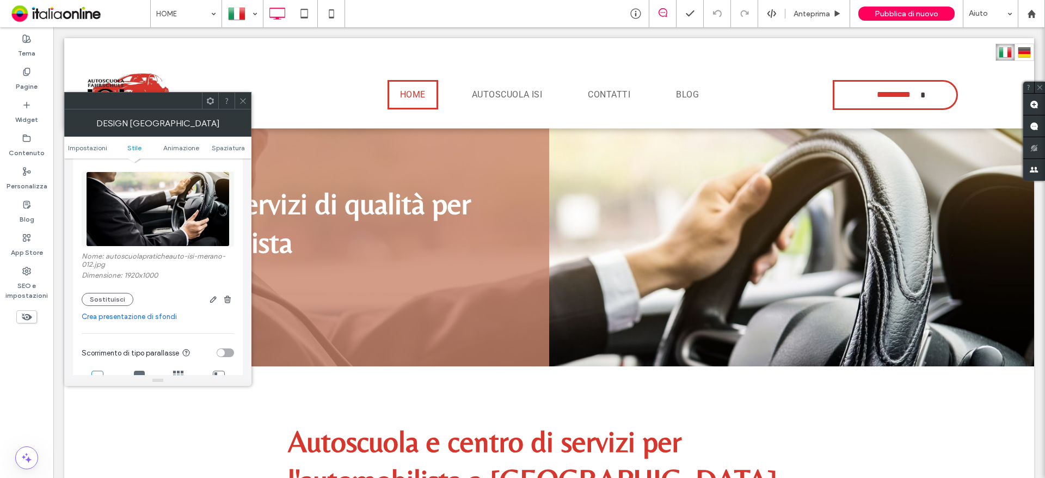
click at [120, 258] on label "Nome: autoscuolapraticheauto-isi-merano-012.jpg" at bounding box center [158, 261] width 152 height 19
copy label "autoscuolapraticheauto"
click at [241, 104] on icon at bounding box center [243, 101] width 8 height 8
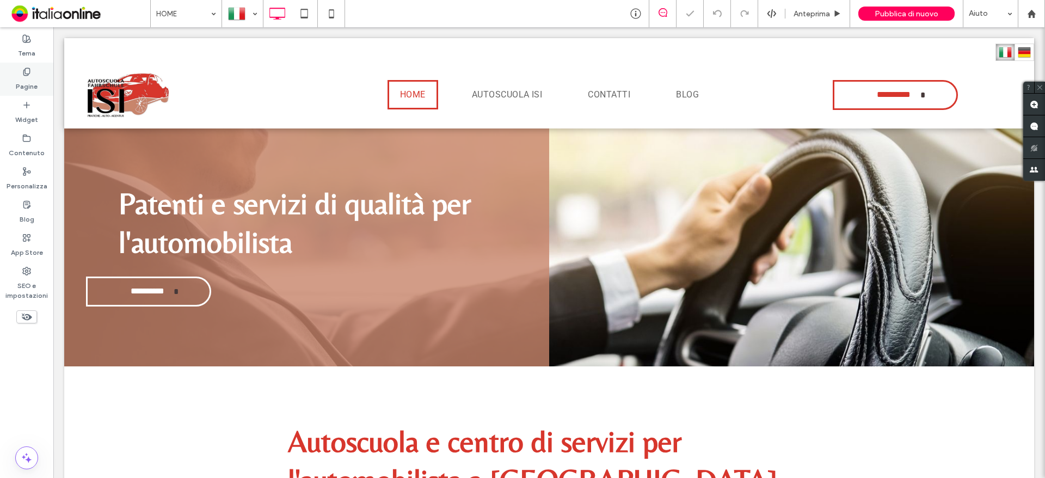
click at [48, 76] on div "Pagine" at bounding box center [26, 79] width 53 height 33
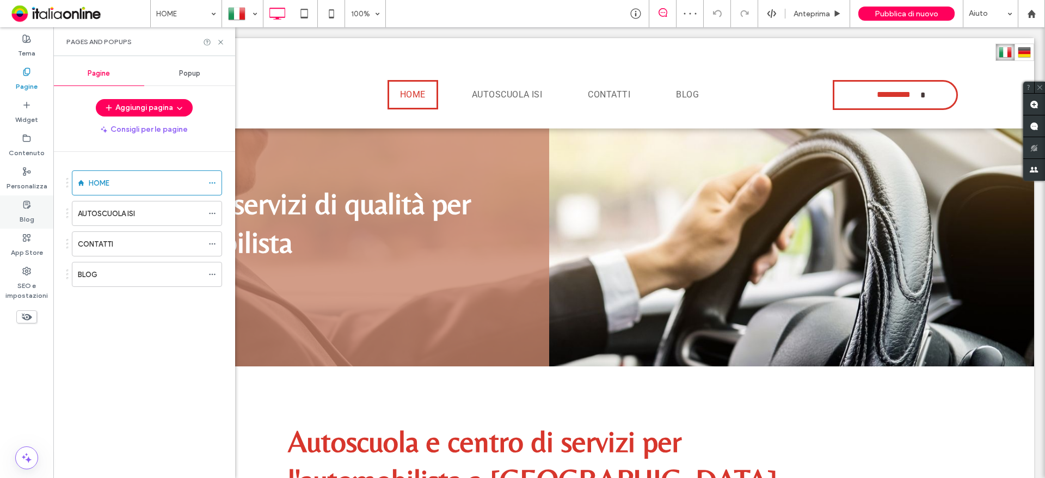
click at [28, 207] on use at bounding box center [26, 204] width 7 height 7
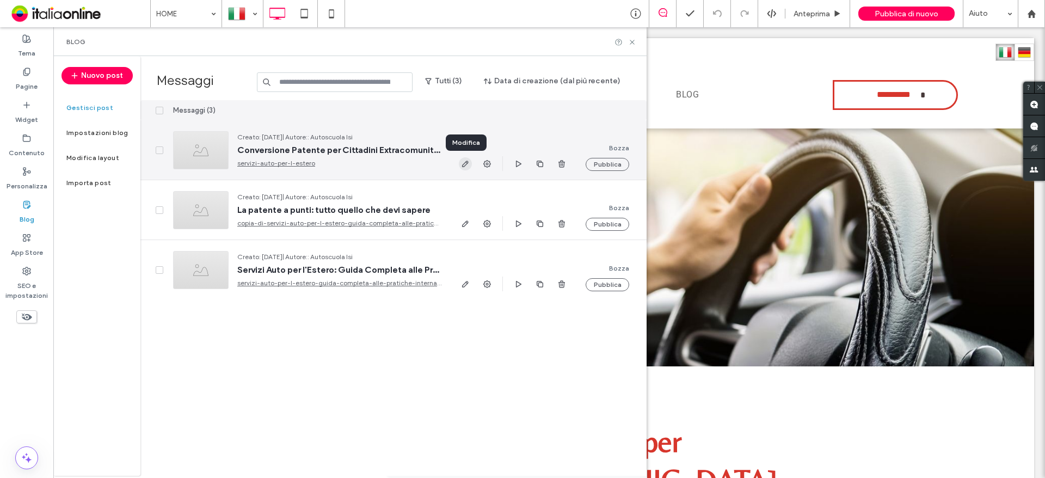
click at [464, 160] on icon "button" at bounding box center [465, 163] width 9 height 9
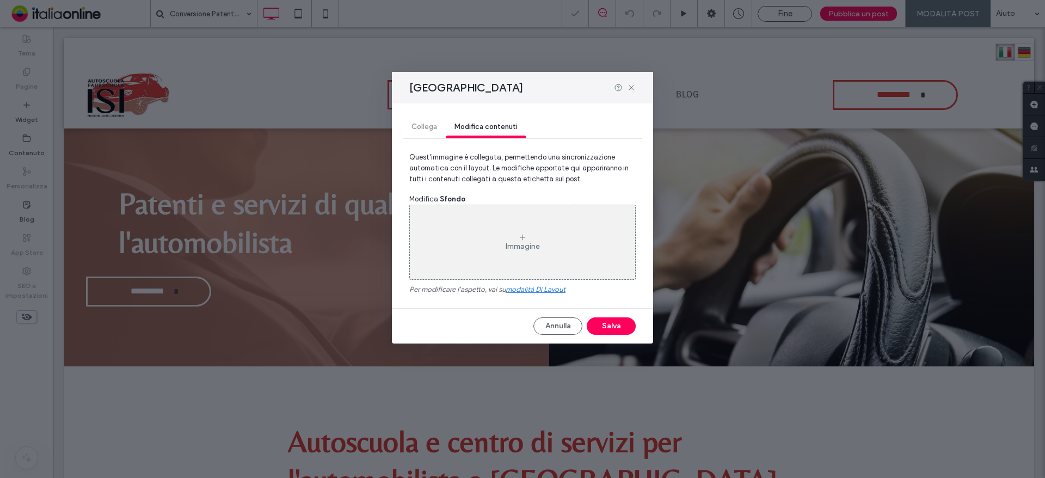
click at [526, 231] on div "Immagine" at bounding box center [522, 242] width 225 height 72
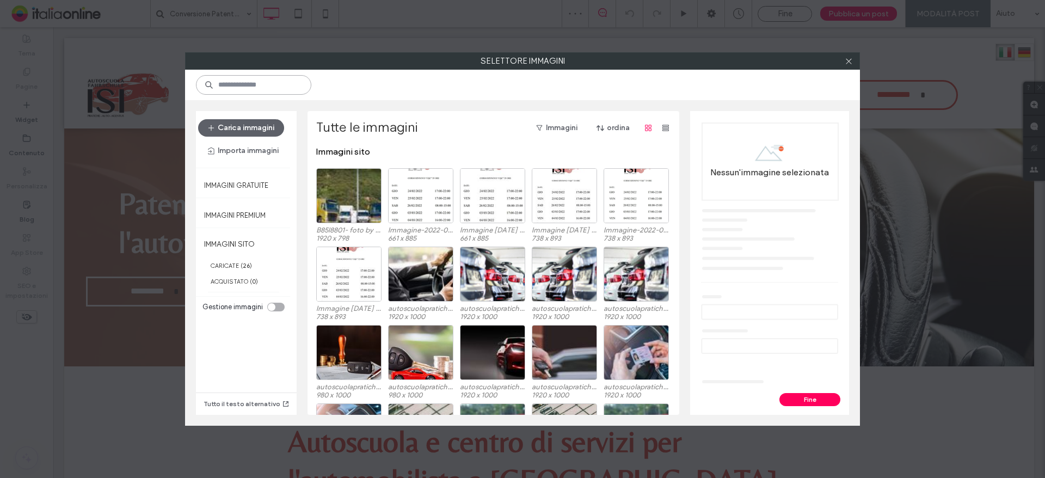
click at [258, 93] on input at bounding box center [253, 85] width 115 height 20
paste input "**********"
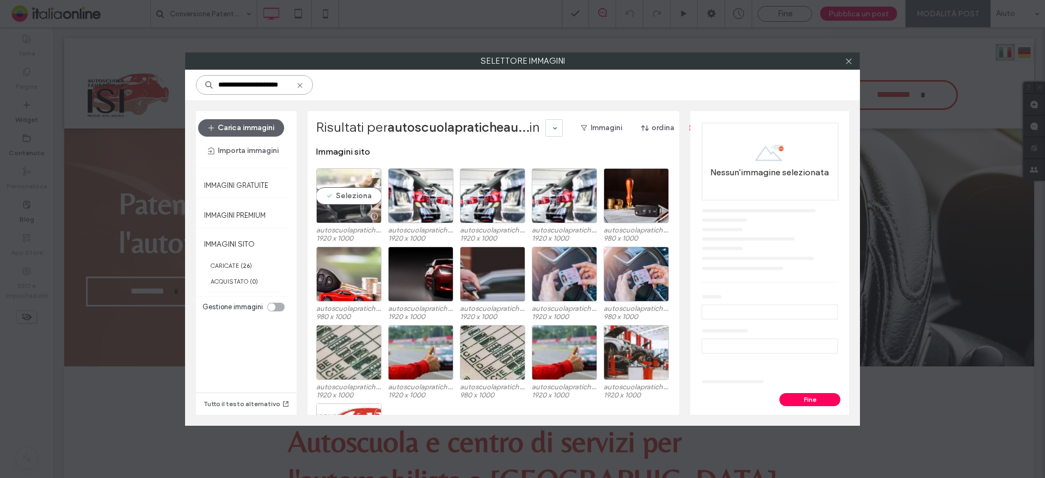
type input "**********"
click at [338, 199] on div "Seleziona" at bounding box center [348, 195] width 65 height 55
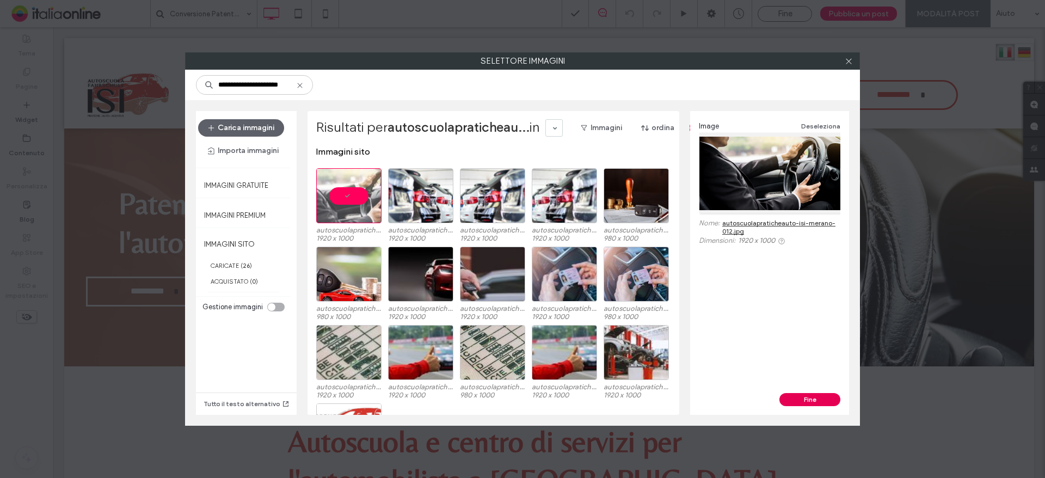
click at [811, 398] on button "Fine" at bounding box center [809, 399] width 61 height 13
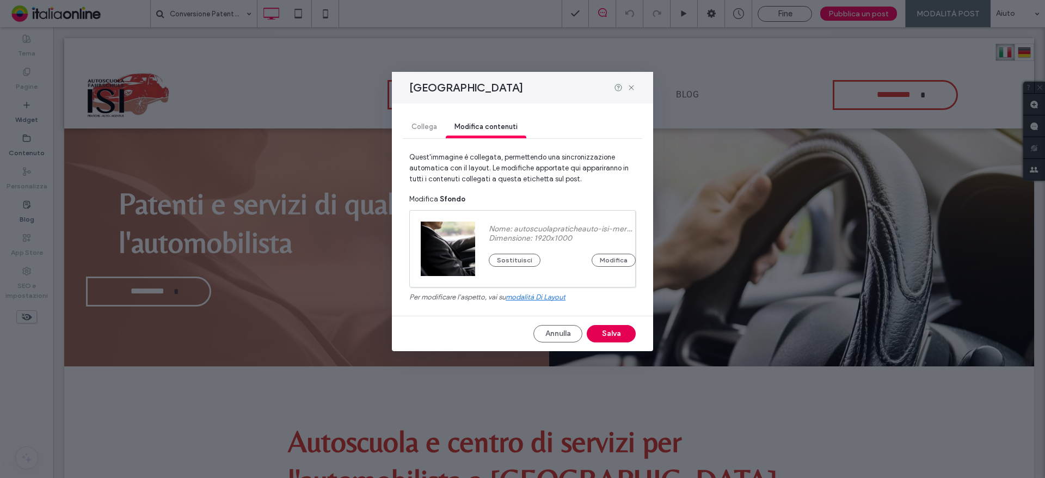
click at [622, 334] on button "Salva" at bounding box center [611, 333] width 49 height 17
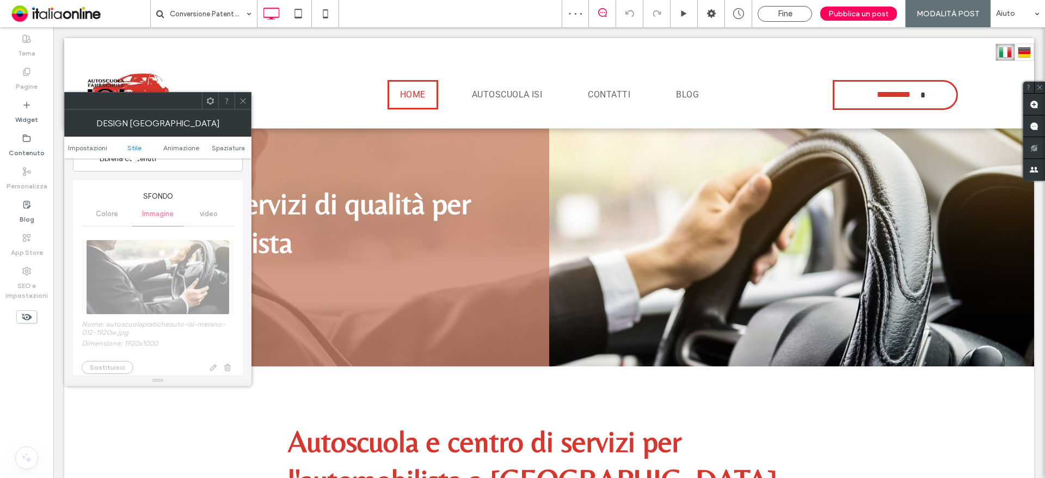
scroll to position [272, 0]
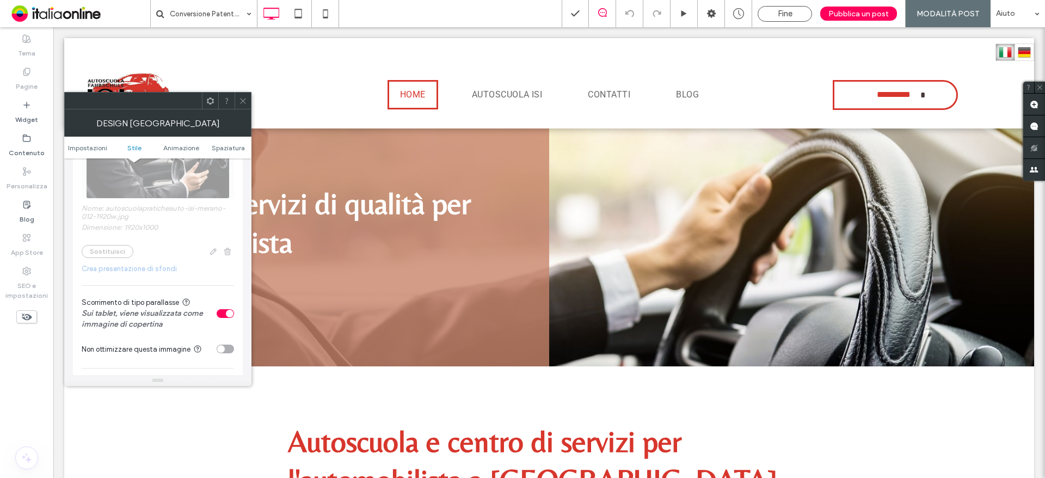
click at [243, 109] on div at bounding box center [157, 100] width 187 height 17
click at [245, 97] on icon at bounding box center [243, 101] width 8 height 8
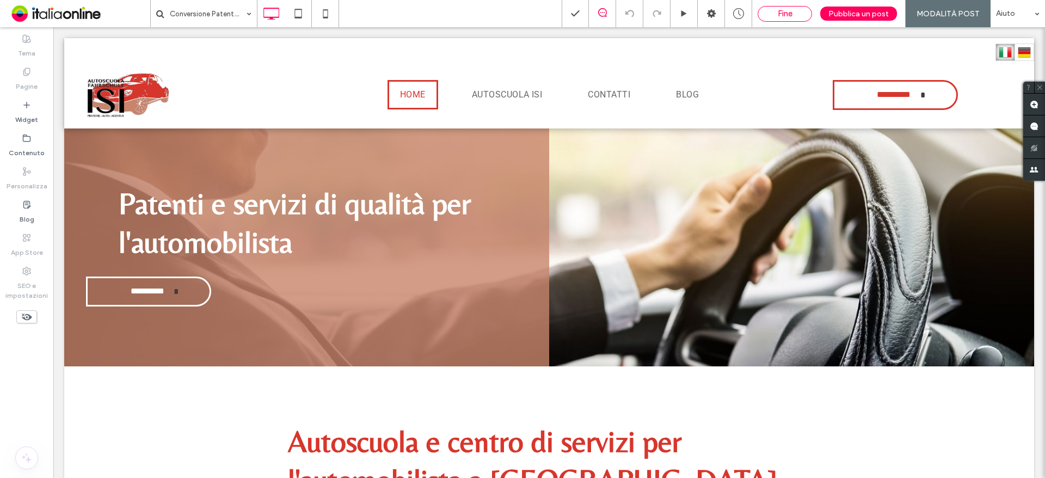
click at [778, 11] on div "Fine" at bounding box center [784, 14] width 53 height 10
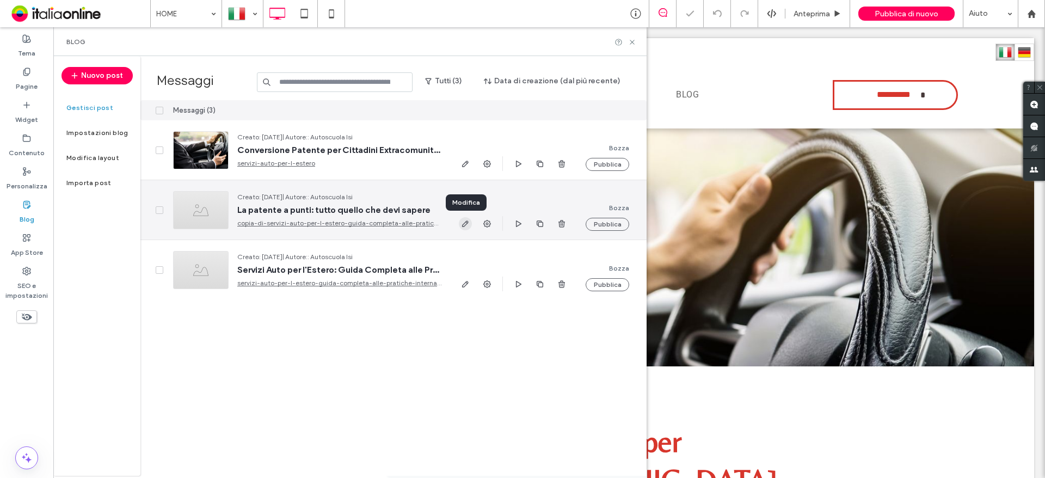
click at [464, 223] on use "button" at bounding box center [465, 223] width 7 height 7
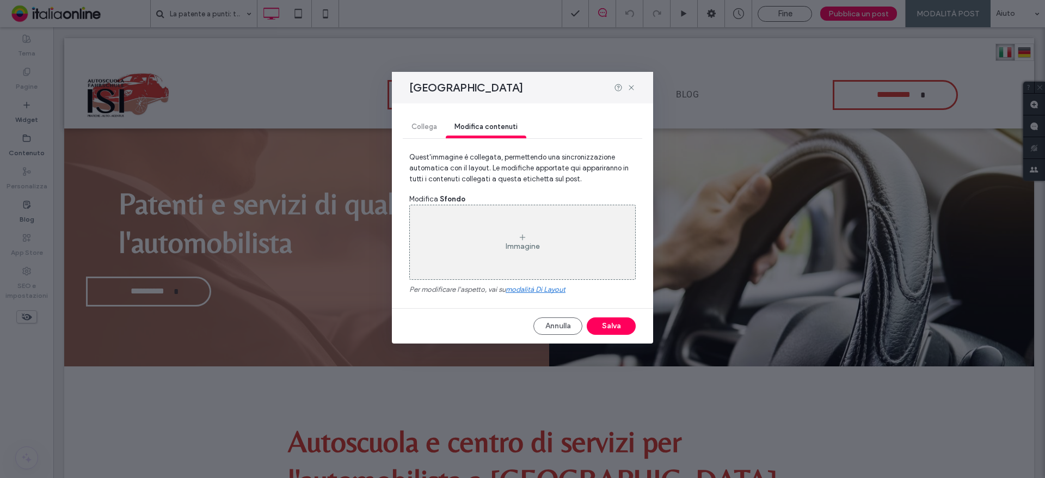
click at [513, 242] on div "Immagine" at bounding box center [523, 246] width 34 height 9
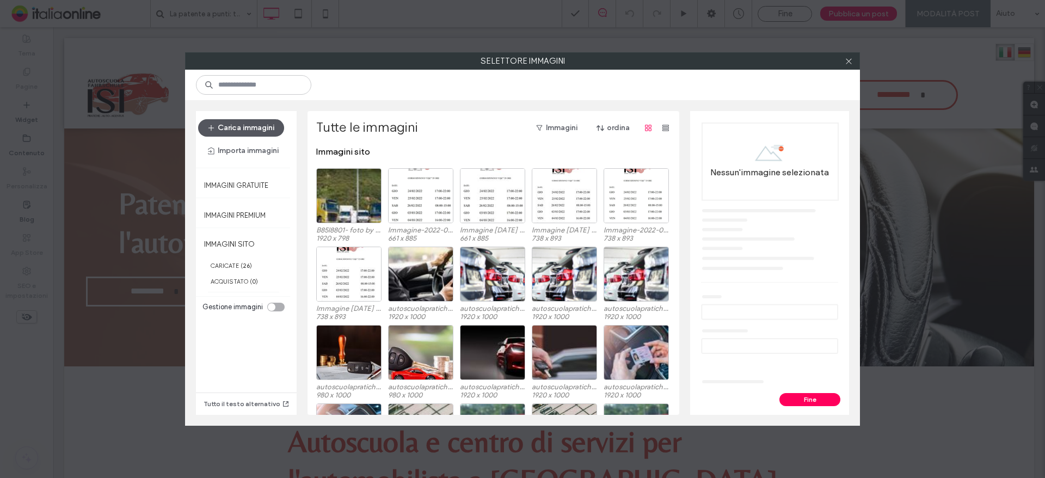
click at [242, 124] on button "Carica immagini" at bounding box center [241, 127] width 86 height 17
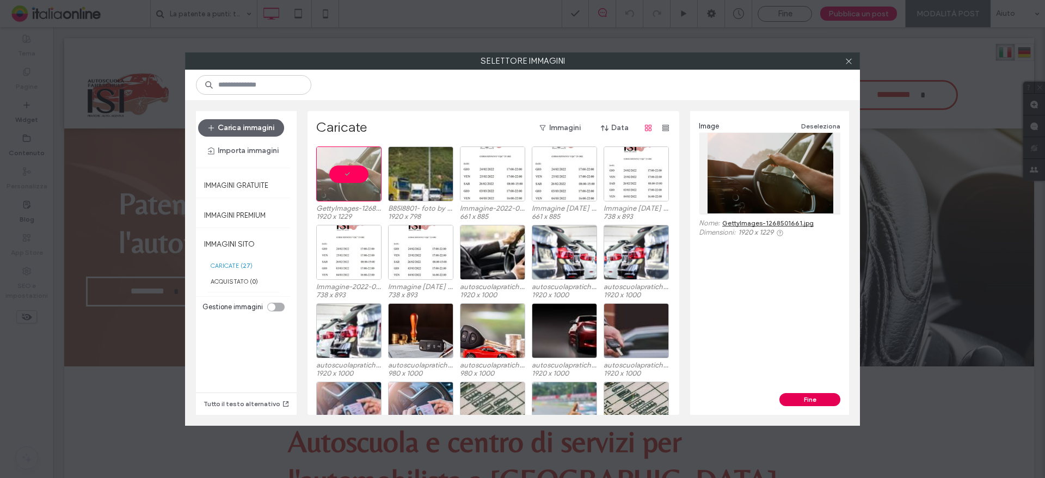
click at [810, 395] on button "Fine" at bounding box center [809, 399] width 61 height 13
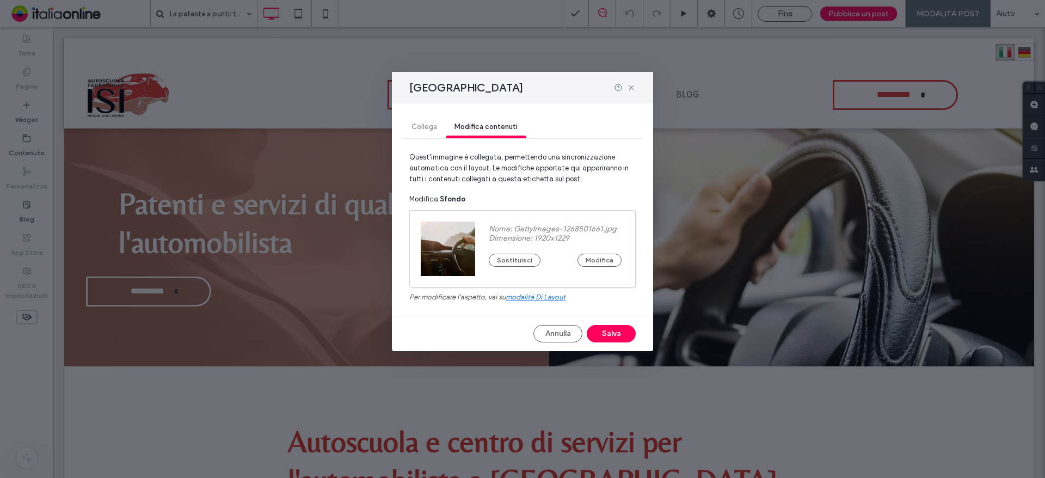
click at [605, 328] on button "Salva" at bounding box center [611, 333] width 49 height 17
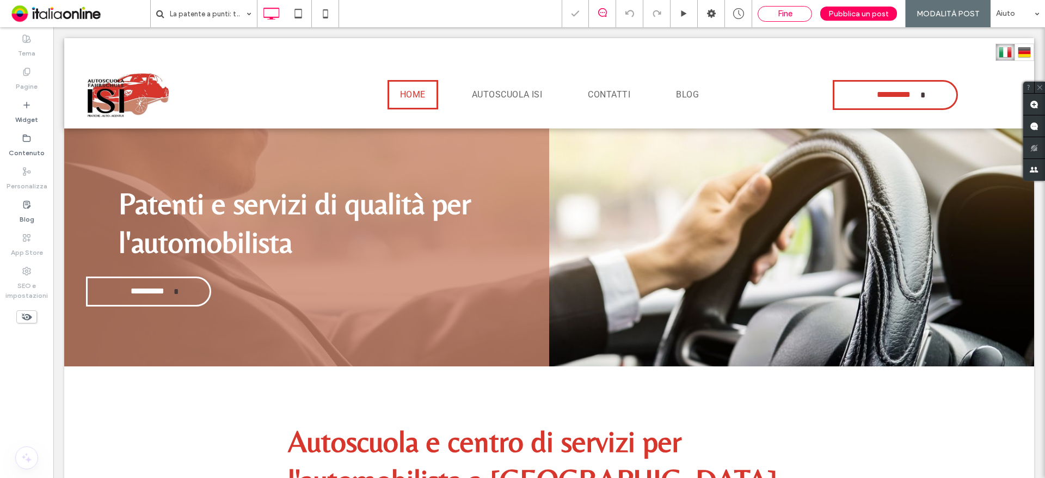
click at [784, 17] on span "Fine" at bounding box center [785, 14] width 15 height 10
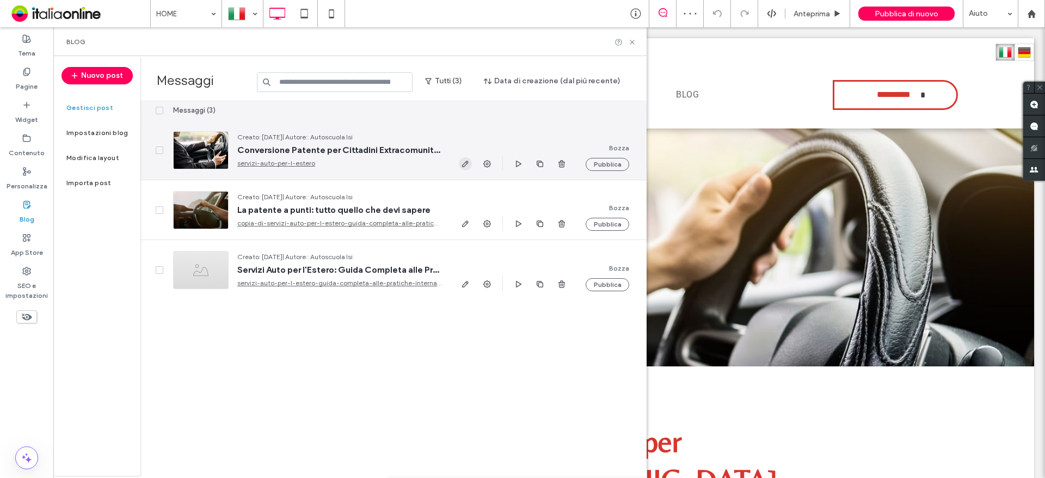
click at [459, 165] on span "button" at bounding box center [465, 163] width 13 height 13
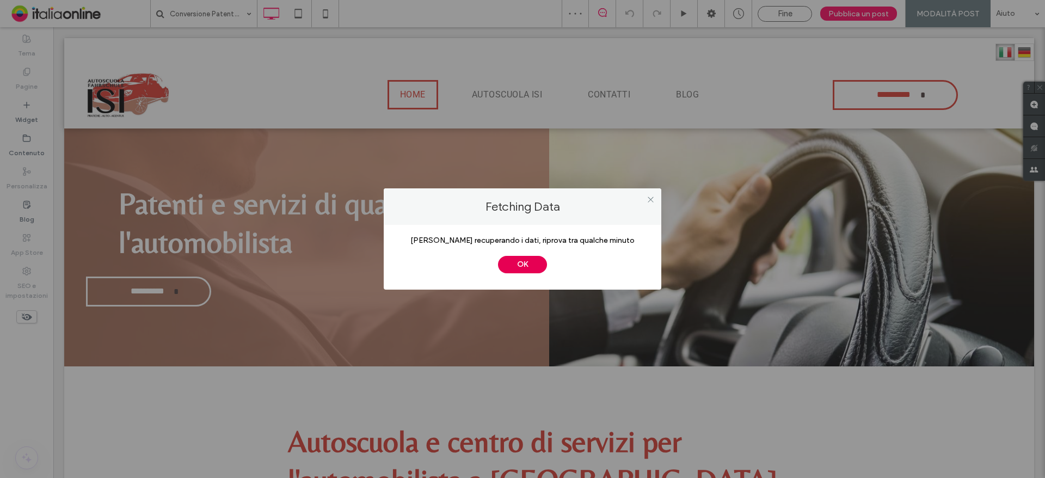
click at [504, 263] on button "OK" at bounding box center [522, 264] width 49 height 17
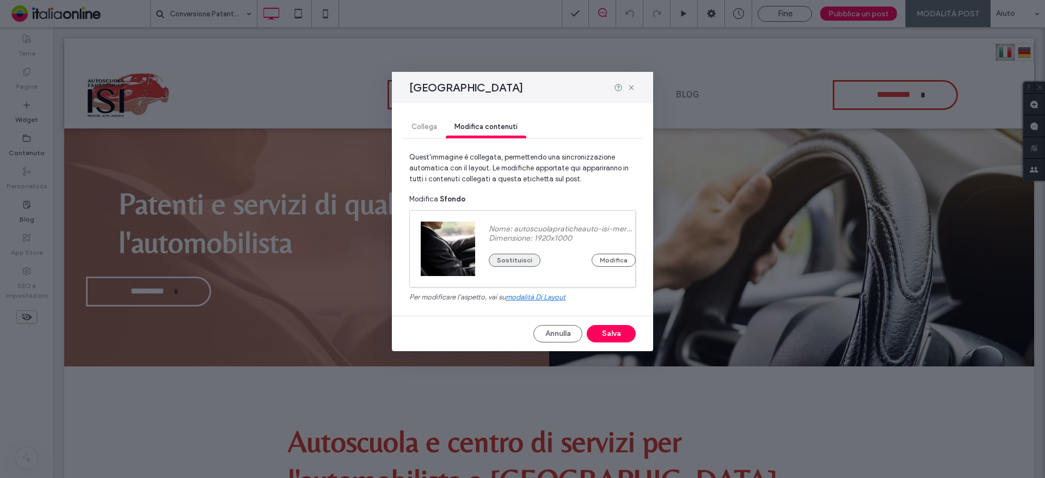
click at [526, 258] on button "Sostituisci" at bounding box center [515, 260] width 52 height 13
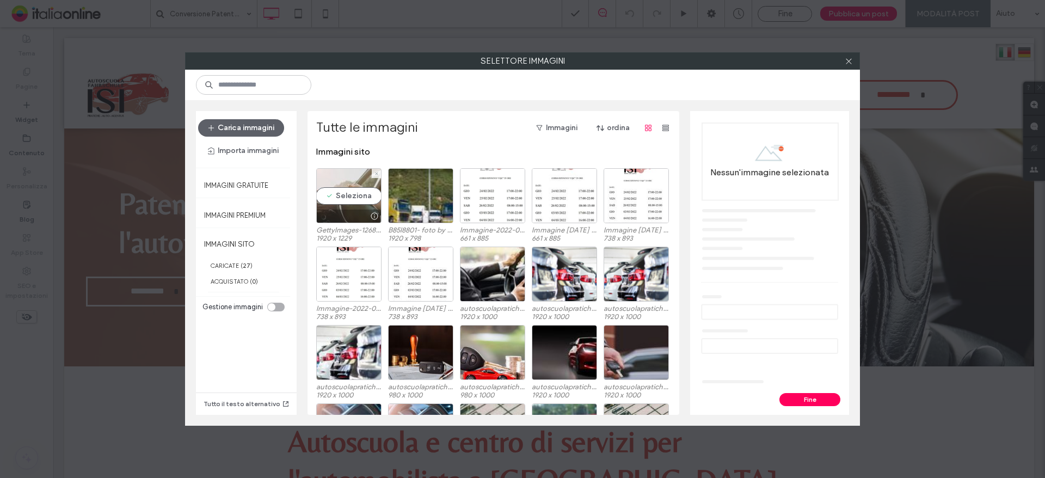
click at [322, 189] on div "Seleziona" at bounding box center [348, 195] width 65 height 55
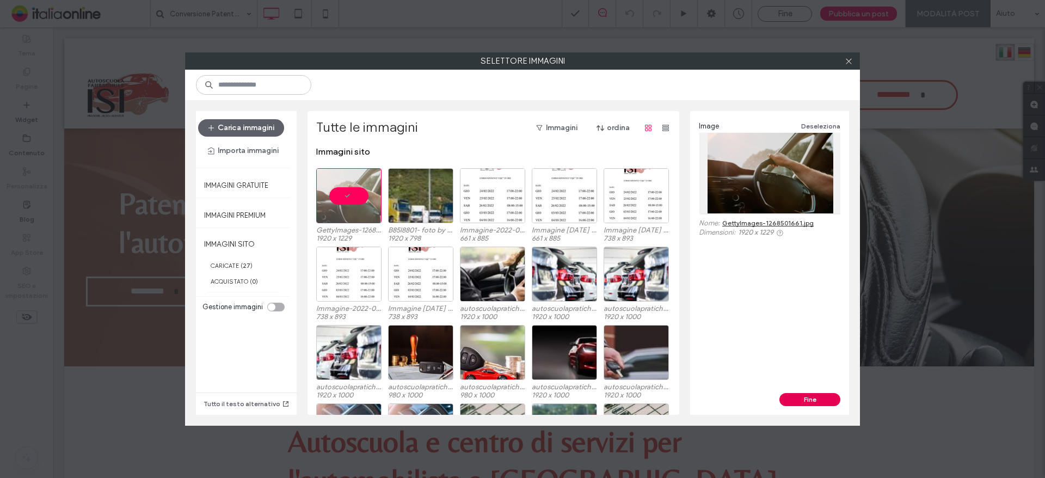
click at [801, 398] on button "Fine" at bounding box center [809, 399] width 61 height 13
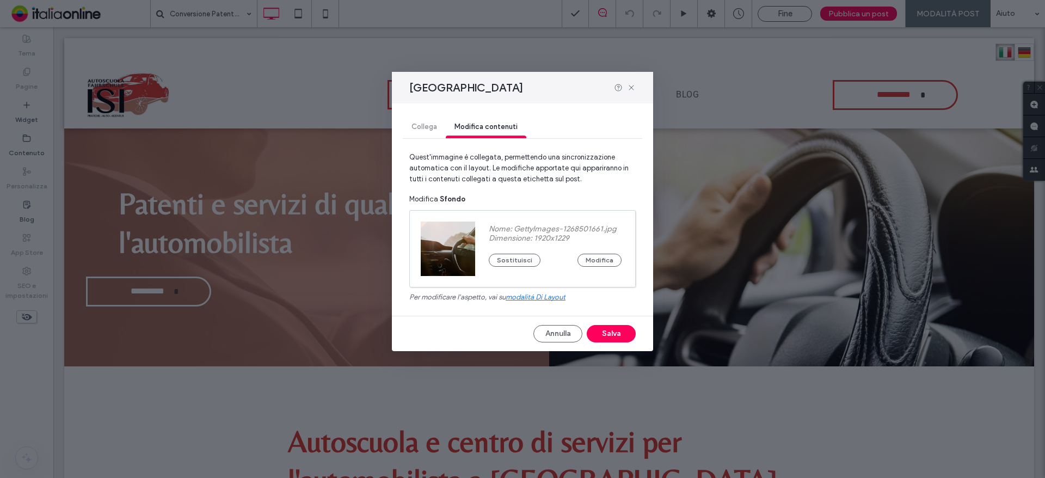
drag, startPoint x: 604, startPoint y: 334, endPoint x: 583, endPoint y: 321, distance: 24.9
click at [604, 335] on button "Salva" at bounding box center [611, 333] width 49 height 17
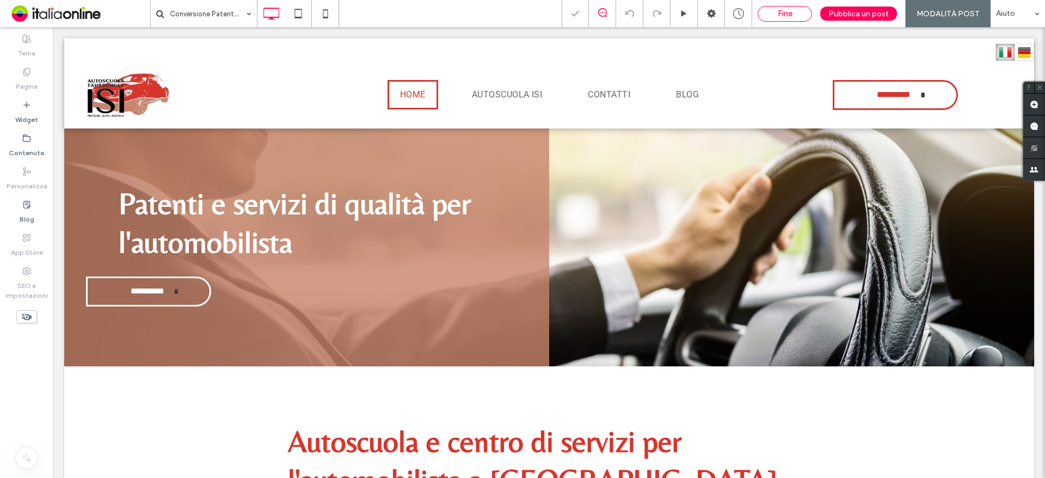
click at [792, 16] on span "Fine" at bounding box center [785, 14] width 15 height 10
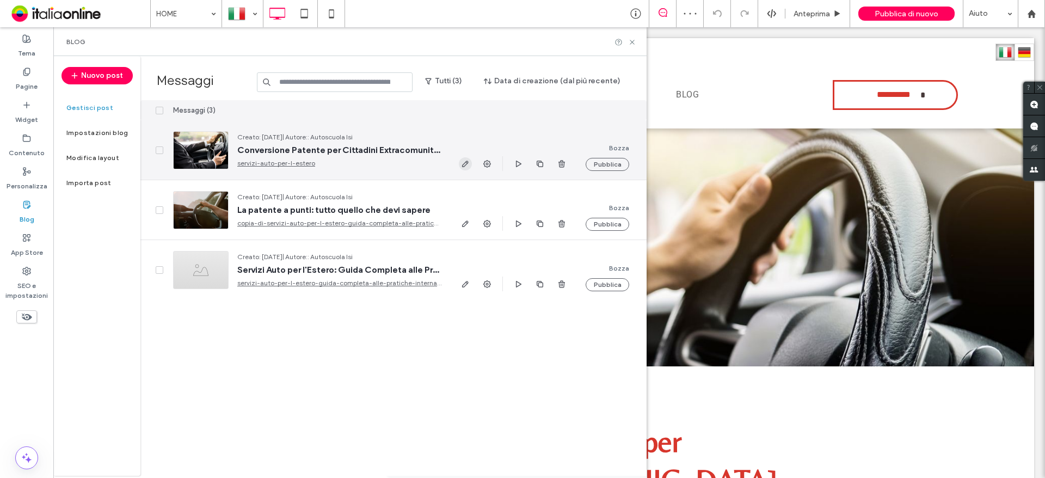
click at [463, 162] on icon "button" at bounding box center [465, 163] width 9 height 9
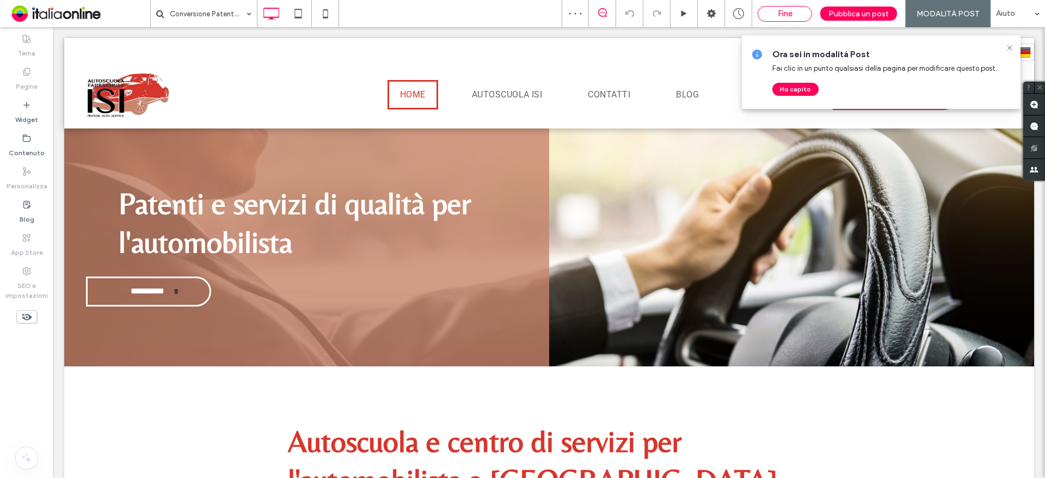
click at [787, 16] on span "Fine" at bounding box center [785, 14] width 15 height 10
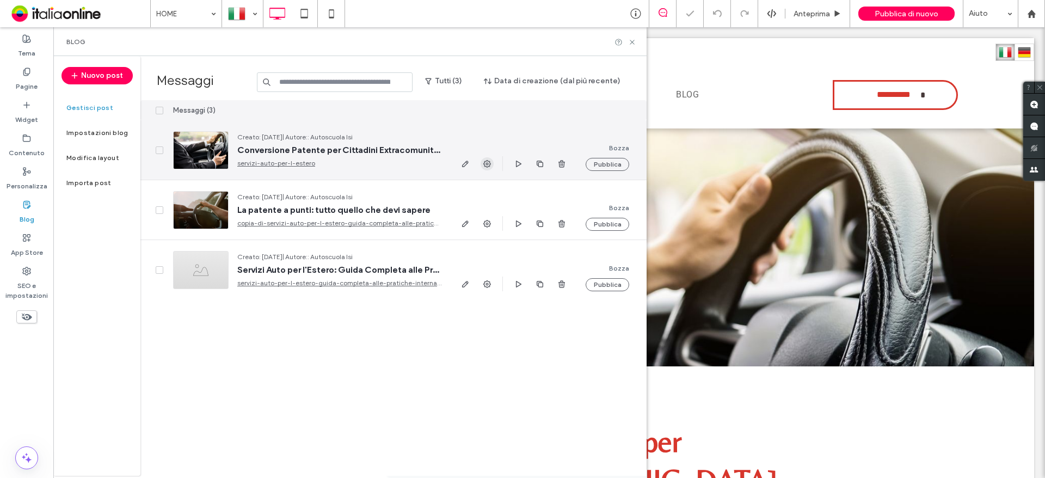
click at [483, 164] on icon "button" at bounding box center [487, 163] width 9 height 9
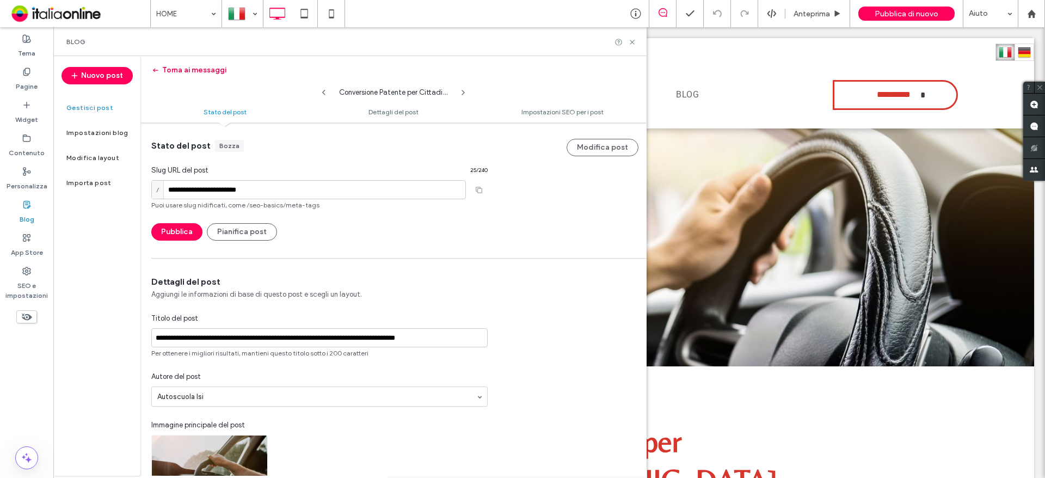
click at [182, 69] on button "Torna ai messaggi" at bounding box center [188, 69] width 75 height 17
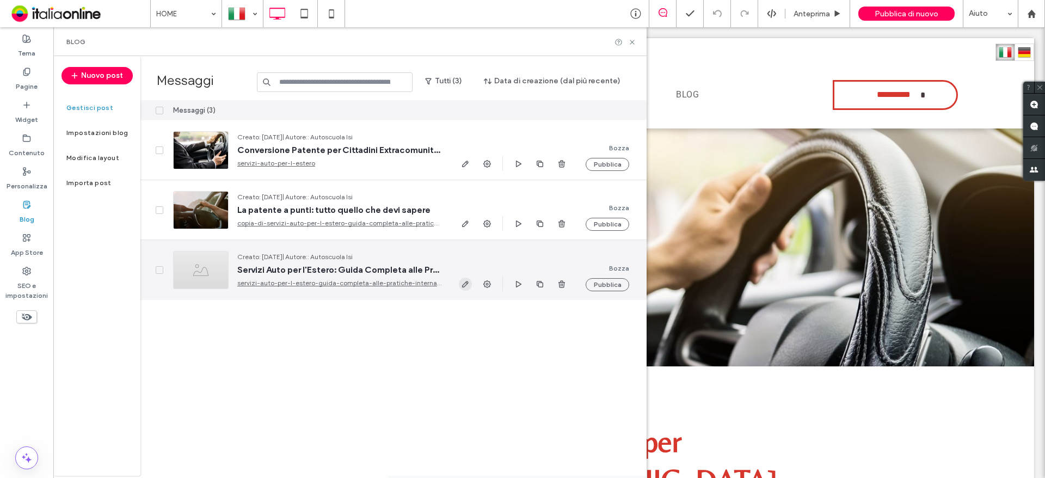
click at [466, 284] on icon "button" at bounding box center [465, 284] width 9 height 9
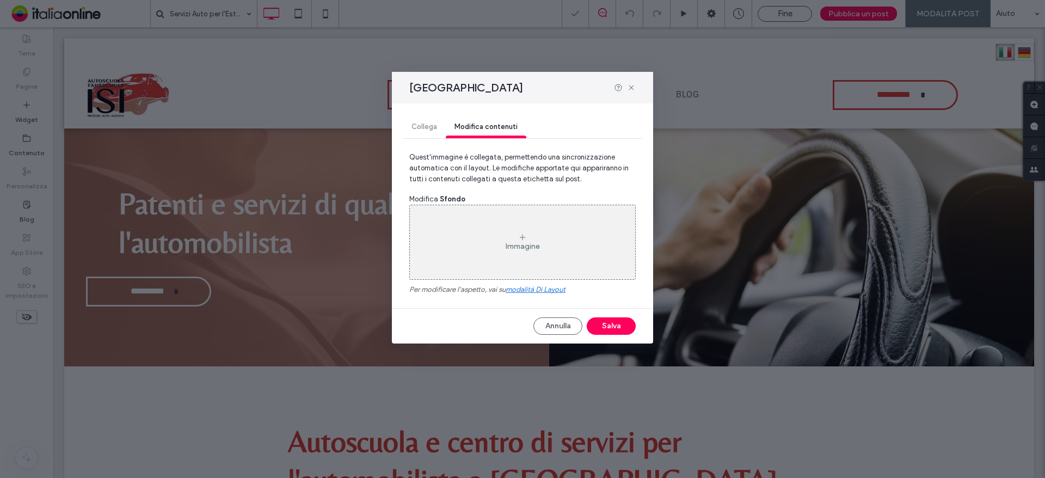
click at [527, 247] on div "Immagine" at bounding box center [523, 246] width 34 height 9
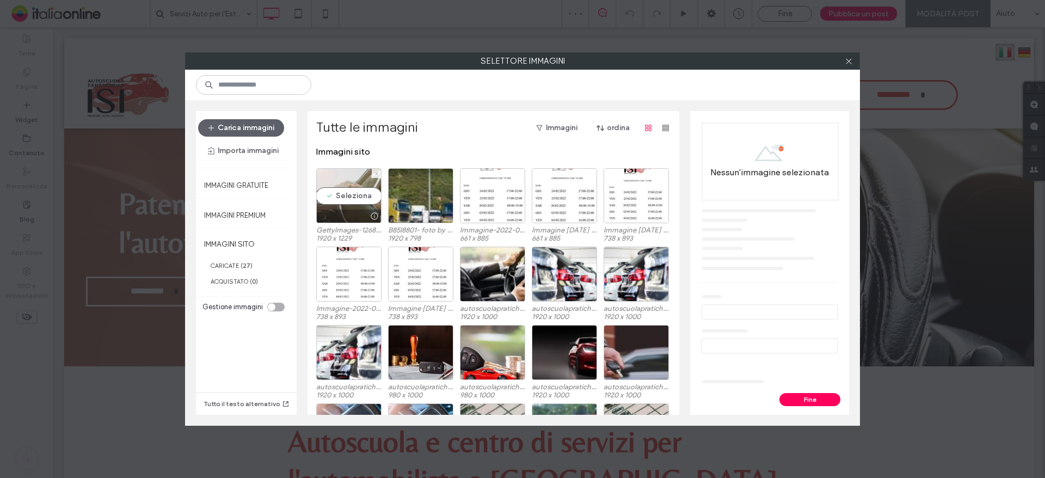
click at [335, 195] on div "Seleziona" at bounding box center [348, 195] width 65 height 55
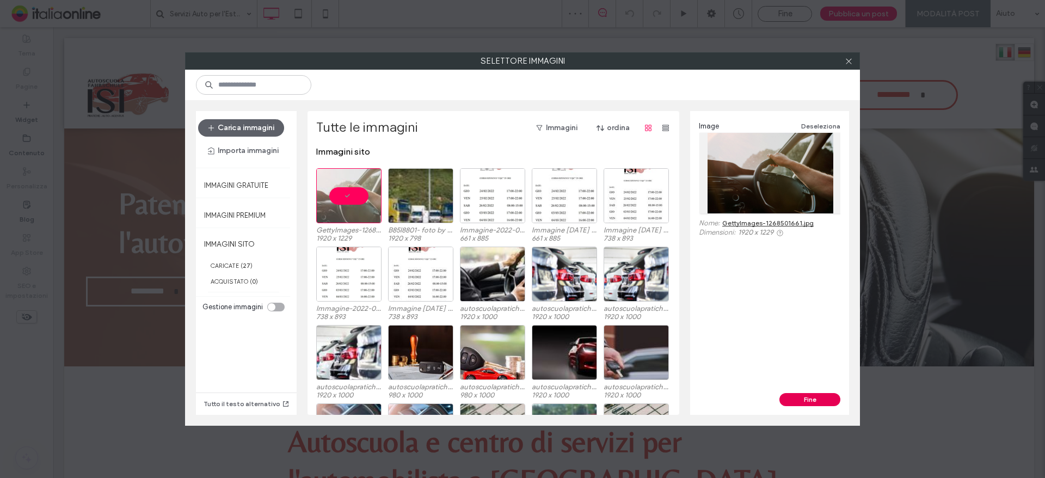
click at [823, 400] on button "Fine" at bounding box center [809, 399] width 61 height 13
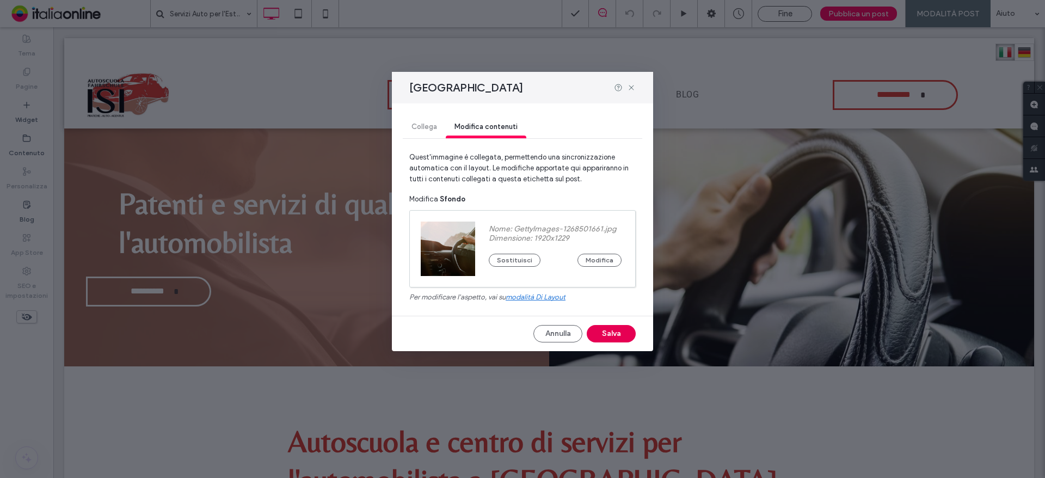
click at [609, 333] on button "Salva" at bounding box center [611, 333] width 49 height 17
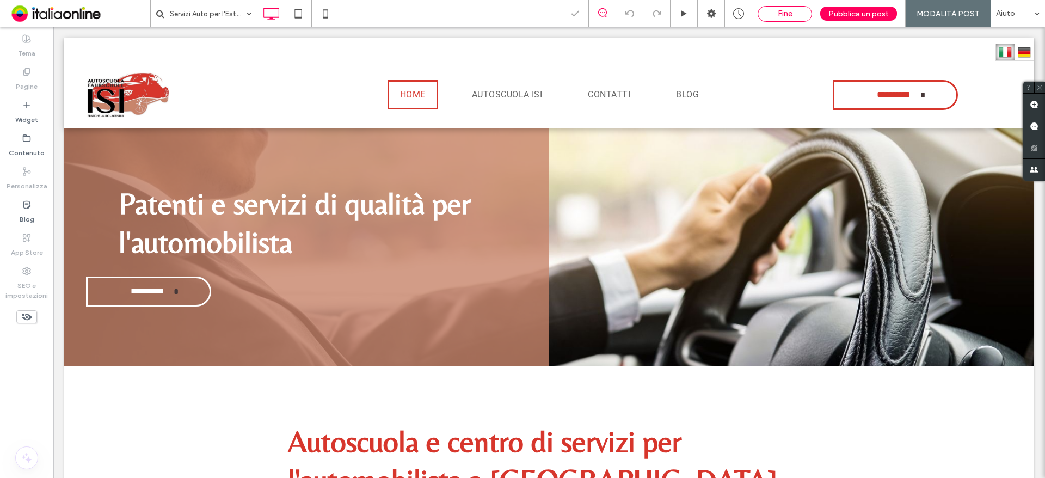
click at [773, 21] on div "Fine" at bounding box center [785, 14] width 54 height 16
click at [777, 17] on div "Fine" at bounding box center [784, 14] width 53 height 10
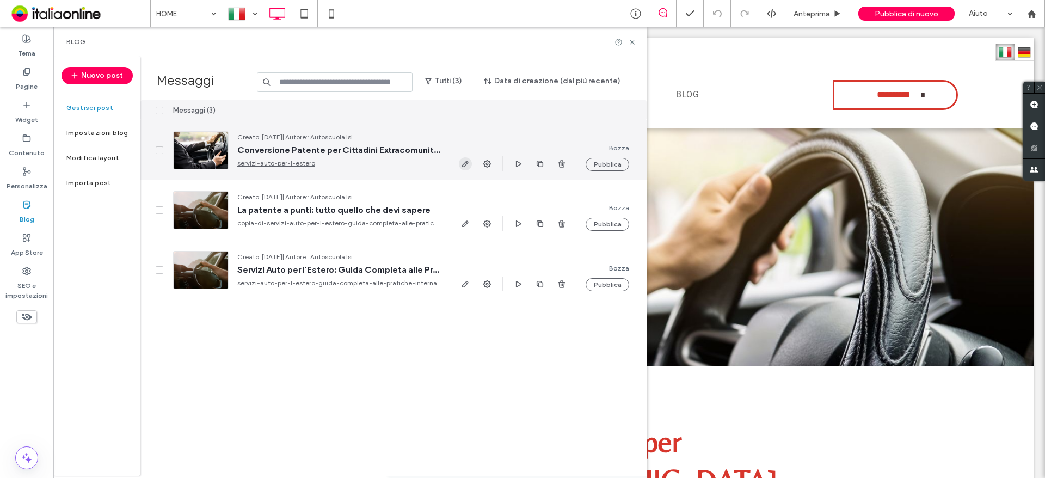
click at [463, 163] on icon "button" at bounding box center [465, 163] width 9 height 9
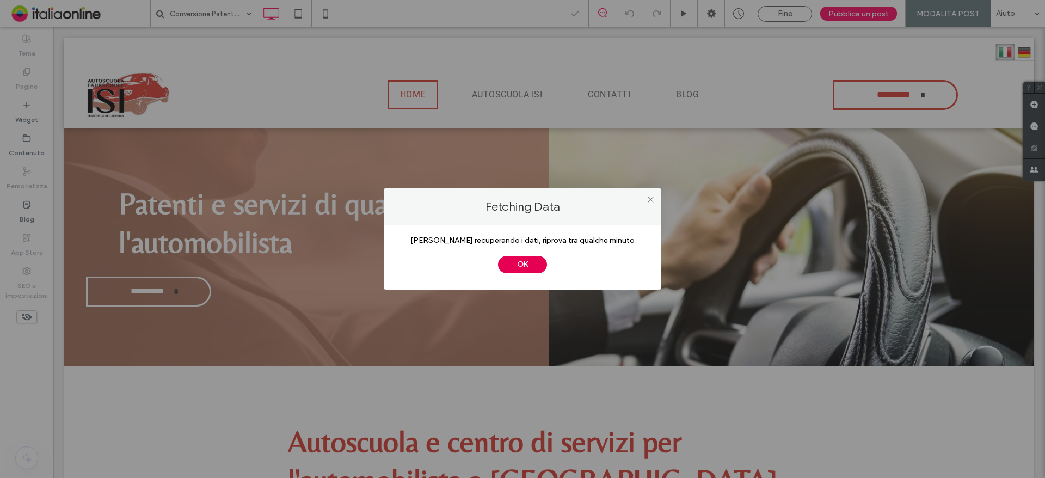
click at [501, 262] on button "OK" at bounding box center [522, 264] width 49 height 17
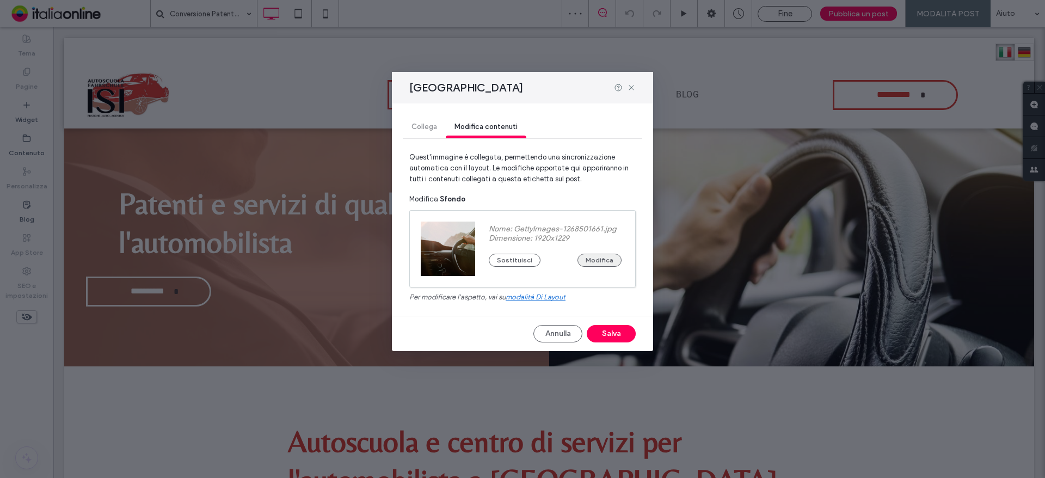
click at [596, 260] on button "Modifica" at bounding box center [599, 260] width 44 height 13
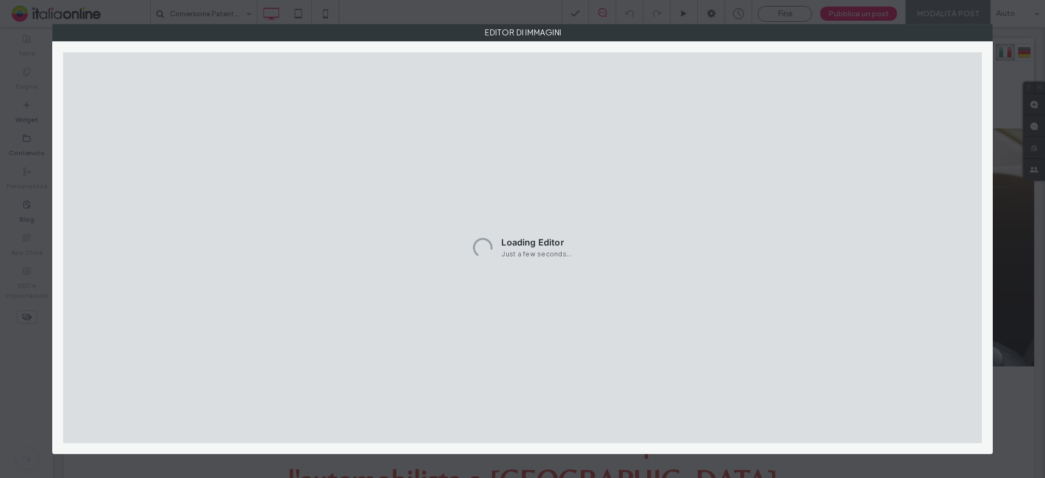
click at [976, 32] on label "Editor di immagini" at bounding box center [522, 32] width 939 height 16
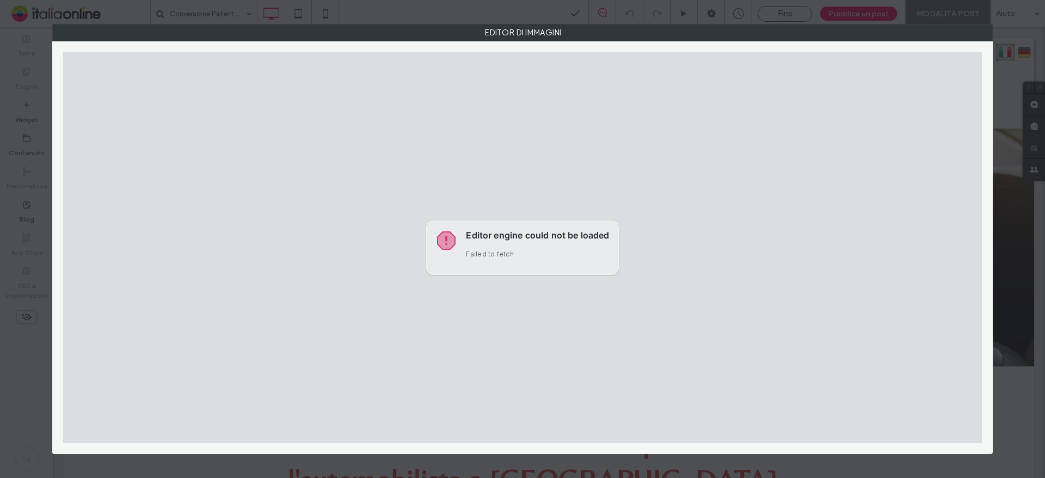
click at [469, 225] on div "Editor engine could not be loaded Failed to fetch" at bounding box center [522, 247] width 191 height 53
drag, startPoint x: 184, startPoint y: 21, endPoint x: 626, endPoint y: 83, distance: 446.8
click at [186, 21] on div "Editor di immagini" at bounding box center [522, 239] width 1045 height 478
click at [491, 377] on div "Editor engine could not be loaded Failed to fetch" at bounding box center [522, 247] width 919 height 391
click at [581, 242] on h1 "Editor engine could not be loaded" at bounding box center [537, 236] width 143 height 13
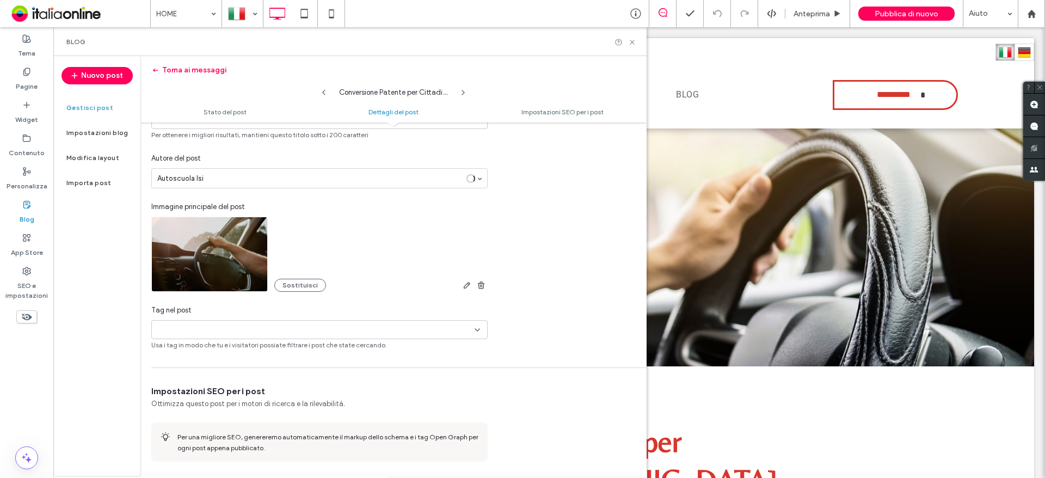
click at [489, 285] on div "**********" at bounding box center [319, 204] width 358 height 292
click at [483, 286] on use "button" at bounding box center [481, 284] width 7 height 7
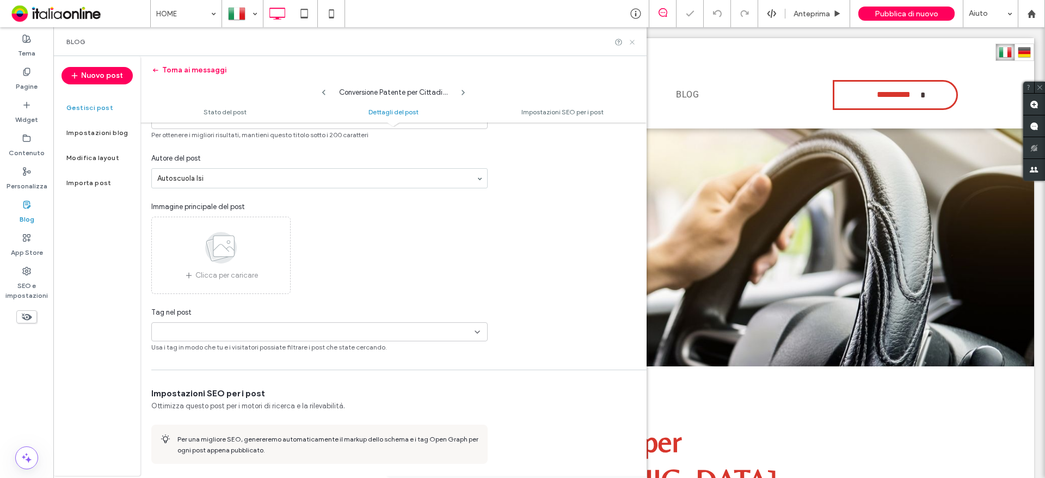
click at [632, 41] on icon at bounding box center [632, 42] width 8 height 8
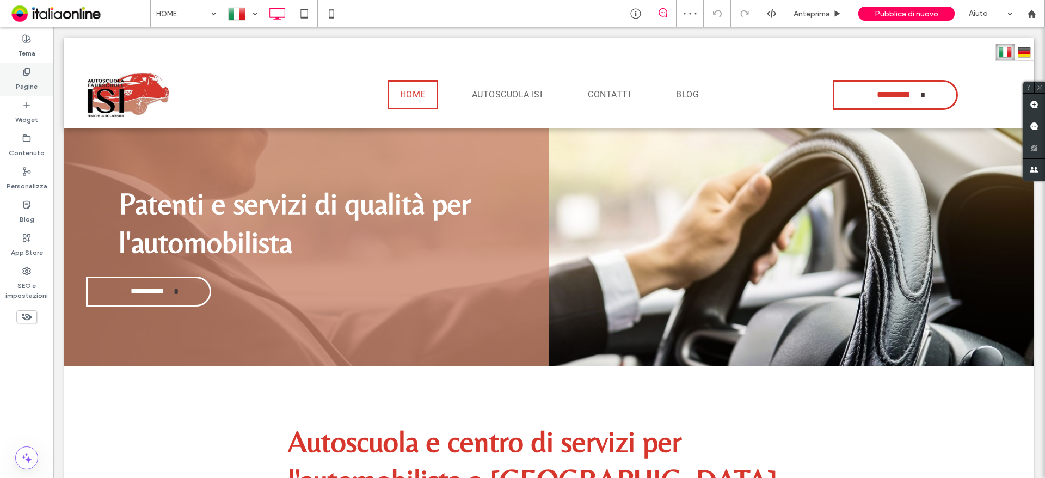
click at [29, 70] on use at bounding box center [26, 71] width 6 height 7
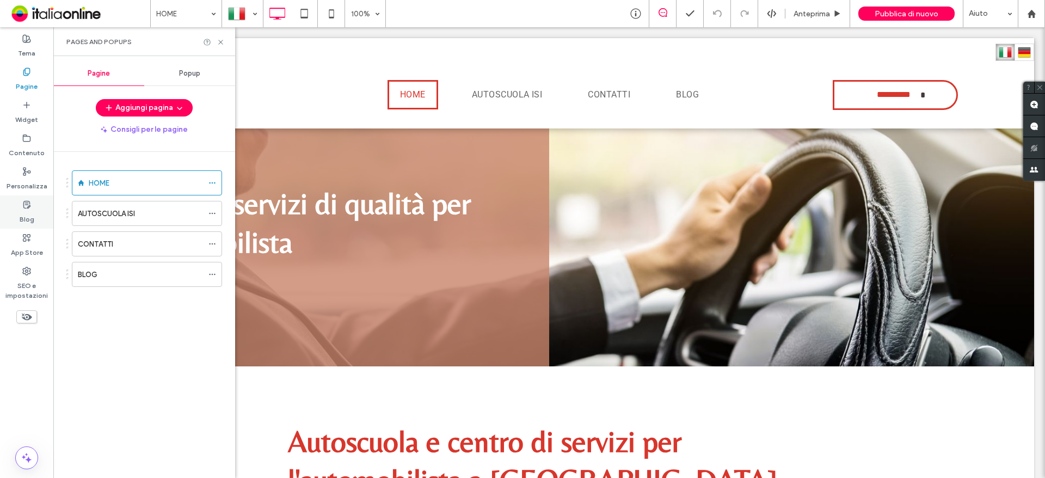
click at [24, 211] on label "Blog" at bounding box center [27, 216] width 15 height 15
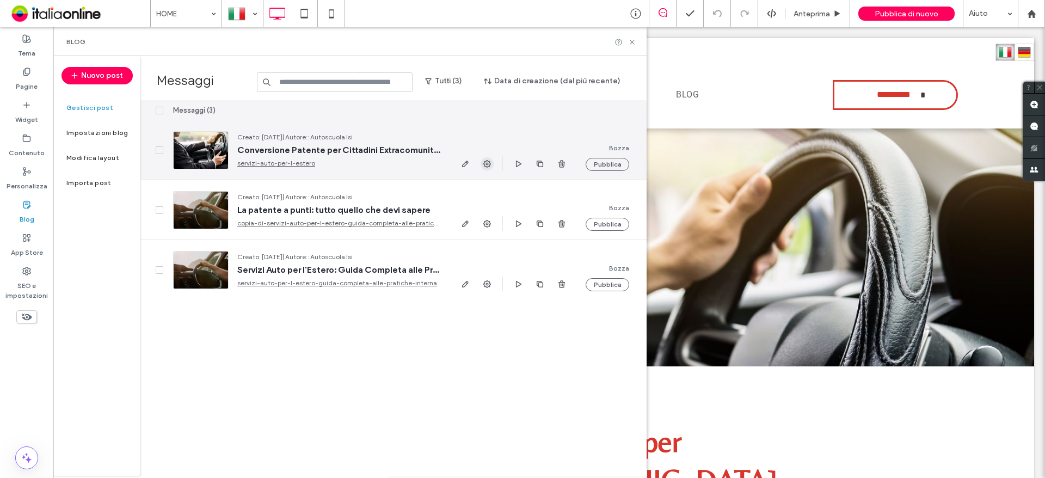
click at [481, 164] on span "button" at bounding box center [487, 163] width 13 height 13
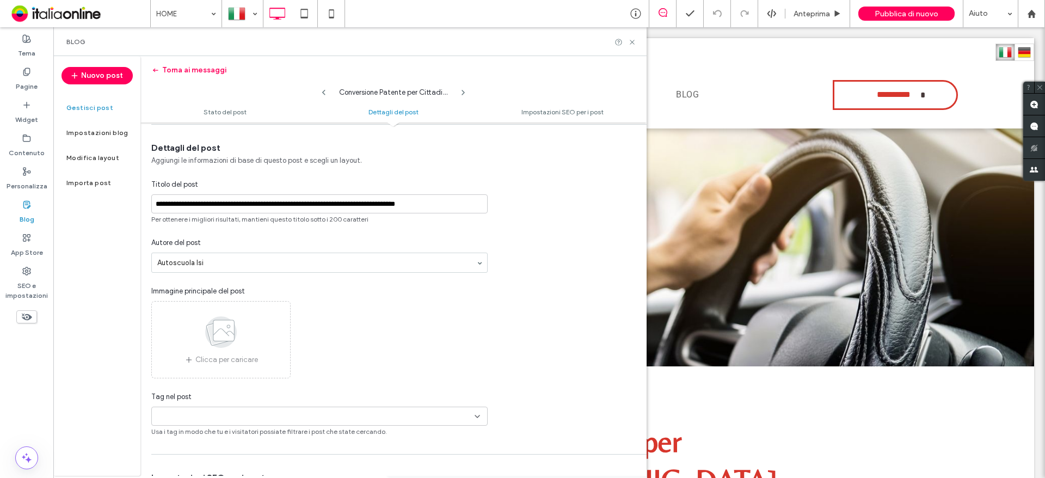
scroll to position [55, 0]
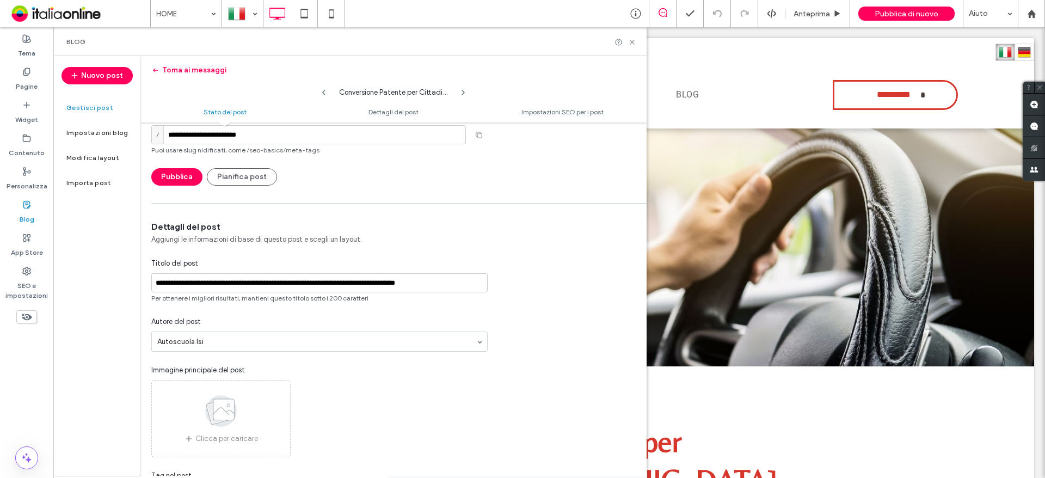
drag, startPoint x: 194, startPoint y: 60, endPoint x: 193, endPoint y: 67, distance: 6.6
click at [194, 61] on header "Torna ai messaggi Conversione Patente per Cittadini Extracomunitari: La Guida C…" at bounding box center [393, 89] width 506 height 66
click at [193, 67] on button "Torna ai messaggi" at bounding box center [188, 69] width 75 height 17
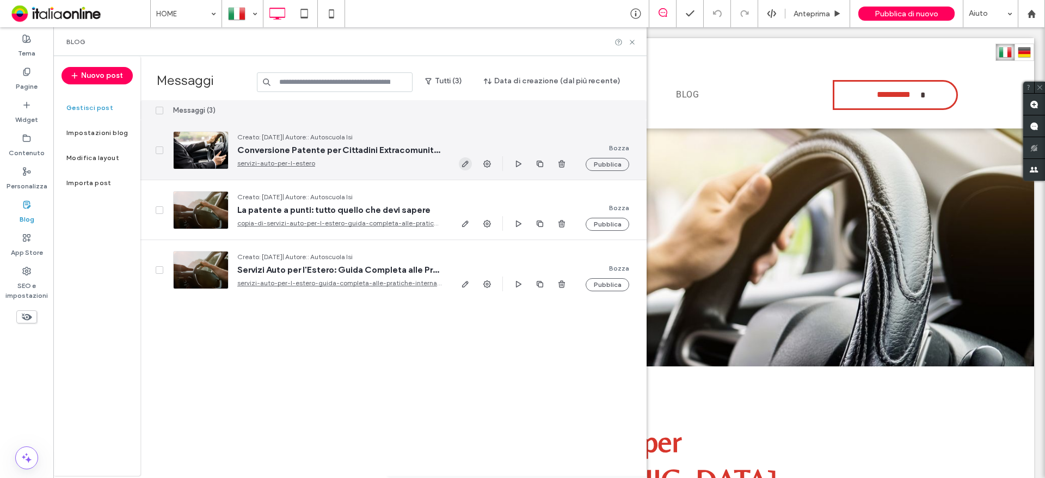
click at [462, 163] on icon "button" at bounding box center [465, 163] width 9 height 9
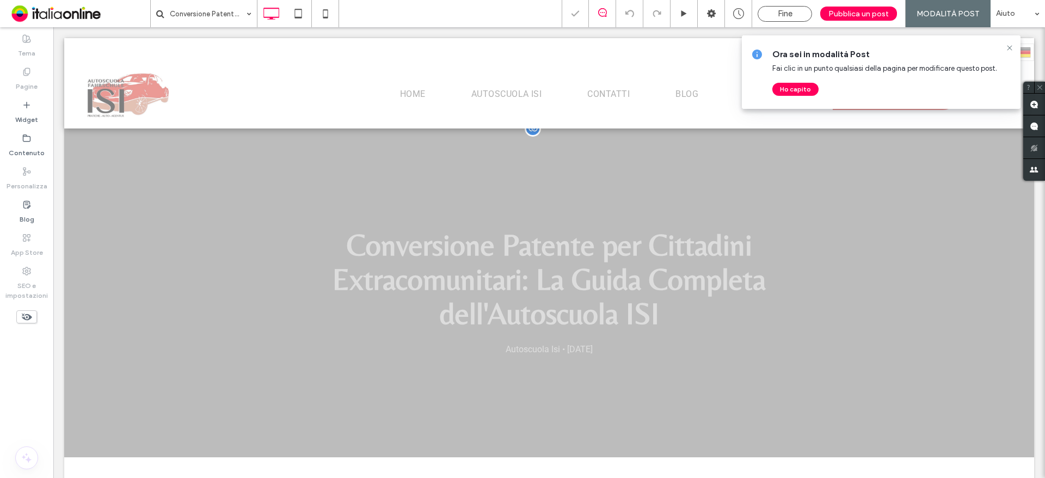
click at [171, 337] on div "Conversione Patente per Cittadini Extracomunitari: La Guida Completa dell'Autos…" at bounding box center [549, 292] width 970 height 329
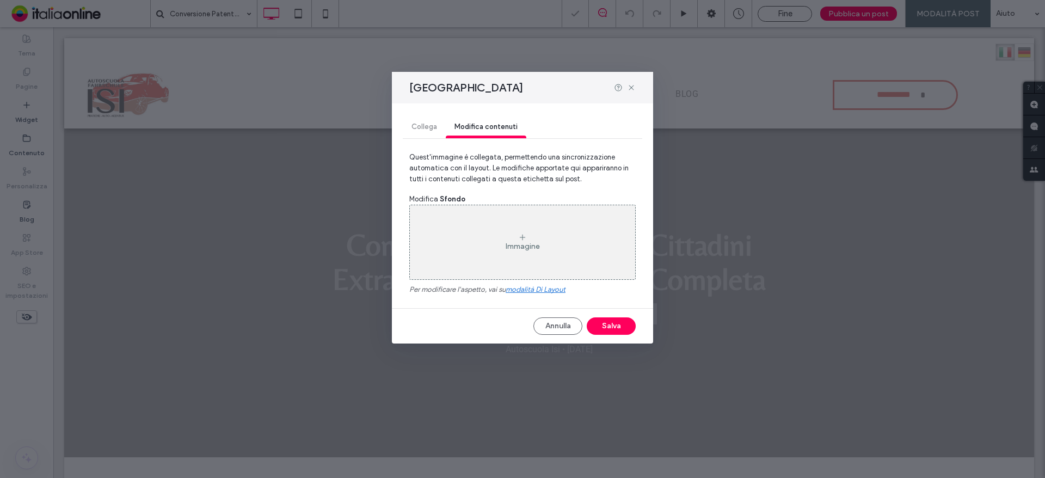
click at [545, 261] on div "Immagine" at bounding box center [522, 242] width 225 height 72
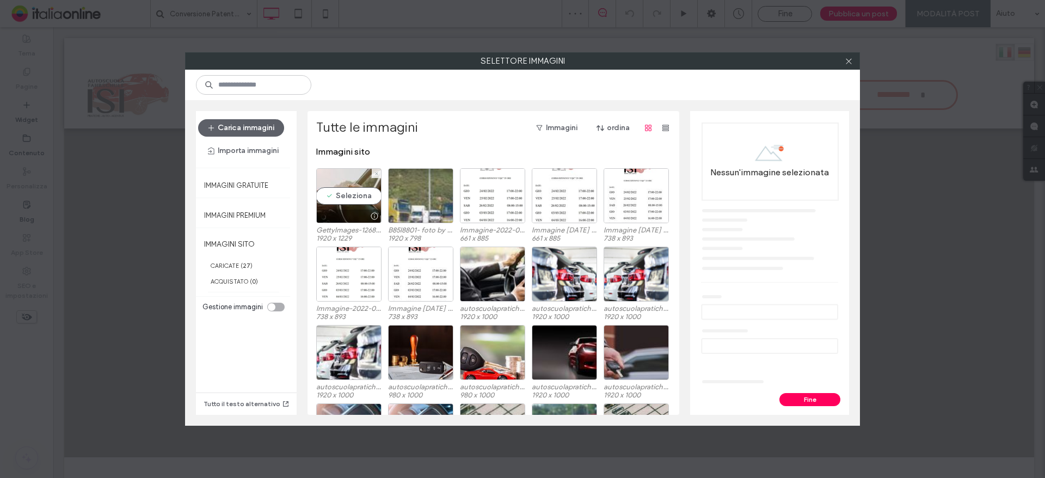
drag, startPoint x: 330, startPoint y: 182, endPoint x: 414, endPoint y: 210, distance: 88.1
click at [330, 184] on div "Seleziona" at bounding box center [348, 195] width 65 height 55
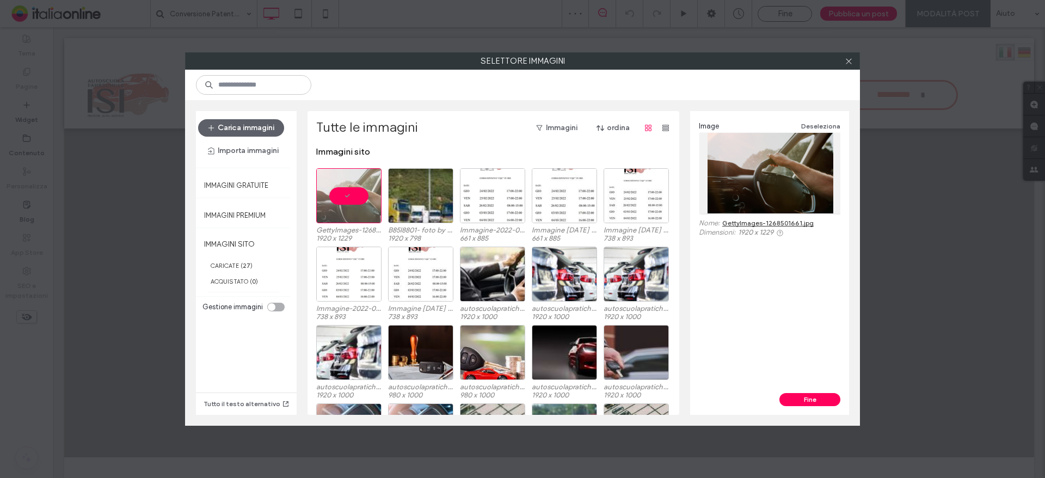
click at [802, 392] on div "Image Deseleziona Nome: GettyImages-1268501661.jpg Dimensioni: 1920 x 1229" at bounding box center [769, 252] width 159 height 282
click at [796, 395] on button "Fine" at bounding box center [809, 399] width 61 height 13
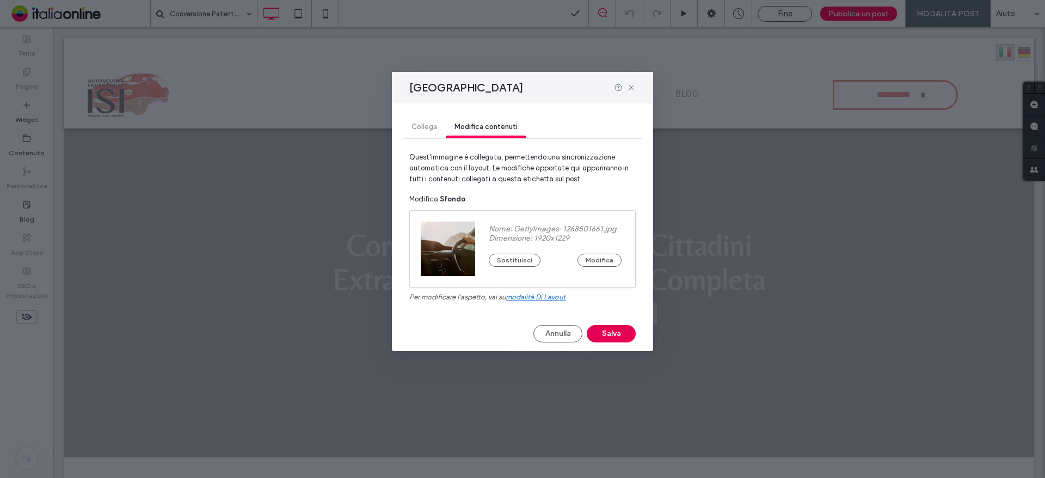
click at [594, 331] on button "Salva" at bounding box center [611, 333] width 49 height 17
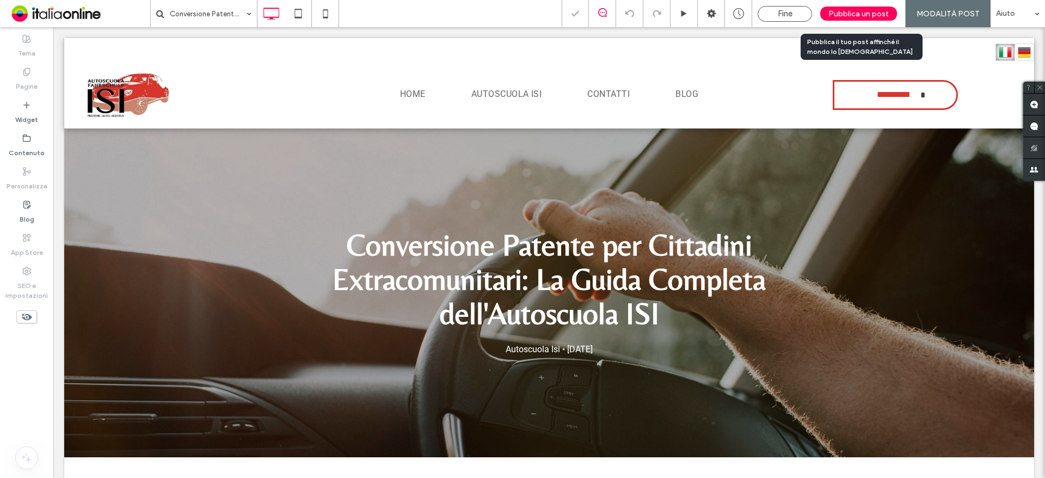
click at [834, 16] on span "Pubblica un post" at bounding box center [858, 13] width 60 height 9
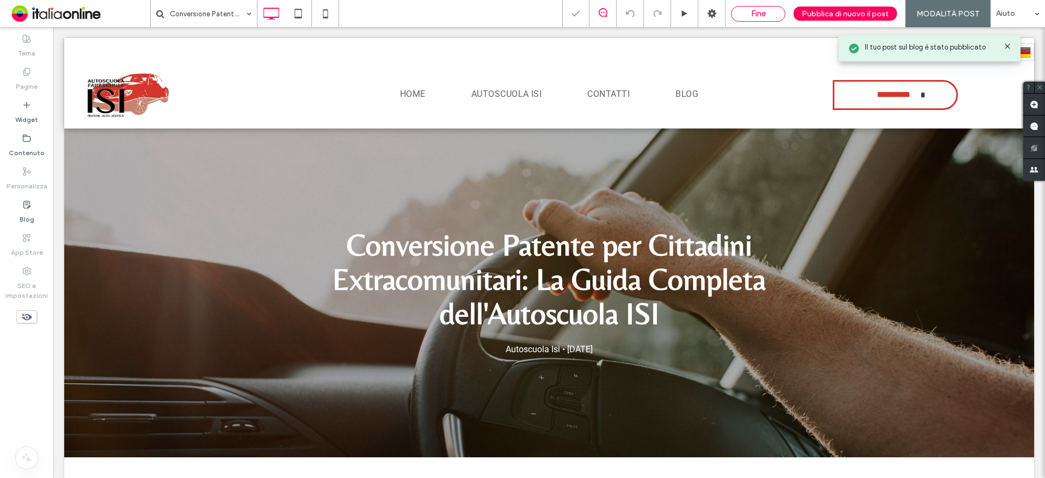
click at [772, 11] on div "Fine" at bounding box center [757, 14] width 53 height 10
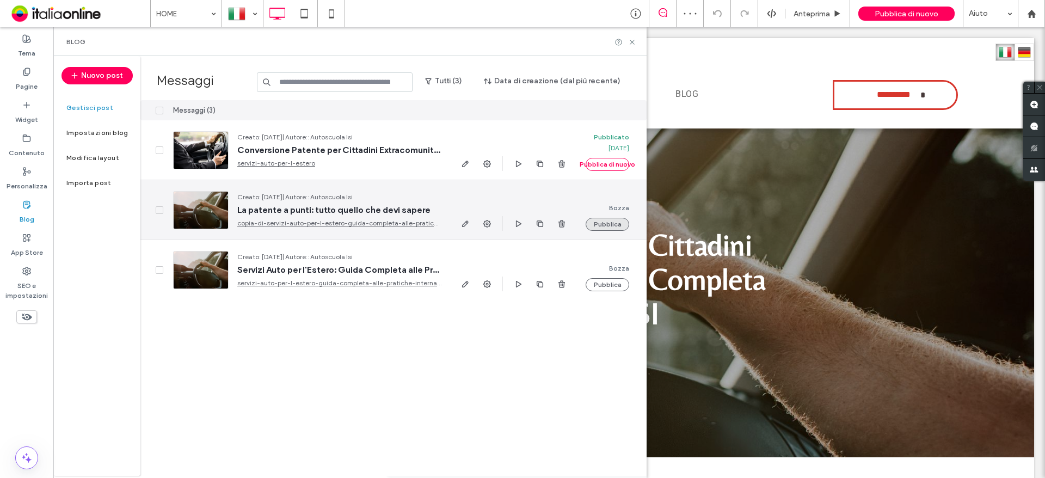
click at [612, 225] on button "Pubblica" at bounding box center [608, 224] width 44 height 13
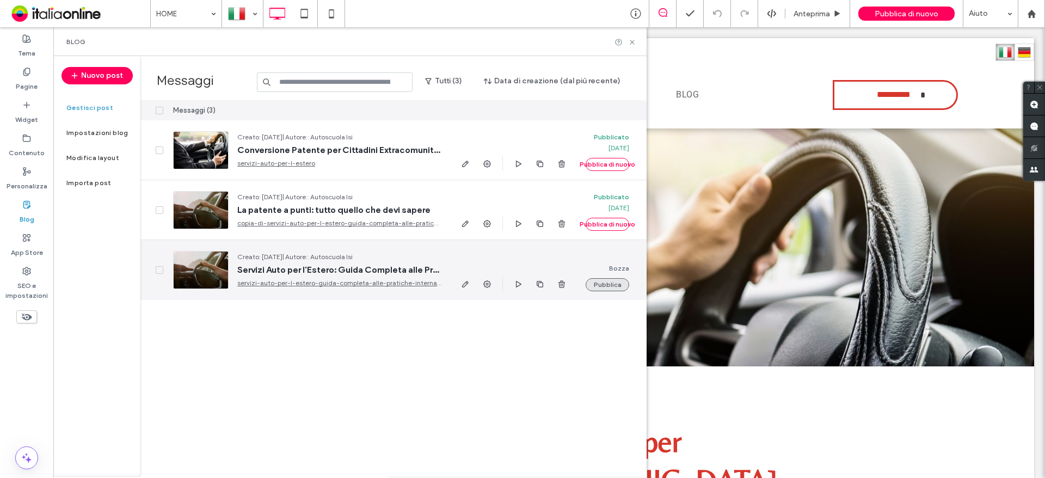
click at [608, 289] on button "Pubblica" at bounding box center [608, 284] width 44 height 13
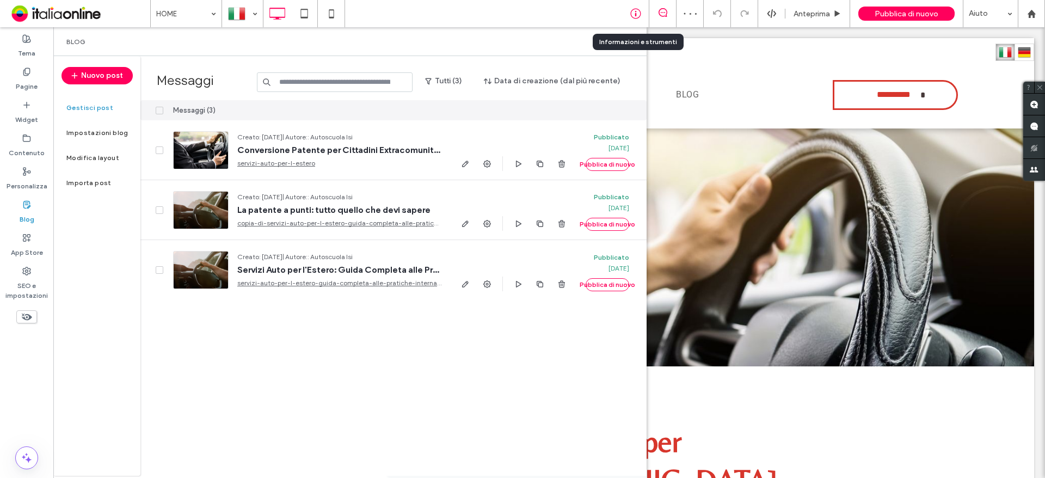
click at [630, 9] on icon at bounding box center [635, 13] width 11 height 11
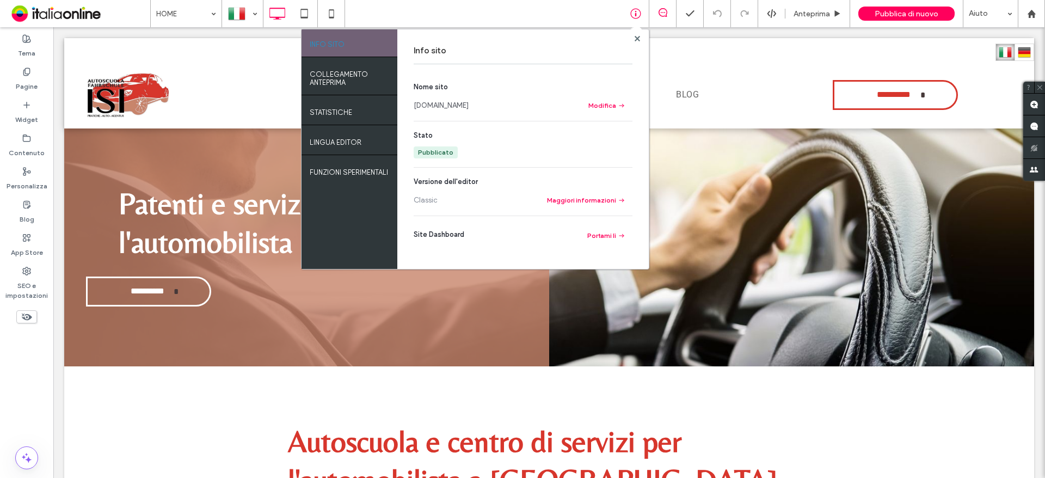
click at [452, 106] on link "www.autoscuolaisi.it" at bounding box center [441, 105] width 55 height 11
click at [449, 103] on link "www.autoscuolaisi.it" at bounding box center [441, 105] width 55 height 11
click at [890, 15] on span "Pubblica di nuovo" at bounding box center [907, 13] width 64 height 9
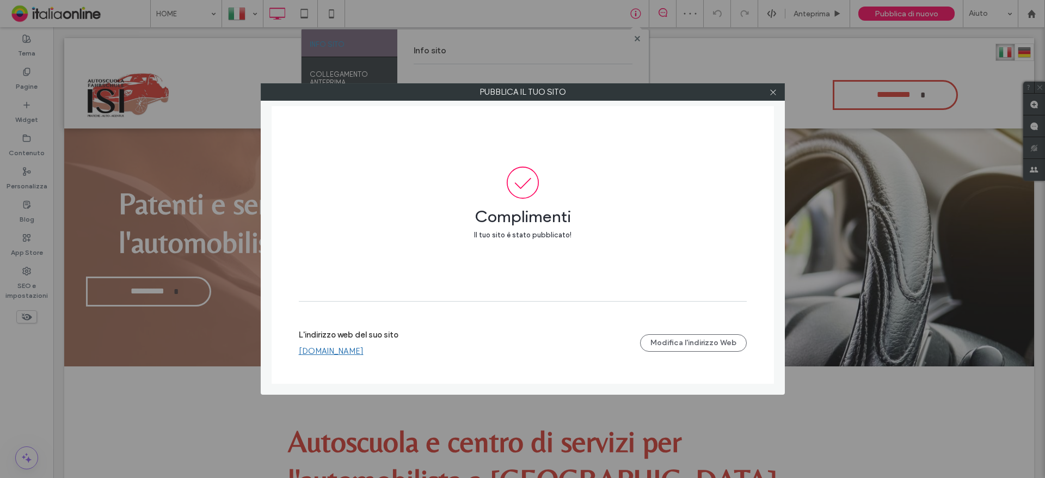
click at [346, 361] on div "L'indirizzo web del suo sito www.autoscuolaisi.it Modifica l'indirizzo Web" at bounding box center [523, 342] width 448 height 83
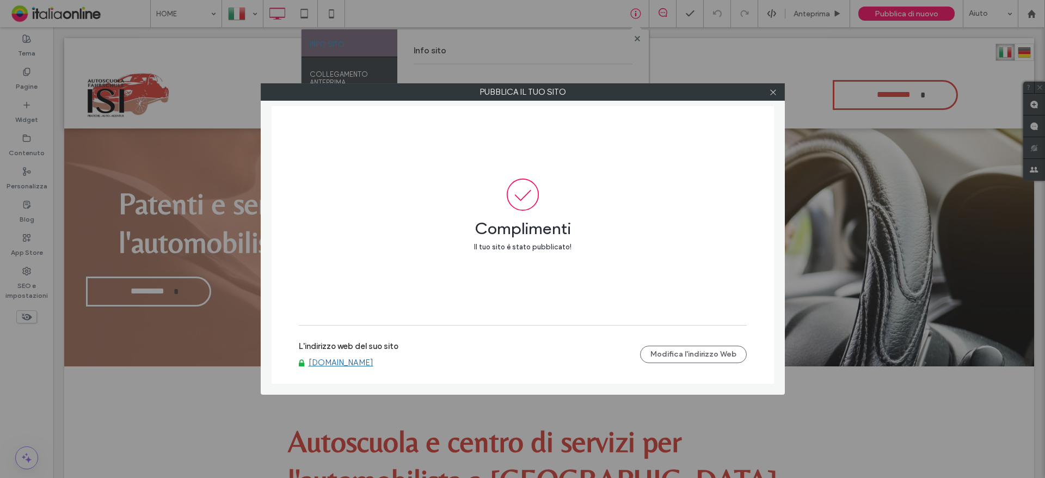
click at [347, 356] on label "L'indirizzo web del suo sito" at bounding box center [349, 349] width 100 height 16
click at [342, 365] on link "www.autoscuolaisi.it" at bounding box center [341, 363] width 65 height 10
click at [777, 91] on icon at bounding box center [773, 92] width 8 height 8
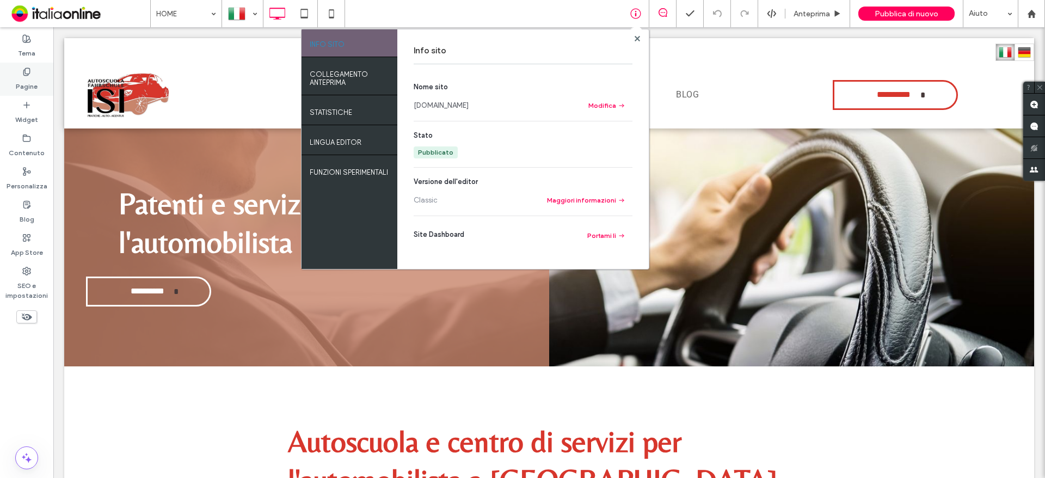
click at [27, 71] on icon at bounding box center [26, 71] width 9 height 9
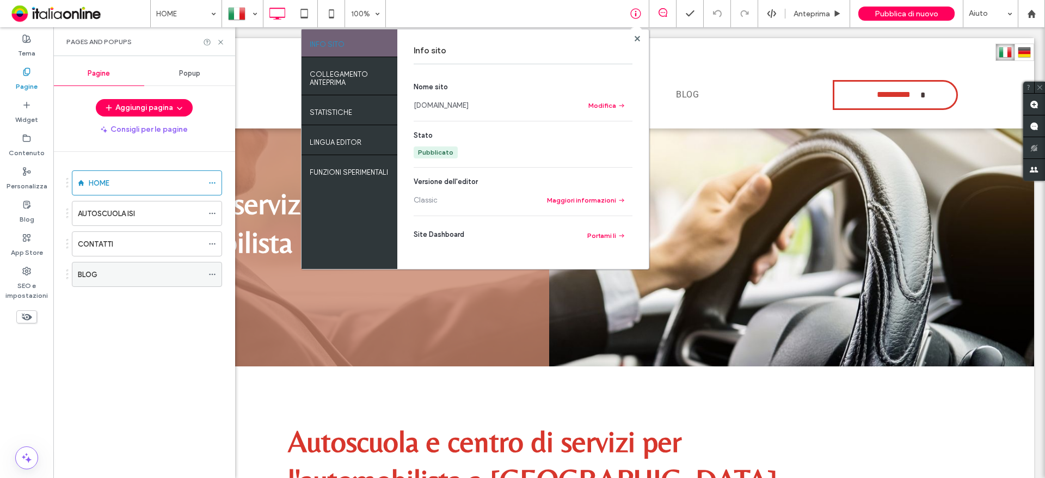
click at [93, 276] on label "BLOG" at bounding box center [88, 274] width 20 height 19
click at [636, 39] on use at bounding box center [636, 37] width 5 height 5
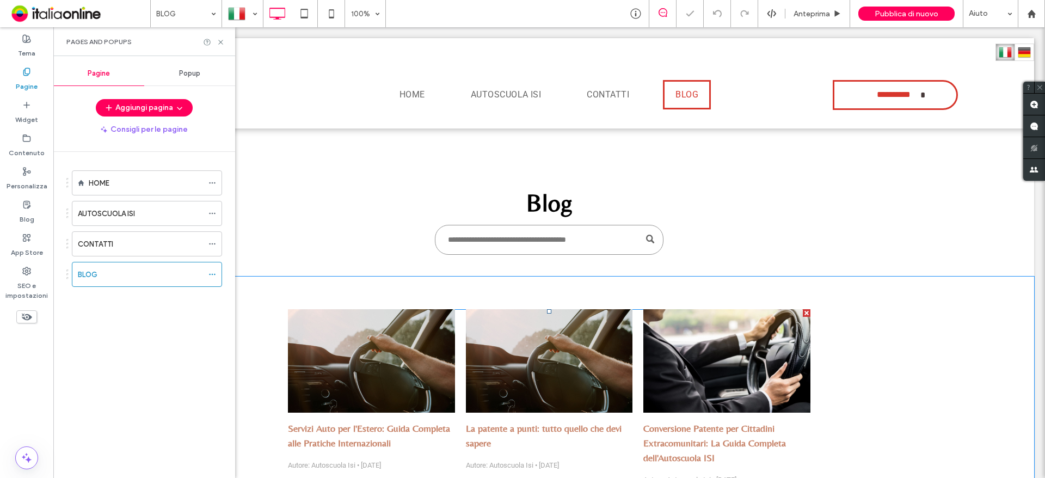
click at [694, 374] on div at bounding box center [726, 360] width 177 height 109
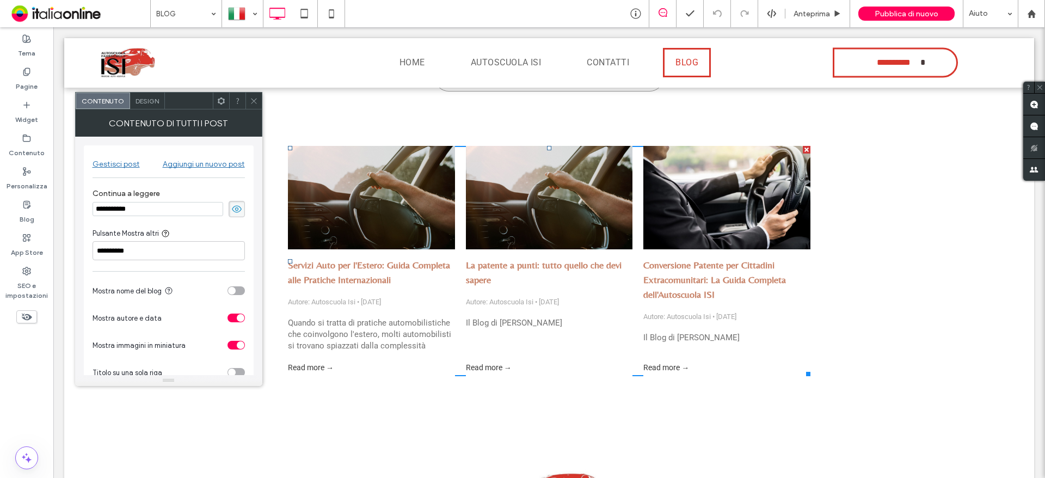
click at [113, 166] on div "Gestisci post" at bounding box center [116, 163] width 47 height 9
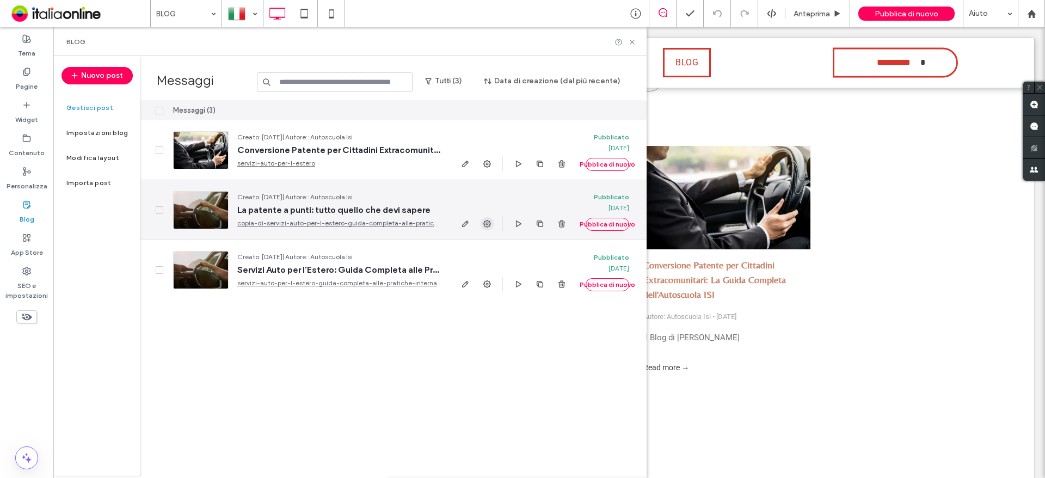
click at [484, 227] on icon "button" at bounding box center [487, 223] width 9 height 9
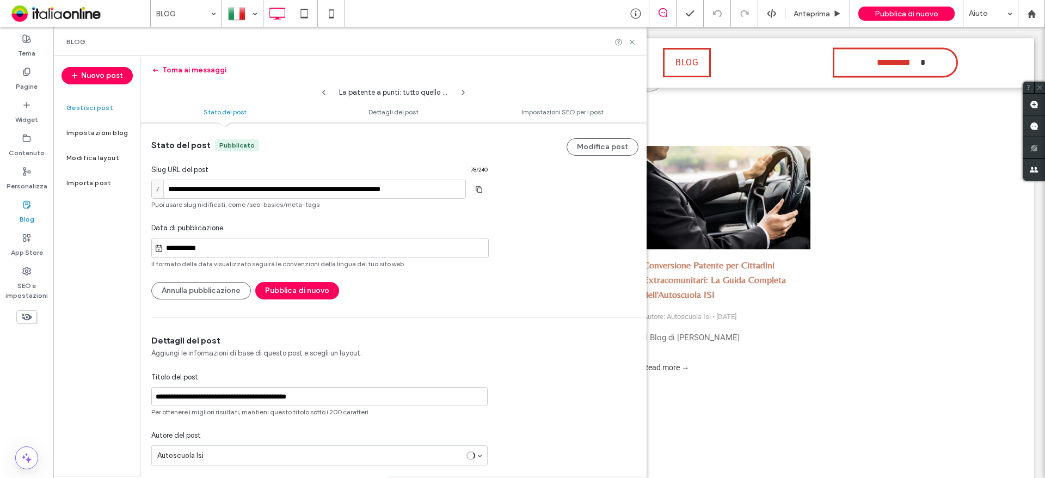
scroll to position [273, 0]
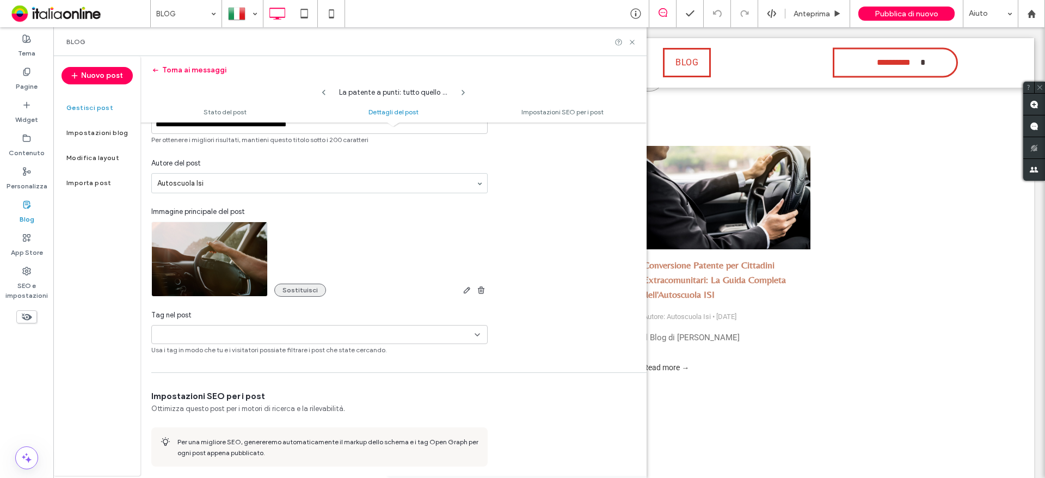
click at [294, 288] on button "Sostituisci" at bounding box center [300, 290] width 52 height 13
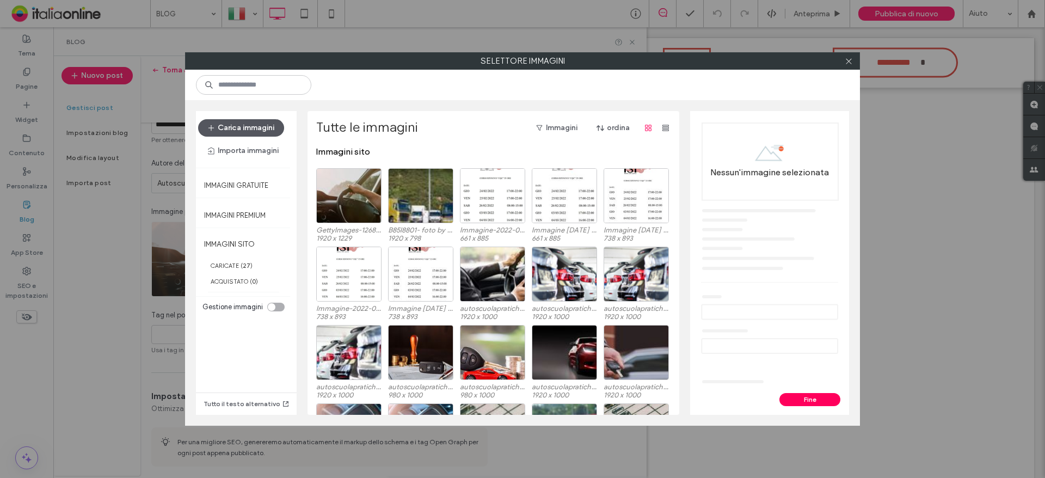
click at [254, 125] on button "Carica immagini" at bounding box center [241, 127] width 86 height 17
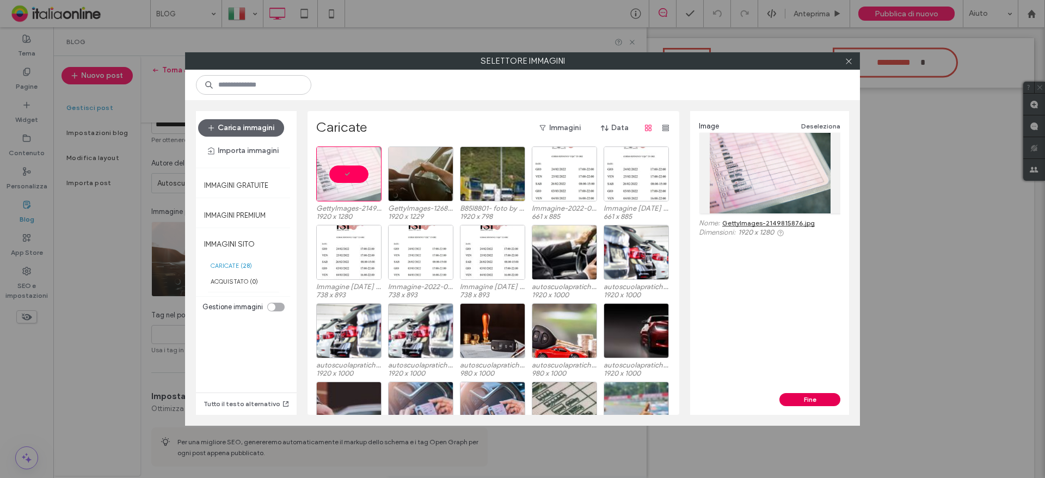
click at [797, 399] on button "Fine" at bounding box center [809, 399] width 61 height 13
type input "**********"
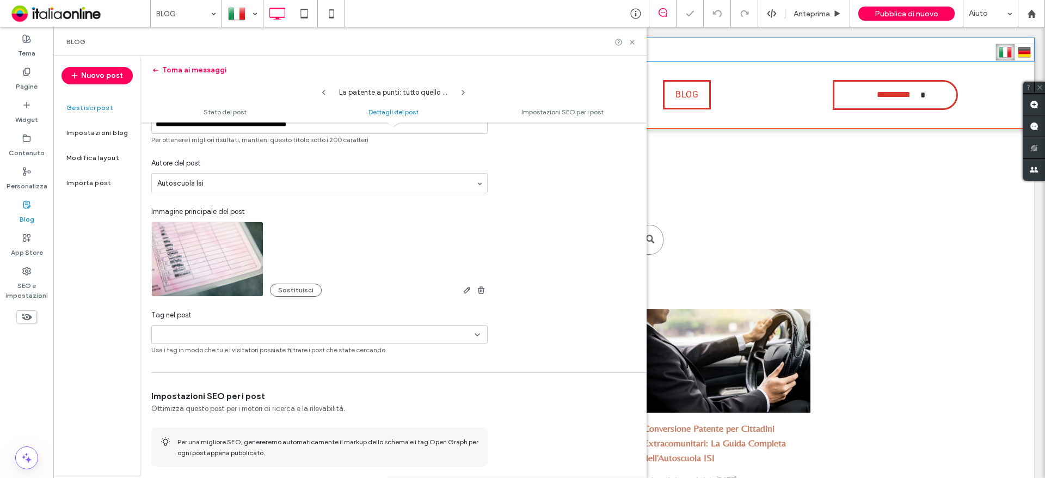
scroll to position [0, 0]
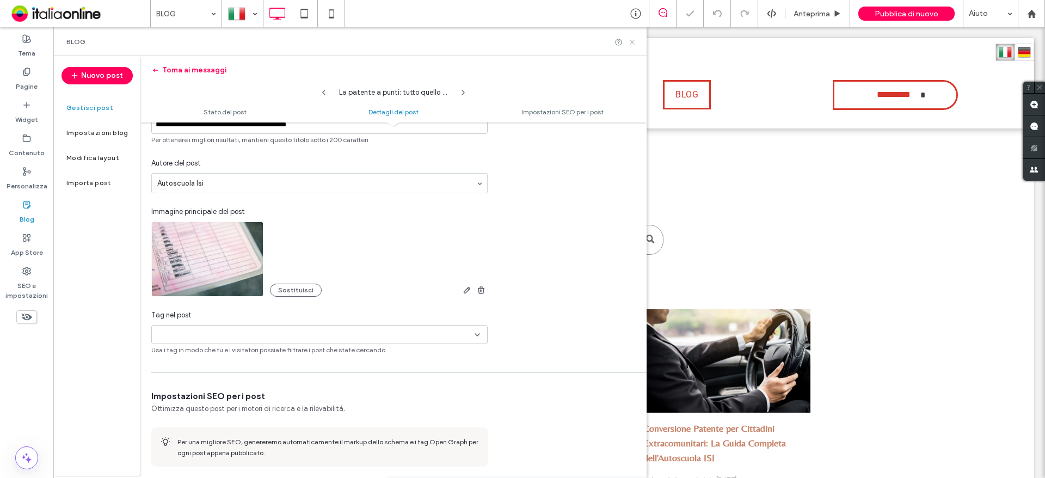
click at [634, 41] on icon at bounding box center [632, 42] width 8 height 8
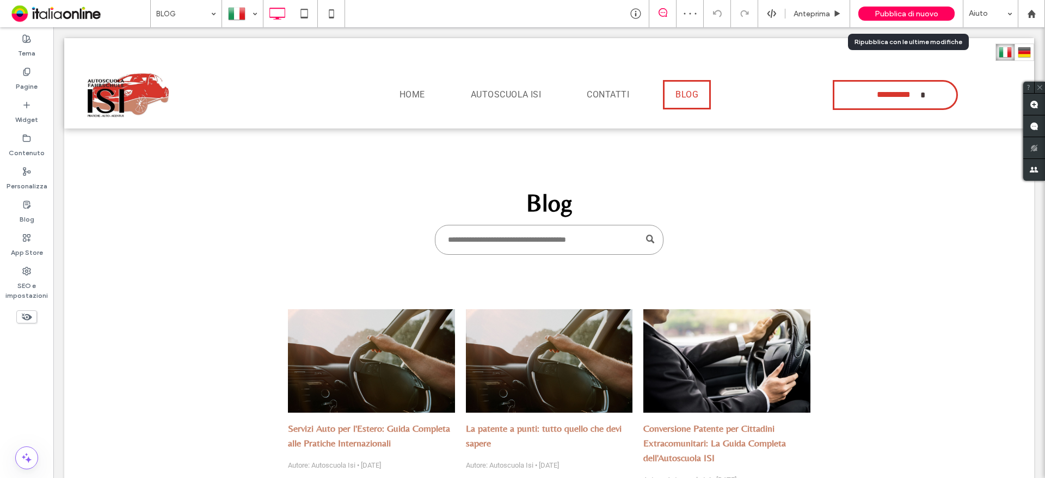
click at [901, 16] on span "Pubblica di nuovo" at bounding box center [907, 13] width 64 height 9
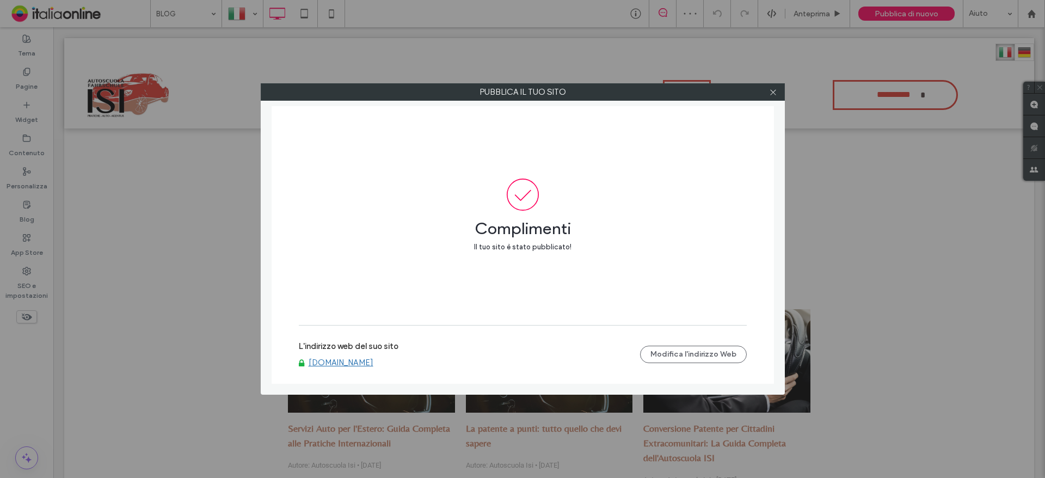
click at [337, 354] on label "L'indirizzo web del suo sito" at bounding box center [349, 349] width 100 height 16
click at [338, 364] on link "www.autoscuolaisi.it" at bounding box center [341, 363] width 65 height 10
click at [767, 100] on div at bounding box center [773, 92] width 16 height 16
click at [768, 94] on div at bounding box center [773, 92] width 16 height 16
click at [773, 94] on icon at bounding box center [773, 92] width 8 height 8
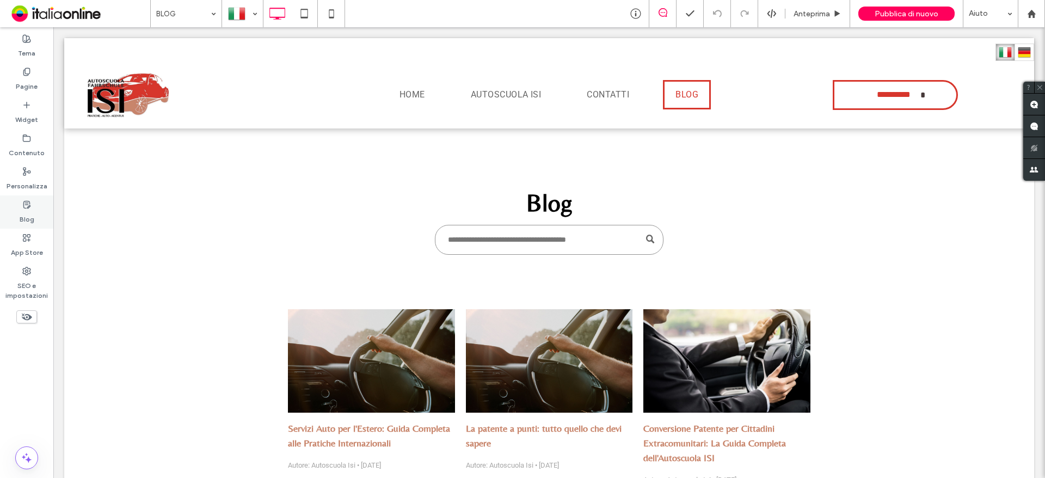
click at [21, 218] on label "Blog" at bounding box center [27, 216] width 15 height 15
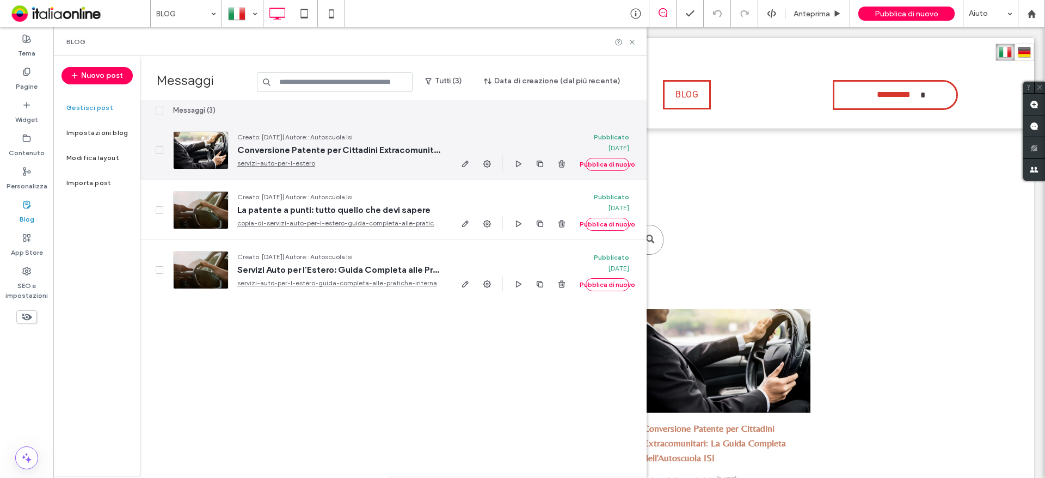
click at [466, 162] on icon "button" at bounding box center [465, 163] width 9 height 9
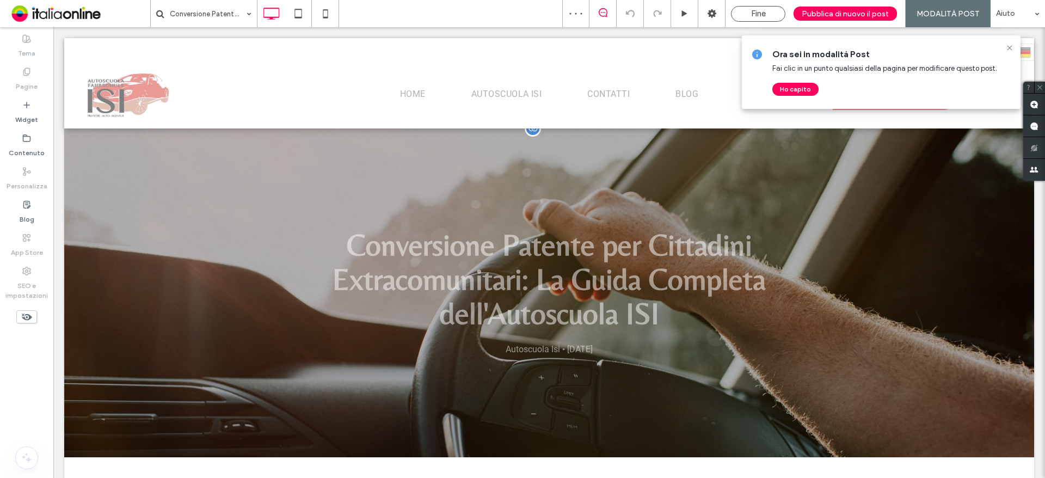
click at [143, 240] on div "Conversione Patente per Cittadini Extracomunitari: La Guida Completa dell'Autos…" at bounding box center [549, 292] width 970 height 329
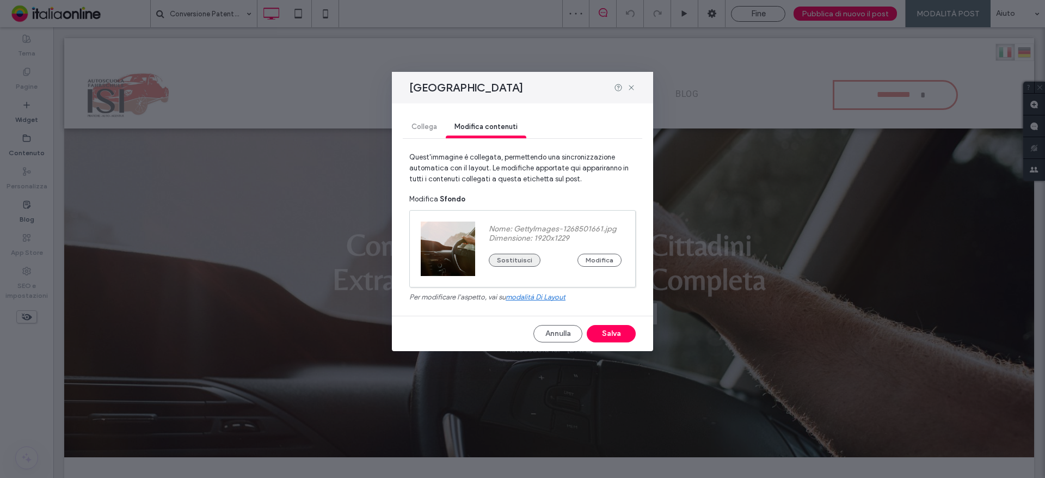
click at [527, 254] on button "Sostituisci" at bounding box center [515, 260] width 52 height 13
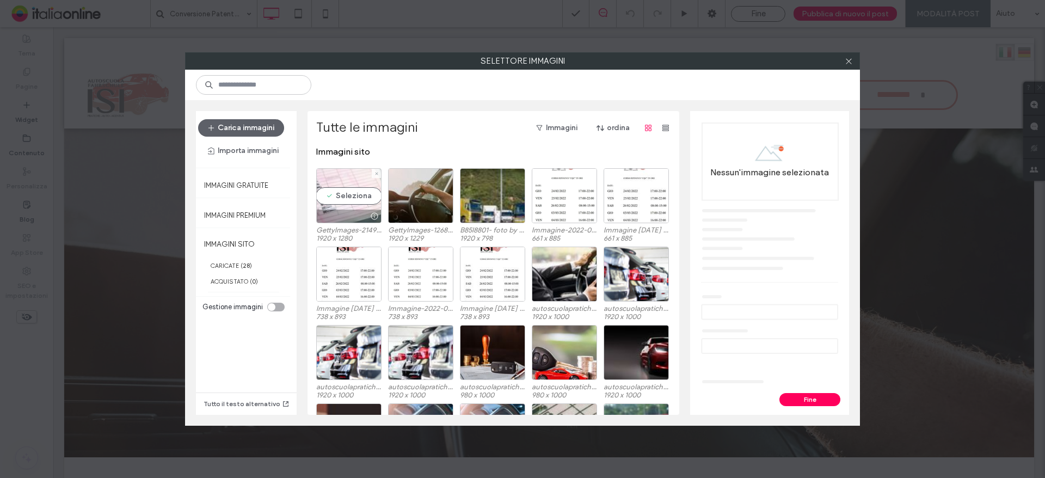
click at [347, 193] on div "Seleziona" at bounding box center [348, 195] width 65 height 55
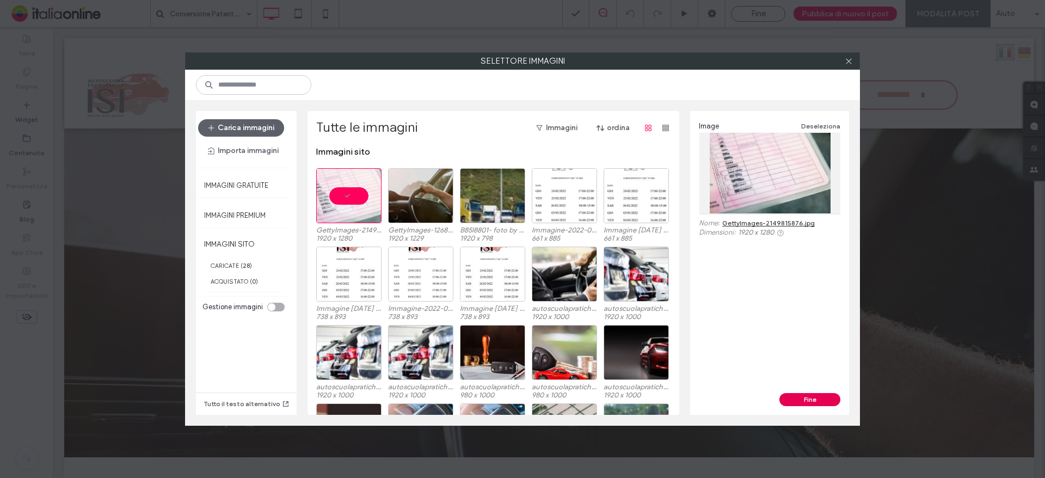
click at [822, 398] on button "Fine" at bounding box center [809, 399] width 61 height 13
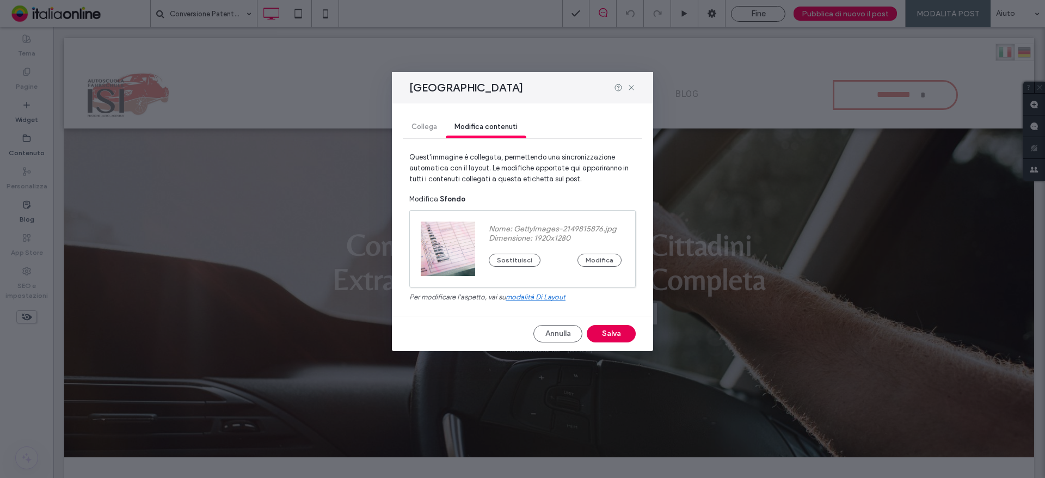
click at [597, 331] on button "Salva" at bounding box center [611, 333] width 49 height 17
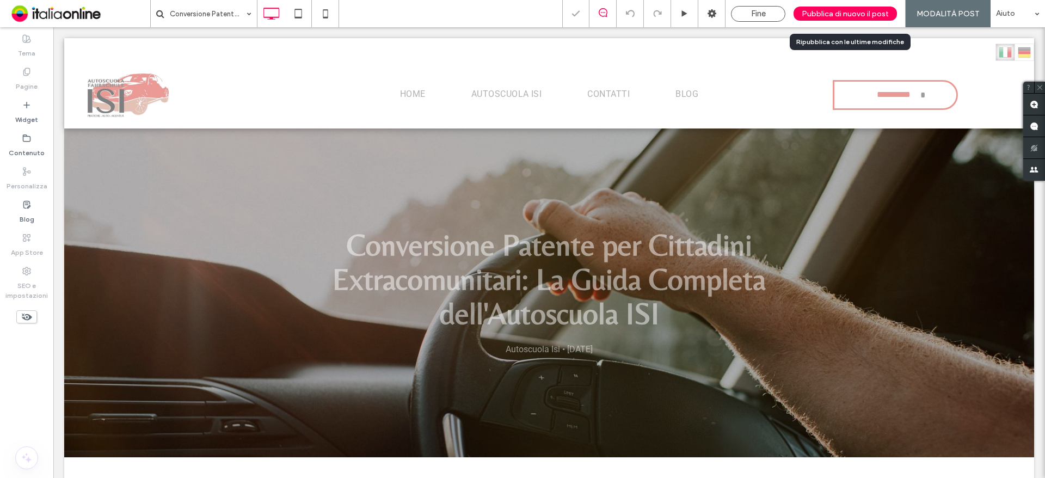
click at [834, 11] on span "Pubblica di nuovo il post" at bounding box center [845, 13] width 87 height 9
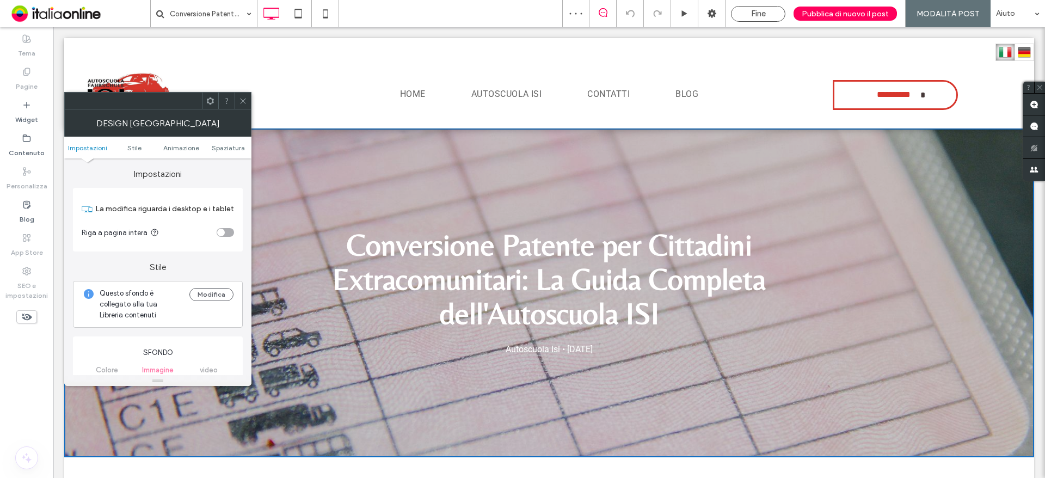
drag, startPoint x: 239, startPoint y: 103, endPoint x: 236, endPoint y: 168, distance: 64.3
click at [239, 103] on icon at bounding box center [243, 101] width 8 height 8
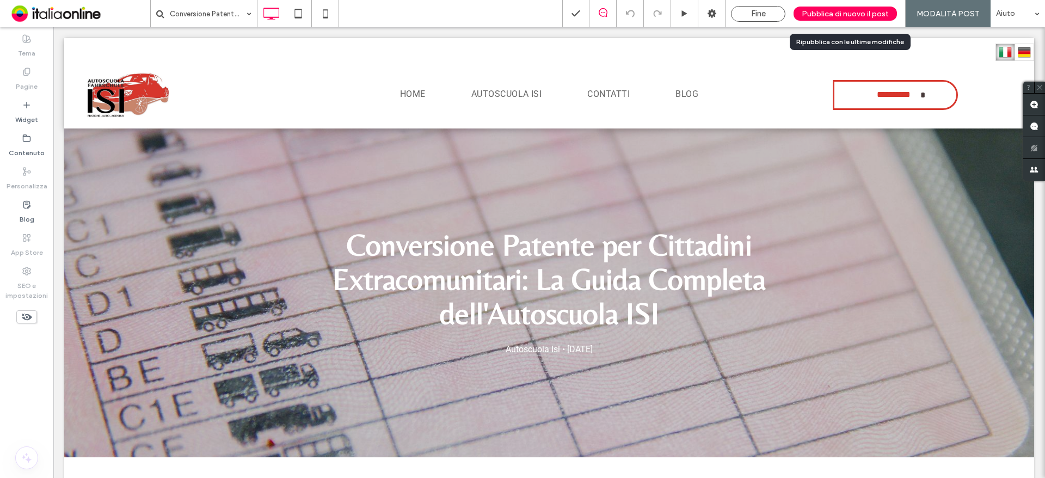
click at [839, 9] on span "Pubblica di nuovo il post" at bounding box center [845, 13] width 87 height 9
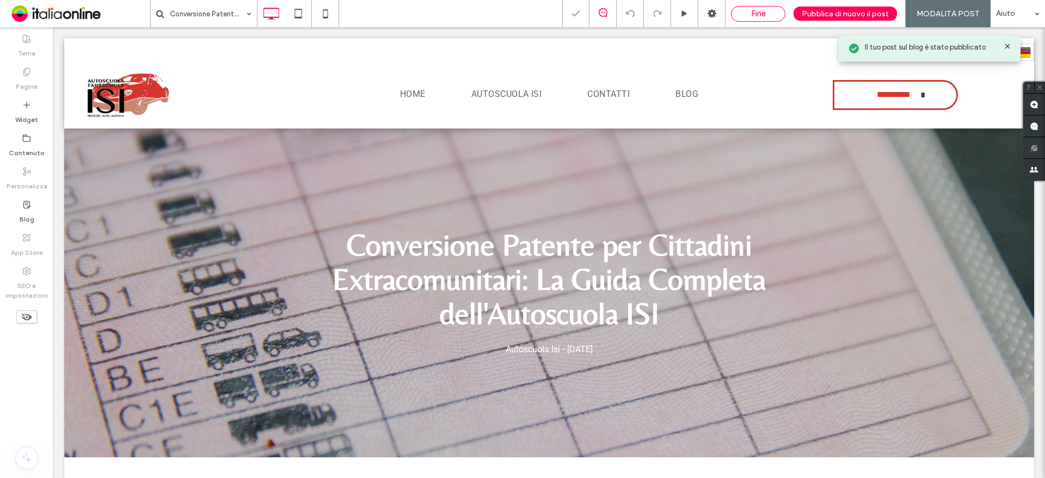
click at [760, 17] on span "Fine" at bounding box center [758, 14] width 15 height 10
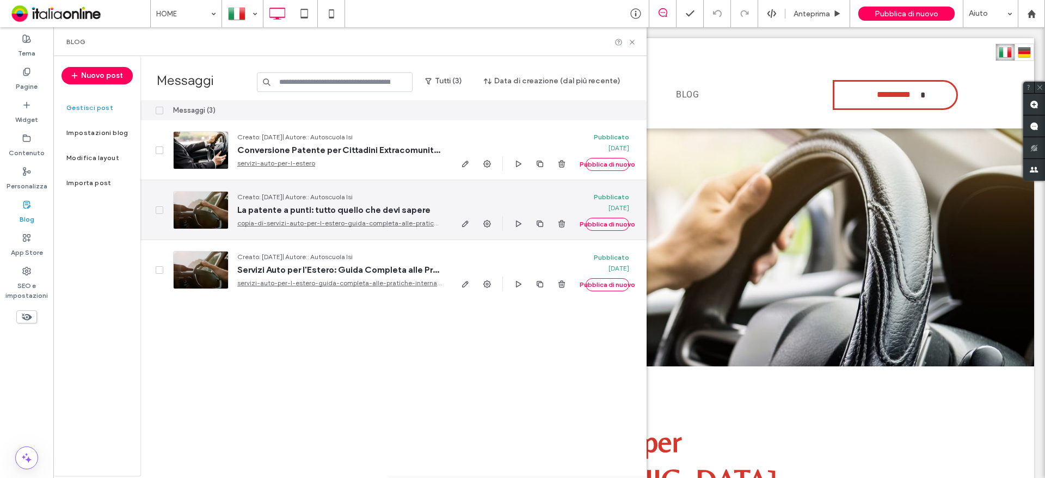
click at [205, 209] on div at bounding box center [201, 210] width 56 height 38
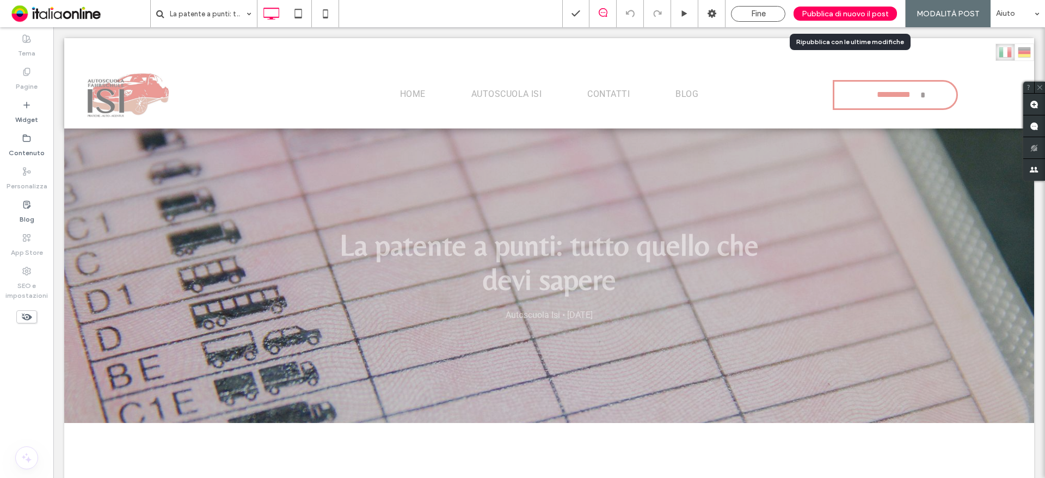
click at [836, 15] on span "Pubblica di nuovo il post" at bounding box center [845, 13] width 87 height 9
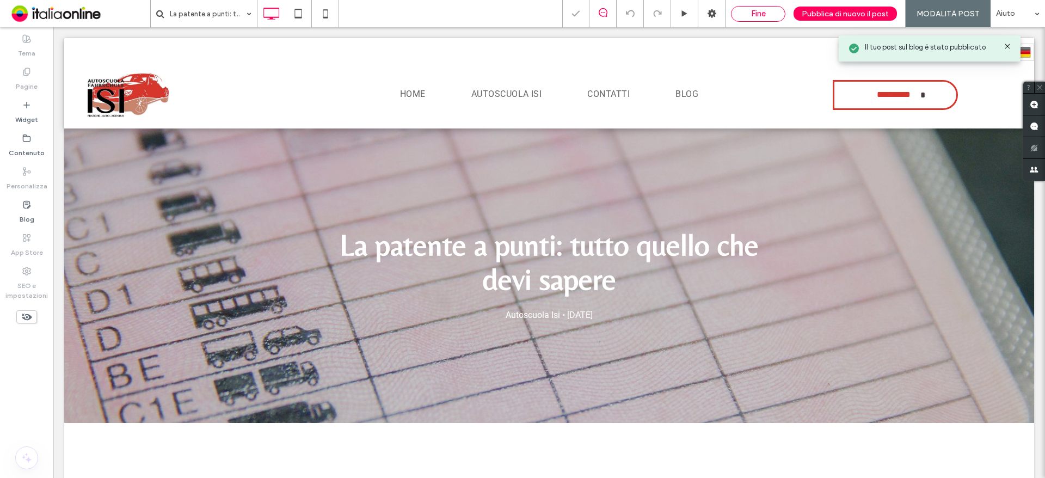
click at [751, 16] on div "Fine" at bounding box center [757, 14] width 53 height 10
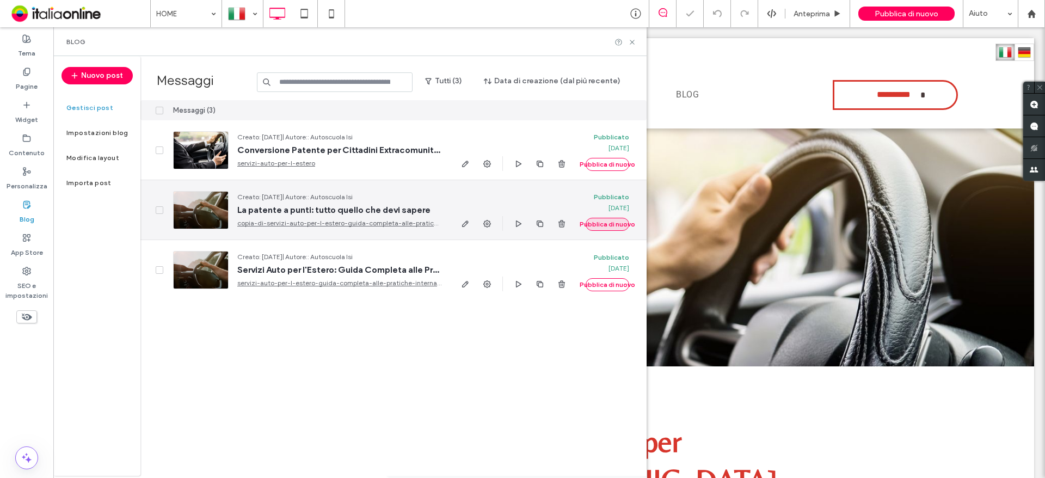
click at [601, 228] on button "Pubblica di nuovo" at bounding box center [608, 224] width 44 height 13
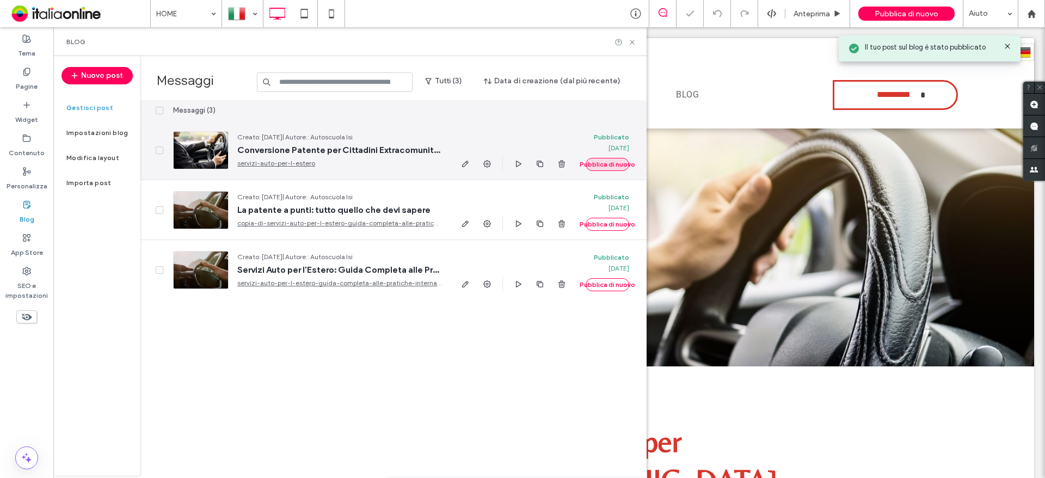
click at [597, 162] on button "Pubblica di nuovo" at bounding box center [608, 164] width 44 height 13
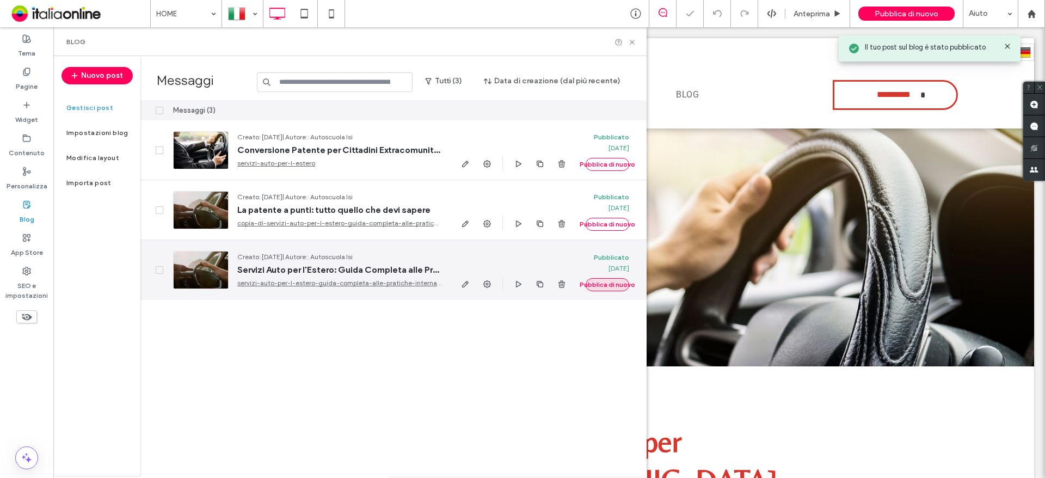
click at [598, 278] on div "Pubblicato [DATE] Pubblica di nuovo" at bounding box center [612, 270] width 52 height 60
click at [598, 280] on button "Pubblica di nuovo" at bounding box center [608, 284] width 44 height 13
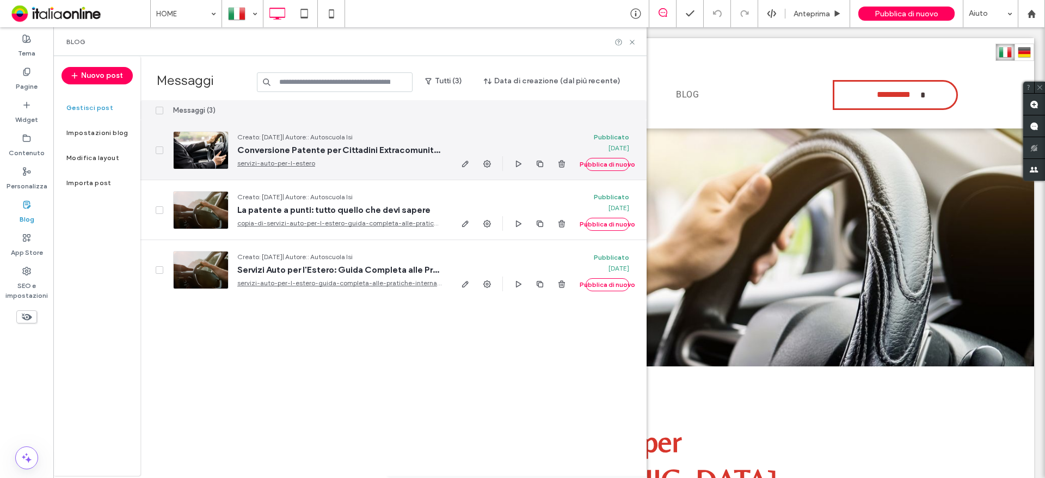
drag, startPoint x: 512, startPoint y: 167, endPoint x: 507, endPoint y: 169, distance: 5.6
click at [507, 170] on div at bounding box center [513, 163] width 109 height 15
drag, startPoint x: 459, startPoint y: 164, endPoint x: 461, endPoint y: 180, distance: 15.9
click at [461, 180] on div at bounding box center [513, 150] width 127 height 60
click at [487, 162] on icon "button" at bounding box center [487, 163] width 9 height 9
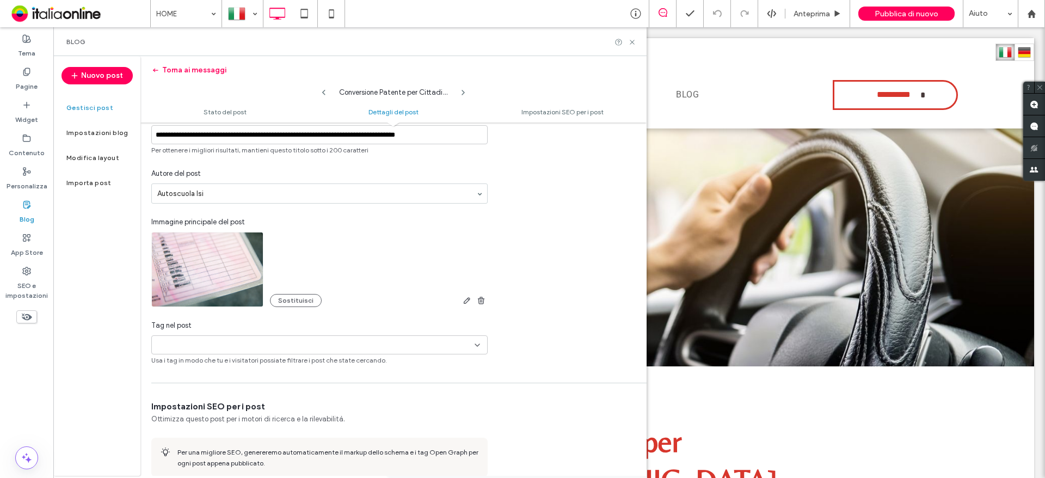
scroll to position [273, 0]
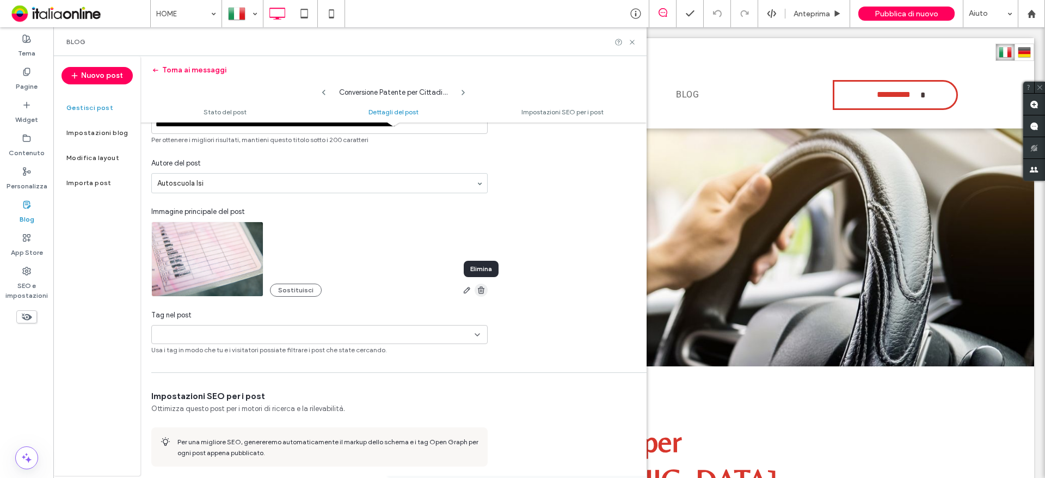
click at [482, 288] on use "button" at bounding box center [481, 289] width 7 height 7
type input "**********"
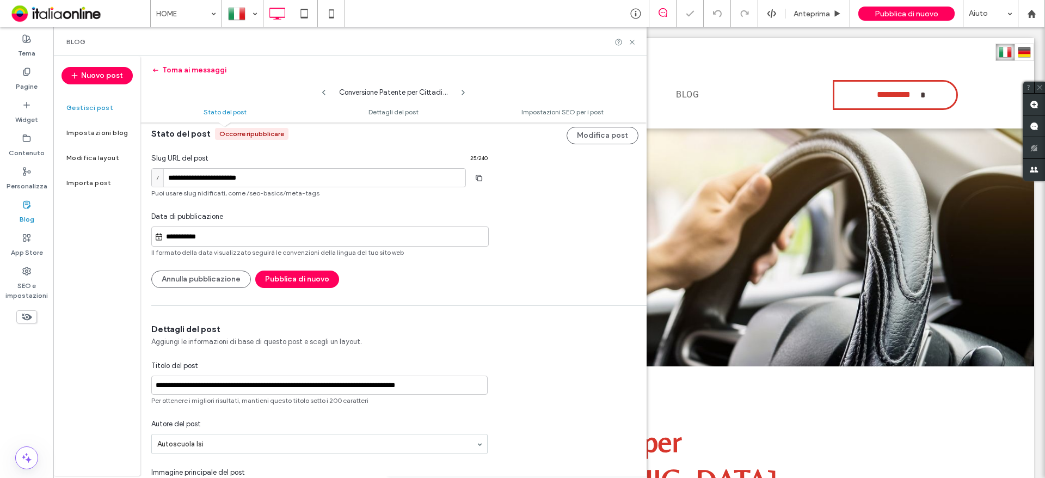
scroll to position [0, 0]
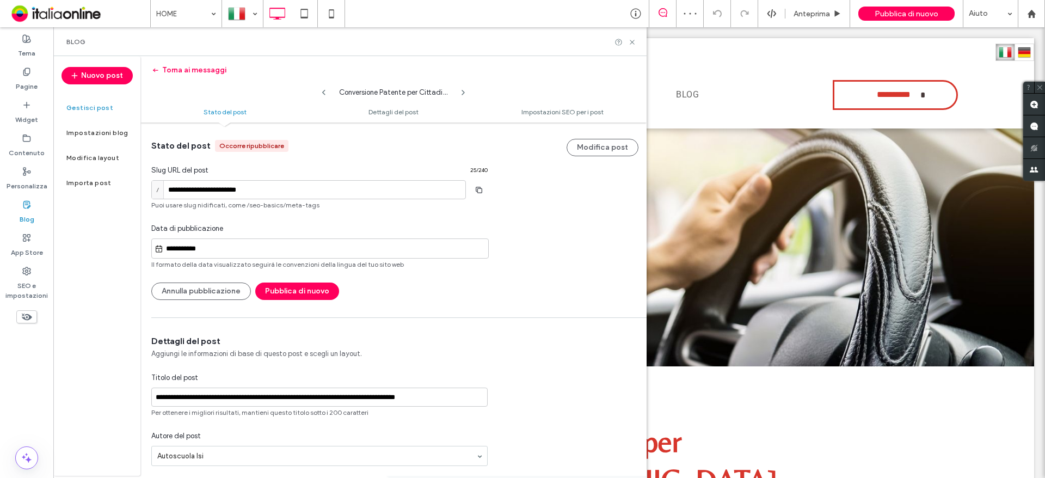
click at [460, 89] on icon at bounding box center [463, 92] width 9 height 9
type input "**********"
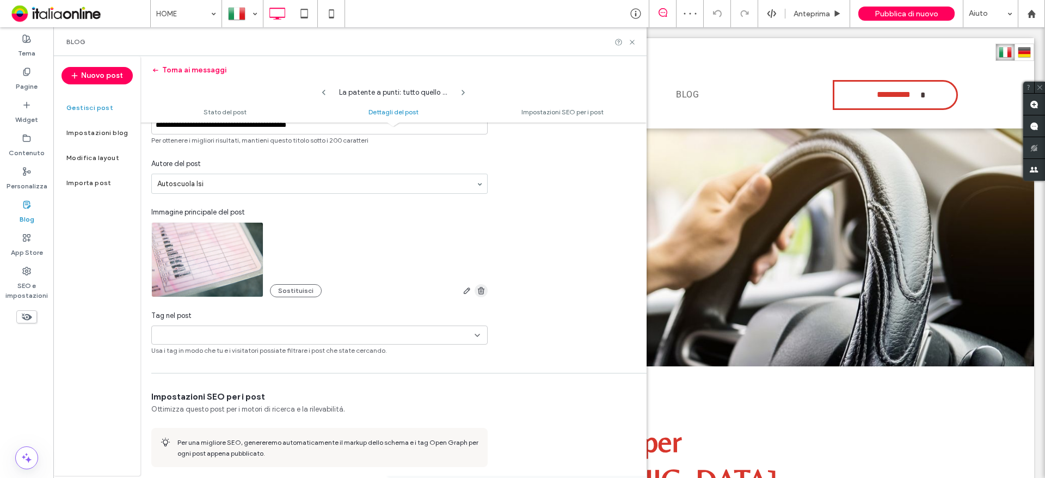
click at [478, 290] on use "button" at bounding box center [481, 290] width 7 height 7
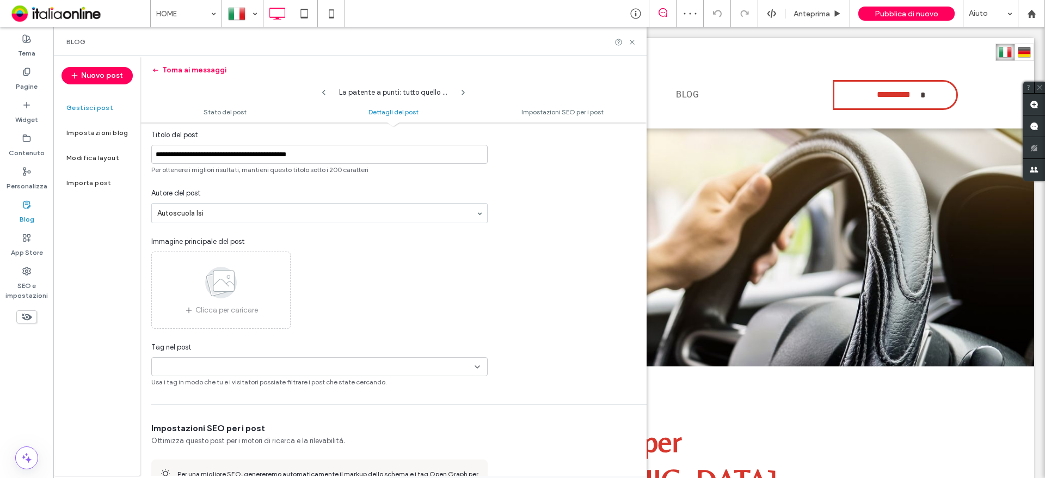
scroll to position [218, 0]
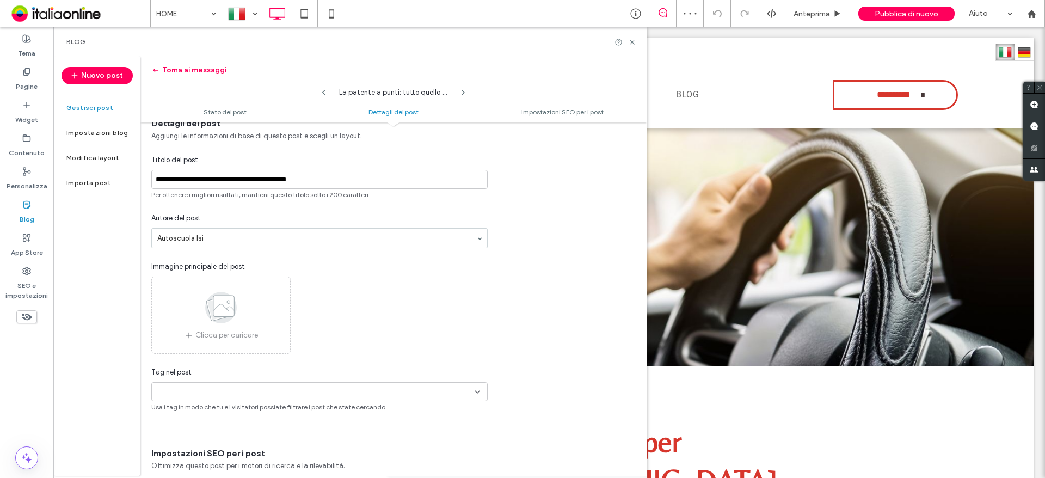
click at [461, 92] on icon at bounding box center [463, 92] width 9 height 9
type input "**********"
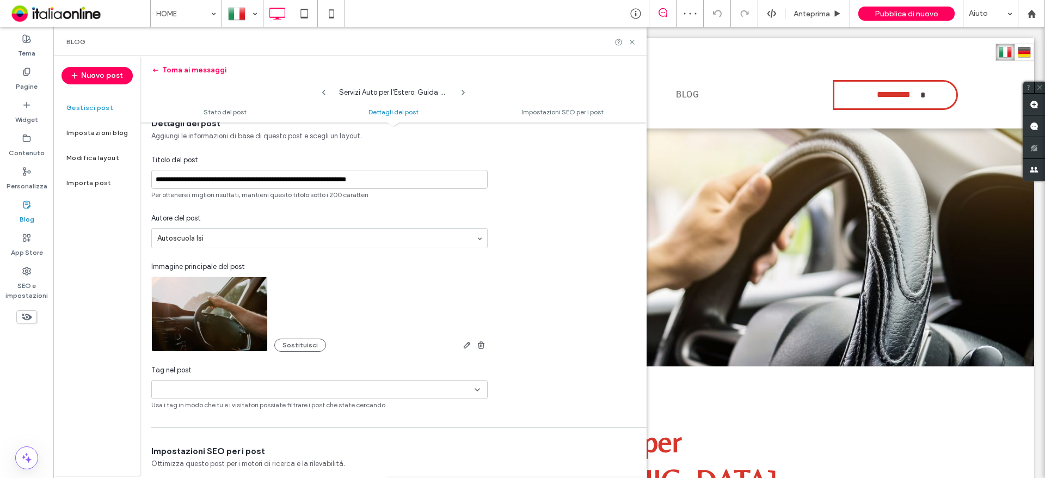
click at [485, 337] on div "Sostituisci" at bounding box center [380, 340] width 213 height 24
click at [484, 340] on span "button" at bounding box center [481, 344] width 13 height 13
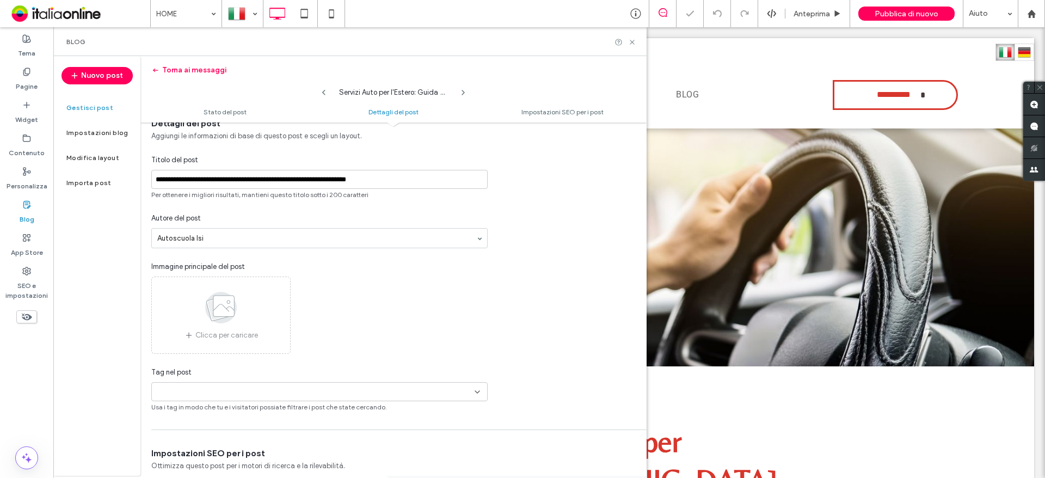
click at [457, 91] on div "Servizi Auto per l'Estero: Guida Completa alle Pratiche Internazionali" at bounding box center [393, 90] width 131 height 16
click at [460, 96] on icon at bounding box center [463, 92] width 9 height 9
type input "**********"
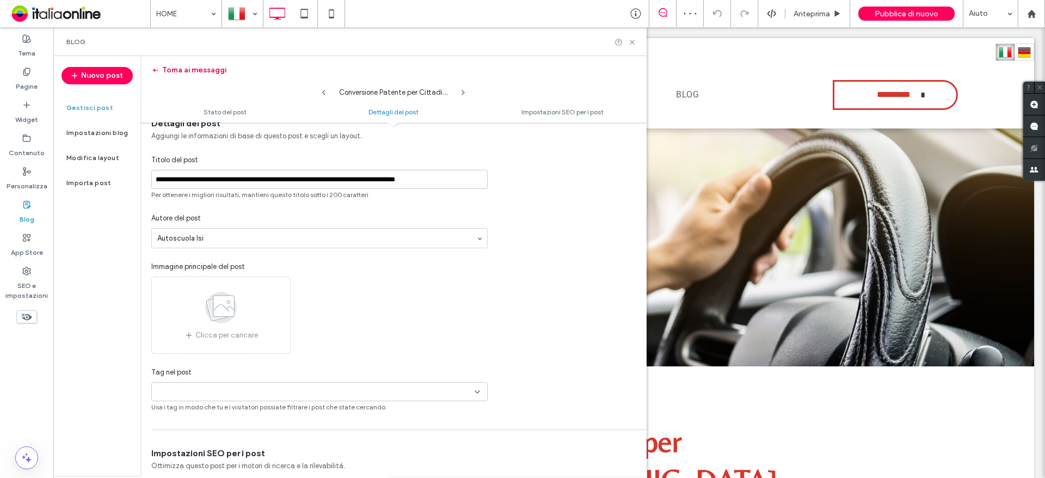
click at [190, 70] on button "Torna ai messaggi" at bounding box center [188, 69] width 75 height 17
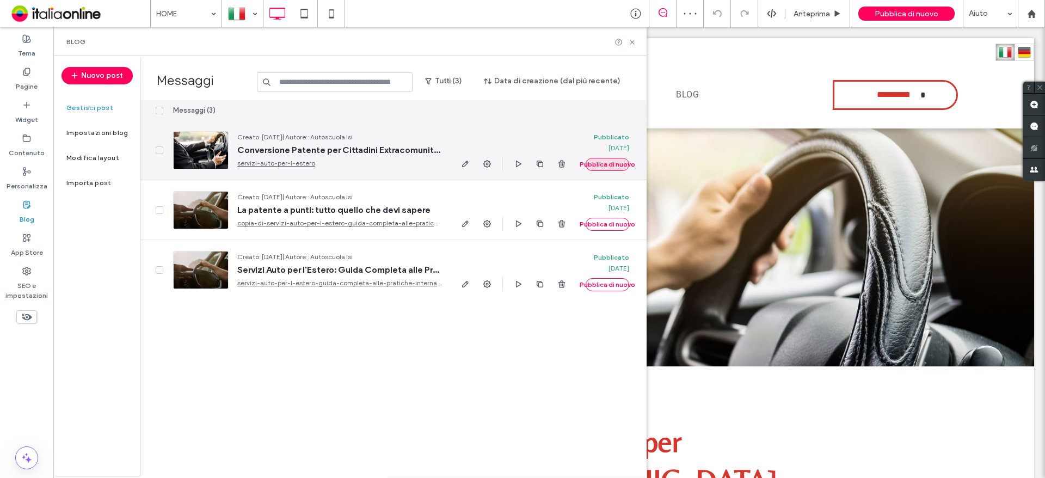
click at [604, 164] on button "Pubblica di nuovo" at bounding box center [608, 164] width 44 height 13
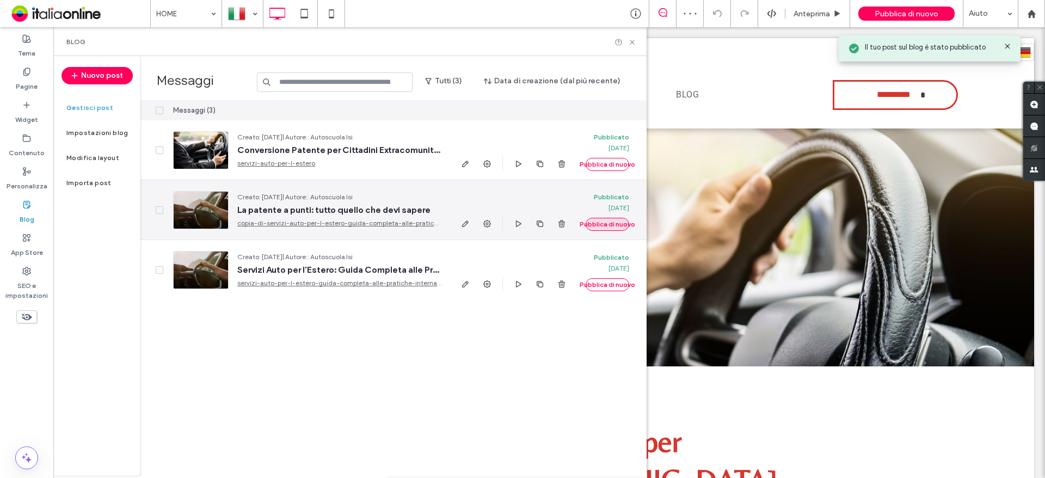
click at [591, 225] on button "Pubblica di nuovo" at bounding box center [608, 224] width 44 height 13
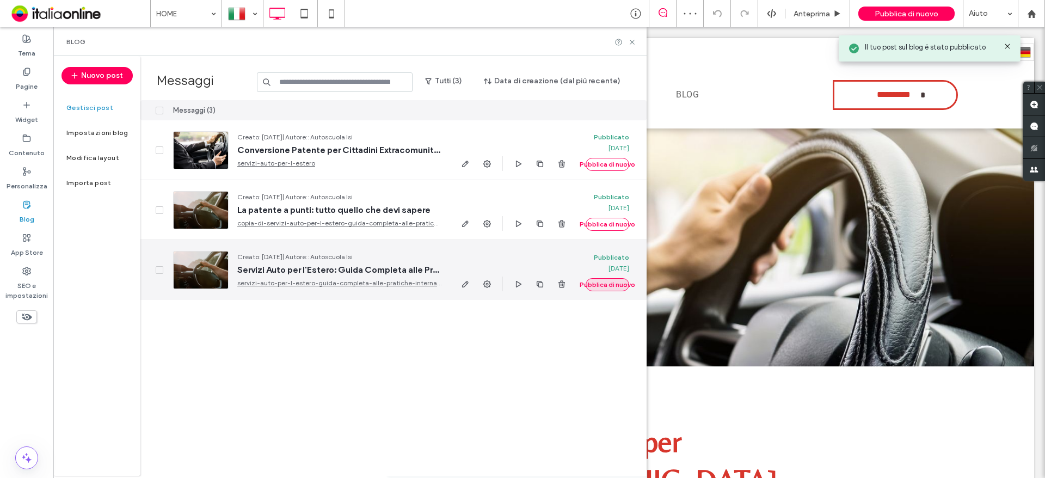
click at [599, 288] on button "Pubblica di nuovo" at bounding box center [608, 284] width 44 height 13
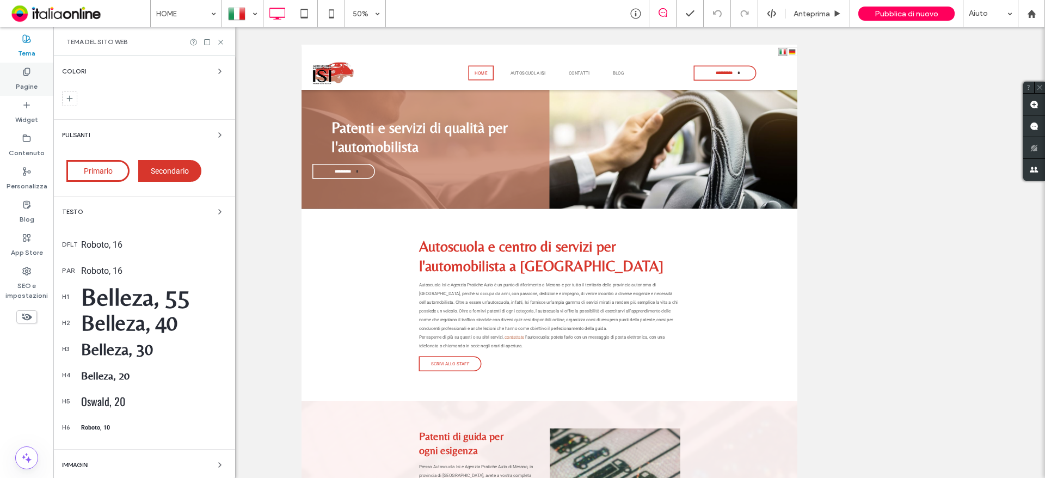
click at [17, 91] on div "Pagine" at bounding box center [26, 79] width 53 height 33
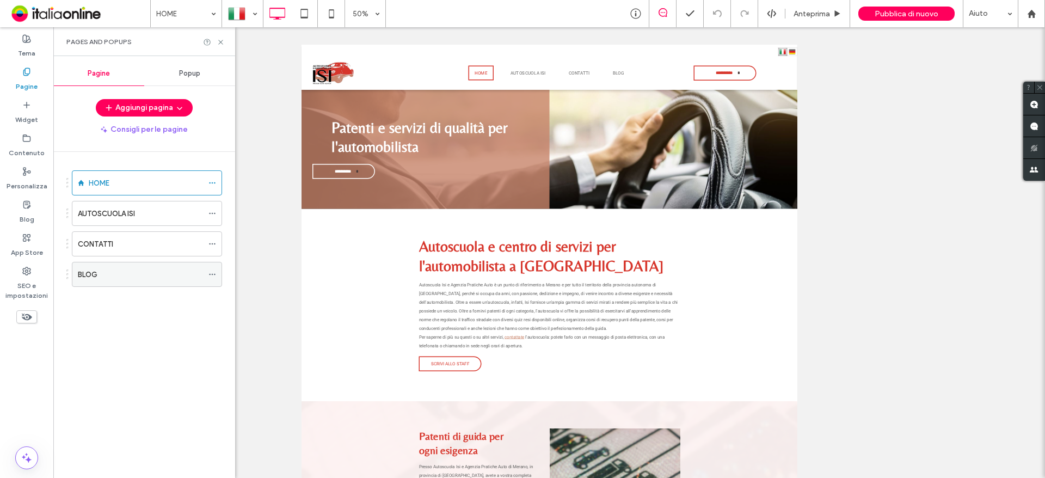
click at [95, 286] on div "BLOG" at bounding box center [147, 274] width 150 height 25
click at [98, 278] on div "BLOG" at bounding box center [140, 274] width 125 height 11
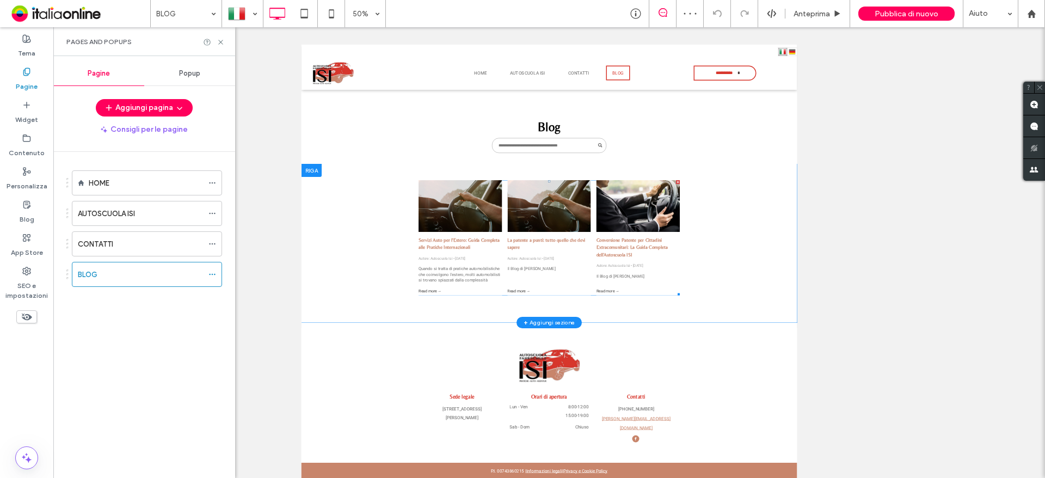
click at [606, 392] on div at bounding box center [619, 366] width 177 height 109
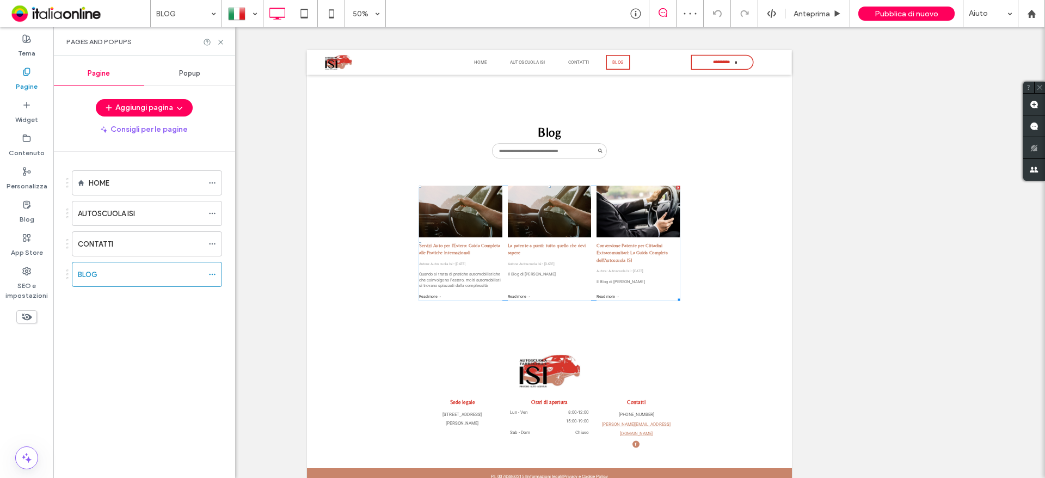
scroll to position [172, 0]
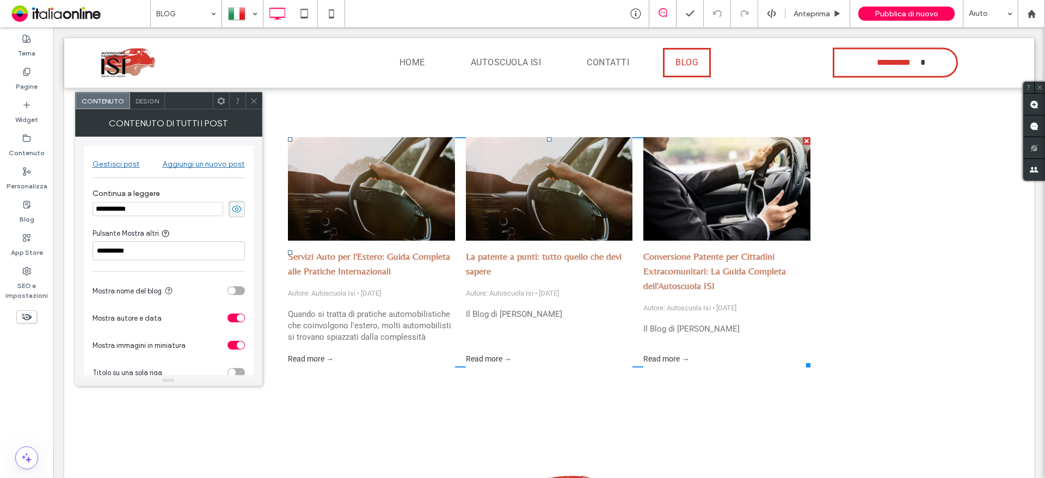
click at [109, 160] on div "Gestisci post" at bounding box center [116, 163] width 47 height 9
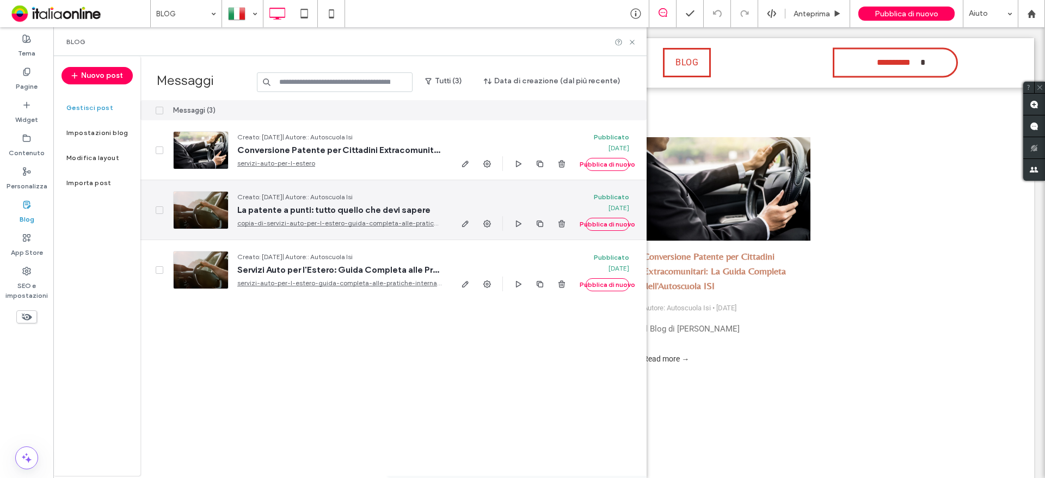
click at [198, 206] on div at bounding box center [201, 210] width 56 height 38
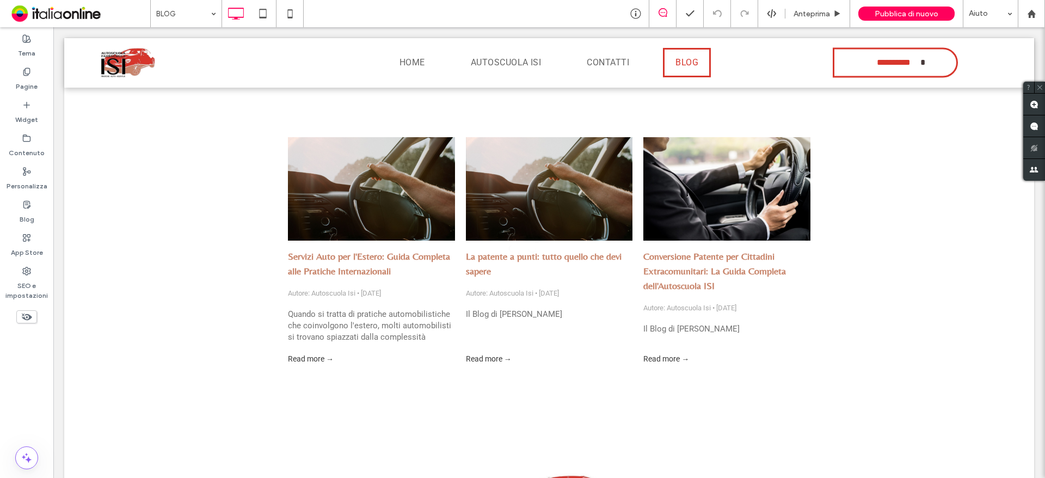
click at [333, 205] on div at bounding box center [522, 239] width 1045 height 478
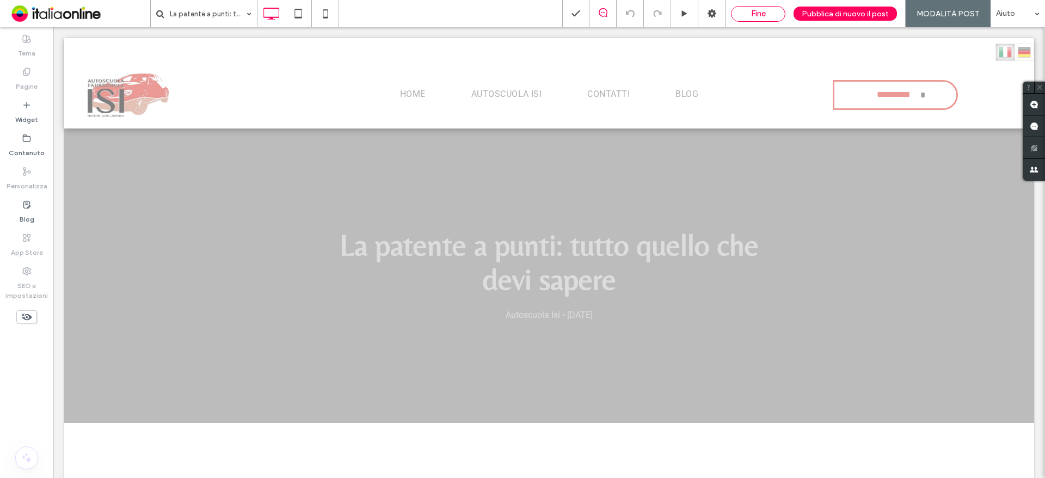
click at [761, 17] on span "Fine" at bounding box center [758, 14] width 15 height 10
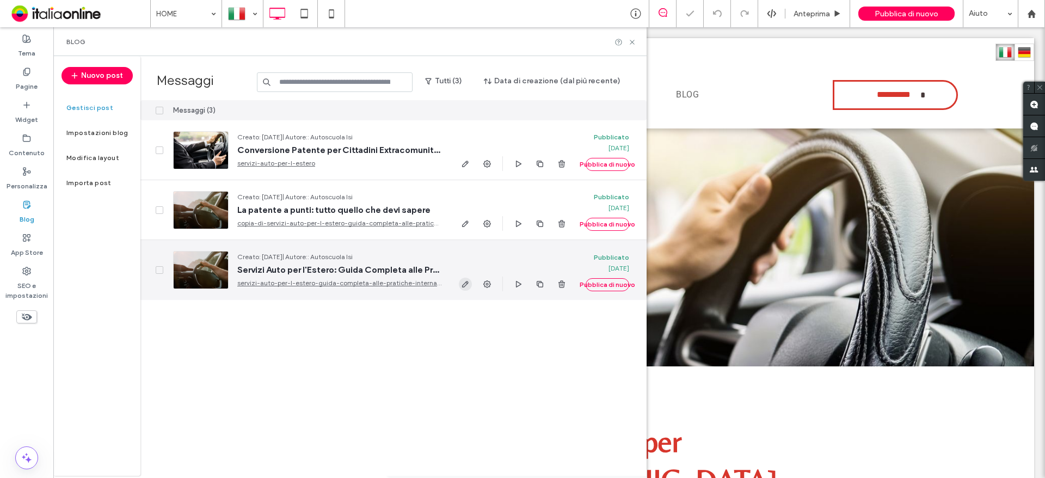
click at [466, 283] on icon "button" at bounding box center [465, 284] width 9 height 9
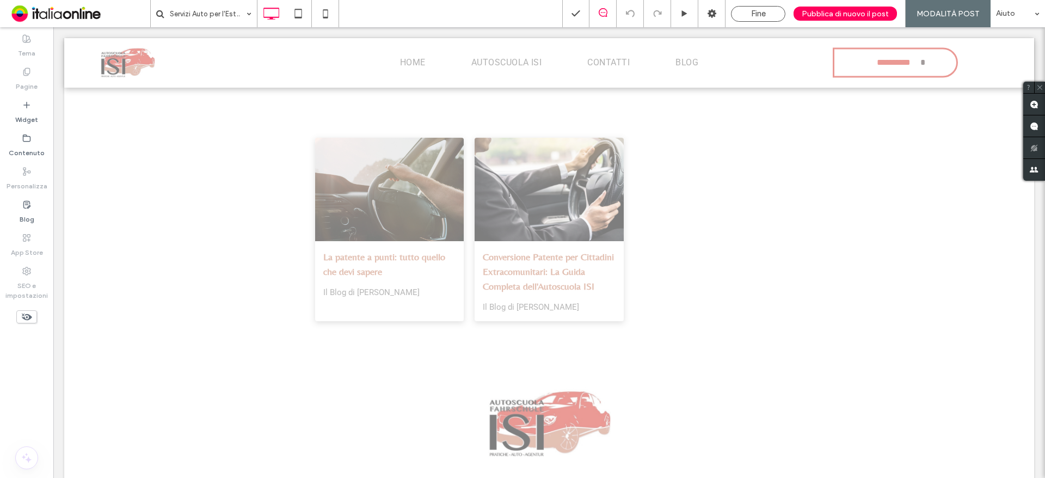
scroll to position [1306, 0]
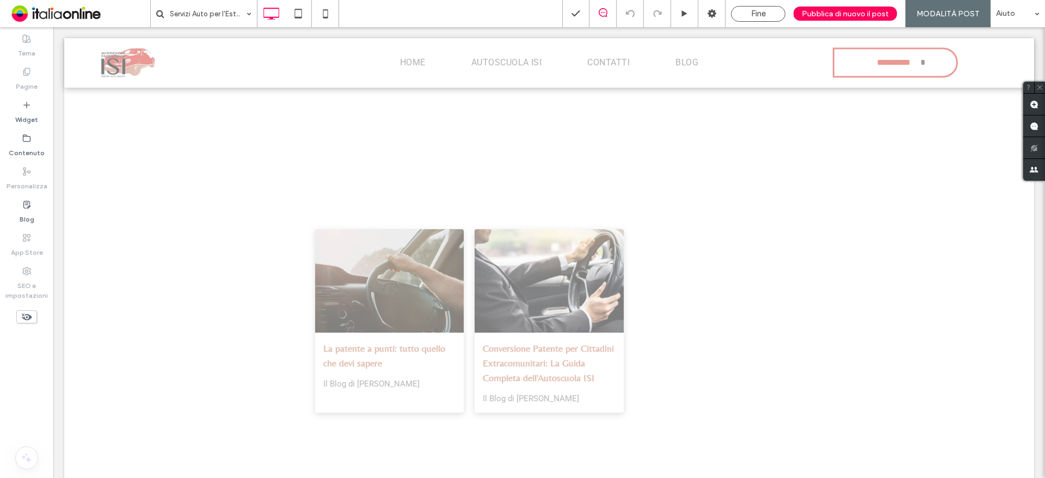
click at [393, 229] on div at bounding box center [390, 280] width 158 height 109
click at [367, 273] on div at bounding box center [390, 280] width 158 height 109
click at [430, 262] on div at bounding box center [390, 280] width 158 height 109
click at [490, 281] on u "layout" at bounding box center [495, 283] width 22 height 9
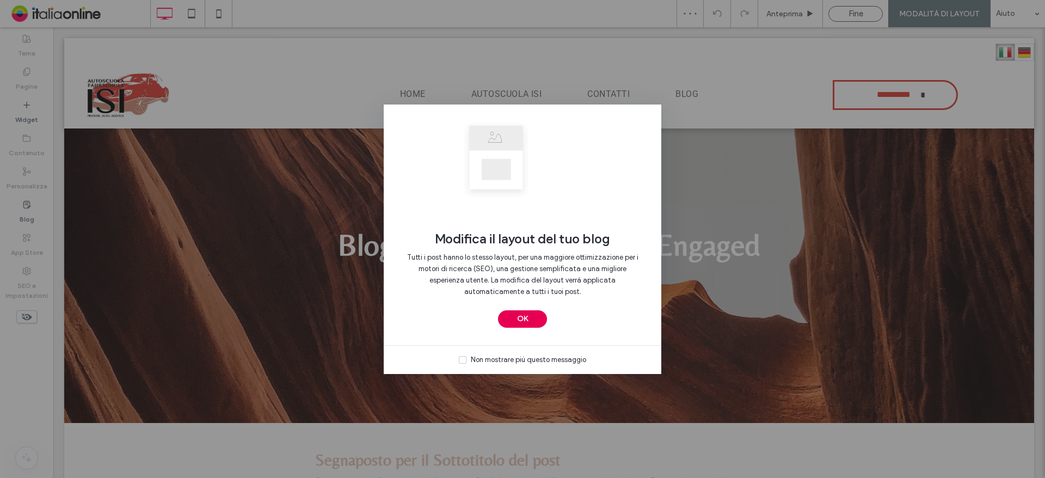
click at [513, 320] on button "OK" at bounding box center [522, 318] width 49 height 17
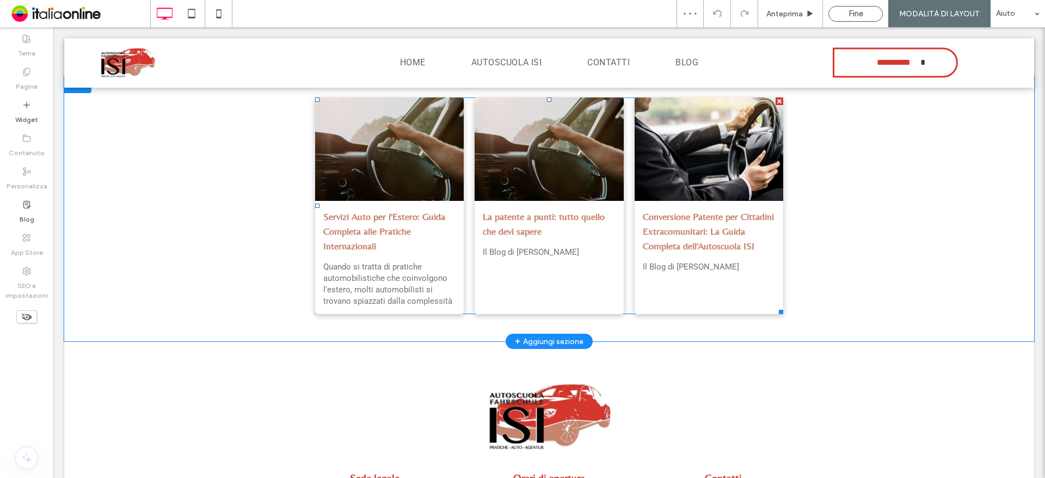
click at [374, 183] on div at bounding box center [390, 148] width 158 height 109
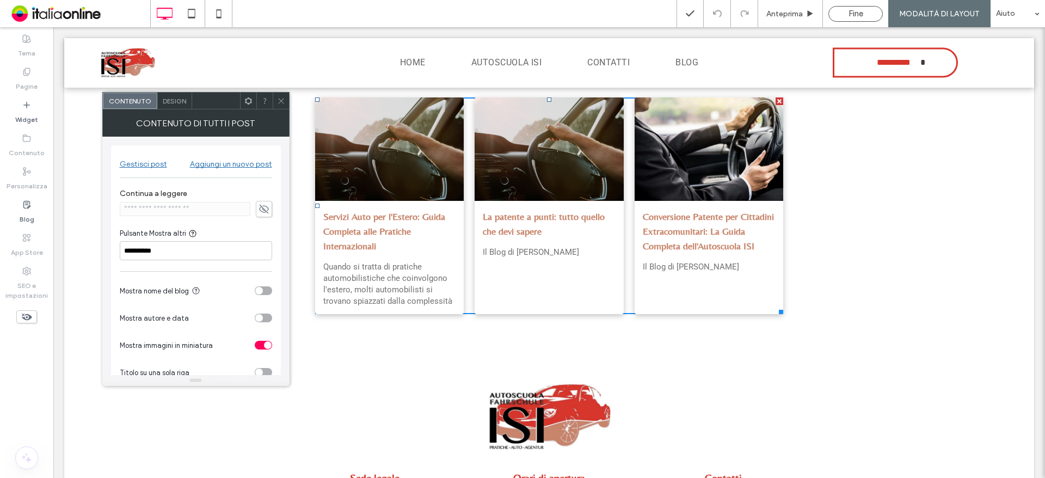
click at [170, 107] on div "Design" at bounding box center [174, 101] width 35 height 16
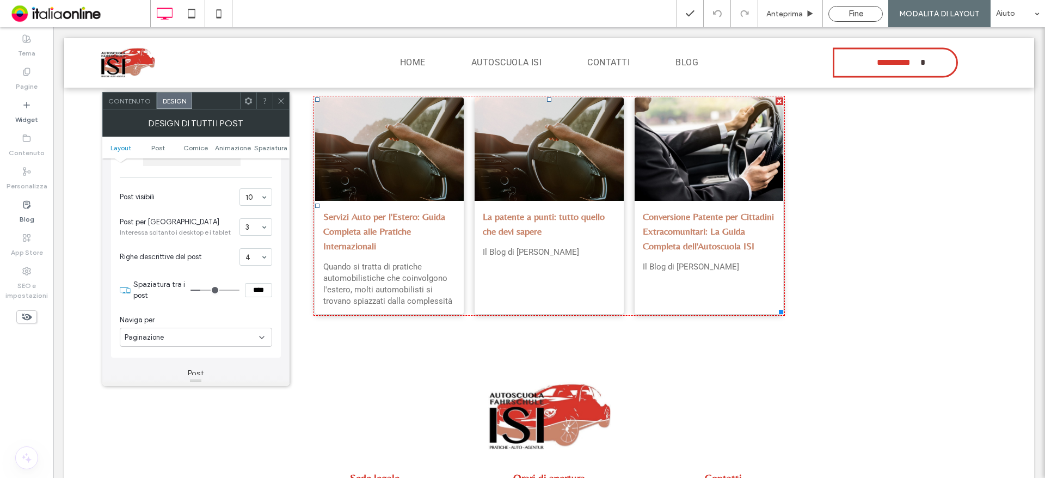
scroll to position [0, 0]
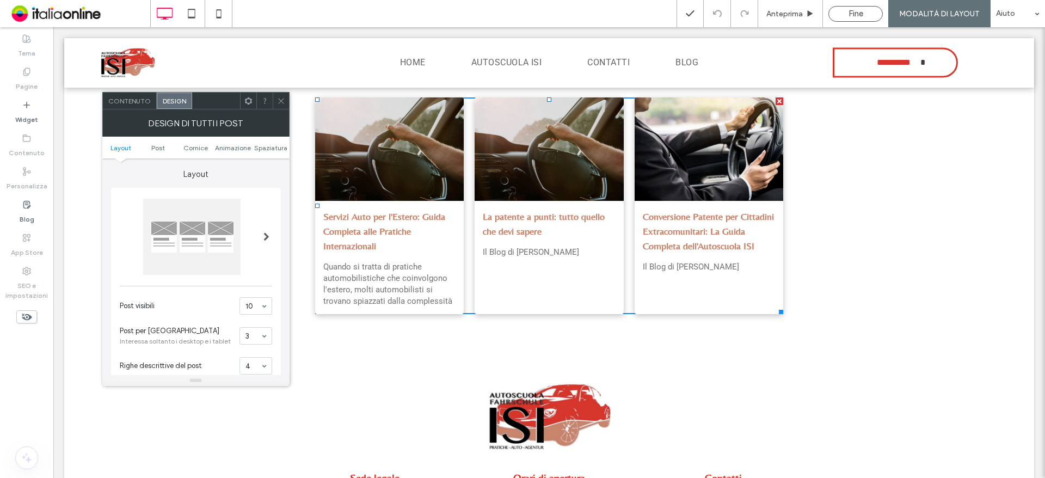
click at [277, 104] on icon at bounding box center [281, 101] width 8 height 8
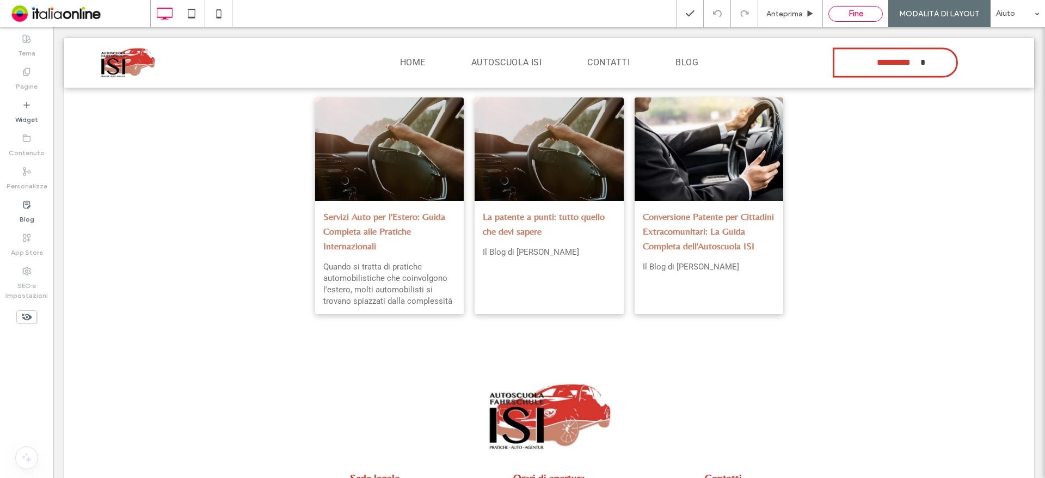
click at [849, 16] on span "Fine" at bounding box center [855, 14] width 15 height 10
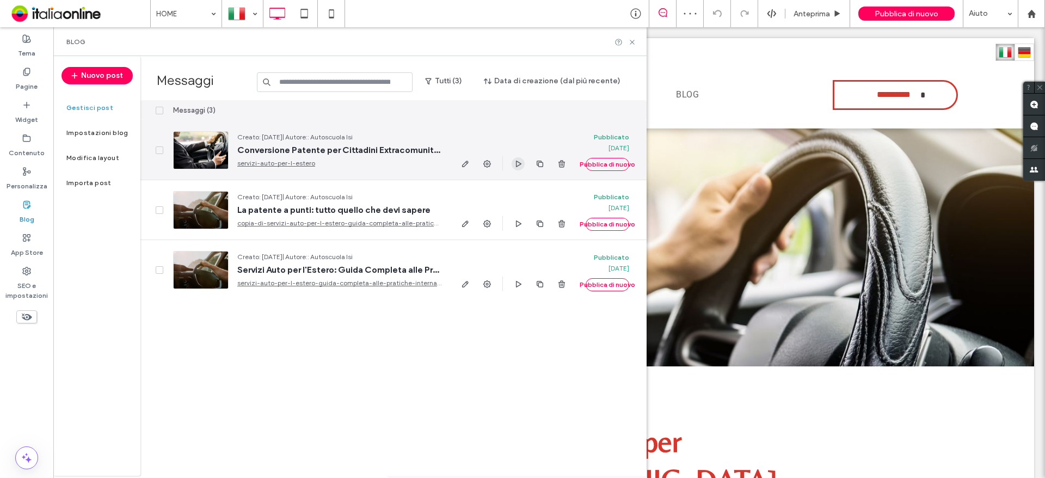
click at [515, 160] on icon "button" at bounding box center [518, 163] width 9 height 9
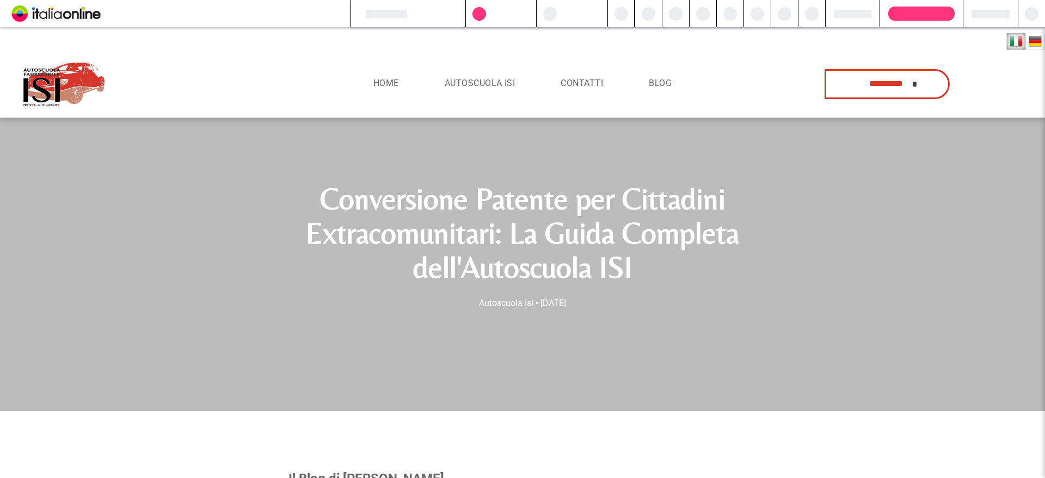
scroll to position [54, 0]
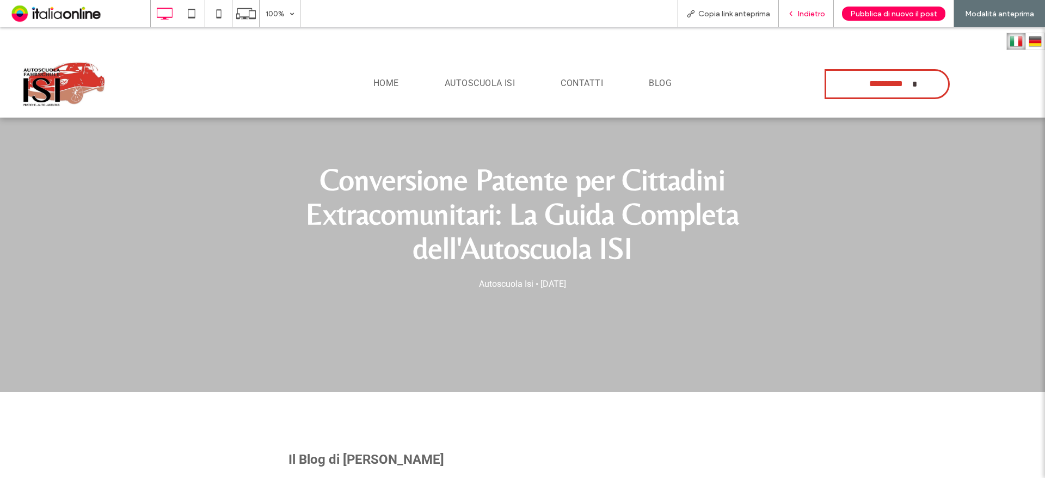
click at [798, 15] on div "Indietro" at bounding box center [806, 13] width 54 height 9
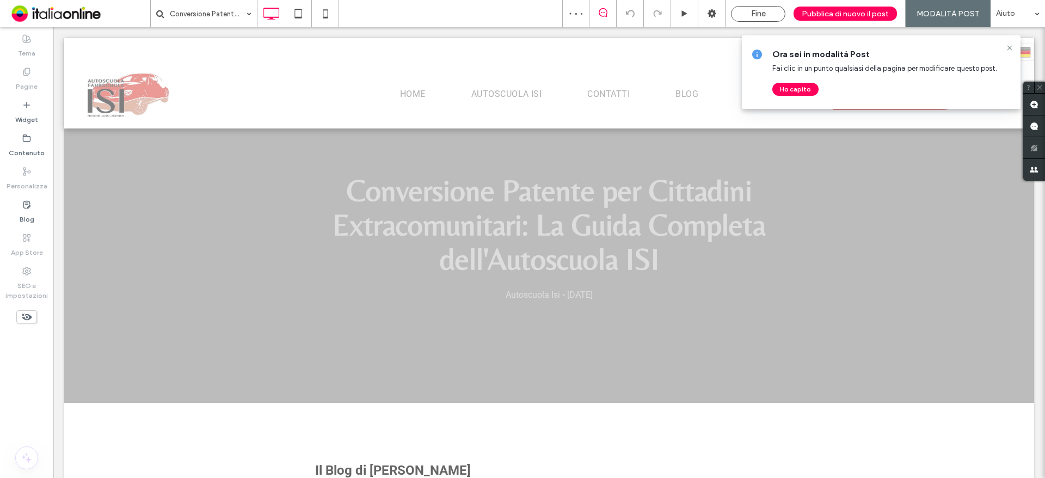
click at [342, 330] on div "Conversione Patente per Cittadini Extracomunitari: La Guida Completa dell'Autos…" at bounding box center [549, 238] width 970 height 329
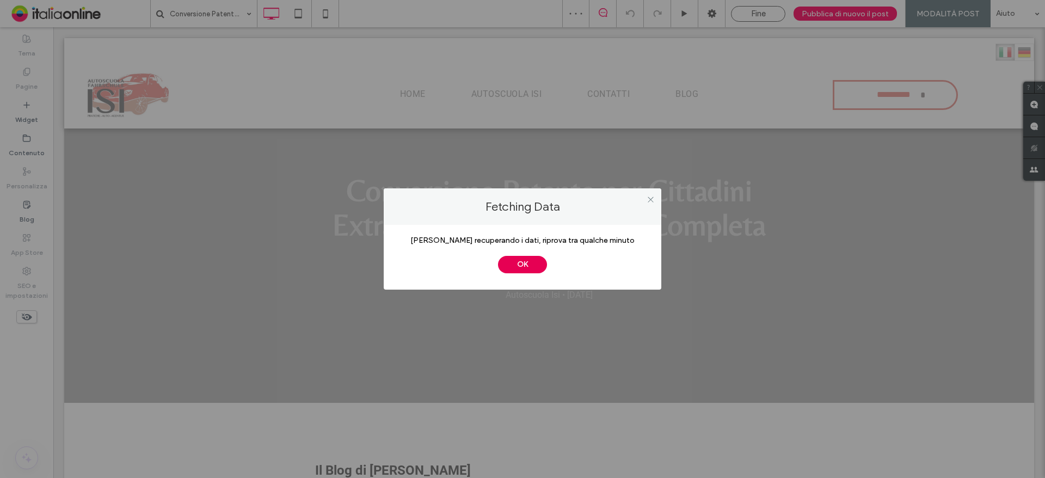
click at [508, 268] on button "OK" at bounding box center [522, 264] width 49 height 17
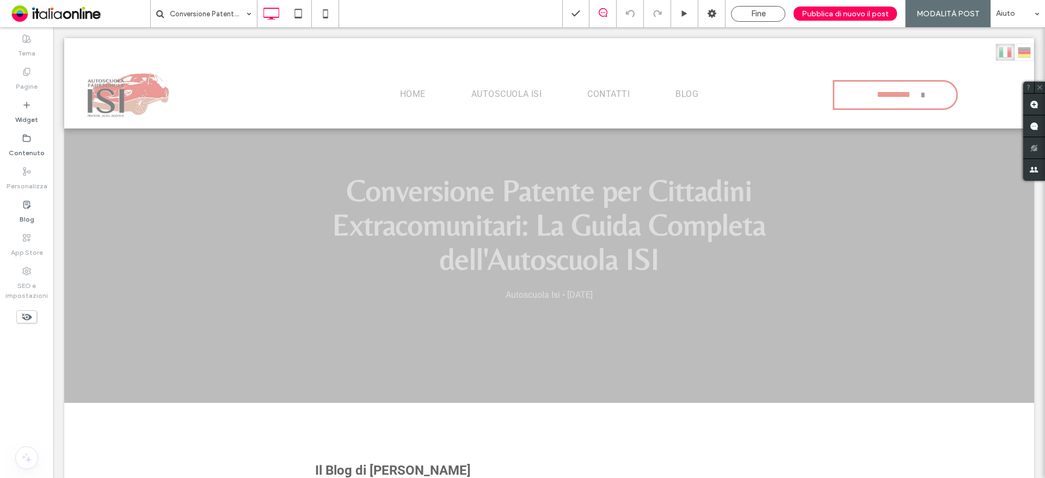
click at [285, 360] on div "Conversione Patente per Cittadini Extracomunitari: La Guida Completa dell'Autos…" at bounding box center [549, 238] width 970 height 329
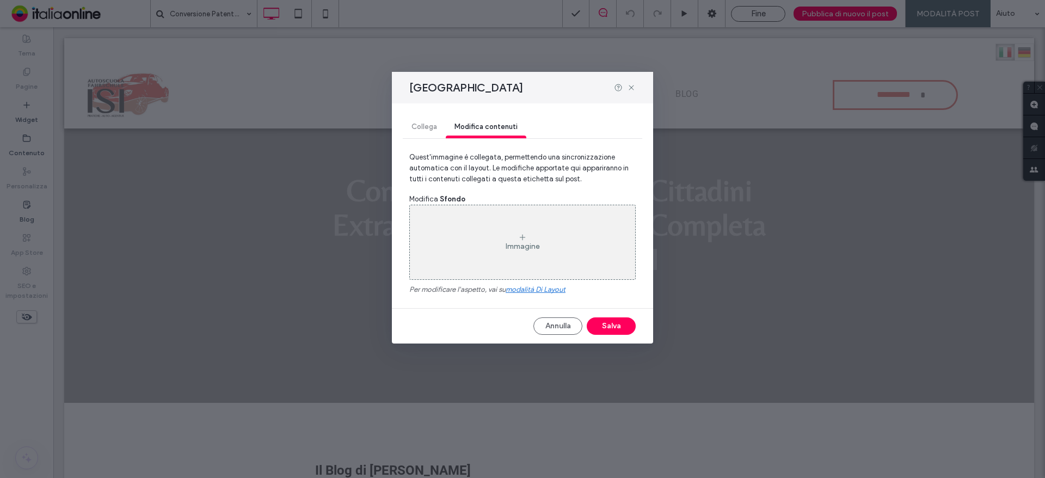
click at [520, 225] on div "Immagine" at bounding box center [522, 242] width 225 height 72
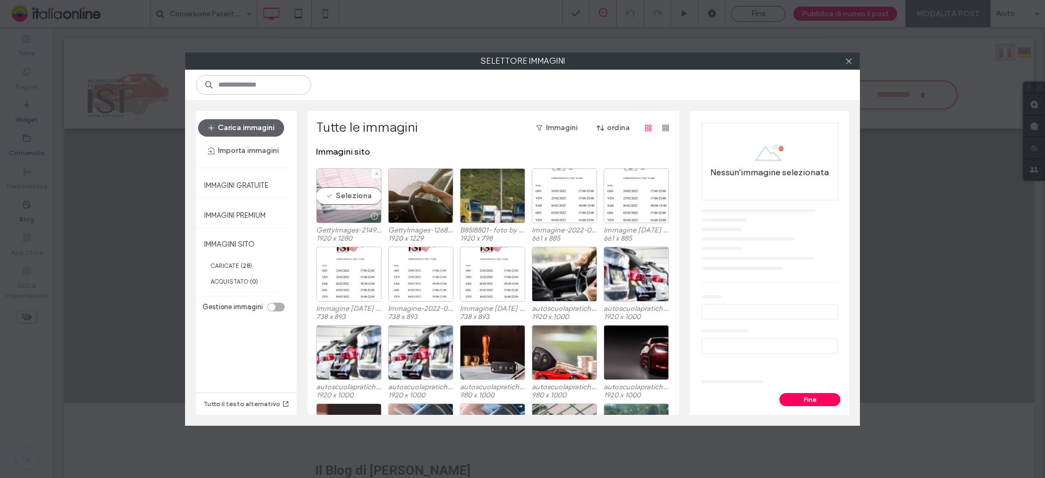
click at [331, 200] on div "Seleziona" at bounding box center [348, 195] width 65 height 55
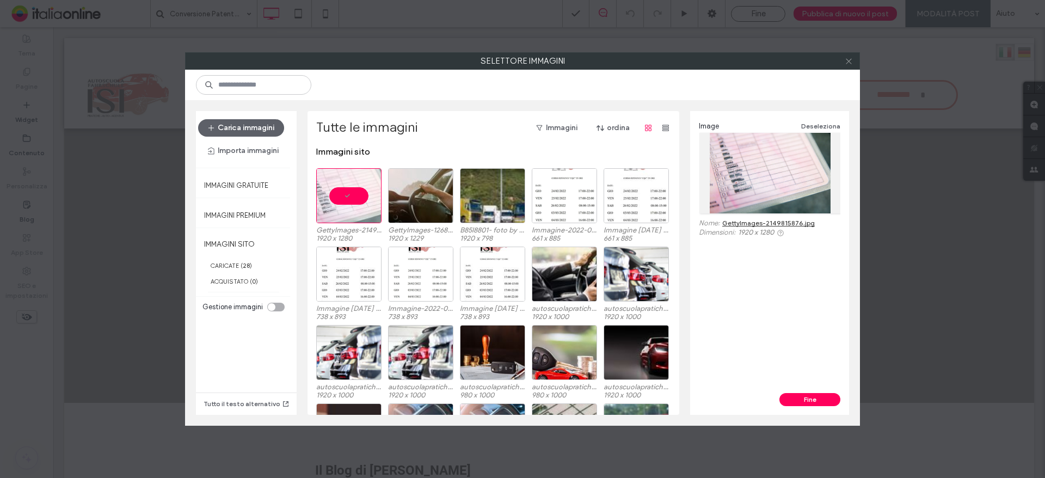
click at [852, 59] on icon at bounding box center [849, 61] width 8 height 8
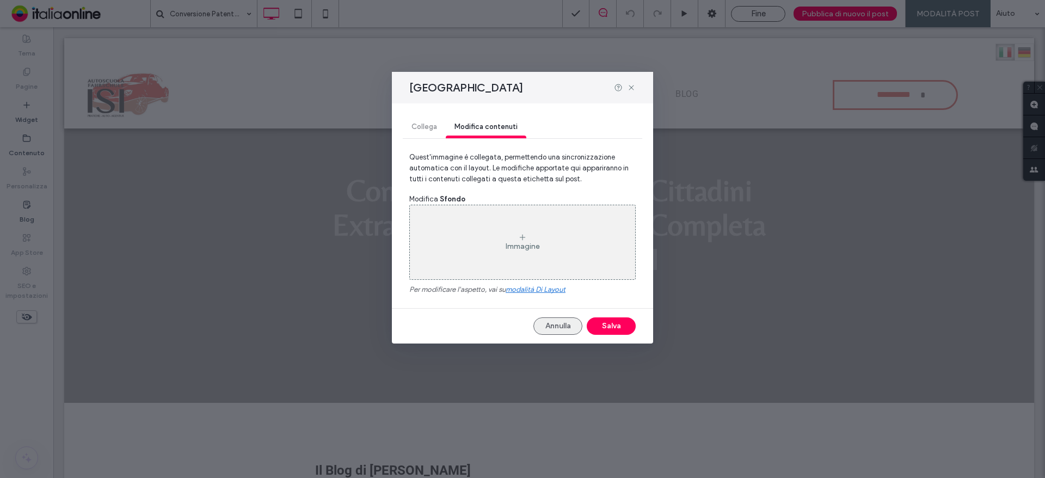
click at [564, 321] on button "Annulla" at bounding box center [557, 325] width 49 height 17
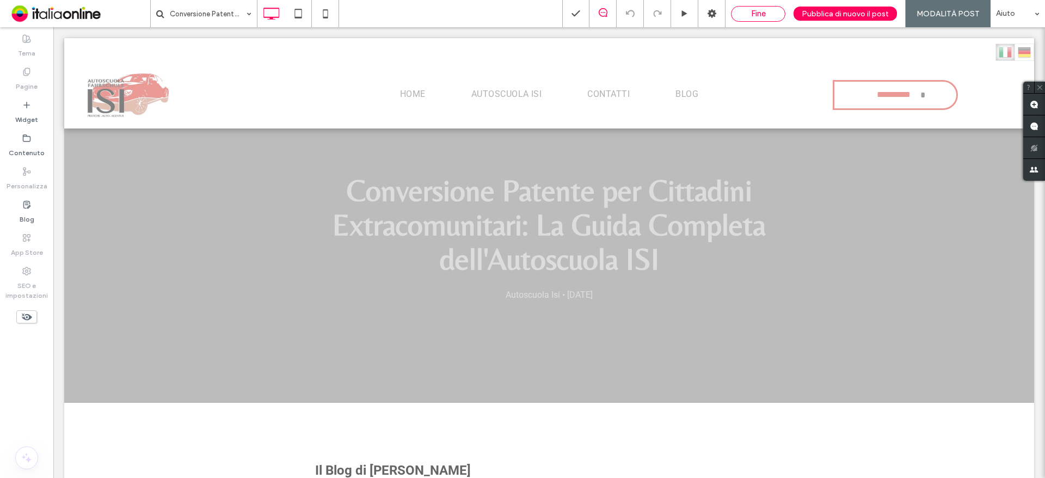
click at [775, 10] on div "Fine" at bounding box center [757, 14] width 53 height 10
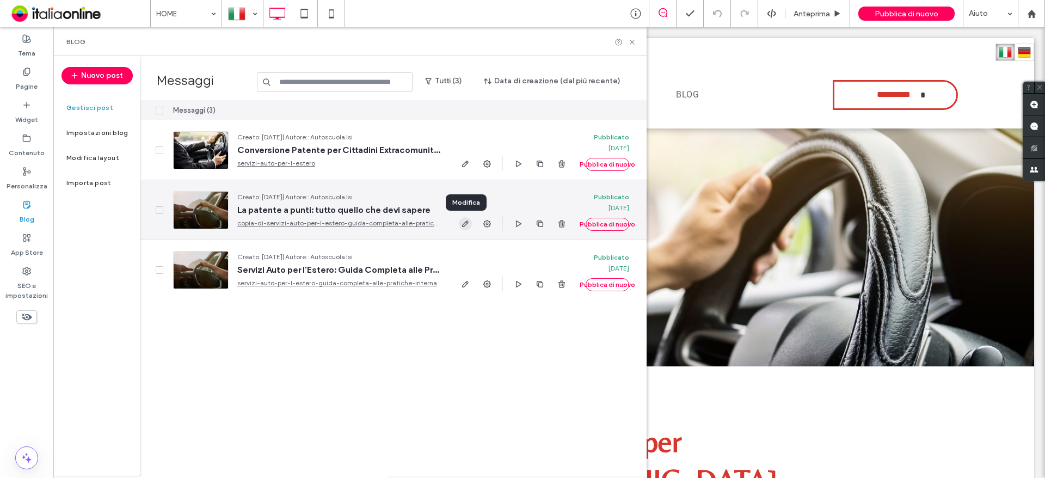
click at [466, 224] on icon "button" at bounding box center [465, 223] width 9 height 9
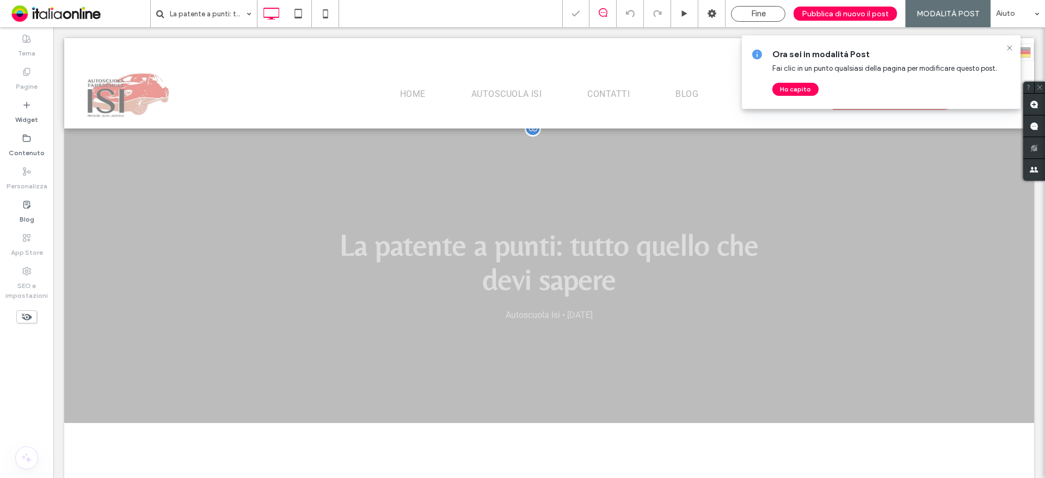
click at [190, 308] on div "La patente a punti: tutto quello che devi sapere Autoscuola Isi • 15 settembre …" at bounding box center [549, 275] width 970 height 294
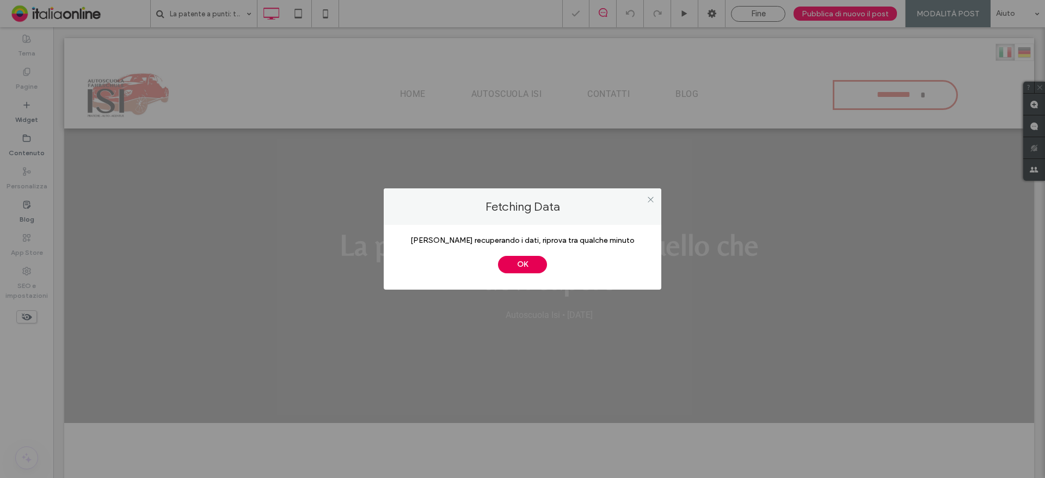
click at [526, 259] on button "OK" at bounding box center [522, 264] width 49 height 17
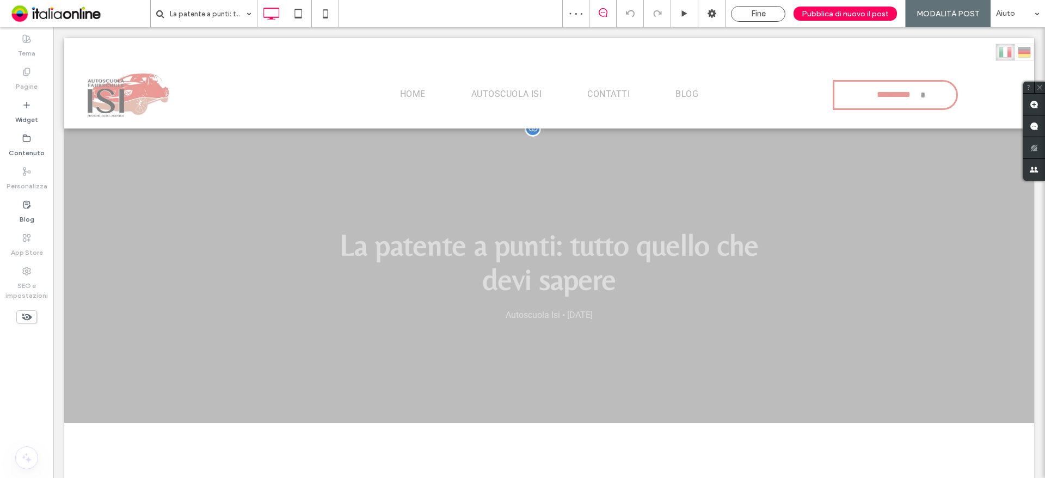
click at [134, 322] on div "La patente a punti: tutto quello che devi sapere Autoscuola Isi • 15 settembre …" at bounding box center [549, 275] width 970 height 294
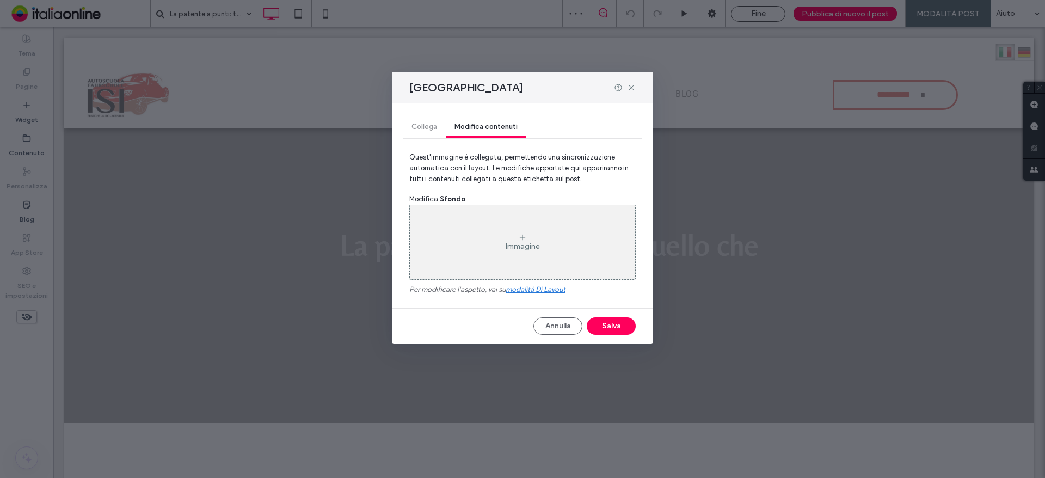
click at [535, 240] on div "Immagine" at bounding box center [522, 242] width 225 height 72
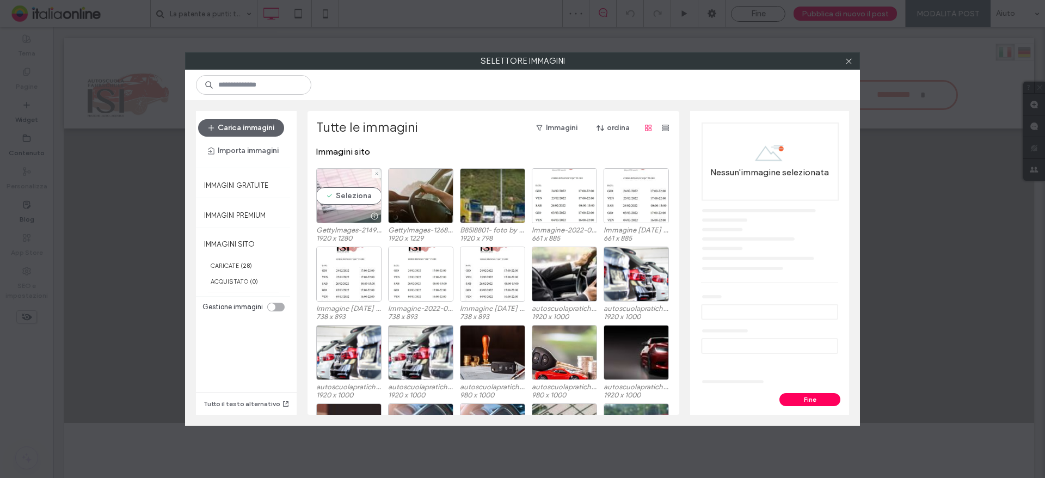
click at [322, 198] on div "Seleziona" at bounding box center [348, 195] width 65 height 55
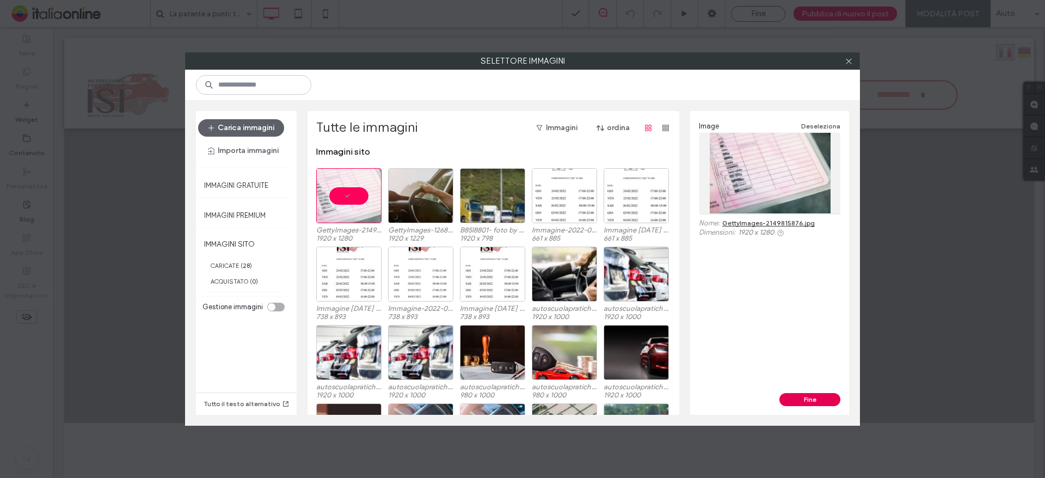
click at [799, 403] on button "Fine" at bounding box center [809, 399] width 61 height 13
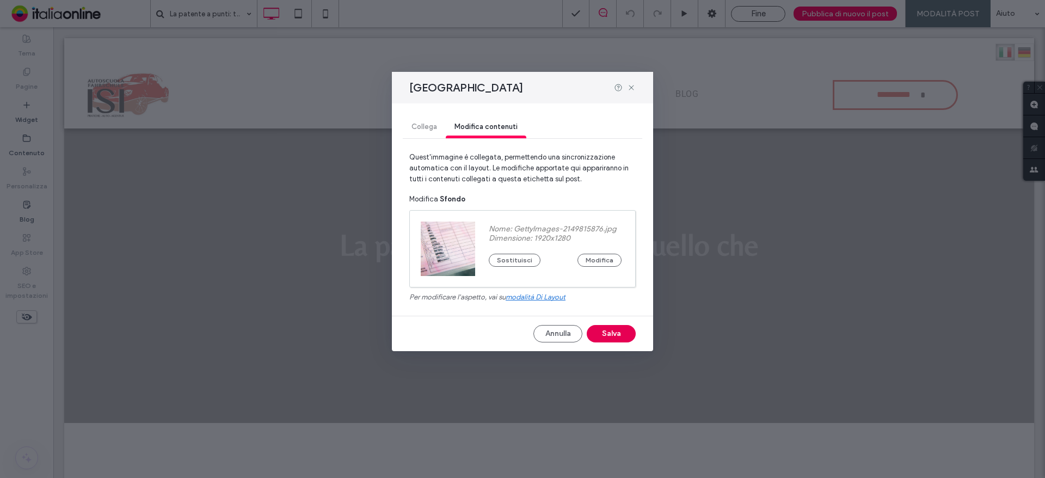
click at [627, 334] on button "Salva" at bounding box center [611, 333] width 49 height 17
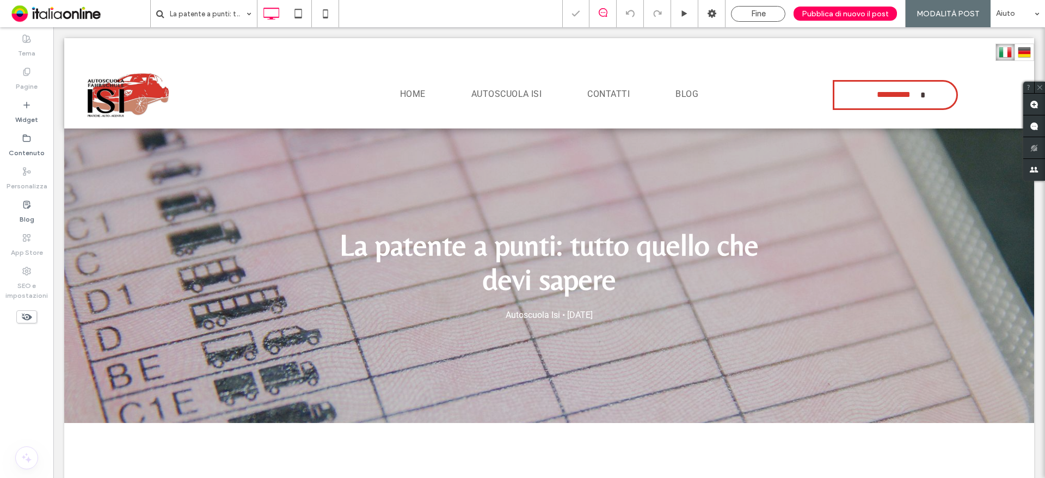
click at [737, 23] on div "Fine Pubblica di nuovo il post MODALITÀ POST Aiuto" at bounding box center [803, 13] width 483 height 27
click at [738, 19] on div "Fine" at bounding box center [758, 14] width 54 height 16
click at [756, 15] on span "Fine" at bounding box center [758, 14] width 15 height 10
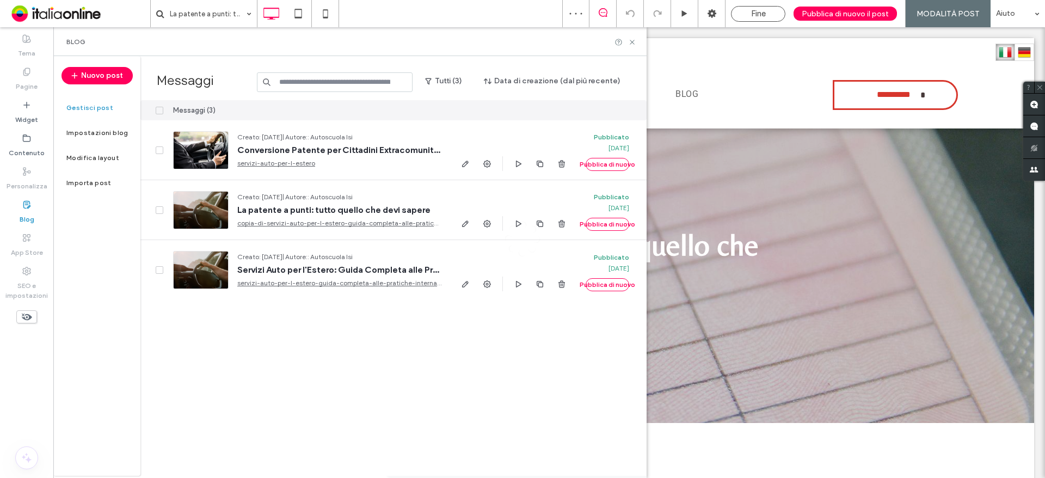
click at [832, 14] on div "La patente a punti: tutto quello che devi sapere Fine Pubblica di nuovo il post…" at bounding box center [522, 239] width 1045 height 478
click at [835, 15] on div at bounding box center [522, 239] width 1045 height 478
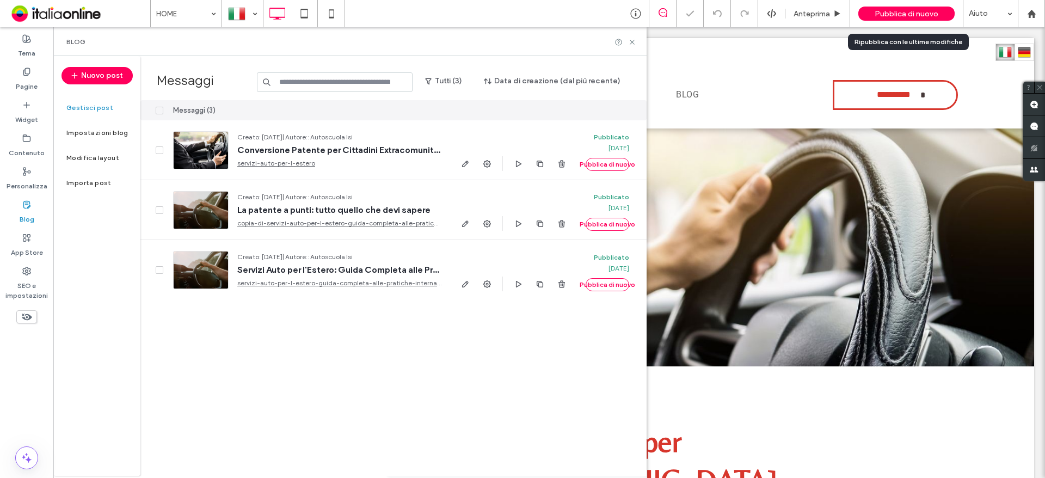
click at [882, 14] on span "Pubblica di nuovo" at bounding box center [907, 13] width 64 height 9
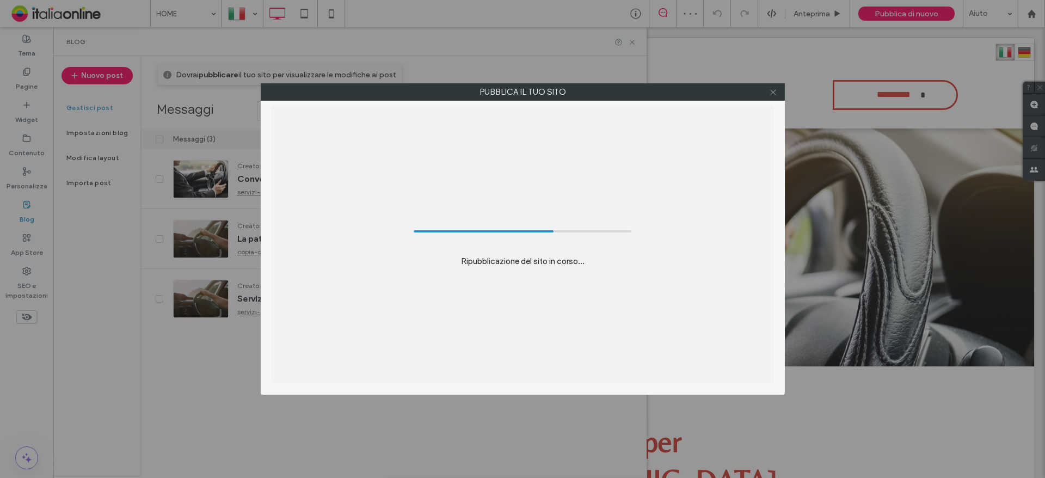
click at [777, 92] on icon at bounding box center [773, 92] width 8 height 8
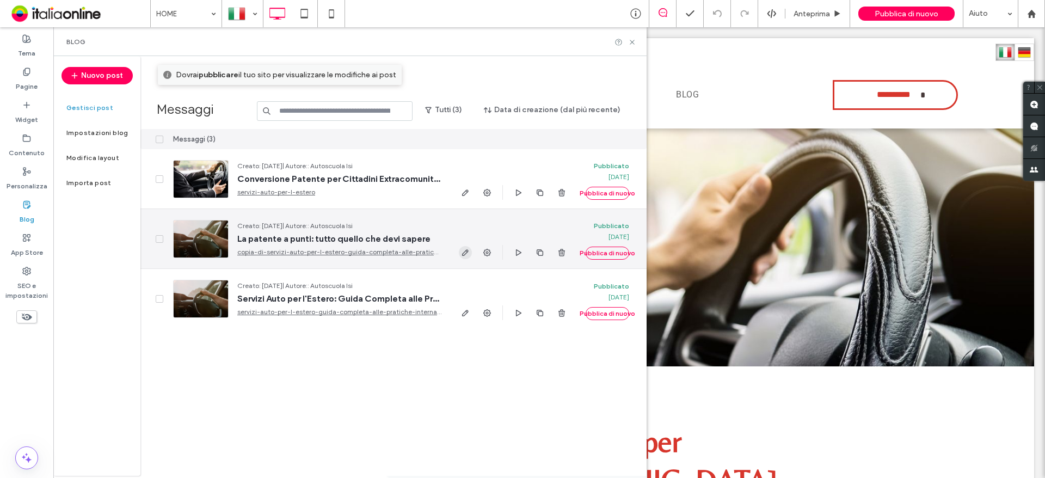
click at [466, 255] on icon "button" at bounding box center [465, 252] width 9 height 9
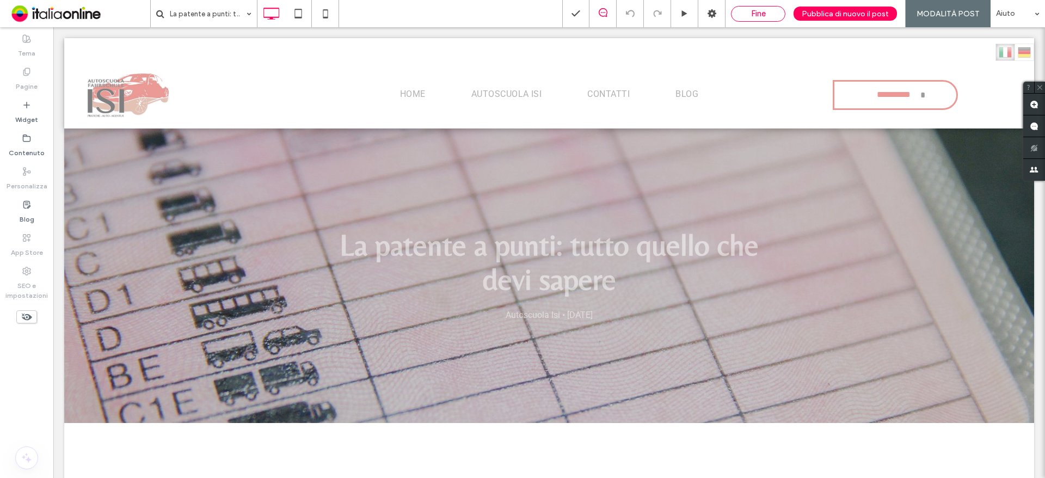
click at [756, 15] on span "Fine" at bounding box center [758, 14] width 15 height 10
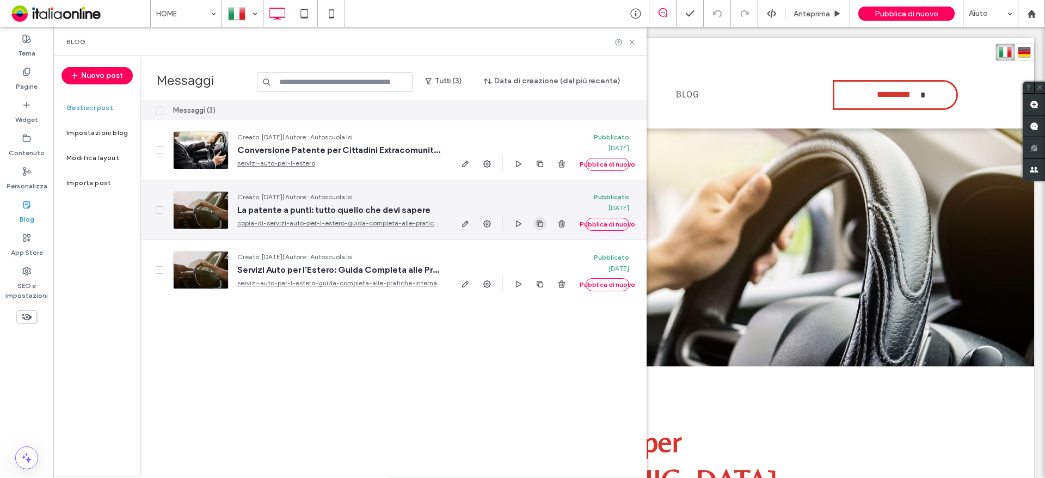
click at [543, 223] on use "button" at bounding box center [540, 223] width 7 height 7
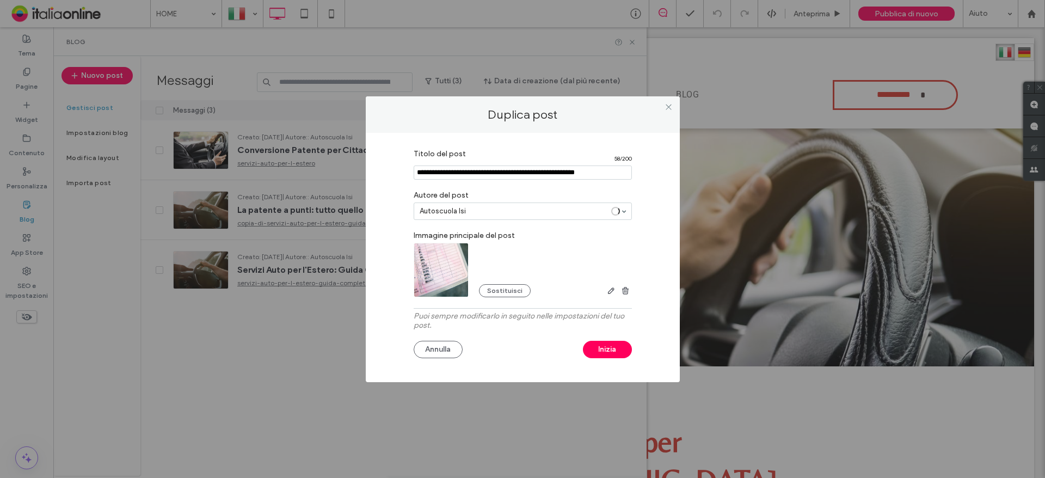
drag, startPoint x: 446, startPoint y: 170, endPoint x: 409, endPoint y: 172, distance: 36.5
click at [409, 172] on div "Titolo del post 58 / 200 Autore del post Autoscuola Isi Immagine principale del…" at bounding box center [522, 255] width 281 height 222
type input "**********"
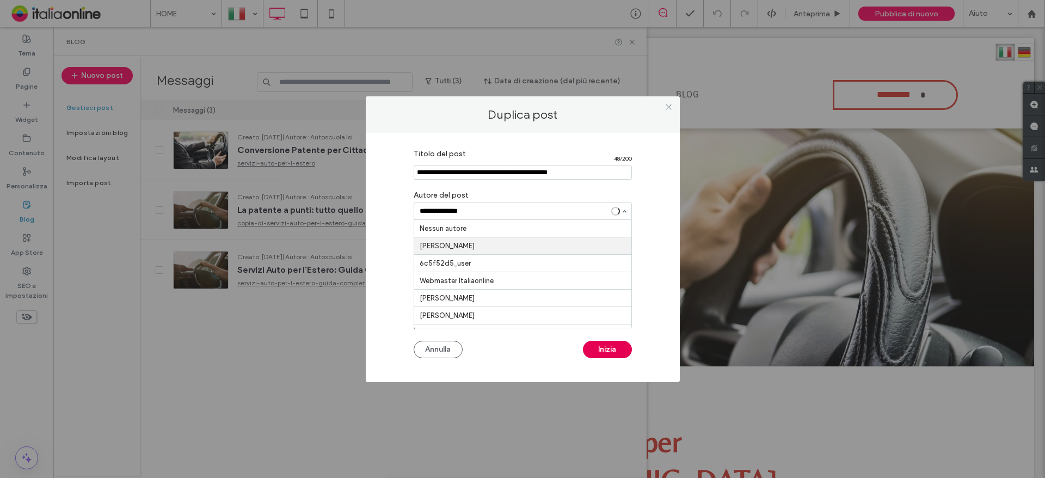
type input "**********"
click at [601, 348] on button "Inizia" at bounding box center [607, 349] width 49 height 17
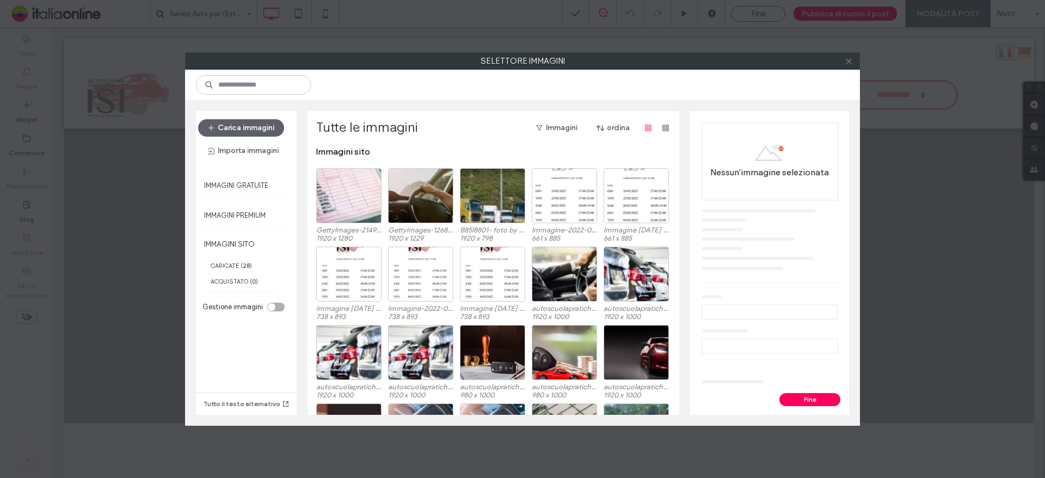
click at [847, 58] on icon at bounding box center [849, 61] width 8 height 8
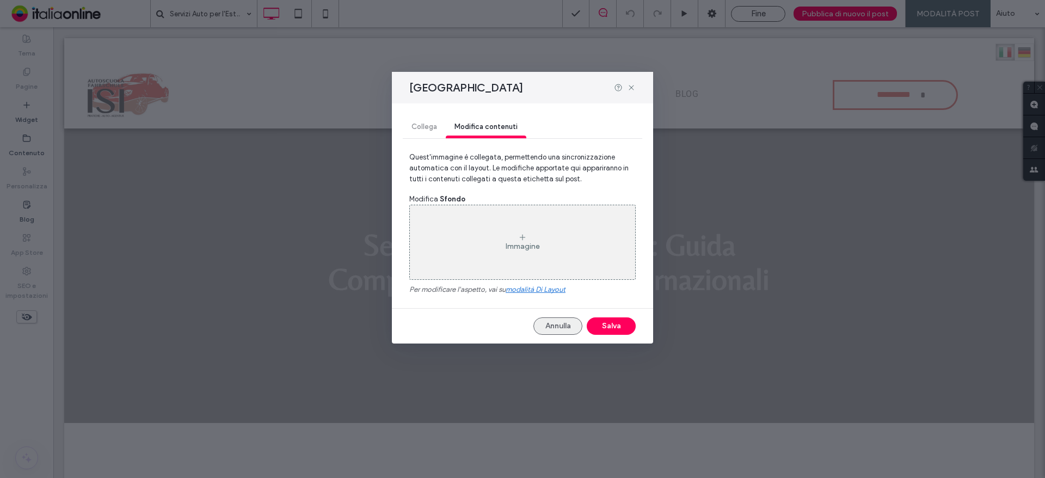
click at [540, 328] on button "Annulla" at bounding box center [557, 325] width 49 height 17
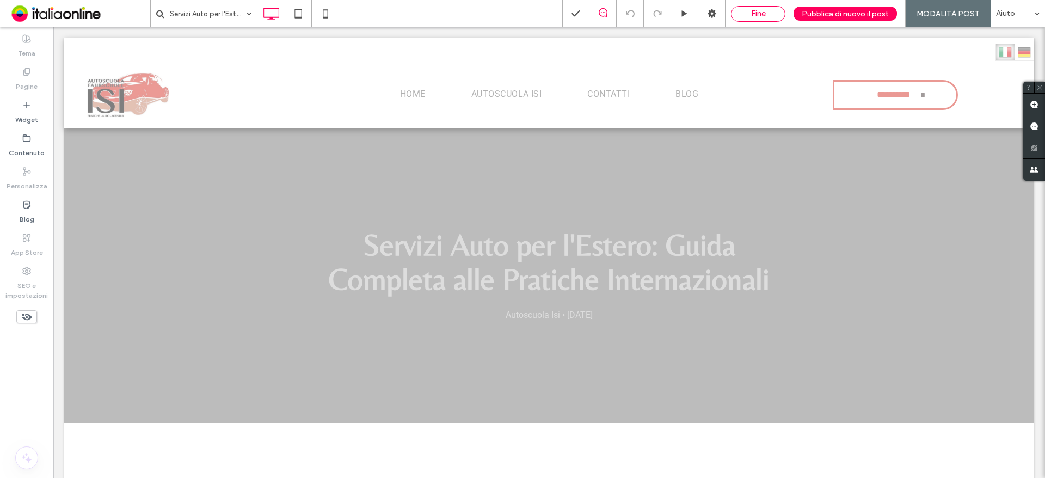
click at [761, 14] on span "Fine" at bounding box center [758, 14] width 15 height 10
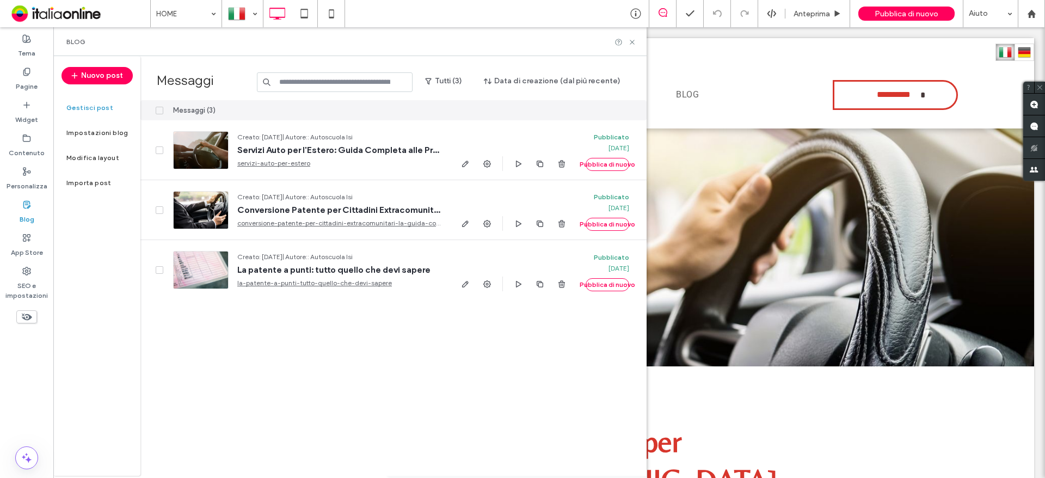
click at [26, 220] on label "Blog" at bounding box center [27, 216] width 15 height 15
click at [27, 210] on label "Blog" at bounding box center [27, 216] width 15 height 15
click at [26, 89] on label "Pagine" at bounding box center [27, 83] width 22 height 15
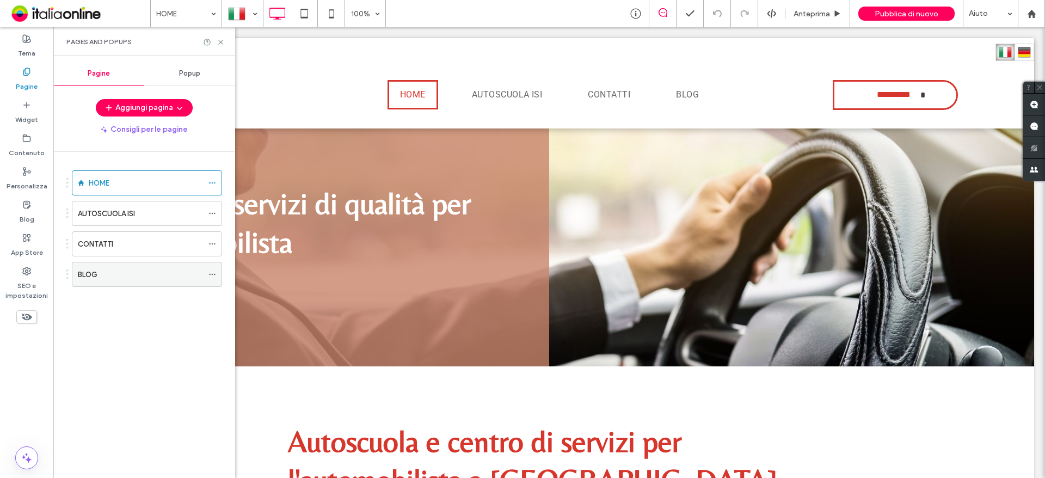
click at [88, 272] on label "BLOG" at bounding box center [88, 274] width 20 height 19
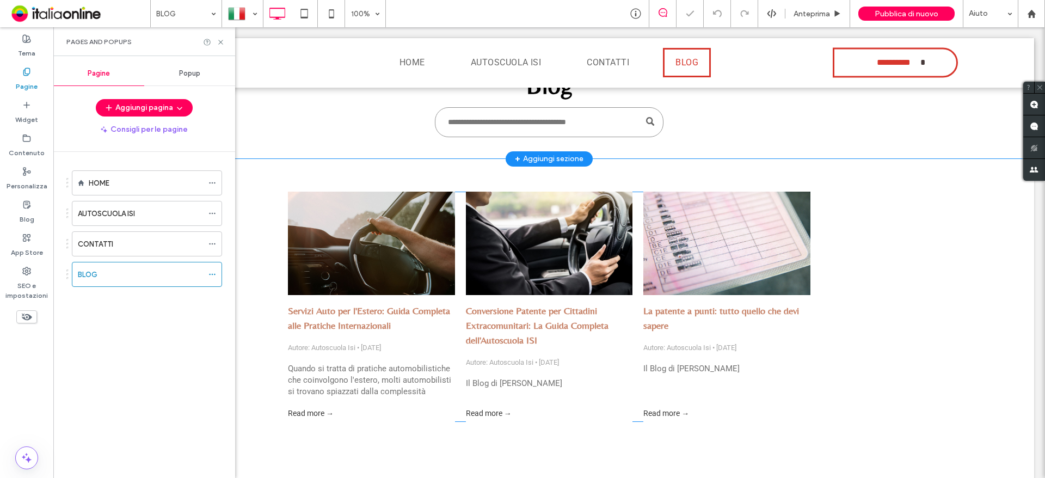
scroll to position [272, 0]
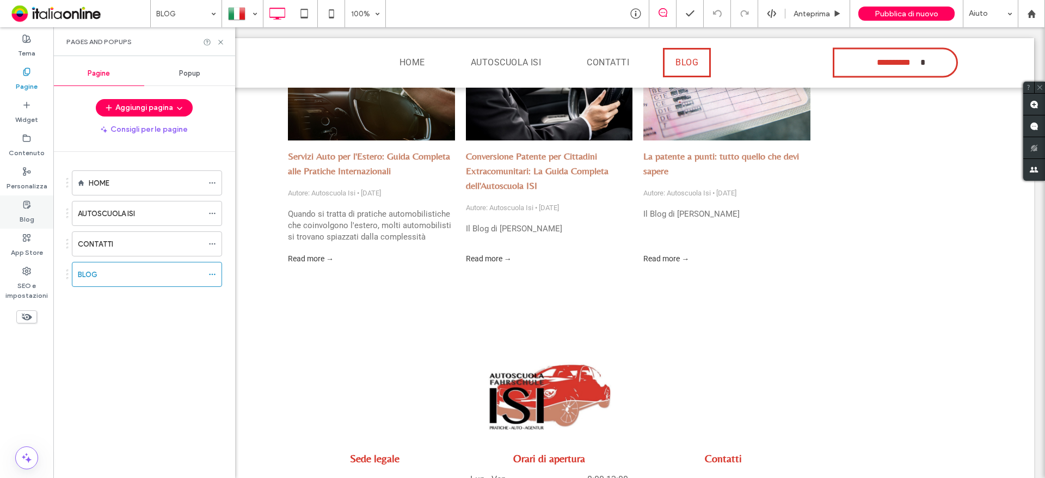
click at [24, 219] on label "Blog" at bounding box center [27, 216] width 15 height 15
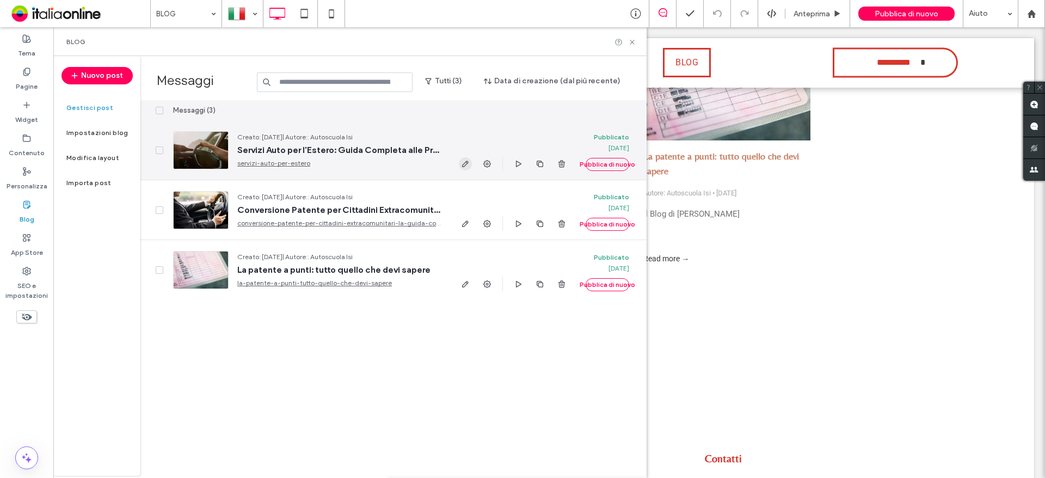
click at [465, 162] on use "button" at bounding box center [465, 164] width 7 height 7
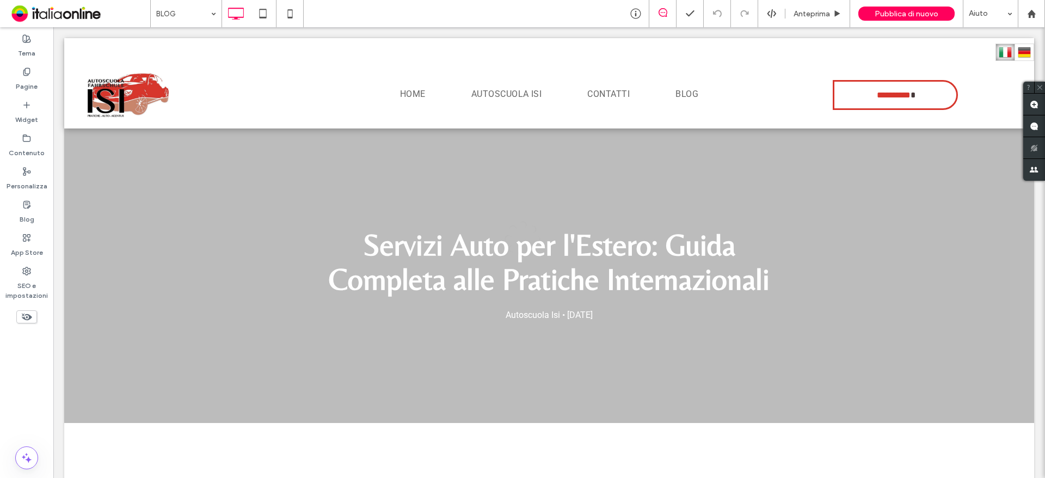
scroll to position [0, 0]
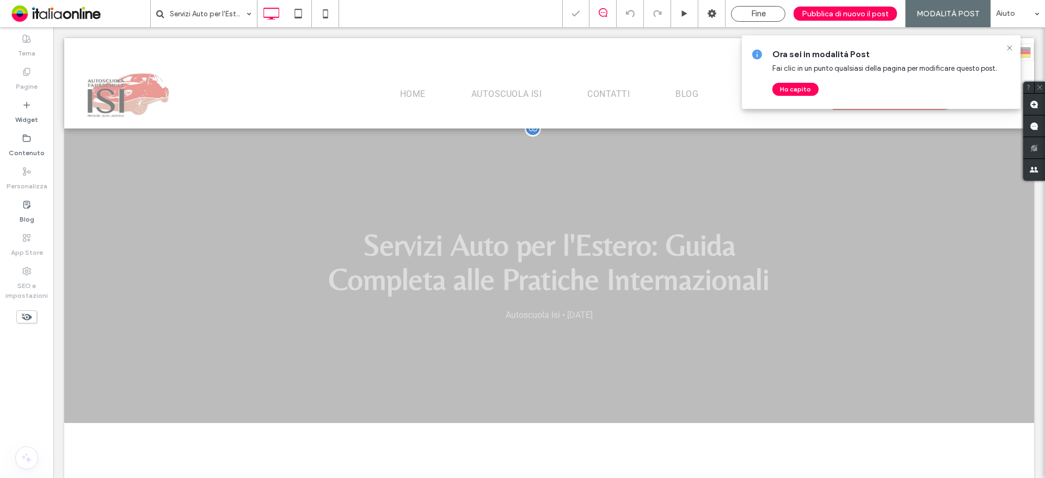
click at [143, 276] on div "Servizi Auto per l'Estero: Guida Completa alle Pratiche Internazionali Autoscuo…" at bounding box center [549, 275] width 970 height 294
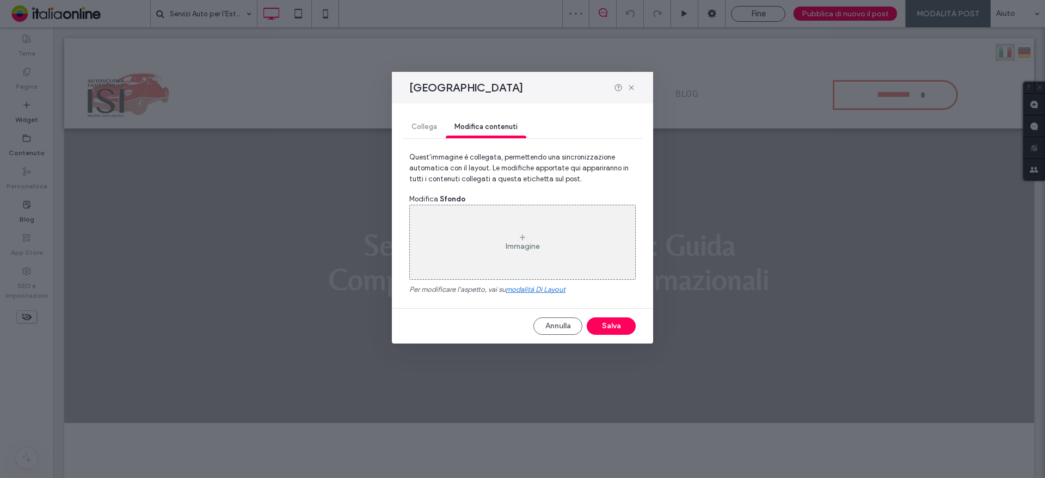
click at [525, 241] on icon at bounding box center [522, 237] width 9 height 9
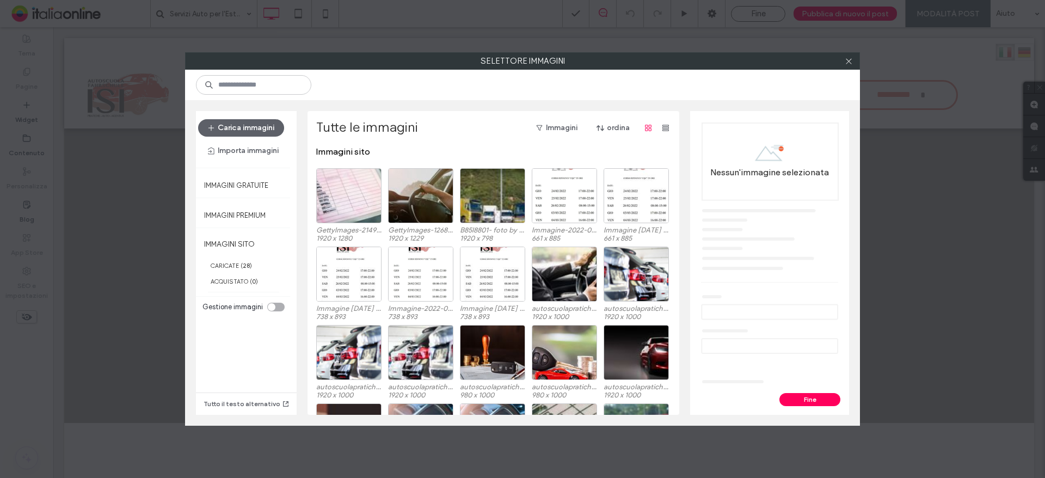
click at [854, 60] on div at bounding box center [848, 61] width 16 height 16
click at [848, 60] on icon at bounding box center [849, 61] width 8 height 8
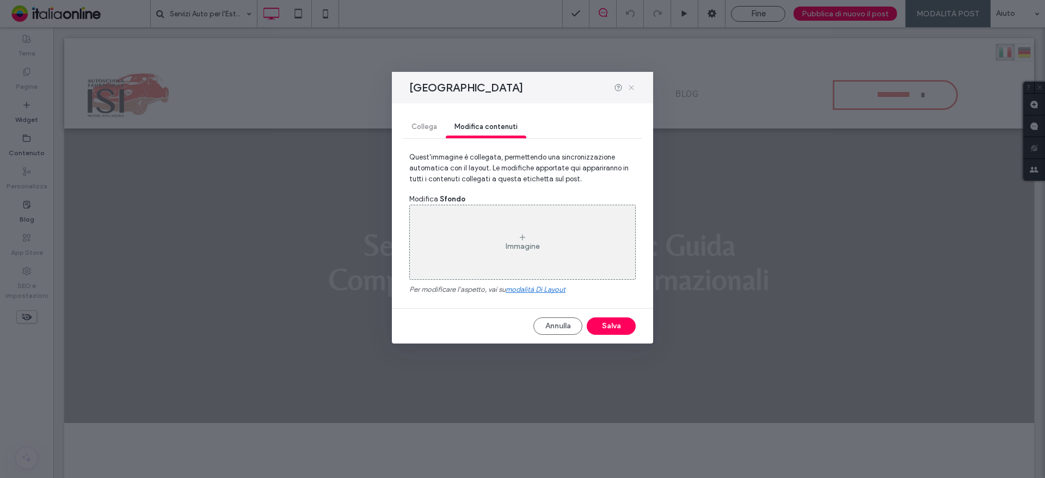
click at [628, 87] on icon at bounding box center [631, 87] width 9 height 9
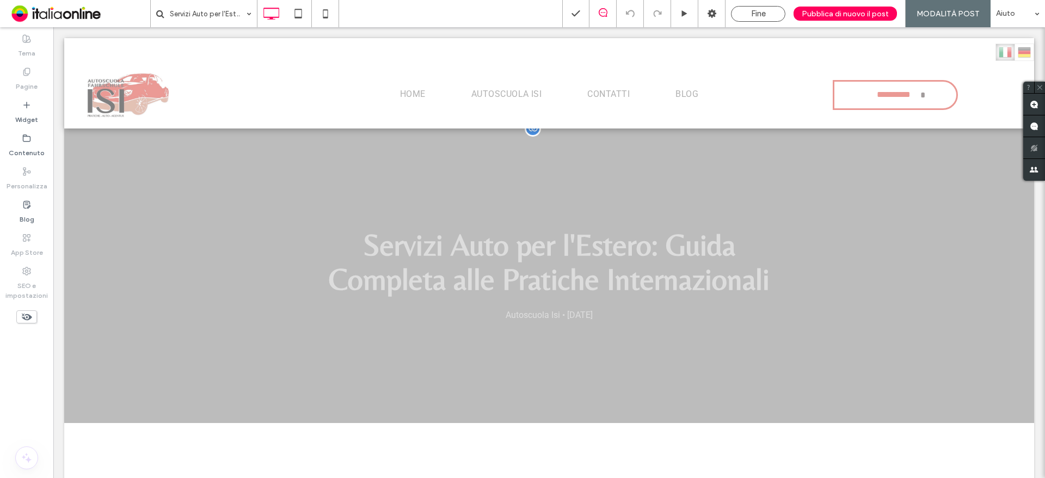
click at [282, 216] on div "Servizi Auto per l'Estero: Guida Completa alle Pratiche Internazionali Autoscuo…" at bounding box center [549, 275] width 970 height 294
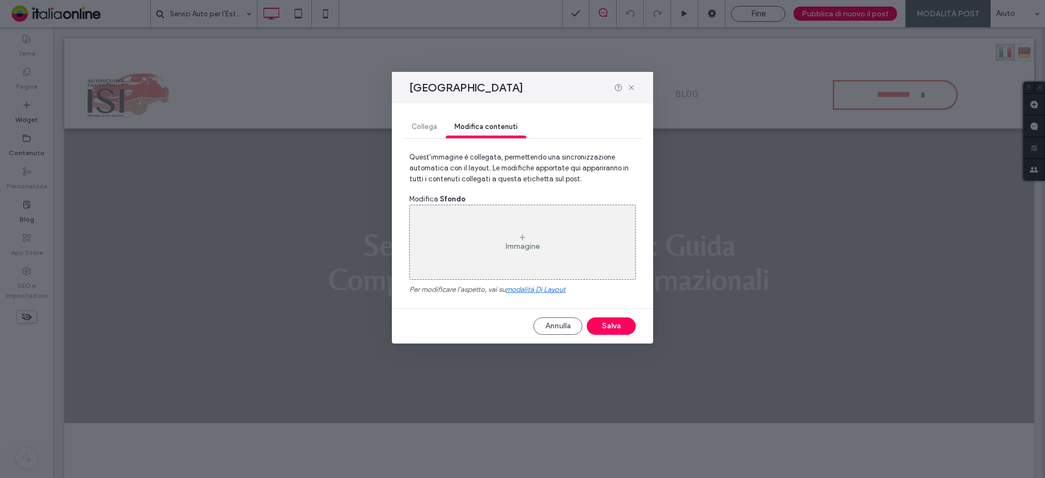
click at [534, 237] on div "Immagine" at bounding box center [522, 242] width 225 height 72
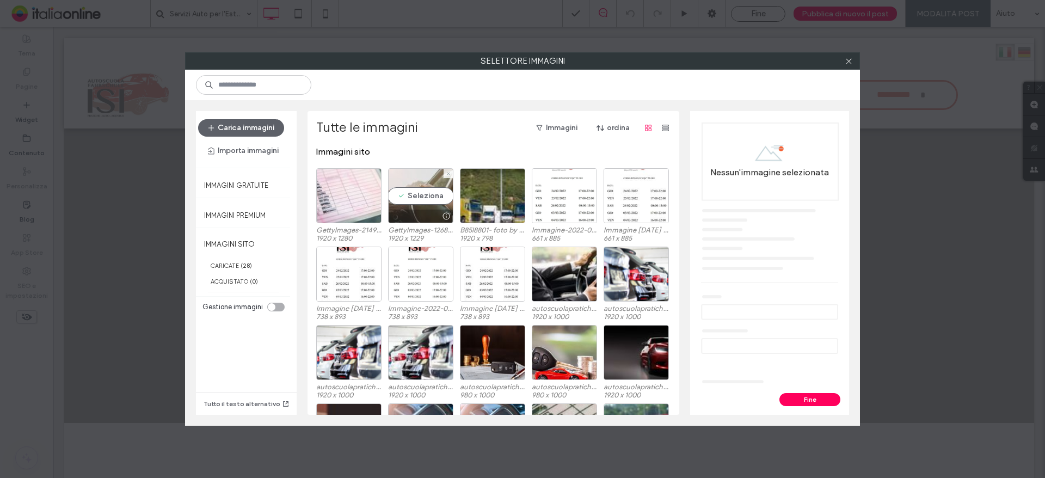
click at [409, 198] on div "Seleziona" at bounding box center [420, 195] width 65 height 55
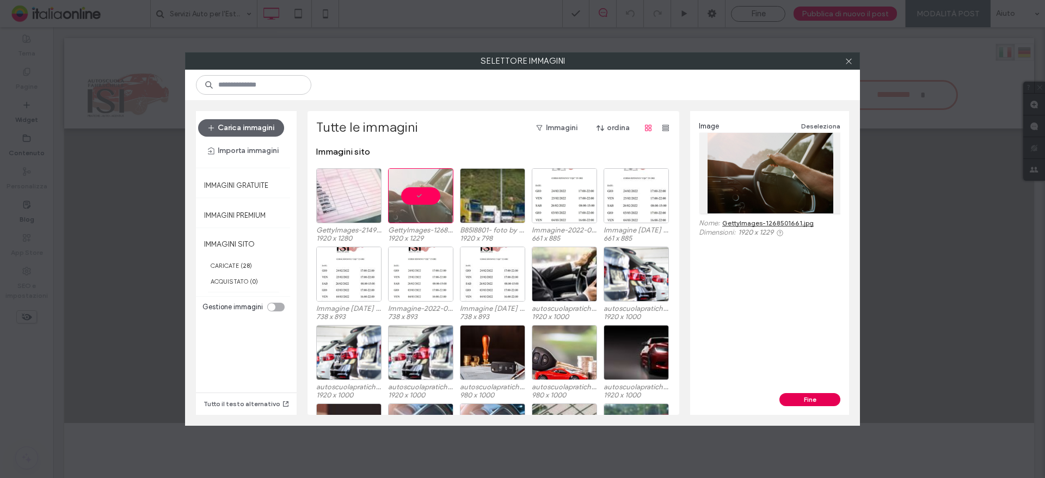
click at [815, 399] on button "Fine" at bounding box center [809, 399] width 61 height 13
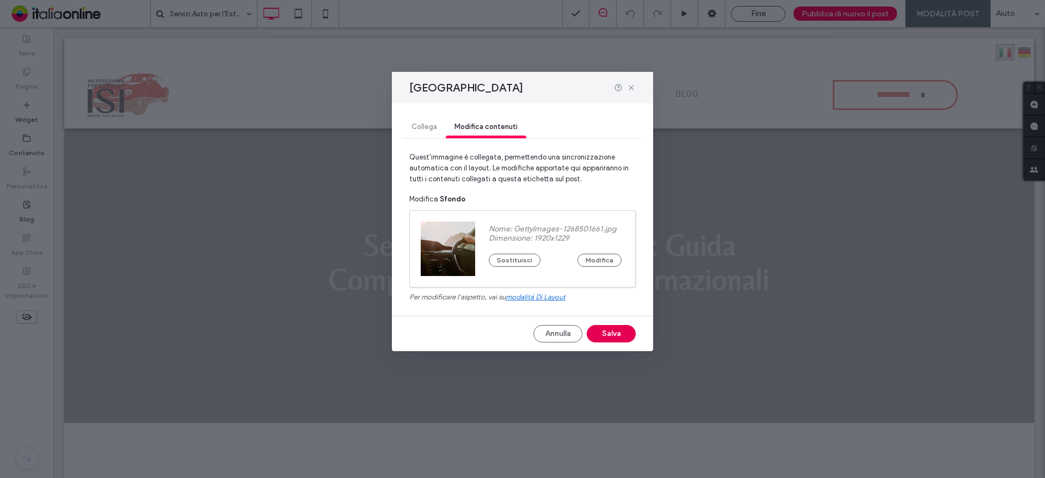
click at [614, 335] on button "Salva" at bounding box center [611, 333] width 49 height 17
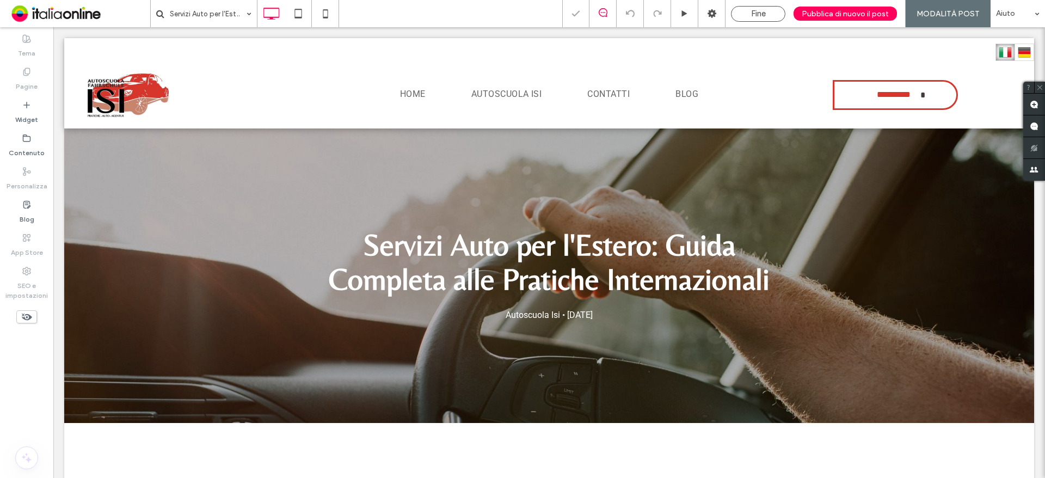
click at [768, 0] on div "Fine Pubblica di nuovo il post MODALITÀ POST Aiuto" at bounding box center [803, 13] width 483 height 27
click at [762, 7] on div "Fine" at bounding box center [758, 14] width 54 height 16
click at [758, 11] on span "Fine" at bounding box center [758, 14] width 15 height 10
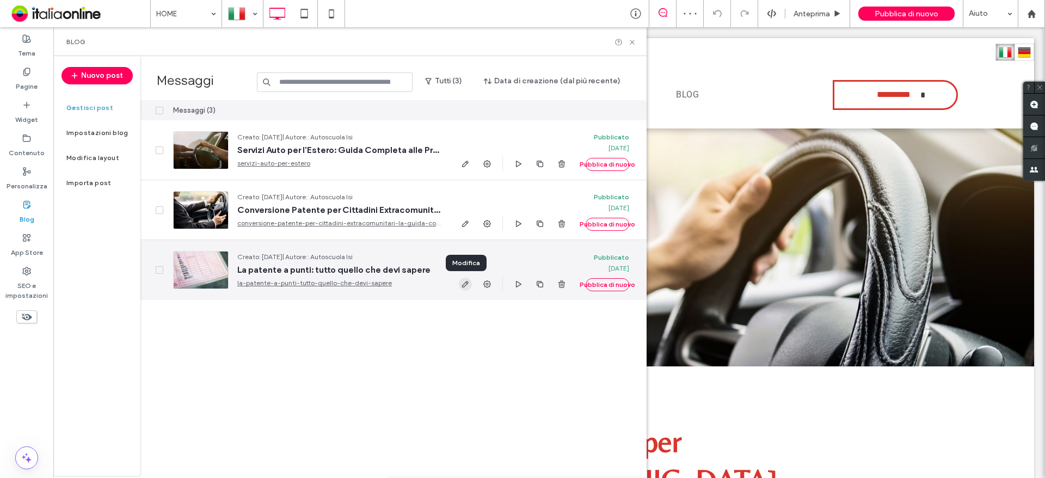
click at [465, 285] on icon "button" at bounding box center [465, 284] width 9 height 9
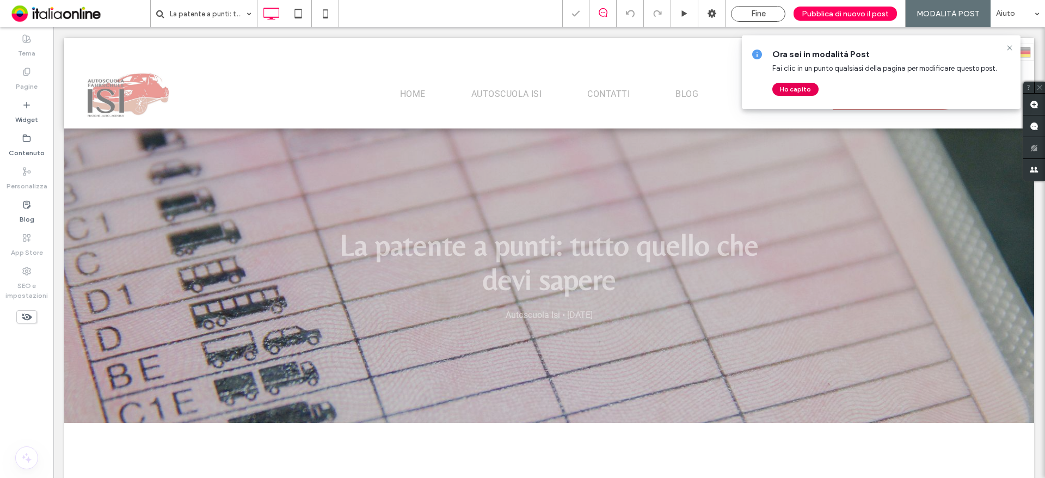
click at [787, 92] on button "Ho capito" at bounding box center [795, 89] width 46 height 13
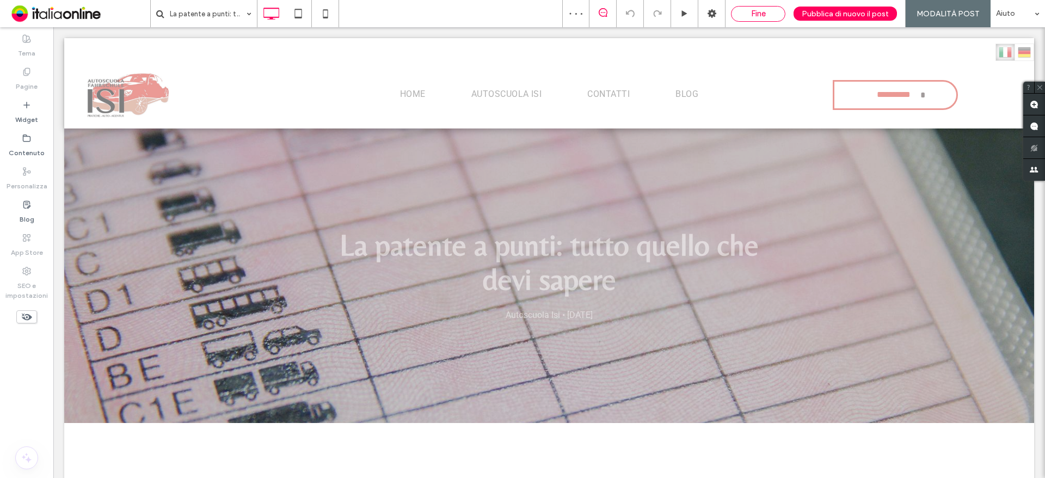
click at [754, 7] on div "Fine" at bounding box center [758, 14] width 54 height 16
click at [753, 10] on div "Fine" at bounding box center [757, 14] width 53 height 10
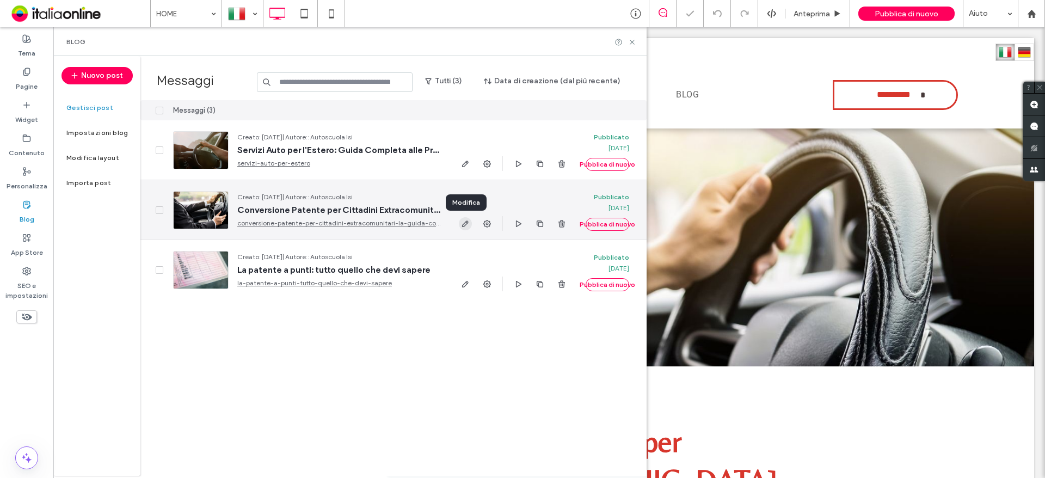
click at [465, 223] on icon "button" at bounding box center [465, 223] width 9 height 9
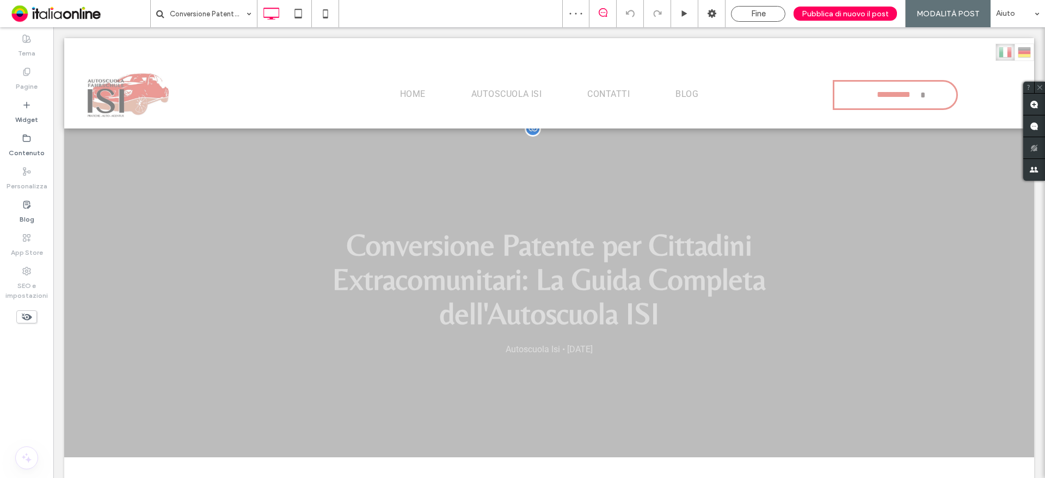
click at [243, 327] on div "Conversione Patente per Cittadini Extracomunitari: La Guida Completa dell'Autos…" at bounding box center [549, 292] width 970 height 329
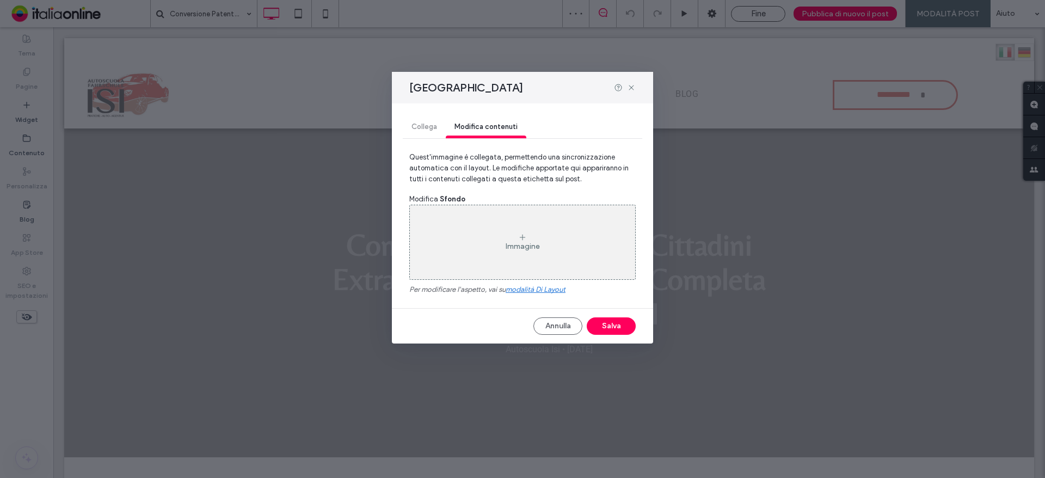
click at [520, 247] on div "Immagine" at bounding box center [523, 246] width 34 height 9
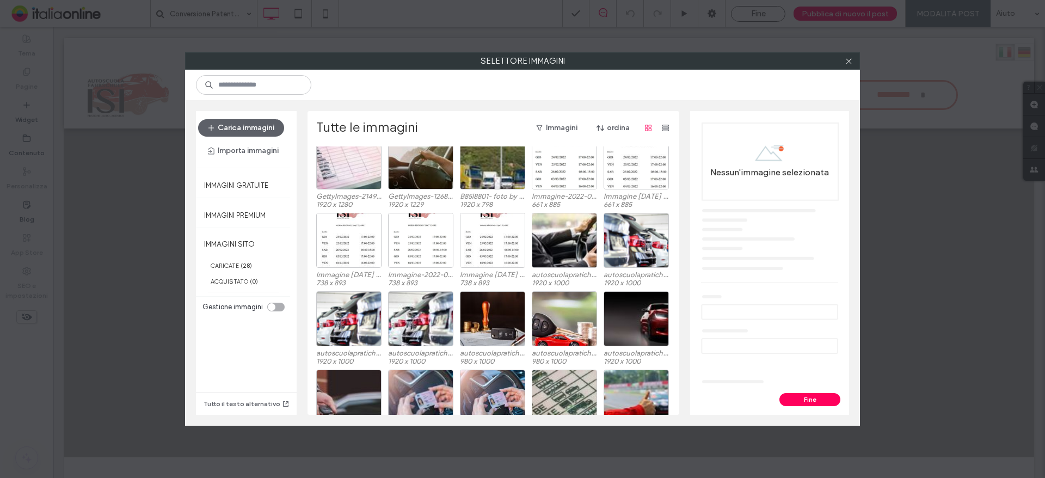
scroll to position [67, 0]
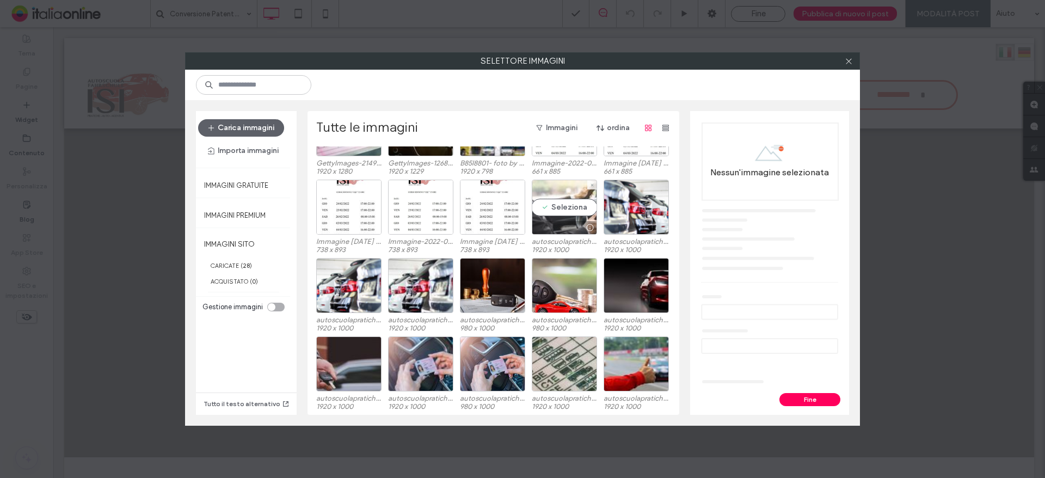
click at [552, 206] on div "Seleziona" at bounding box center [564, 207] width 65 height 55
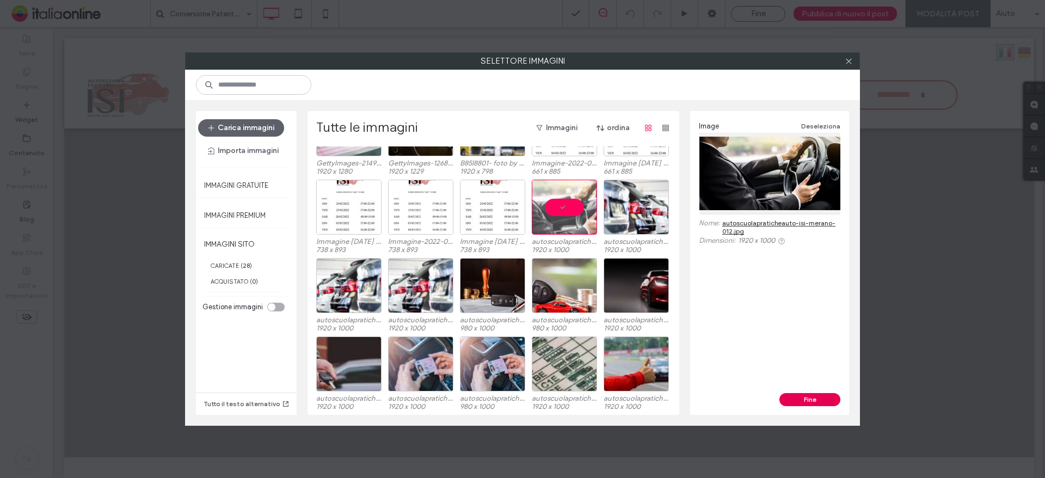
click at [796, 399] on button "Fine" at bounding box center [809, 399] width 61 height 13
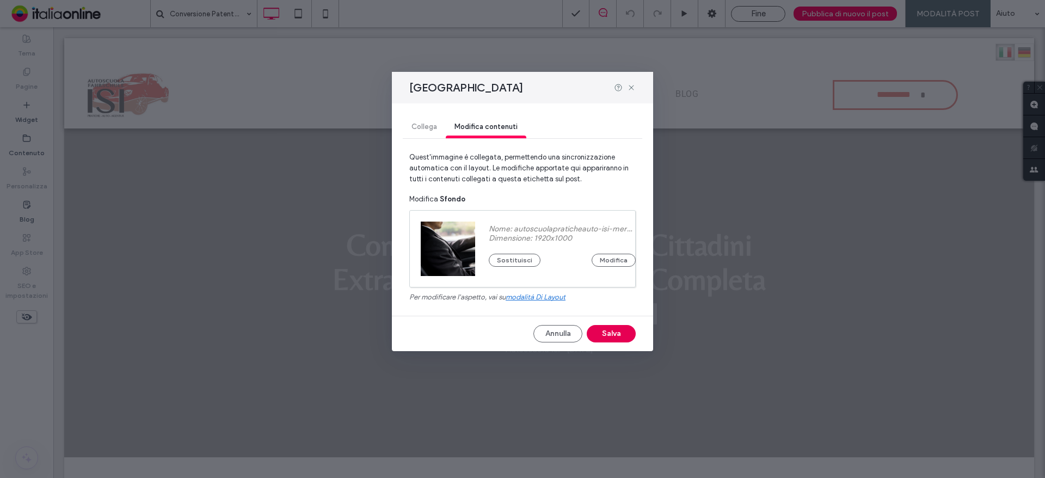
click at [597, 333] on button "Salva" at bounding box center [611, 333] width 49 height 17
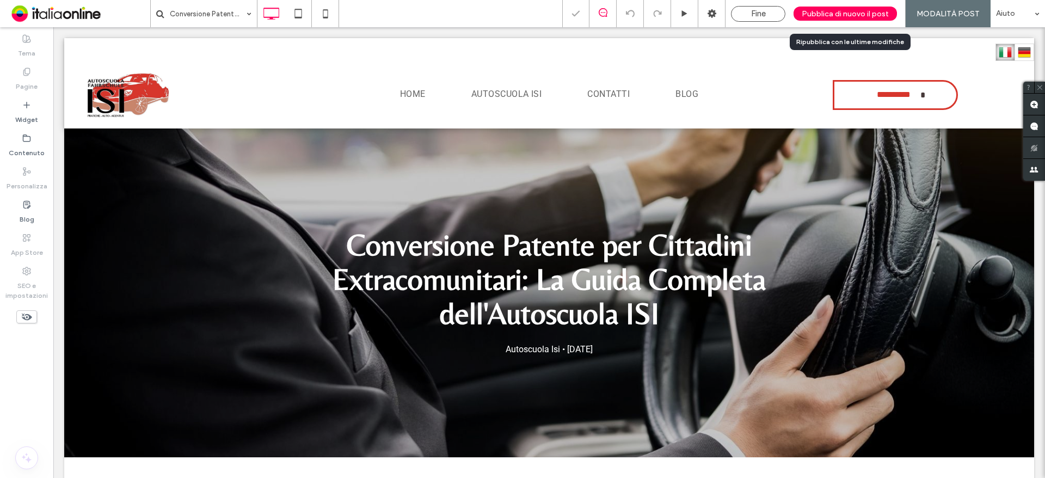
scroll to position [0, 0]
click at [834, 11] on span "Pubblica di nuovo il post" at bounding box center [845, 13] width 87 height 9
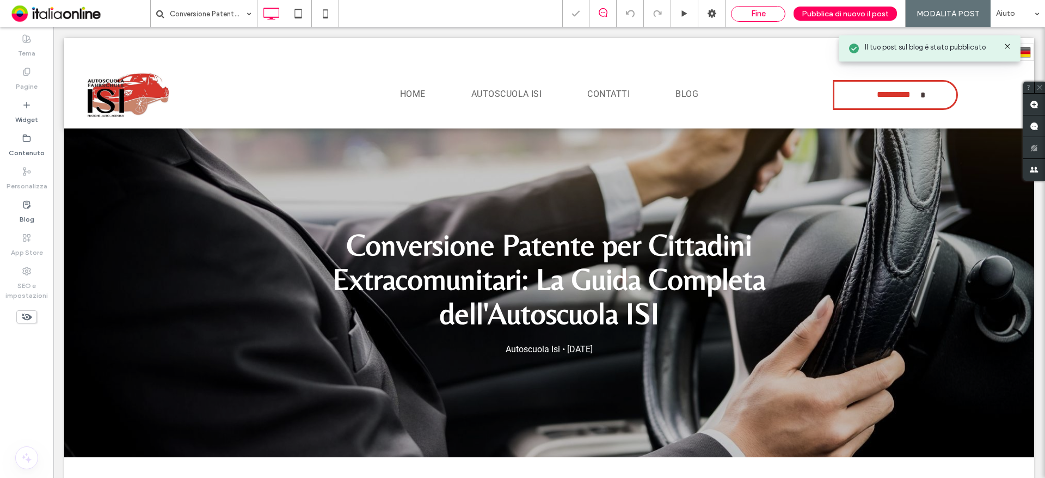
click at [756, 13] on span "Fine" at bounding box center [758, 14] width 15 height 10
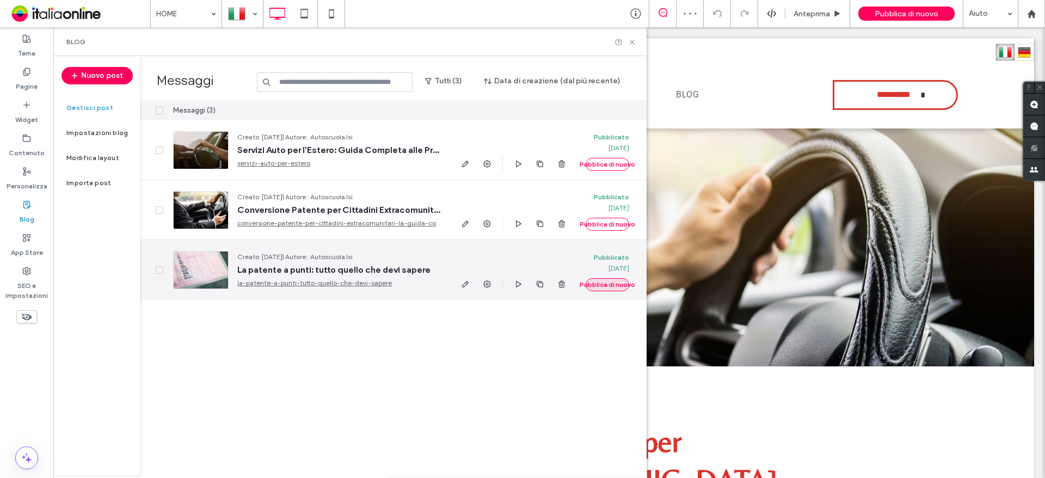
click at [602, 281] on button "Pubblica di nuovo" at bounding box center [608, 284] width 44 height 13
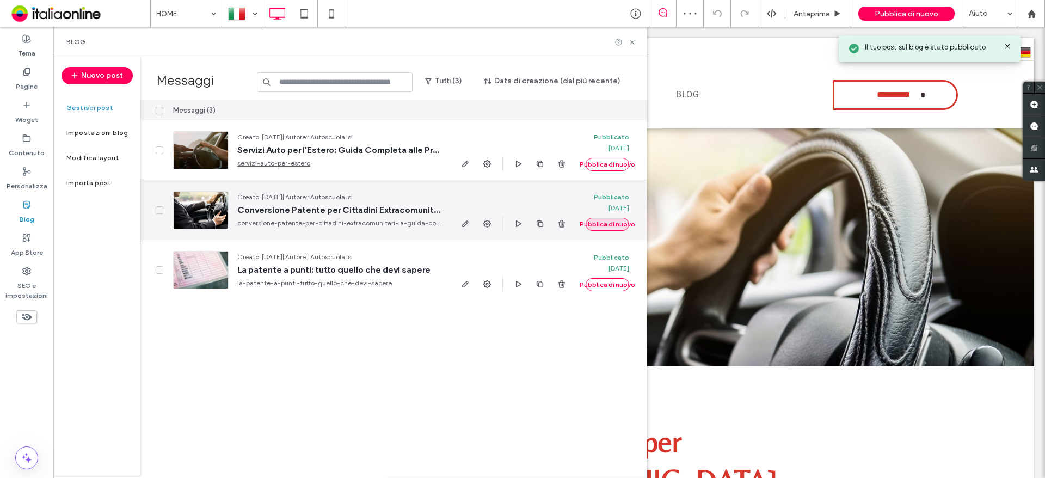
click at [607, 226] on button "Pubblica di nuovo" at bounding box center [608, 224] width 44 height 13
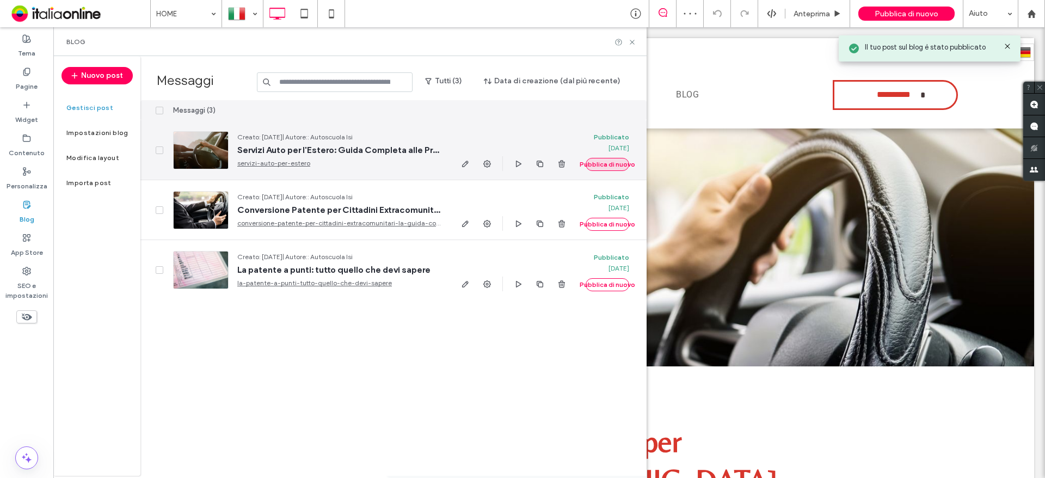
click at [600, 169] on button "Pubblica di nuovo" at bounding box center [608, 164] width 44 height 13
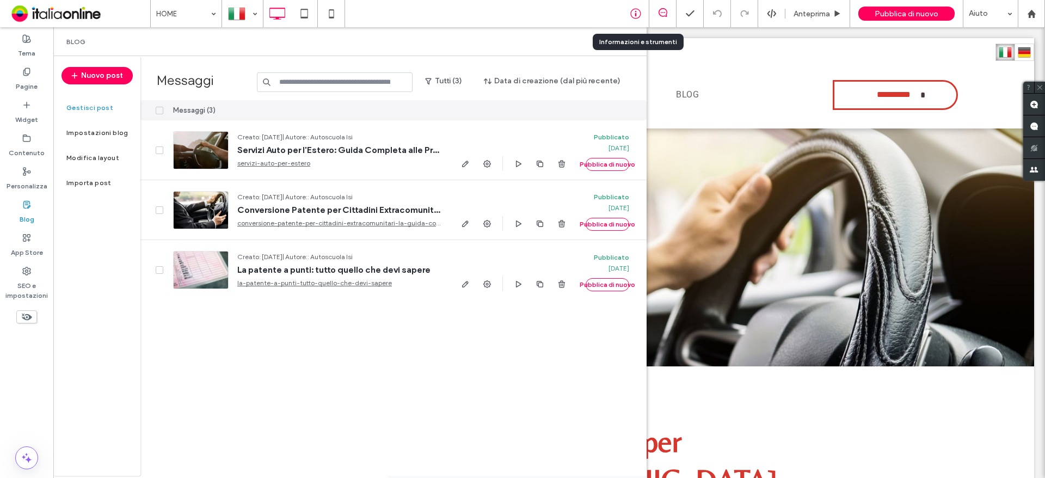
click at [627, 14] on div at bounding box center [635, 13] width 27 height 11
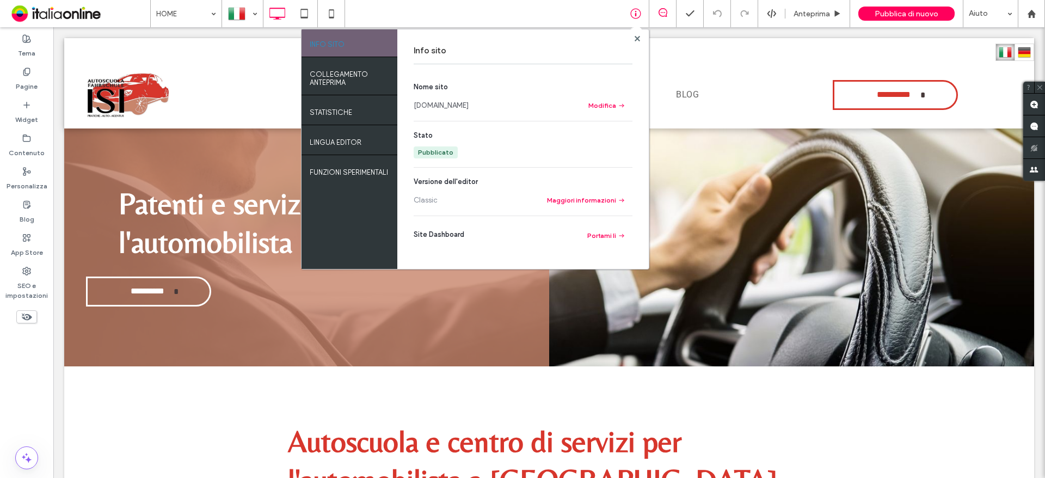
click at [445, 100] on link "[DOMAIN_NAME]" at bounding box center [441, 105] width 55 height 11
